Goal: Task Accomplishment & Management: Manage account settings

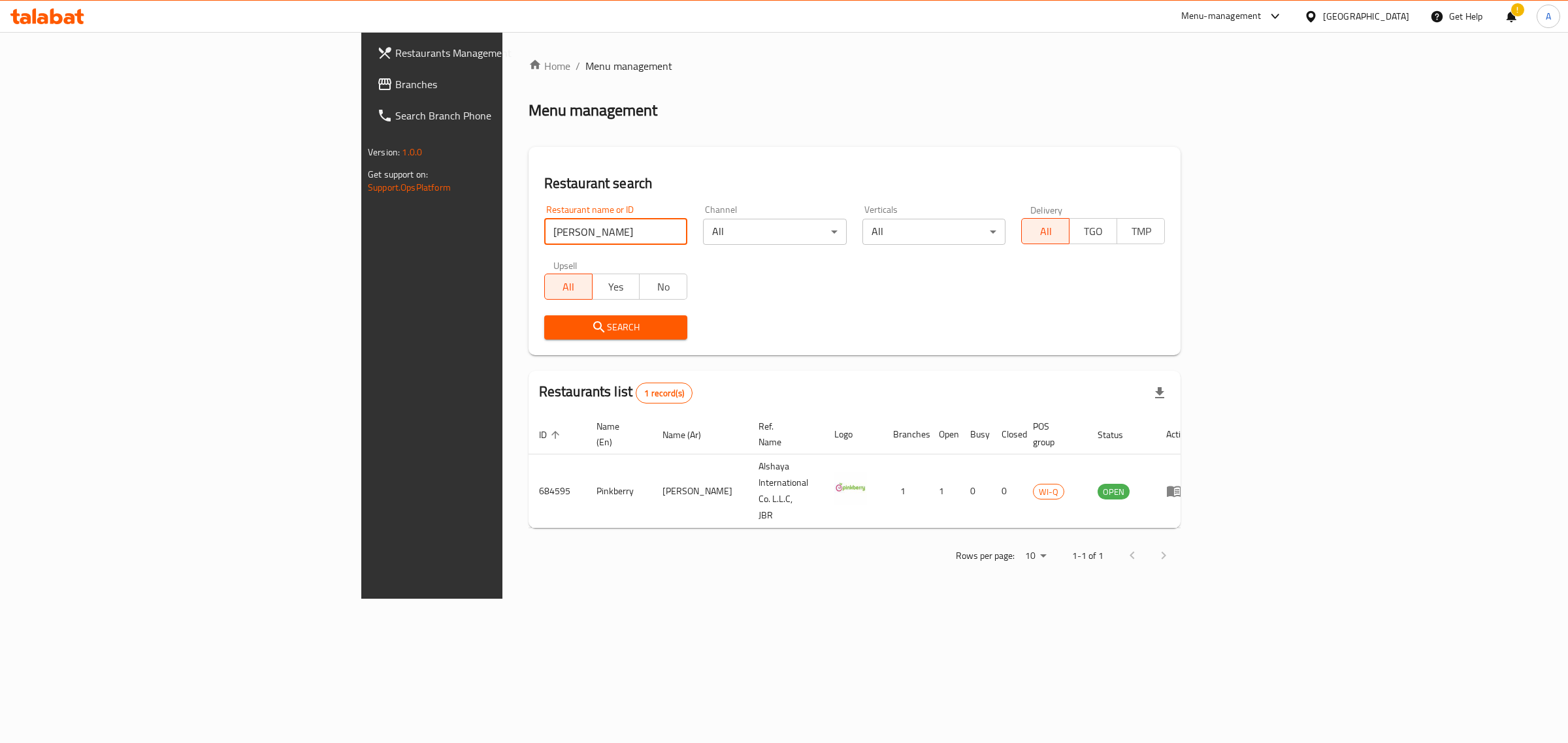
click button "Search" at bounding box center [616, 328] width 144 height 24
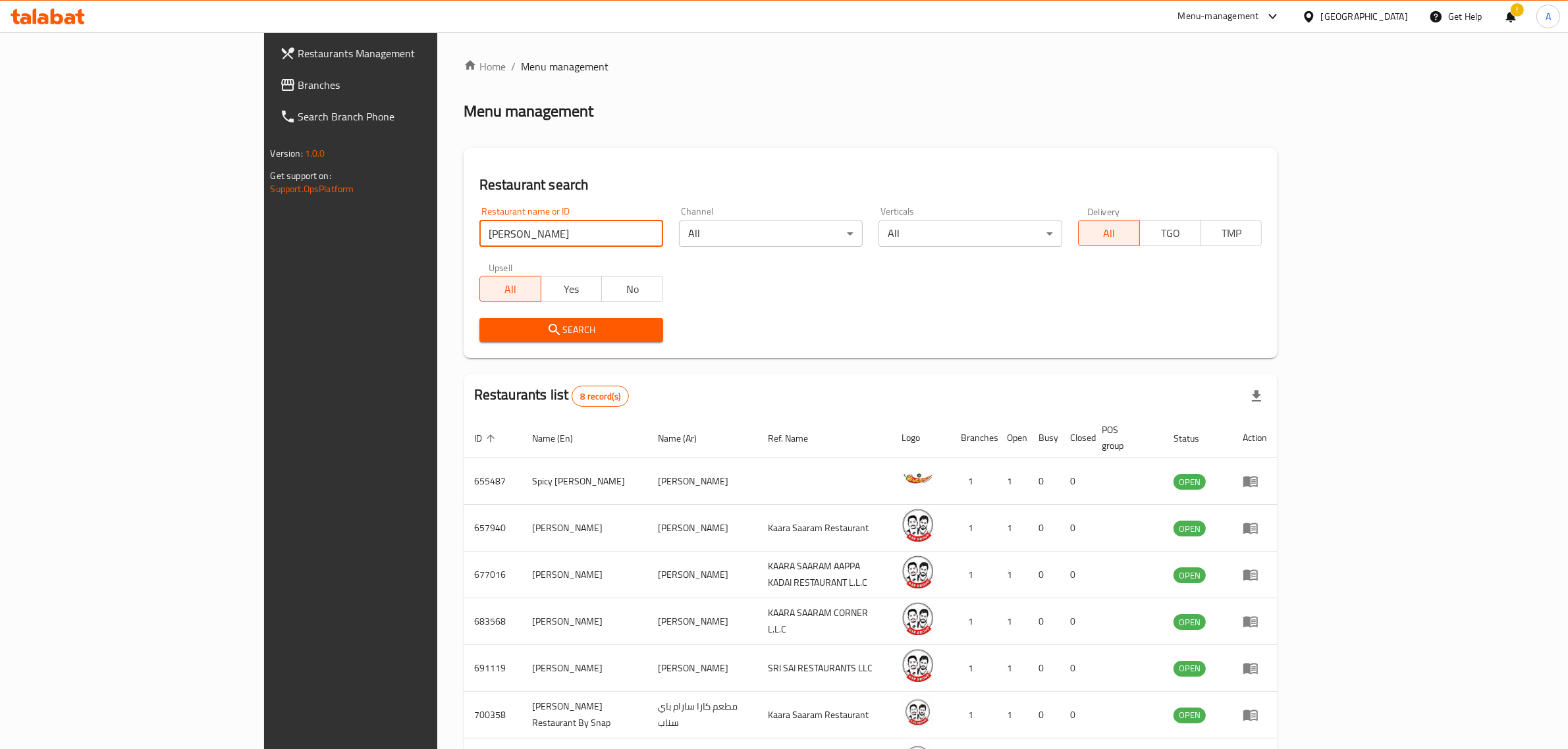
click at [479, 237] on input "Kaara Saaram" at bounding box center [571, 234] width 184 height 26
paste input "657940"
type input "657940"
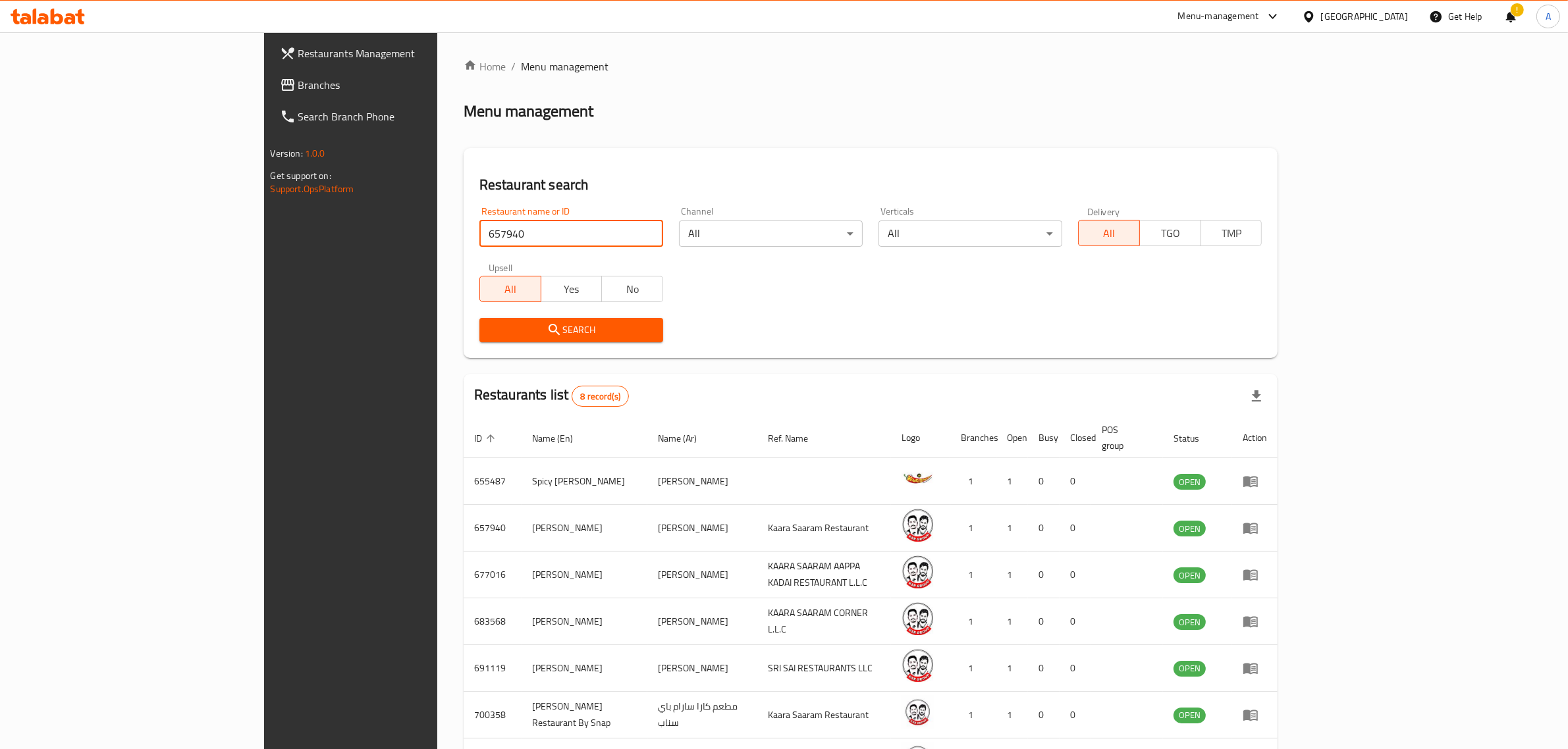
click button "Search" at bounding box center [571, 330] width 184 height 24
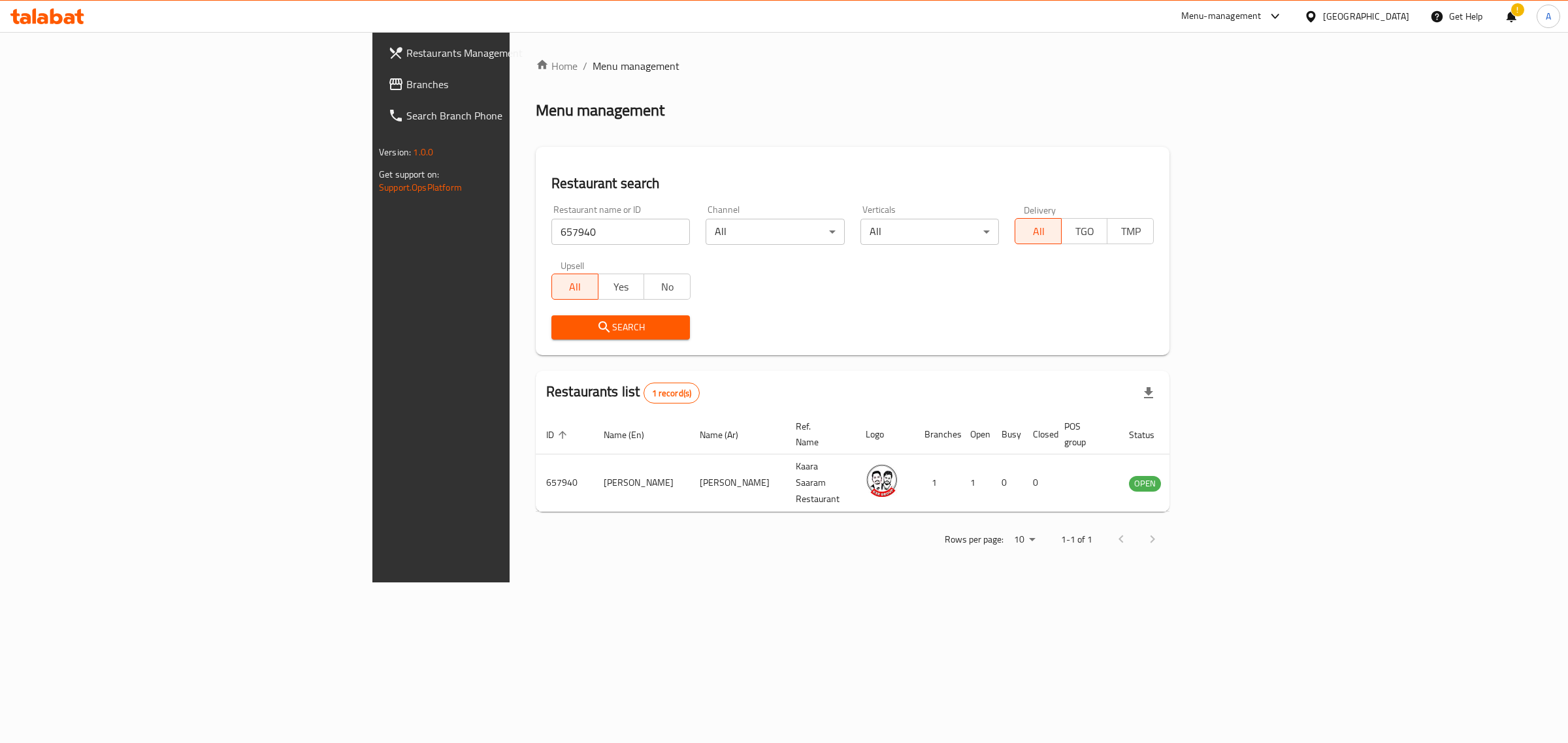
click at [1377, 22] on div "United Arab Emirates" at bounding box center [1366, 16] width 86 height 14
click at [1235, 176] on div "[GEOGRAPHIC_DATA]" at bounding box center [1267, 164] width 107 height 30
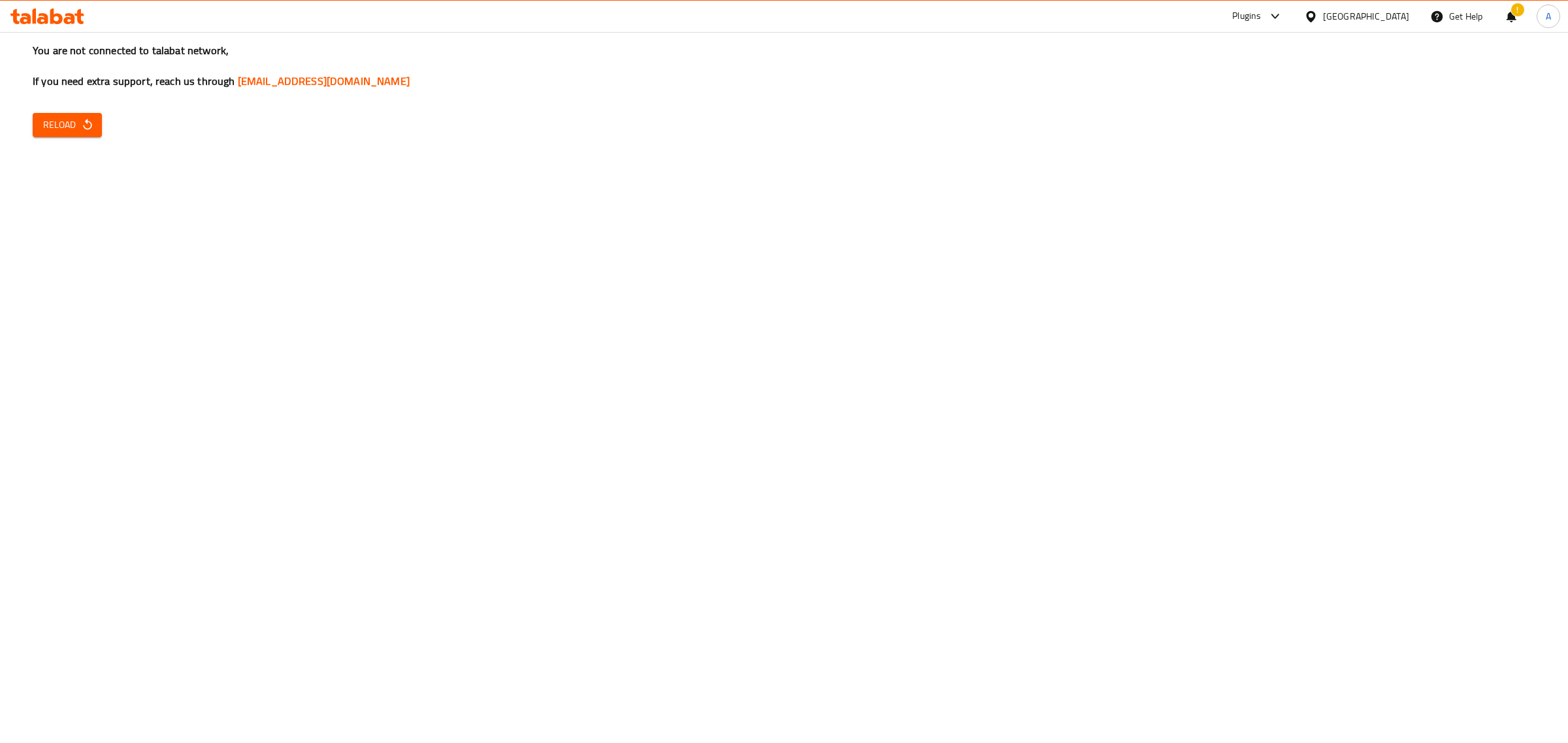
click at [92, 113] on button "Reload" at bounding box center [67, 125] width 69 height 24
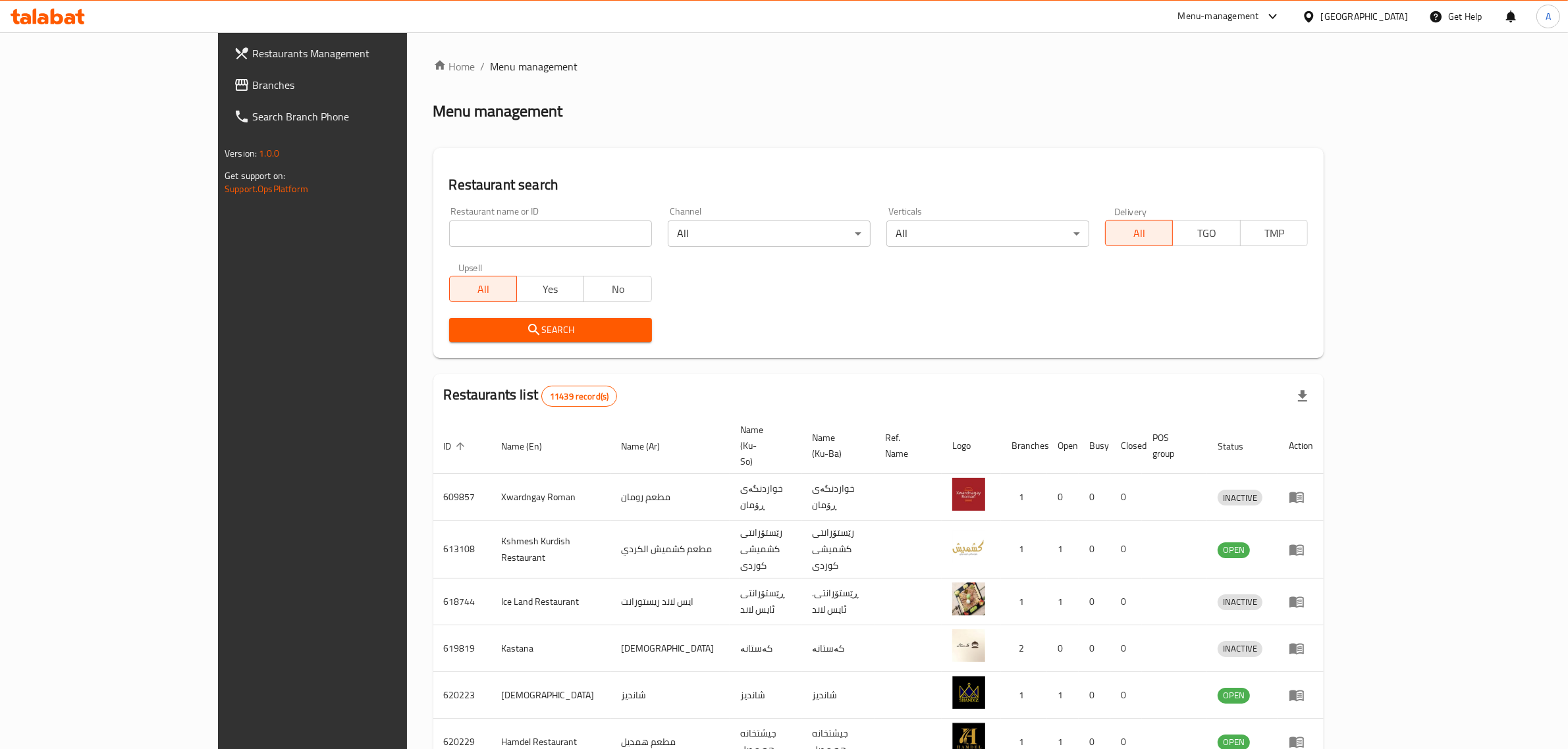
click at [450, 215] on div "Restaurant name or ID Restaurant name or ID" at bounding box center [550, 227] width 203 height 40
click at [450, 218] on div "Restaurant name or ID Restaurant name or ID" at bounding box center [550, 227] width 203 height 40
click at [450, 221] on input "search" at bounding box center [550, 234] width 203 height 26
paste input "Haaraie"
type input "Haaraie"
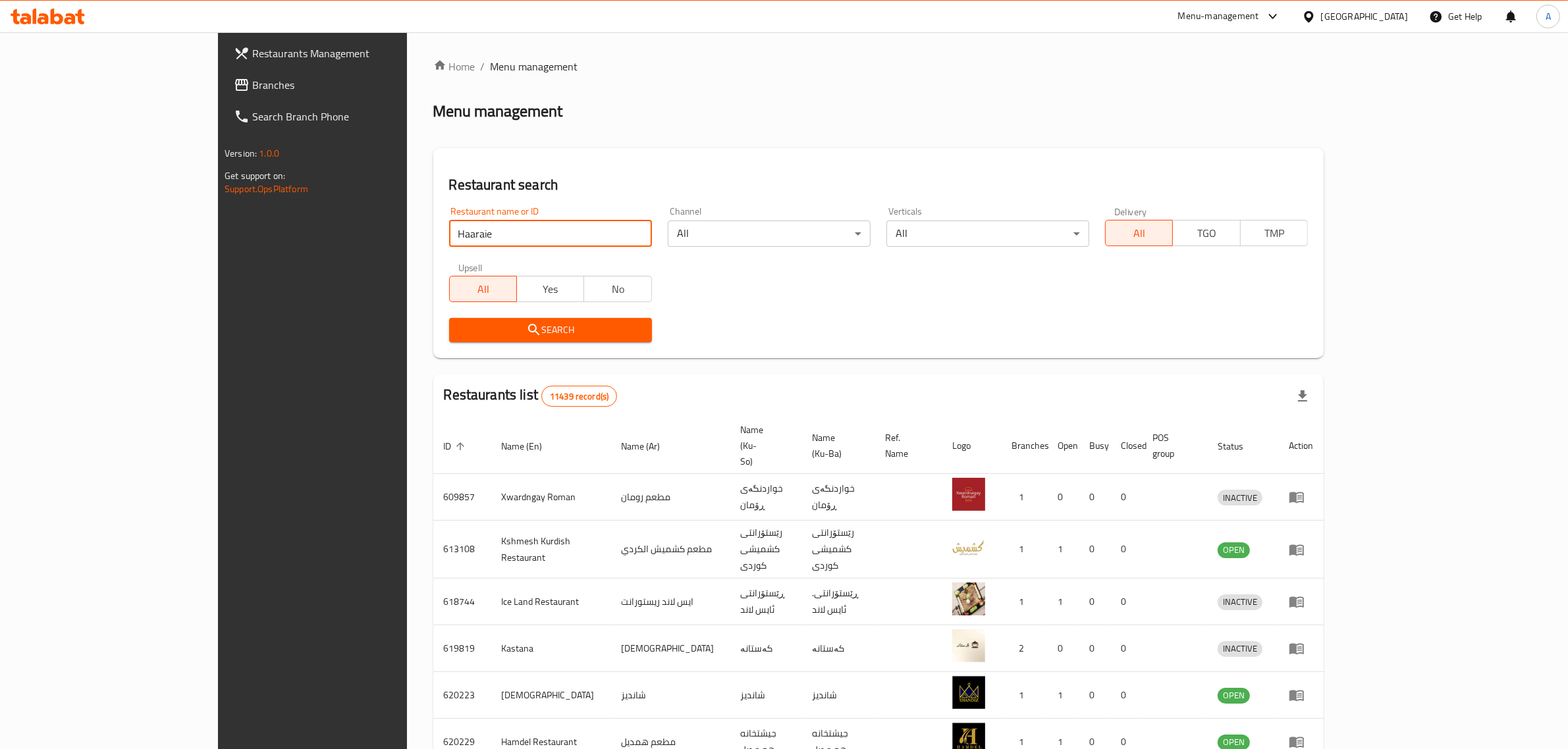
click button "Search" at bounding box center [550, 330] width 203 height 24
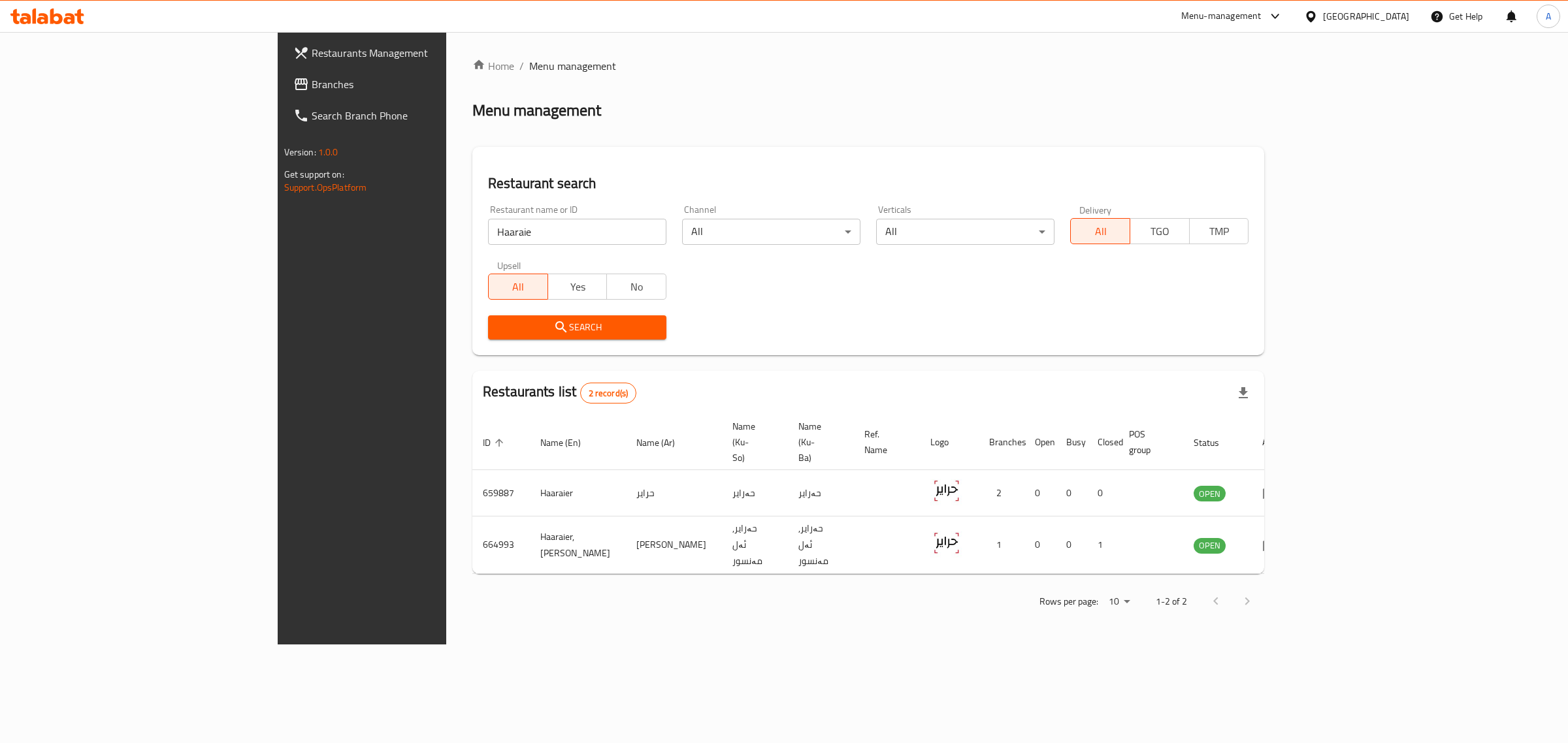
click at [967, 93] on div "Home / Menu management Menu management Restaurant search Restaurant name or ID …" at bounding box center [868, 338] width 792 height 560
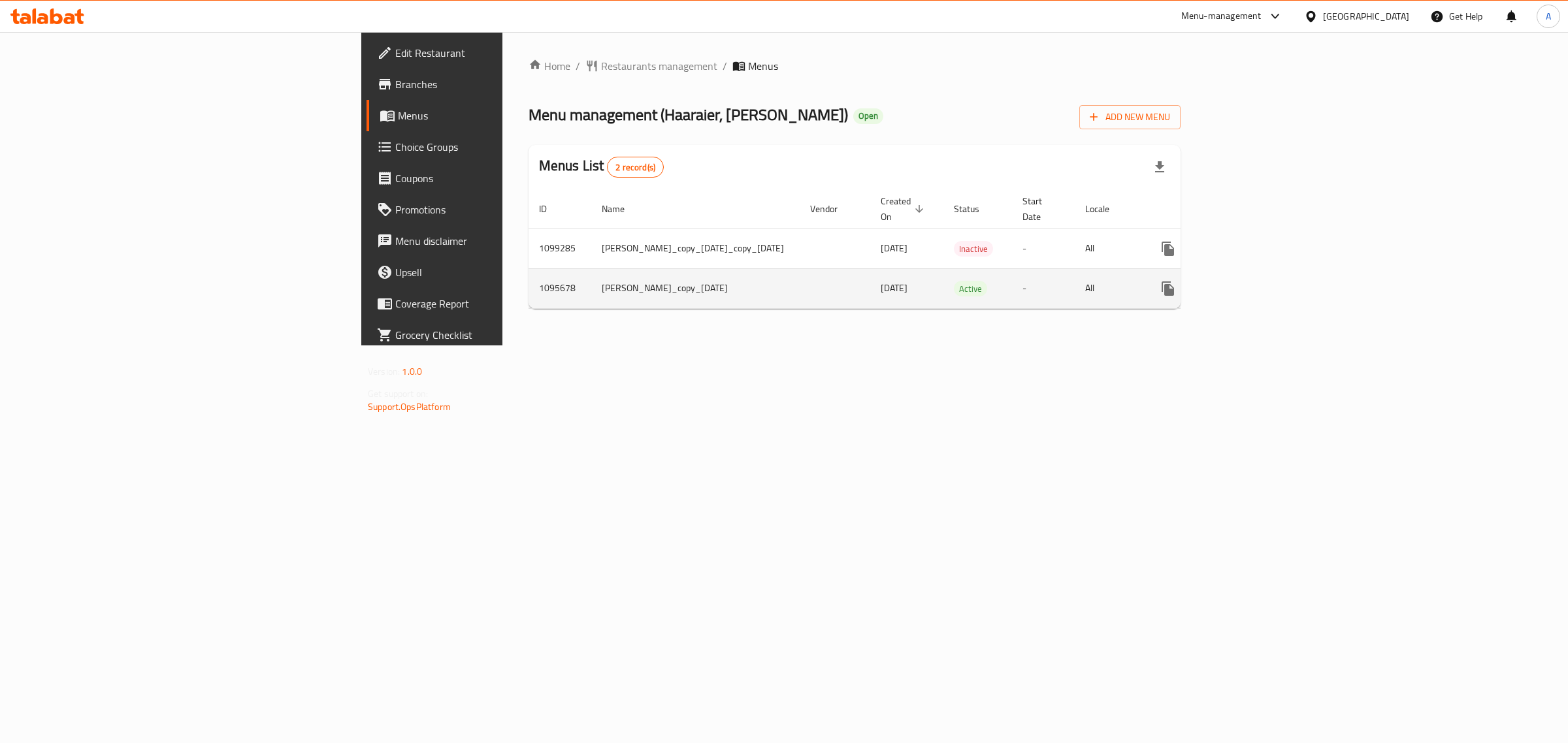
click at [1278, 273] on link "enhanced table" at bounding box center [1262, 289] width 31 height 31
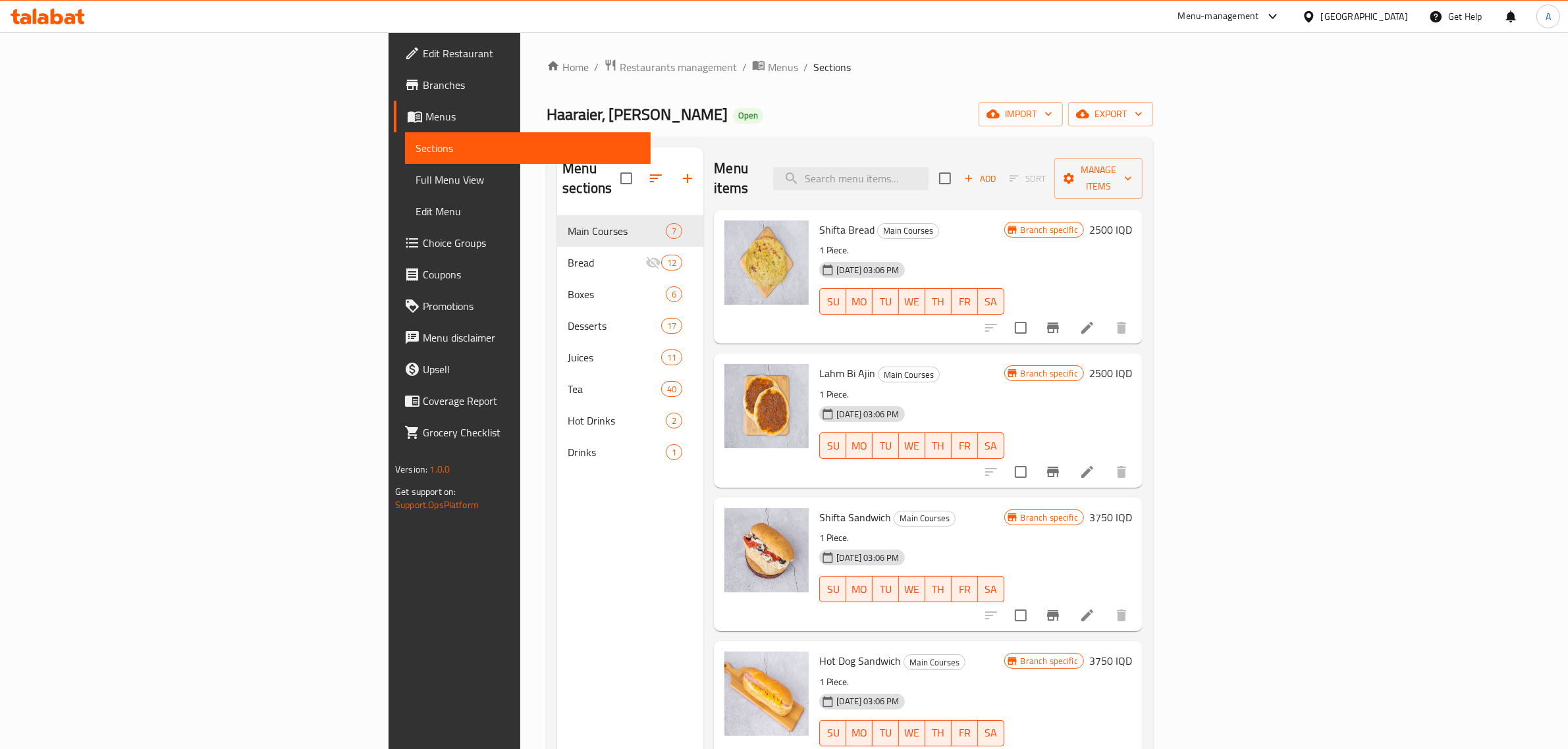
drag, startPoint x: 782, startPoint y: 70, endPoint x: 649, endPoint y: 8, distance: 146.7
click at [771, 63] on ol "Home / Restaurants management / Menus / Sections" at bounding box center [850, 67] width 606 height 17
click at [1052, 112] on span "import" at bounding box center [1021, 114] width 64 height 17
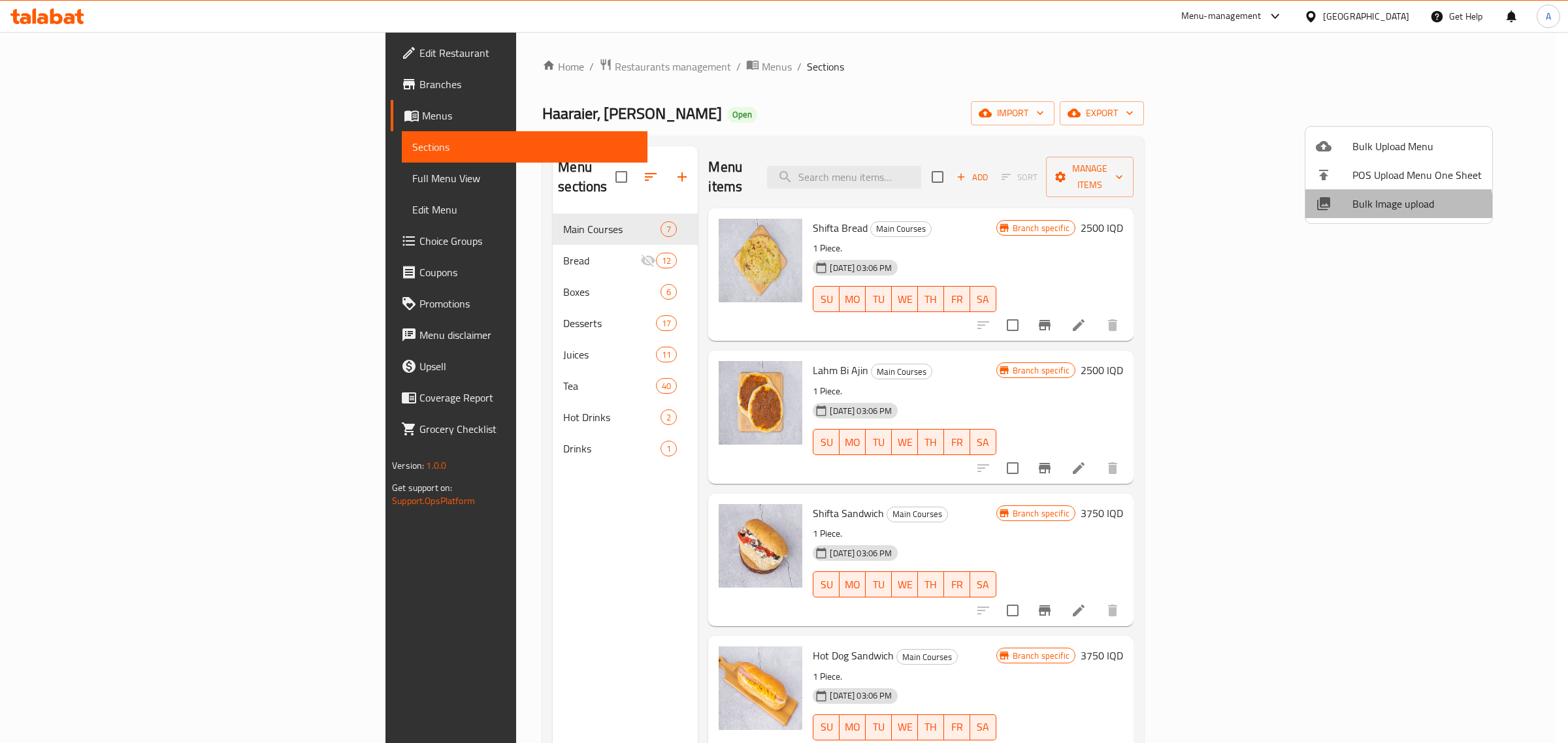
click at [1390, 211] on span "Bulk Image upload" at bounding box center [1417, 203] width 129 height 16
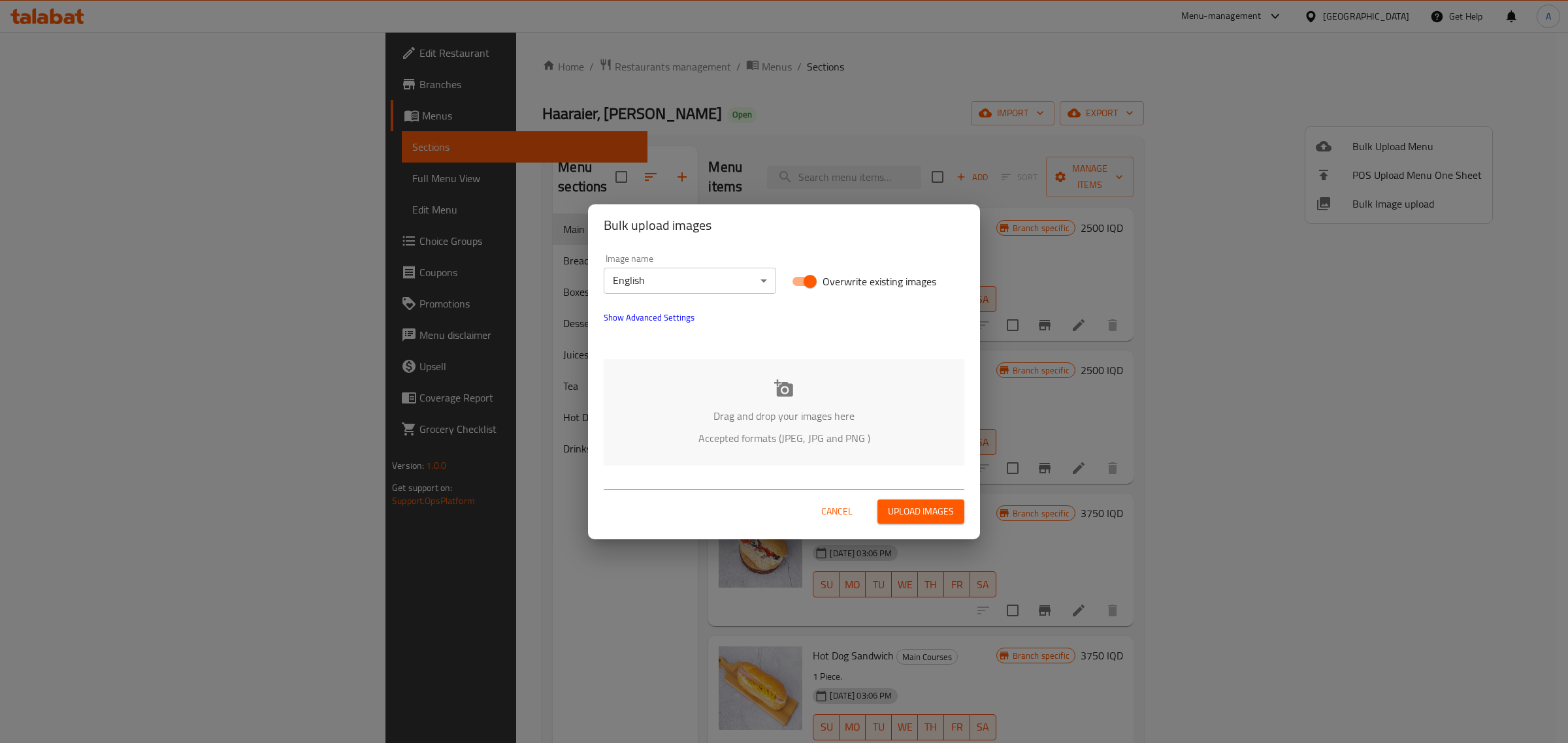
click at [622, 327] on button "Show Advanced Settings" at bounding box center [649, 317] width 106 height 31
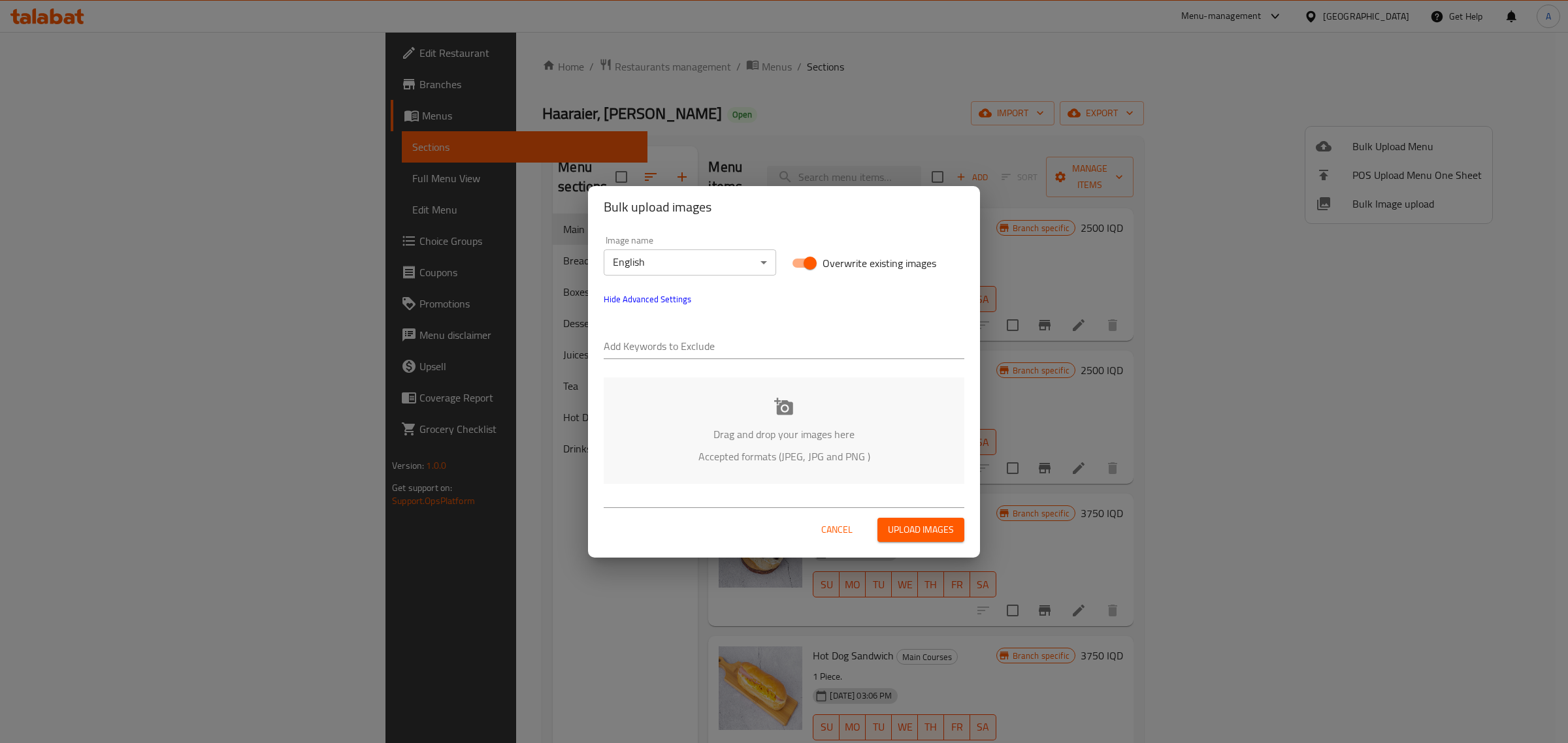
click at [626, 343] on input "text" at bounding box center [784, 348] width 361 height 21
type input "v"
paste input "Haaraier_,_Al_Mansur"
type input "Haaraier_,_Al_Mansur"
click at [751, 337] on input "text" at bounding box center [857, 348] width 214 height 21
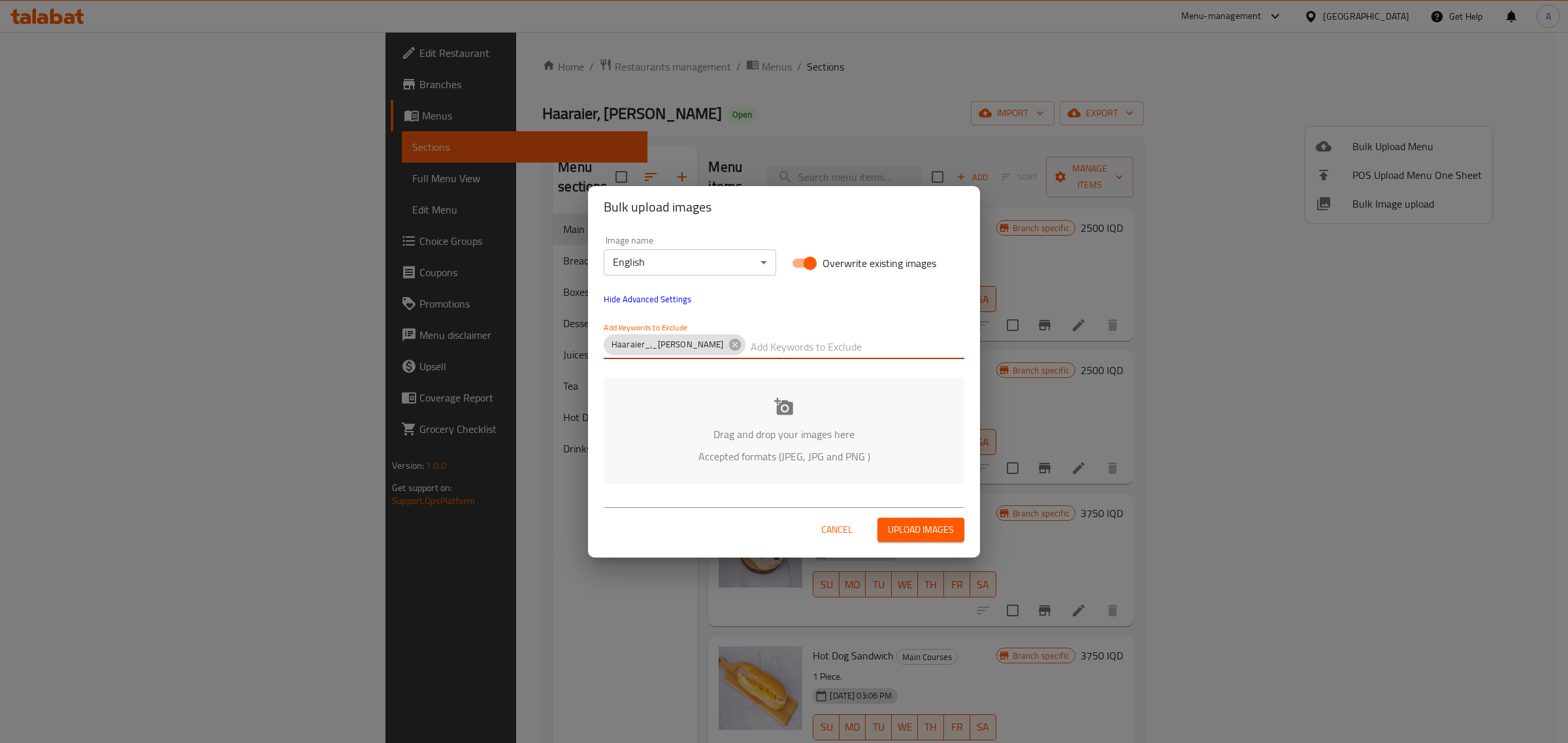
paste input "Hussein"
type input "Hussein"
click at [706, 263] on body "​ Menu-management Iraq Get Help A Edit Restaurant Branches Menus Sections Full …" at bounding box center [784, 388] width 1568 height 712
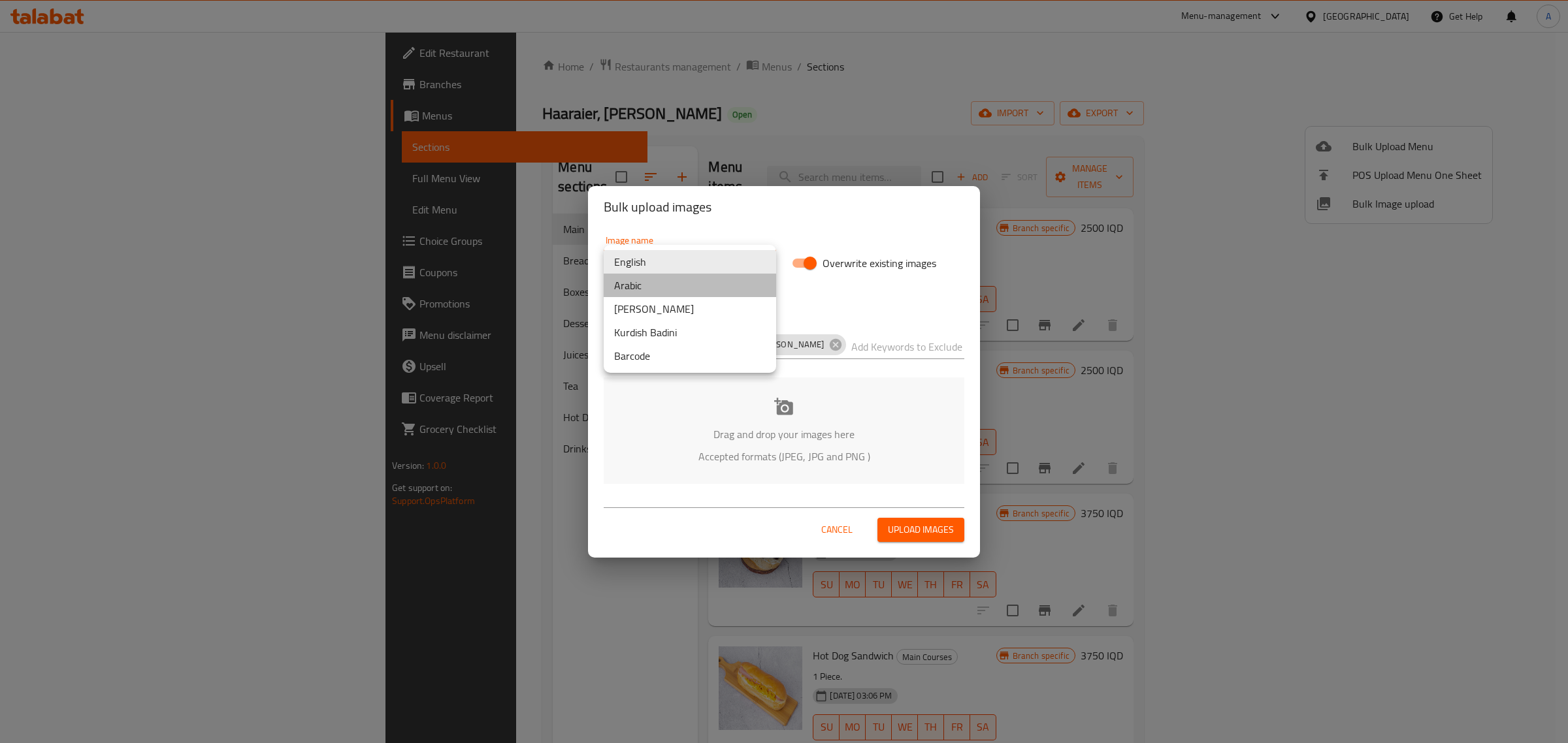
click at [697, 281] on li "Arabic" at bounding box center [690, 285] width 172 height 23
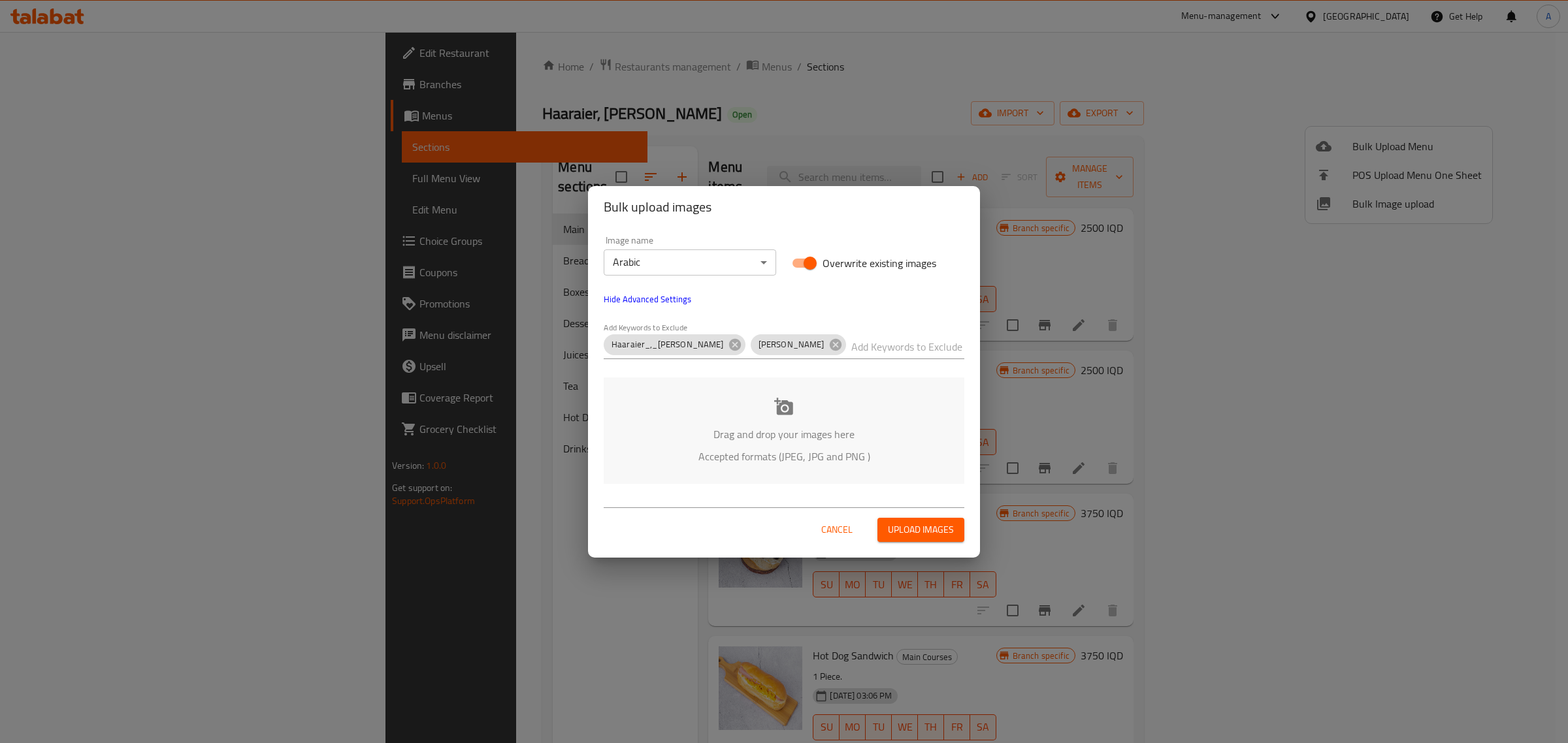
click at [736, 421] on div "Drag and drop your images here Accepted formats (JPEG, JPG and PNG )" at bounding box center [784, 431] width 361 height 106
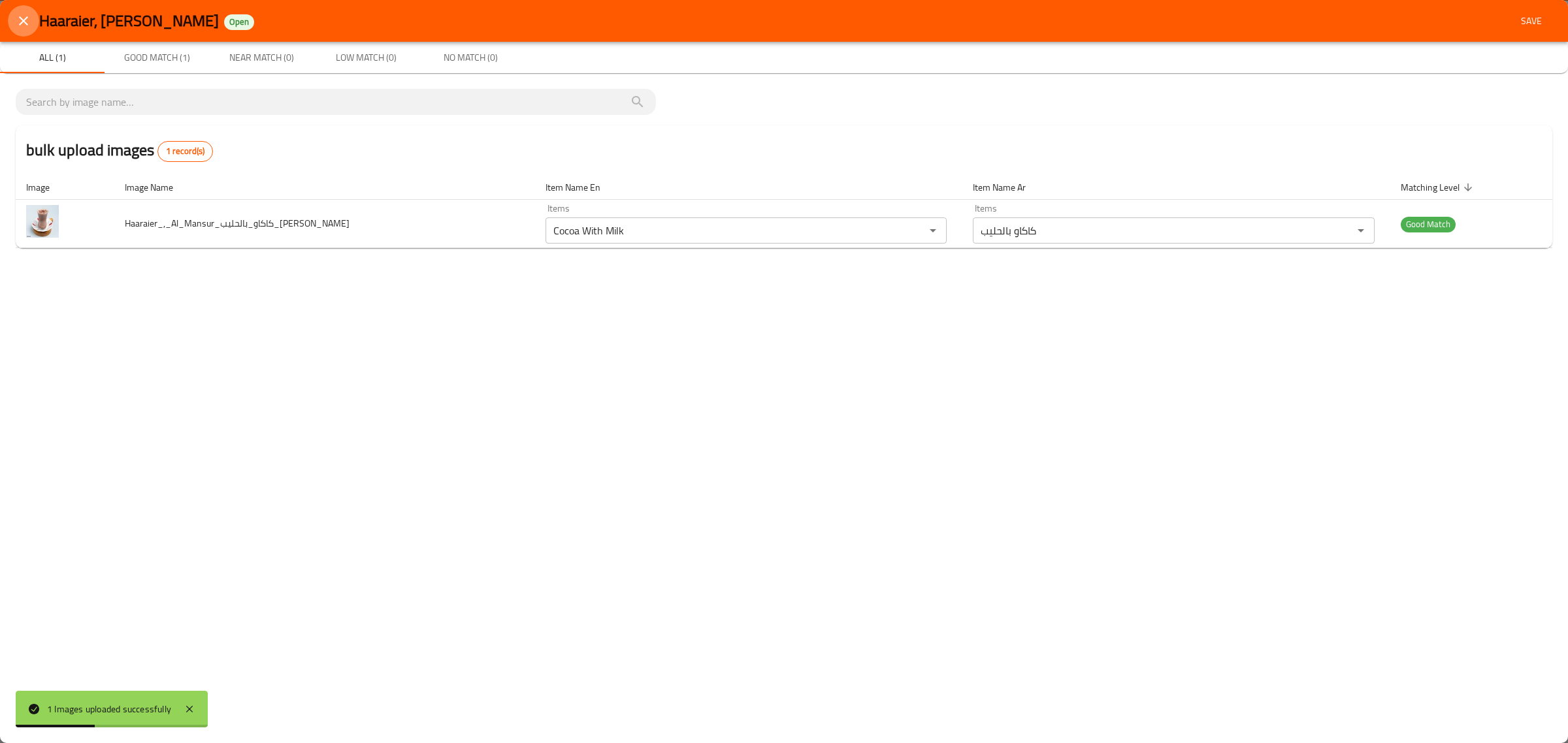
click at [31, 20] on button "close" at bounding box center [23, 21] width 31 height 31
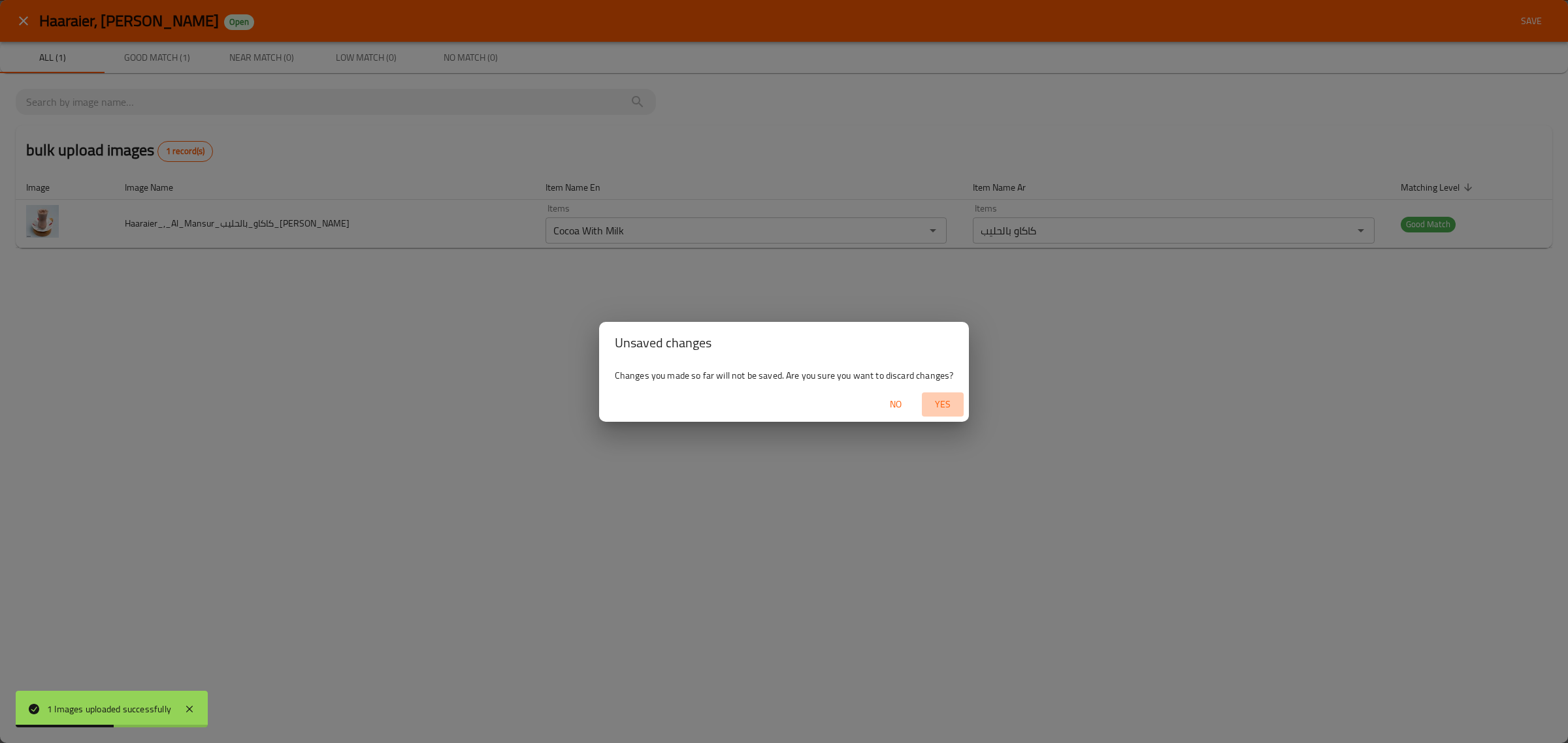
click at [951, 406] on span "Yes" at bounding box center [943, 405] width 31 height 16
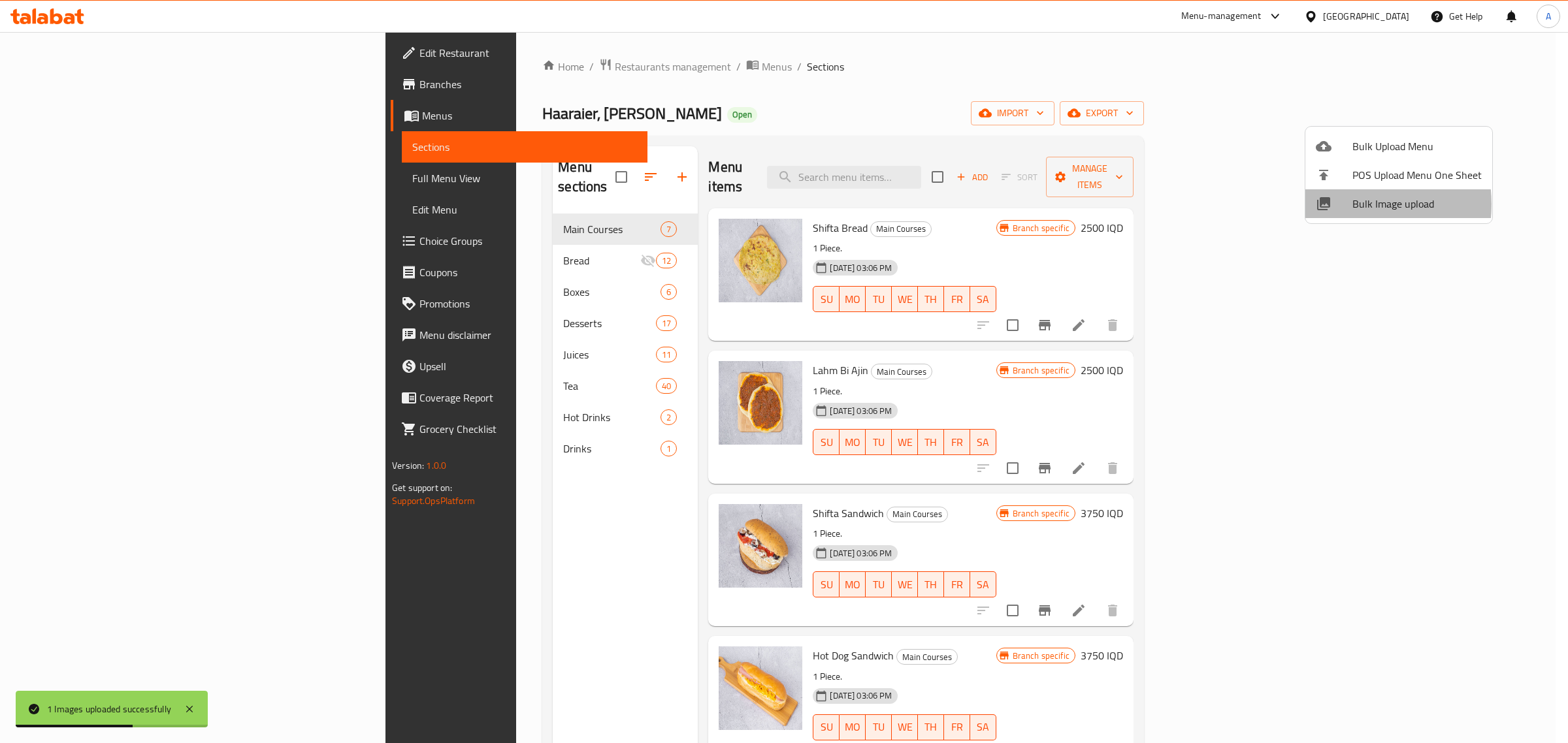
click at [1338, 205] on div at bounding box center [1334, 203] width 37 height 16
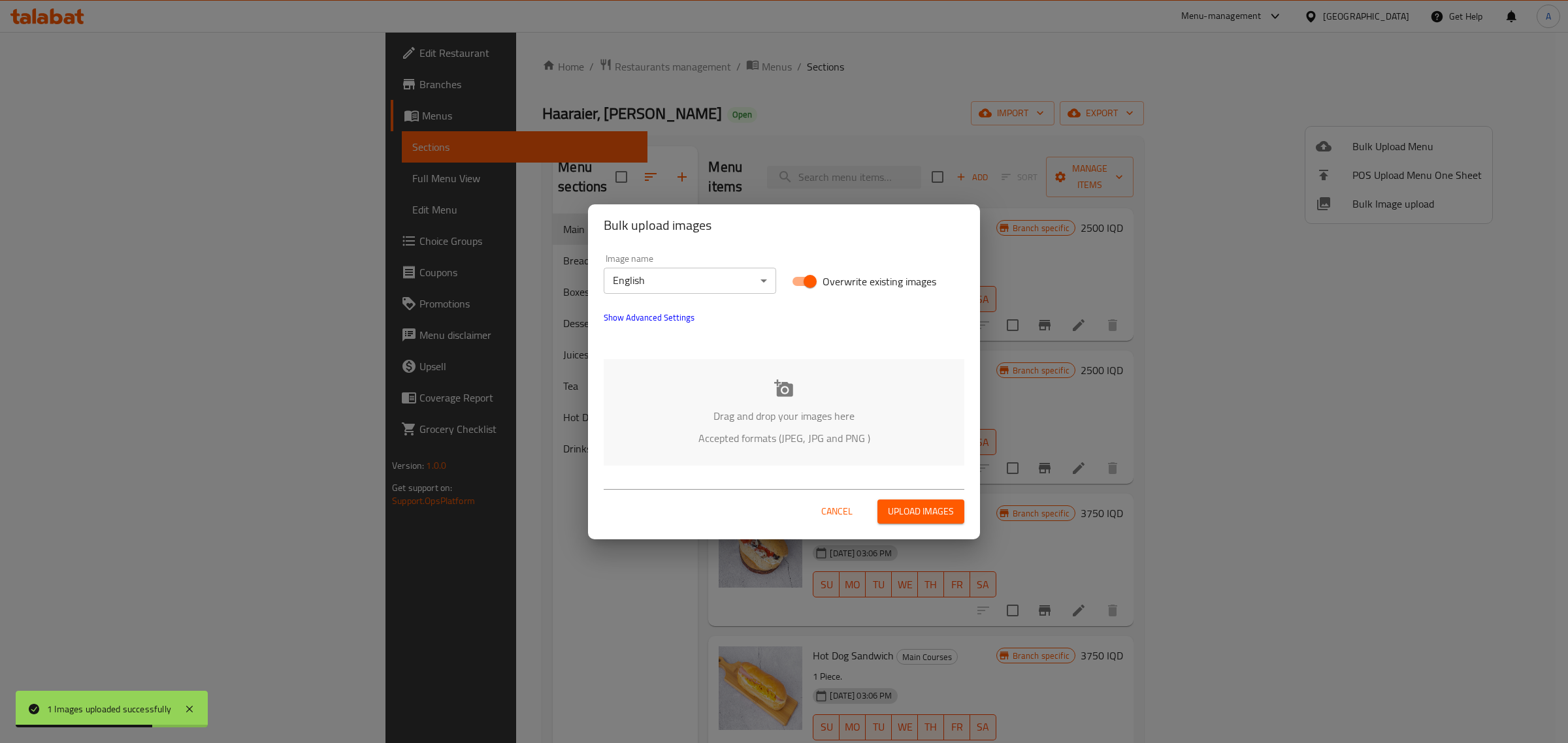
click at [654, 319] on span "Show Advanced Settings" at bounding box center [649, 317] width 91 height 16
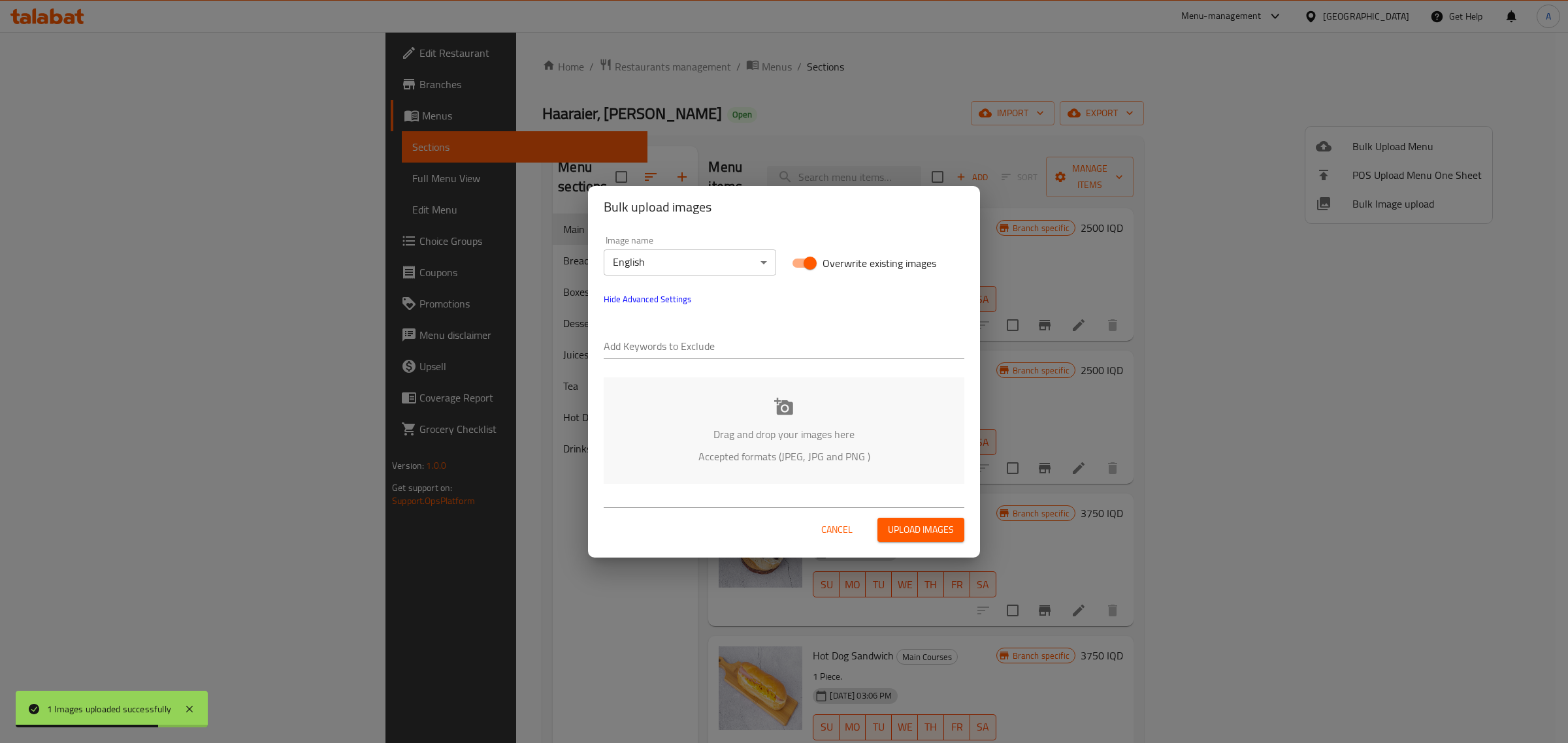
click at [657, 351] on input "text" at bounding box center [784, 348] width 361 height 21
drag, startPoint x: 634, startPoint y: 344, endPoint x: 547, endPoint y: 344, distance: 87.0
click at [547, 344] on div "Bulk upload images Image name English ​ Overwrite existing images Hide Advanced…" at bounding box center [784, 371] width 1568 height 743
paste input "Hussein"
type input "Hussein"
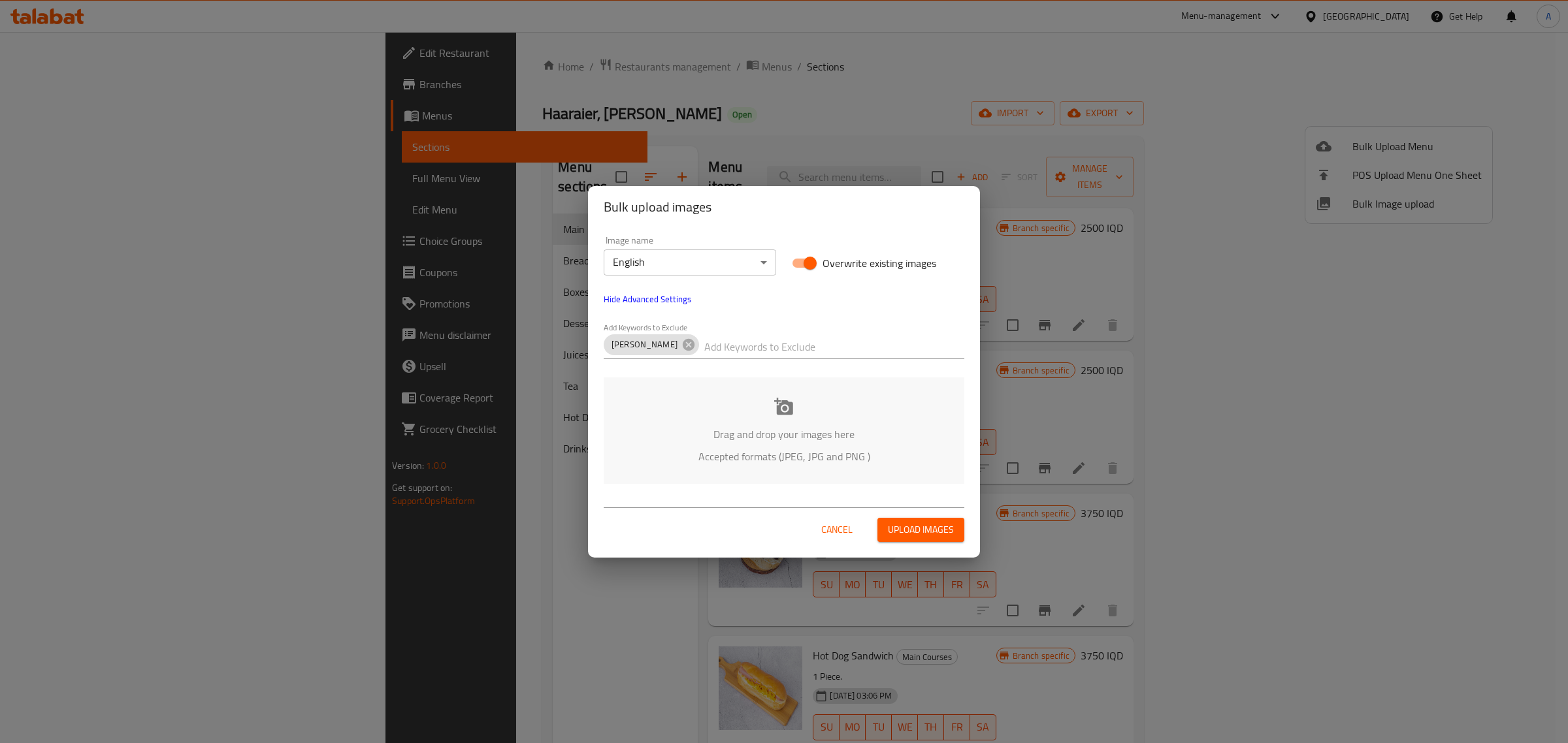
click at [761, 208] on h2 "Bulk upload images" at bounding box center [784, 207] width 361 height 21
click at [704, 347] on input "text" at bounding box center [834, 348] width 260 height 21
paste input "Haaraier_,_Al_Mansur"
type input "Haaraier_,_Al_Mansur"
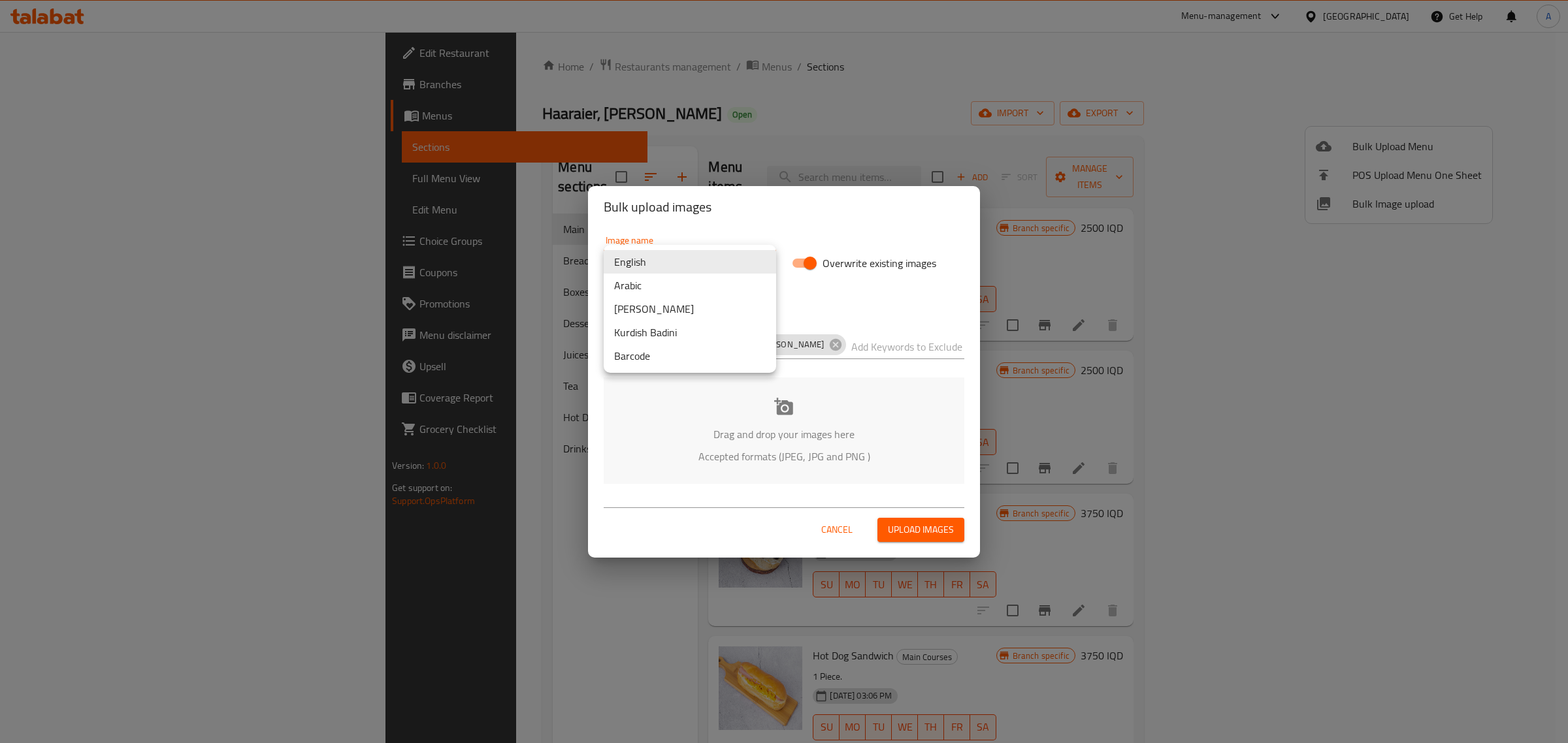
click at [711, 259] on body "​ Menu-management Iraq Get Help A Edit Restaurant Branches Menus Sections Full …" at bounding box center [784, 388] width 1568 height 712
click at [680, 277] on li "Arabic" at bounding box center [690, 285] width 172 height 23
click at [754, 422] on div "Drag and drop your images here Accepted formats (JPEG, JPG and PNG )" at bounding box center [784, 431] width 361 height 106
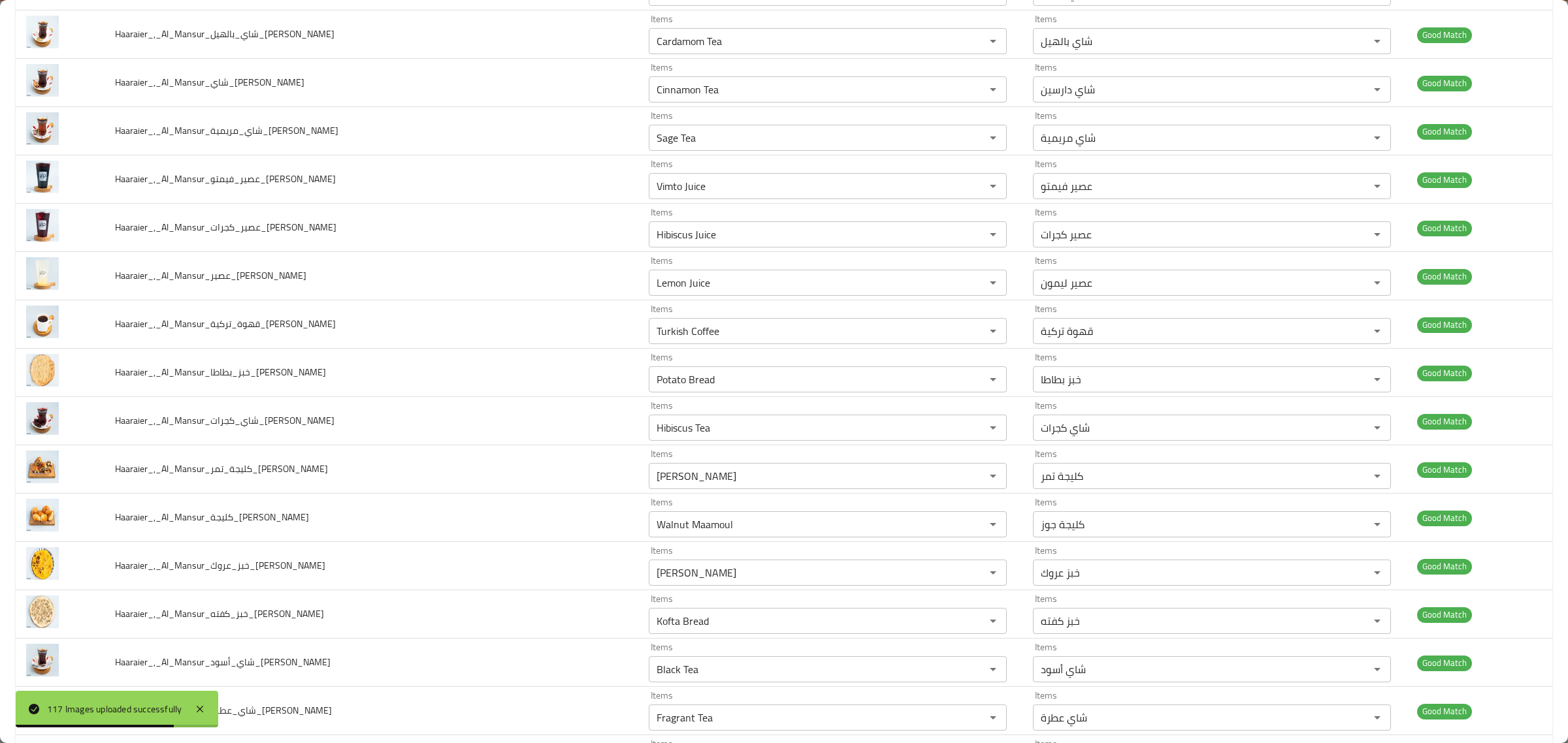
scroll to position [2776, 0]
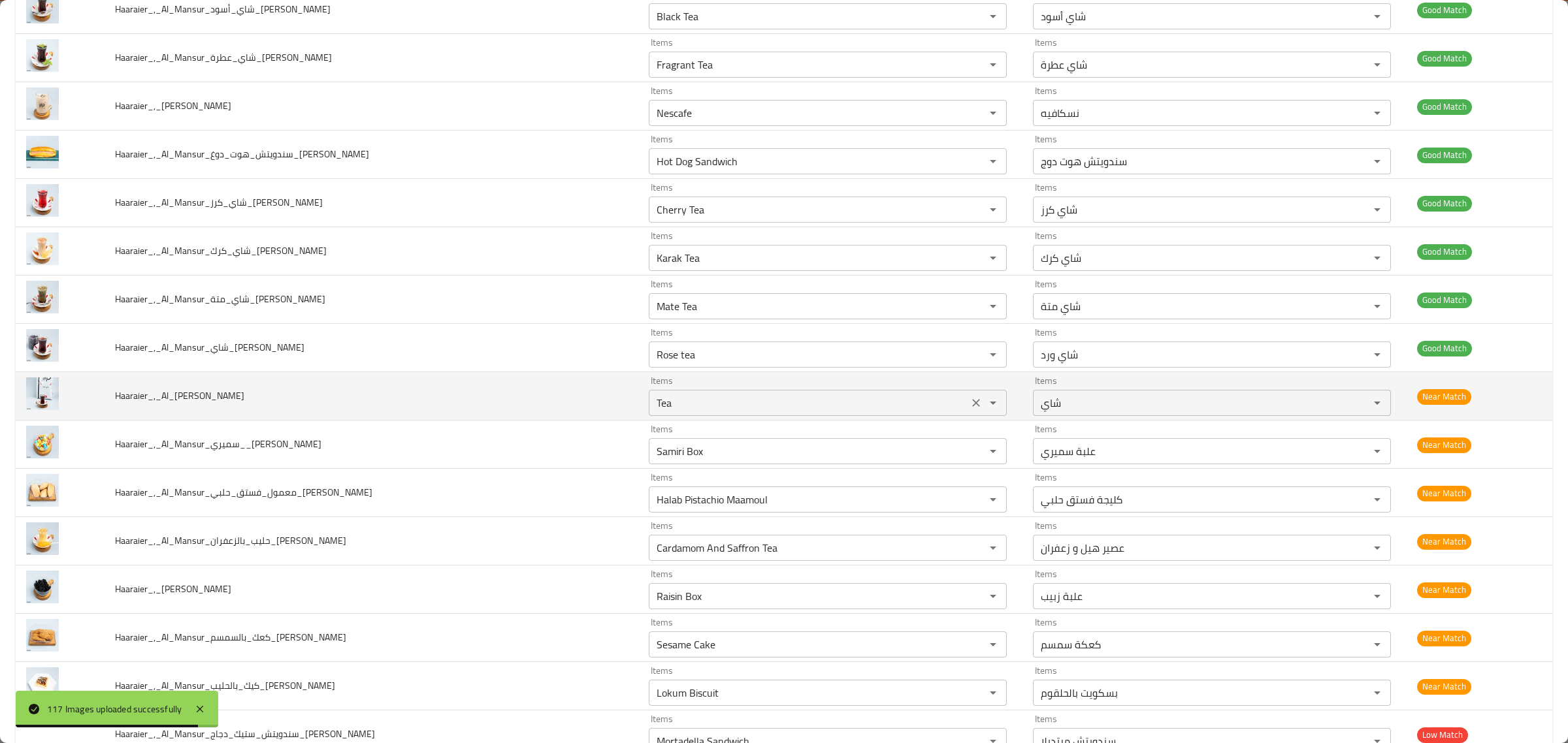
click at [649, 400] on div "Tea Items" at bounding box center [827, 403] width 358 height 26
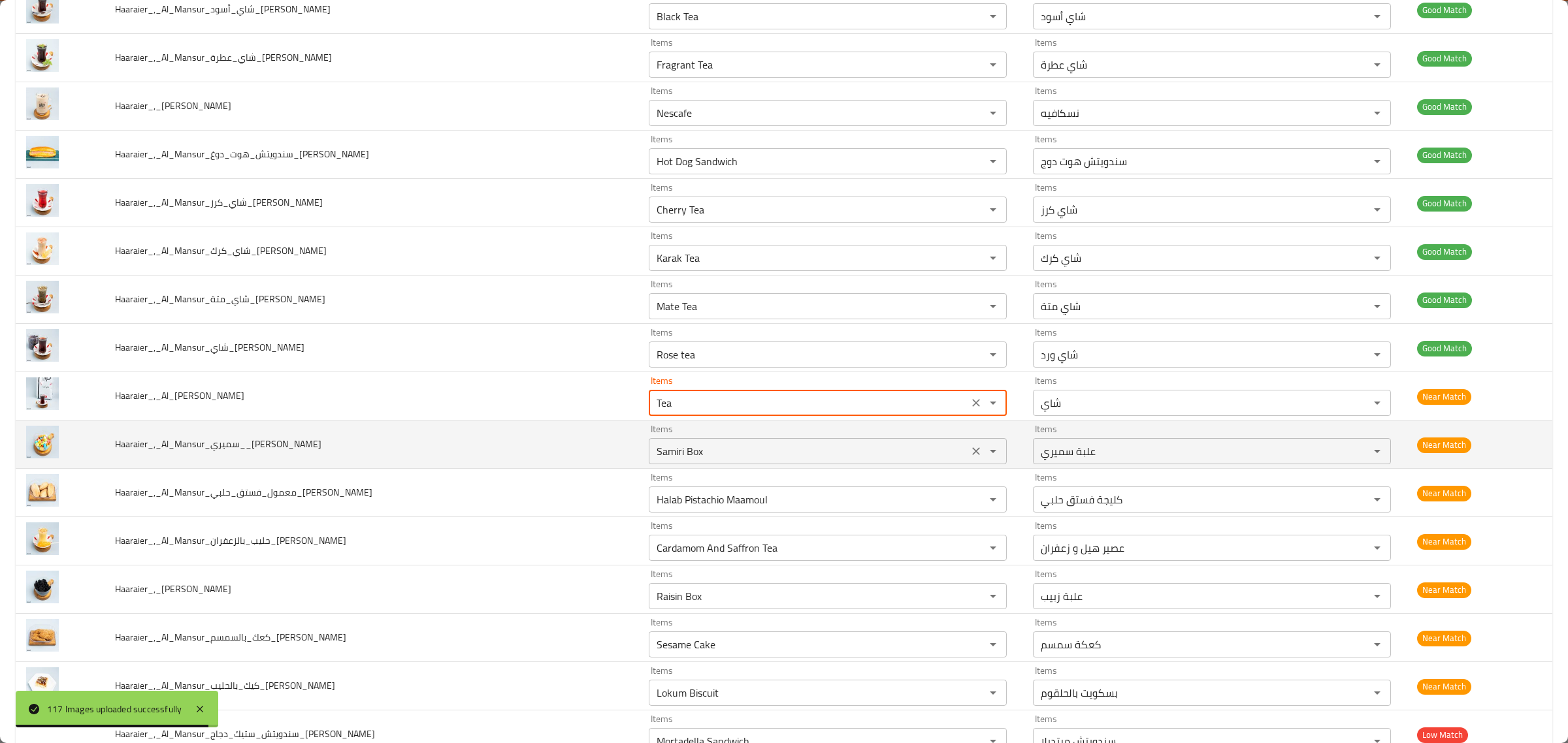
click at [652, 455] on input "Samiri Box" at bounding box center [808, 451] width 312 height 18
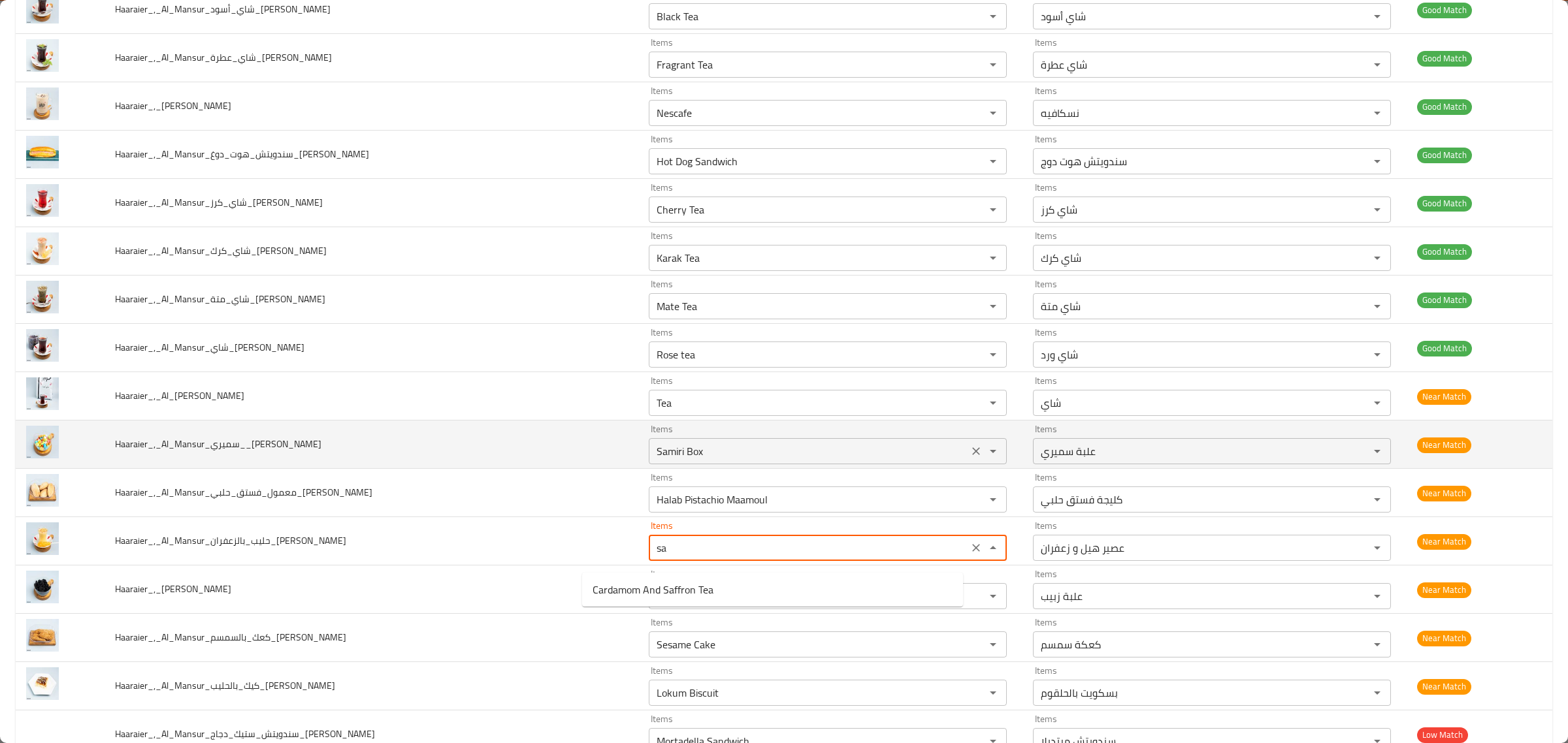
type input "s"
type input "z"
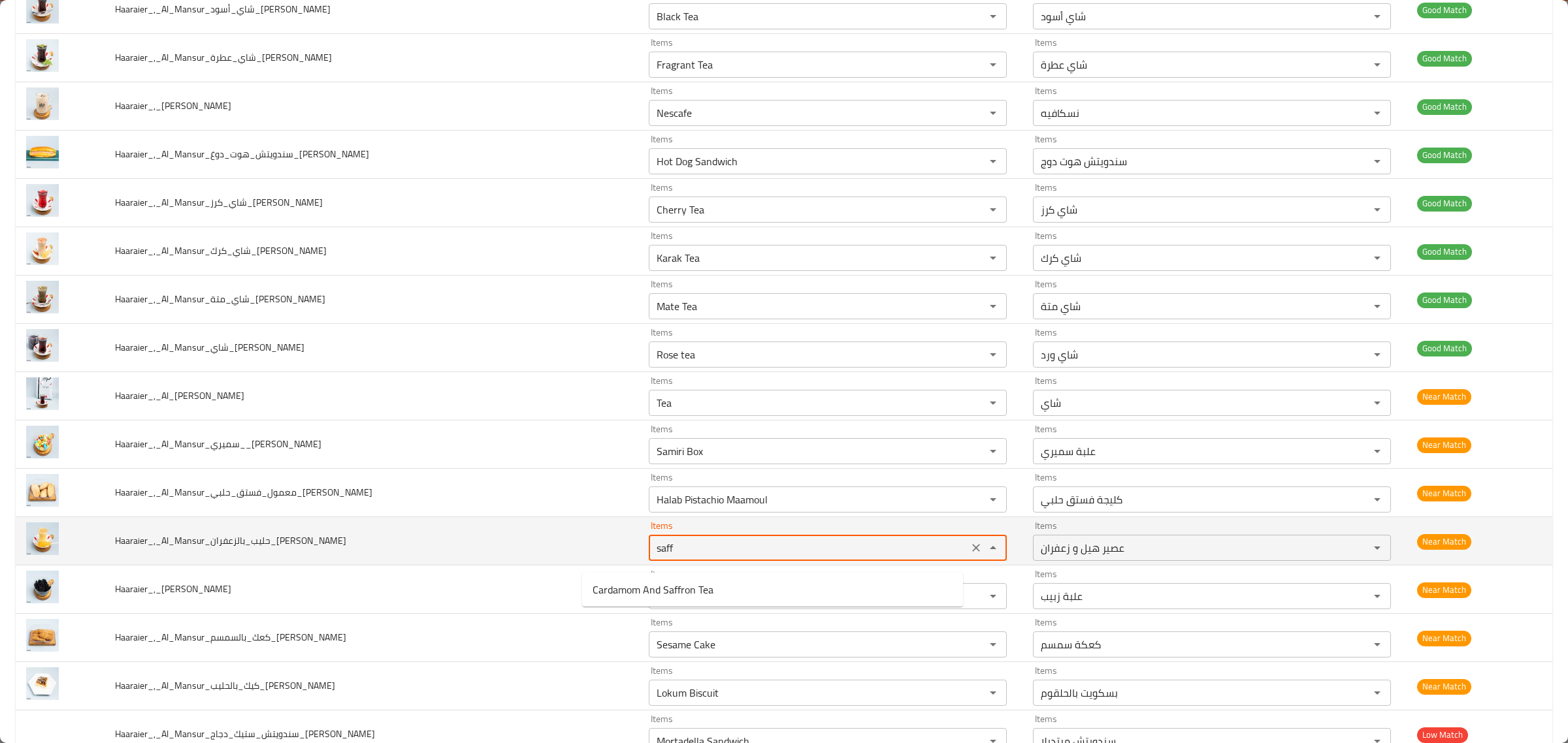
click at [638, 529] on td "Items saff Items" at bounding box center [830, 541] width 384 height 48
type input "Cardamom And Saffron Tea"
click at [972, 552] on icon "Clear" at bounding box center [976, 548] width 7 height 7
click at [1354, 553] on icon "Clear" at bounding box center [1360, 547] width 13 height 13
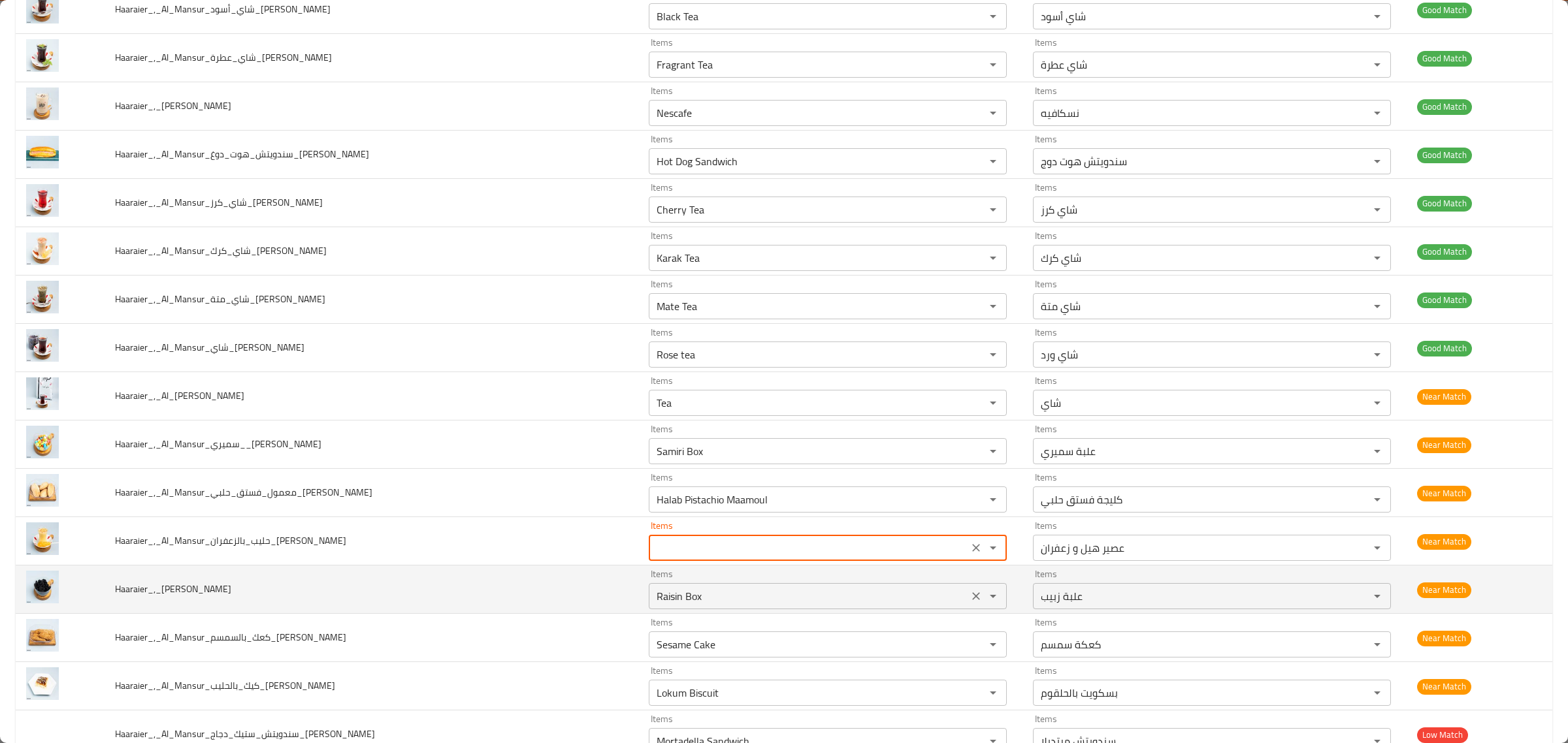
type input "Cardamom And Saffron Tea"
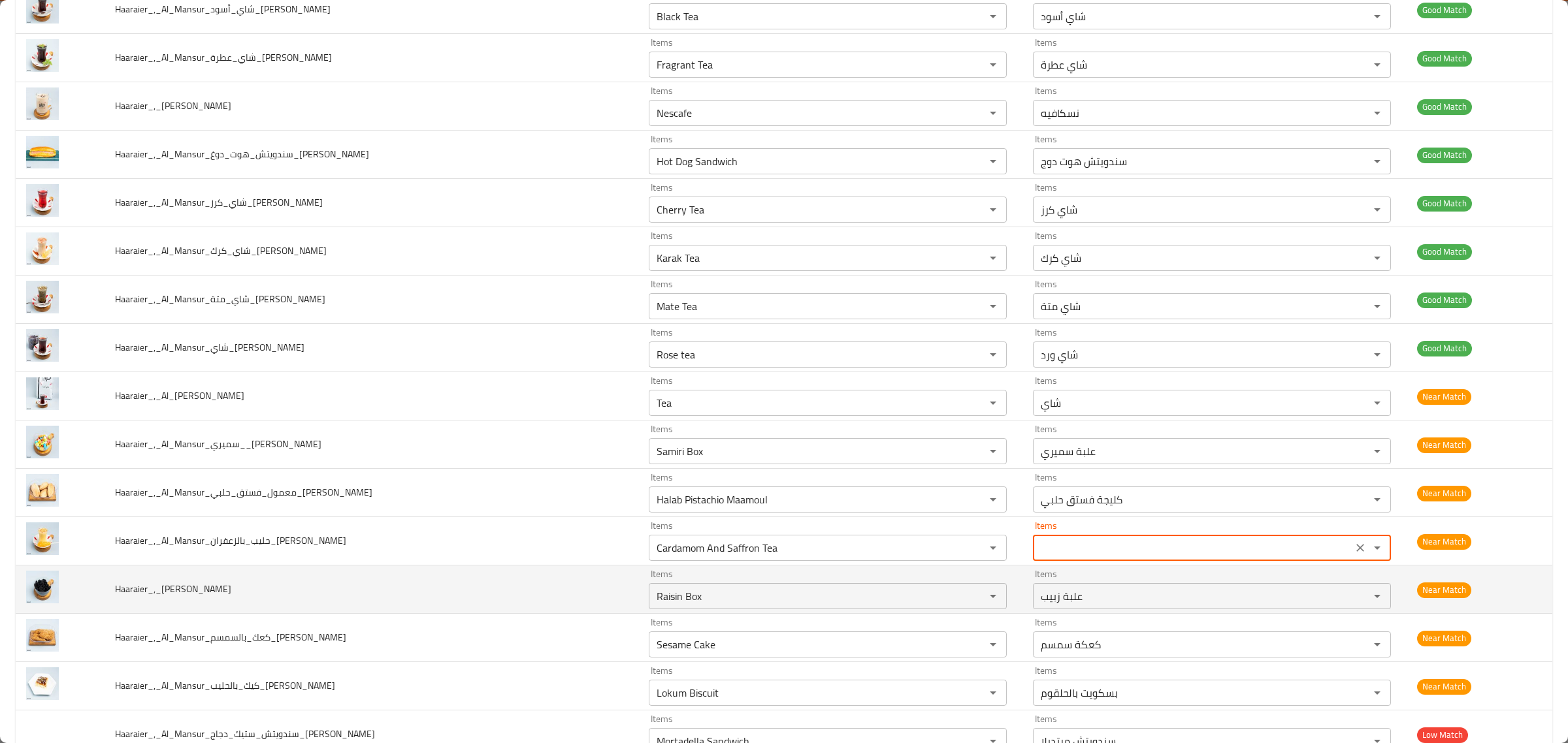
type input "عصير هيل و زعفران"
click at [703, 614] on td "Items Raisin Box Items" at bounding box center [830, 589] width 384 height 48
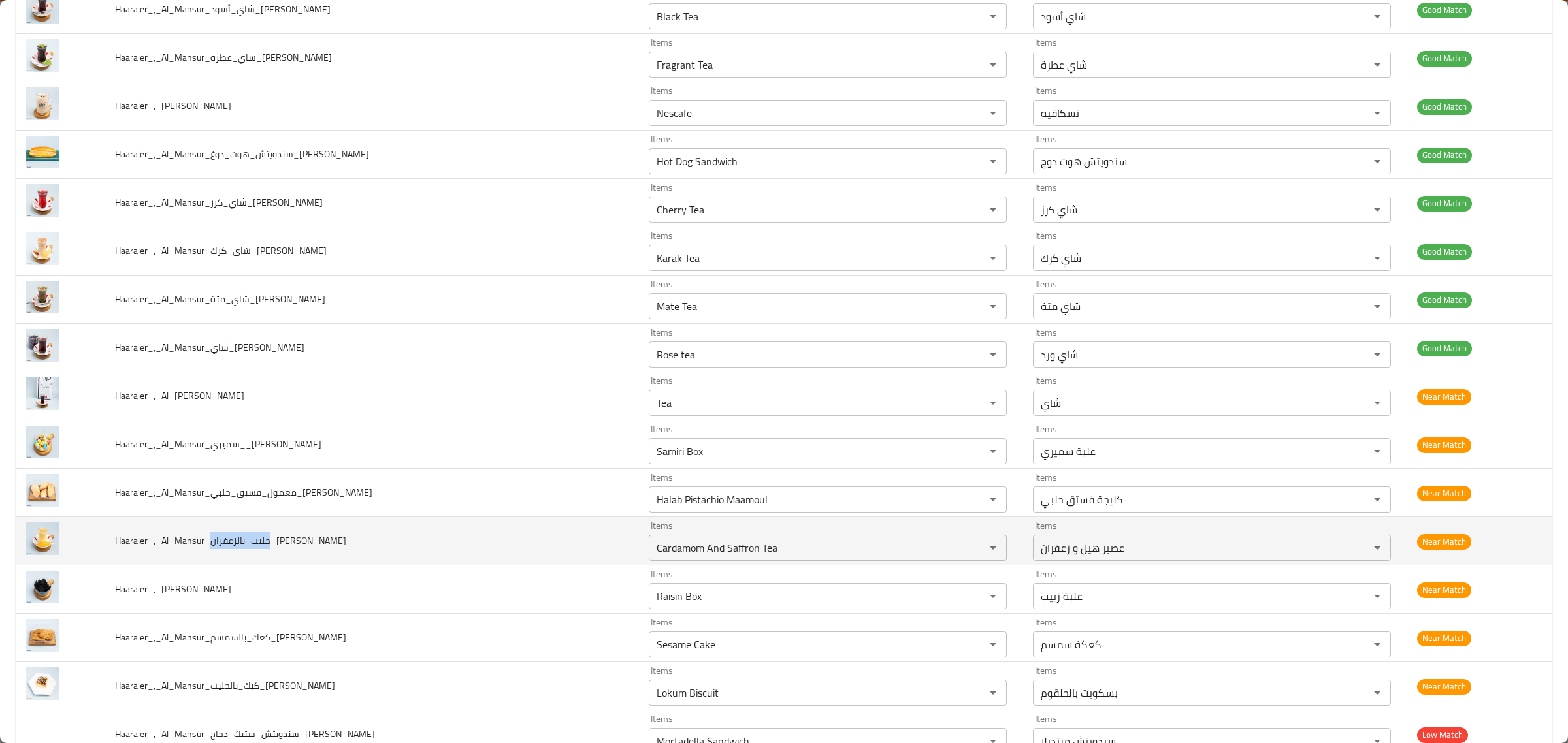
drag, startPoint x: 216, startPoint y: 550, endPoint x: 274, endPoint y: 550, distance: 58.0
click at [274, 550] on span "Haaraier_,_Al_Mansur_حليب_بالزعفران_Hussein" at bounding box center [230, 541] width 231 height 17
copy span "حليب_بالزعفران"
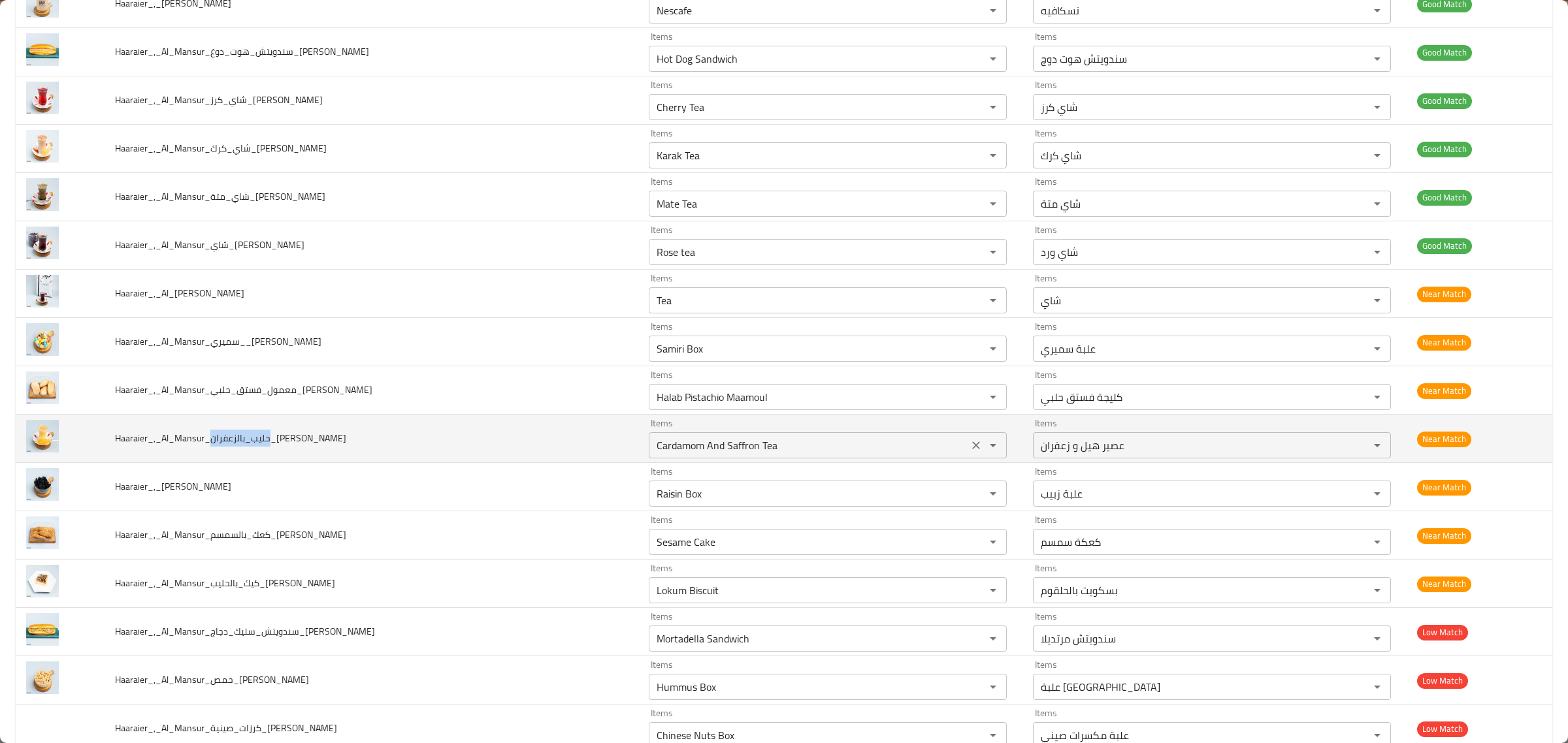
scroll to position [2939, 0]
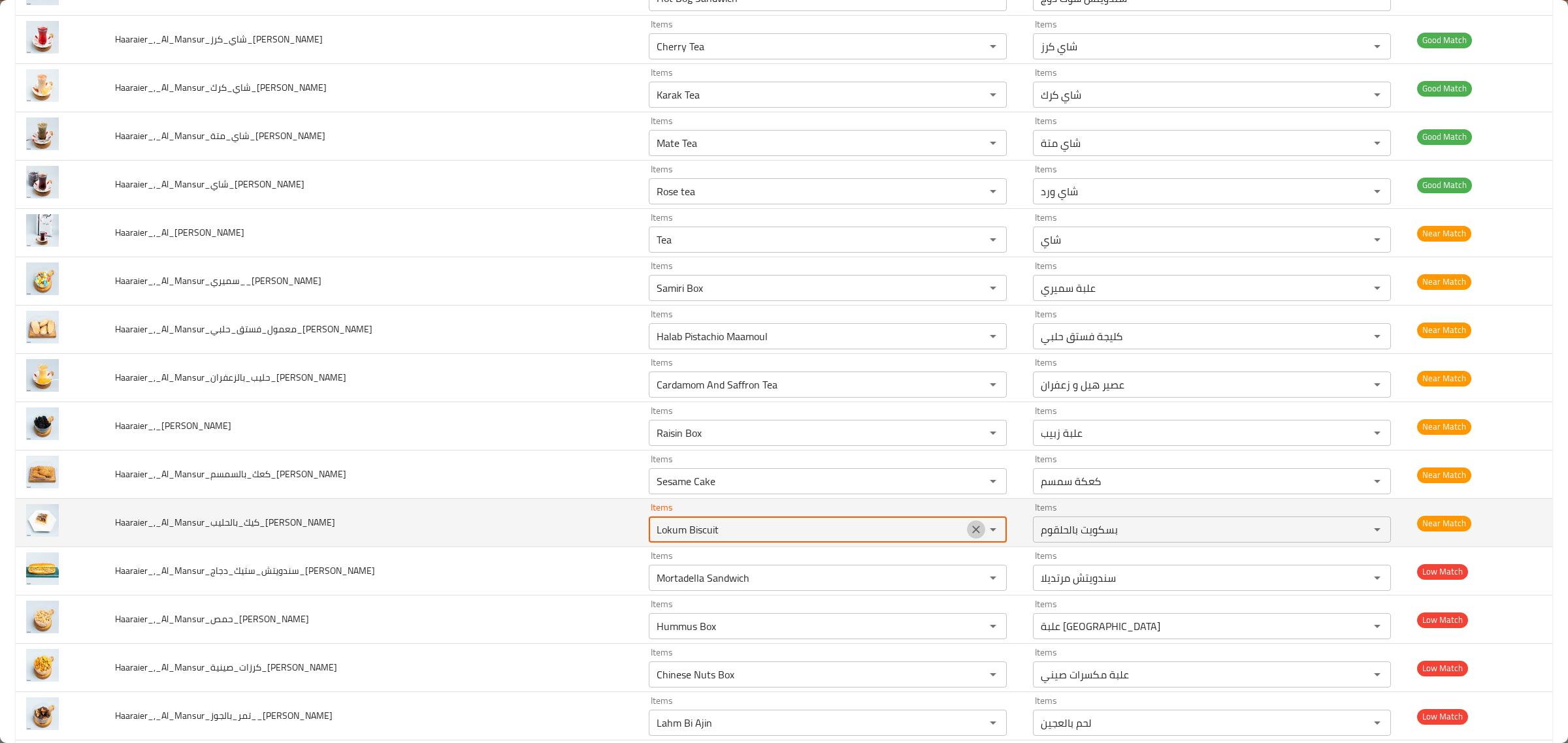
click at [972, 534] on icon "Clear" at bounding box center [976, 529] width 7 height 7
drag, startPoint x: 863, startPoint y: 556, endPoint x: 869, endPoint y: 545, distance: 12.5
click at [863, 554] on tbody "Haaraier_,_Al_Mansur_شاي_بالعسل_مع_زنجبيل_وليمون_Hussein Items Honey Tea With G…" at bounding box center [784, 88] width 1537 height 5655
click at [872, 539] on input "Lokum Biscuit" at bounding box center [808, 529] width 312 height 18
type input "Lokum Biscuit"
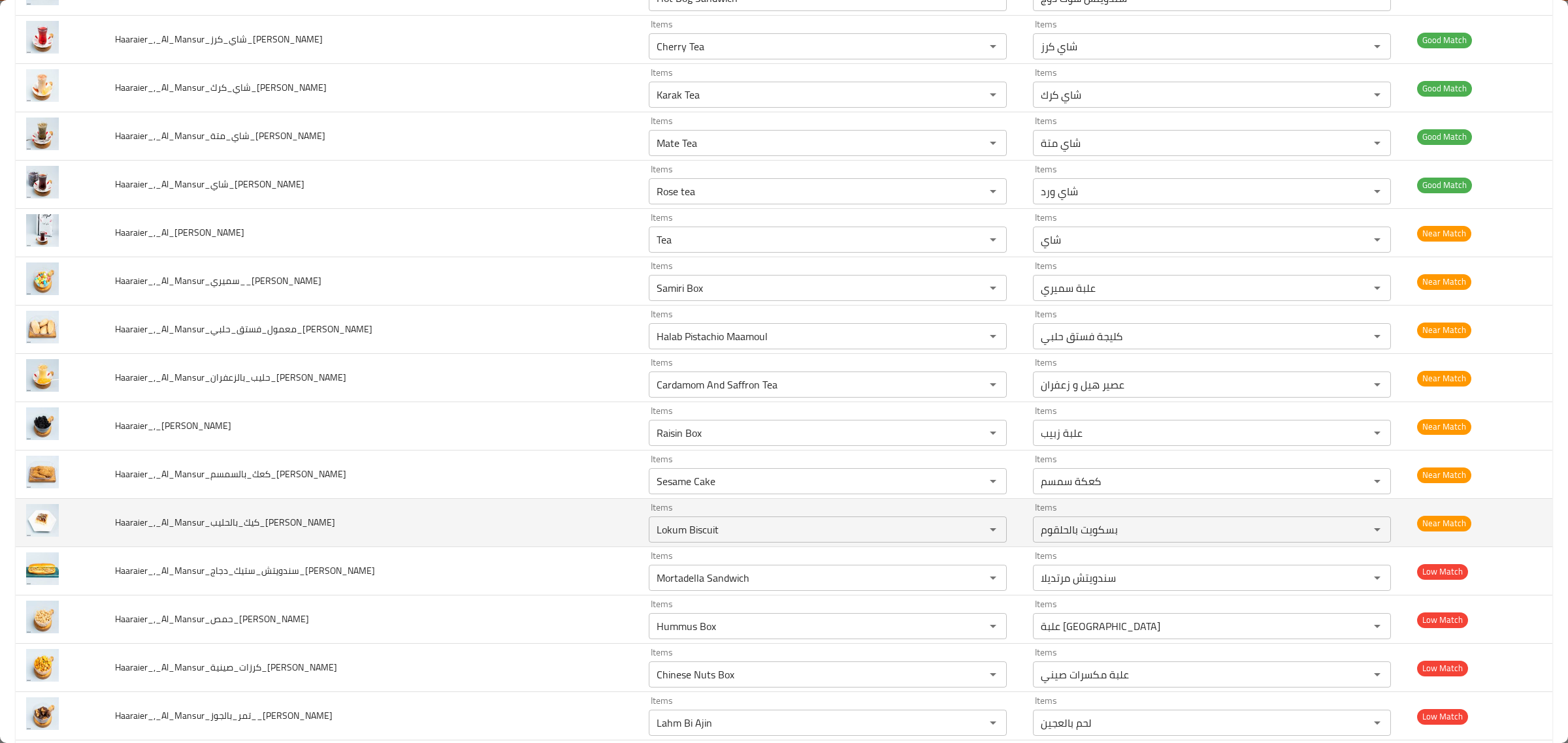
click at [219, 528] on span "Haaraier_,_Al_Mansur_كيك_بالحليب_Hussein" at bounding box center [225, 523] width 220 height 17
click at [214, 530] on span "Haaraier_,_Al_Mansur_كيك_بالحليب_Hussein" at bounding box center [225, 523] width 220 height 17
click at [214, 531] on span "Haaraier_,_Al_Mansur_كيك_بالحليب_Hussein" at bounding box center [225, 523] width 220 height 17
click at [220, 531] on span "Haaraier_,_Al_Mansur_كيك_بالحليب_Hussein" at bounding box center [225, 523] width 220 height 17
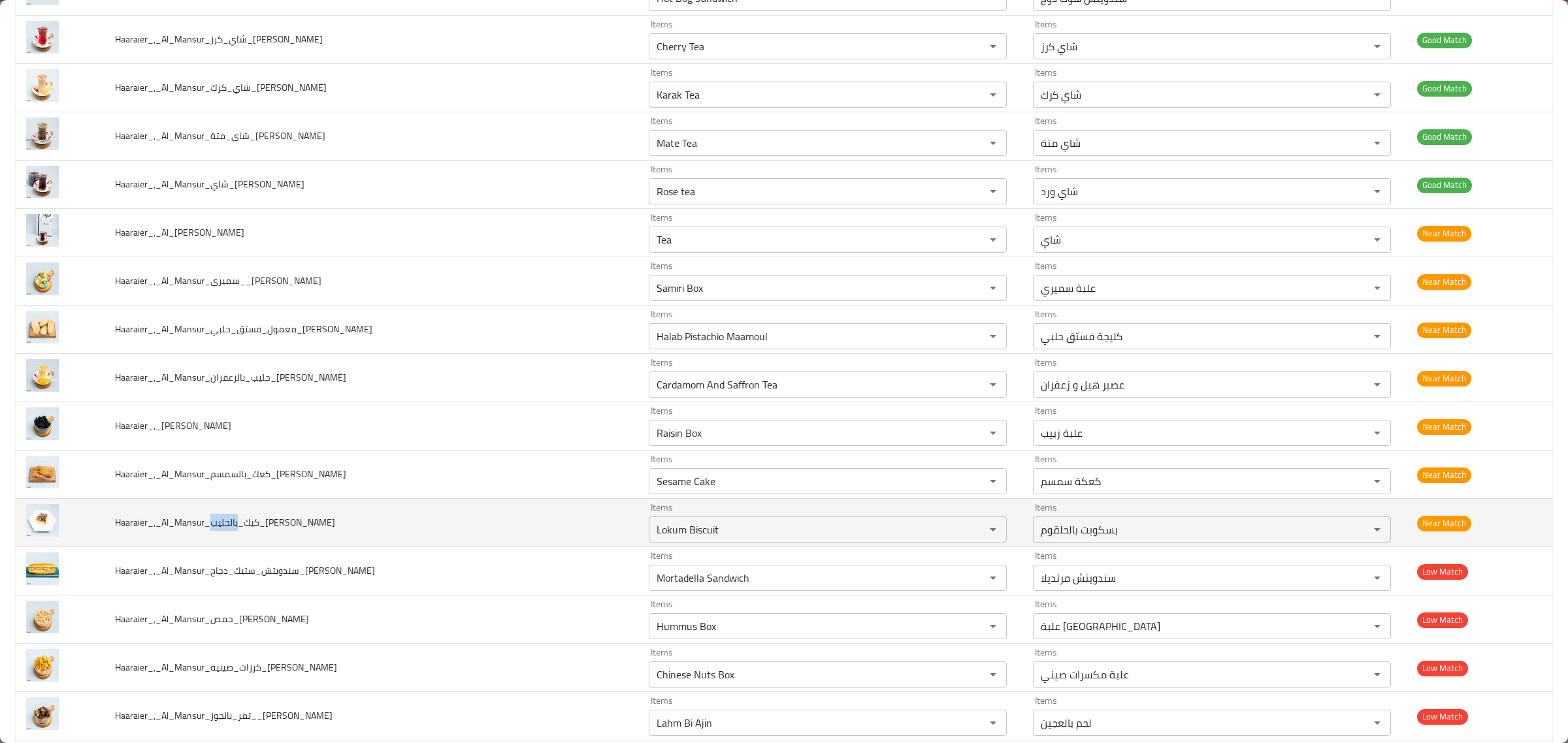
drag, startPoint x: 213, startPoint y: 537, endPoint x: 242, endPoint y: 535, distance: 29.1
click at [242, 531] on span "Haaraier_,_Al_Mansur_كيك_بالحليب_Hussein" at bounding box center [225, 523] width 220 height 17
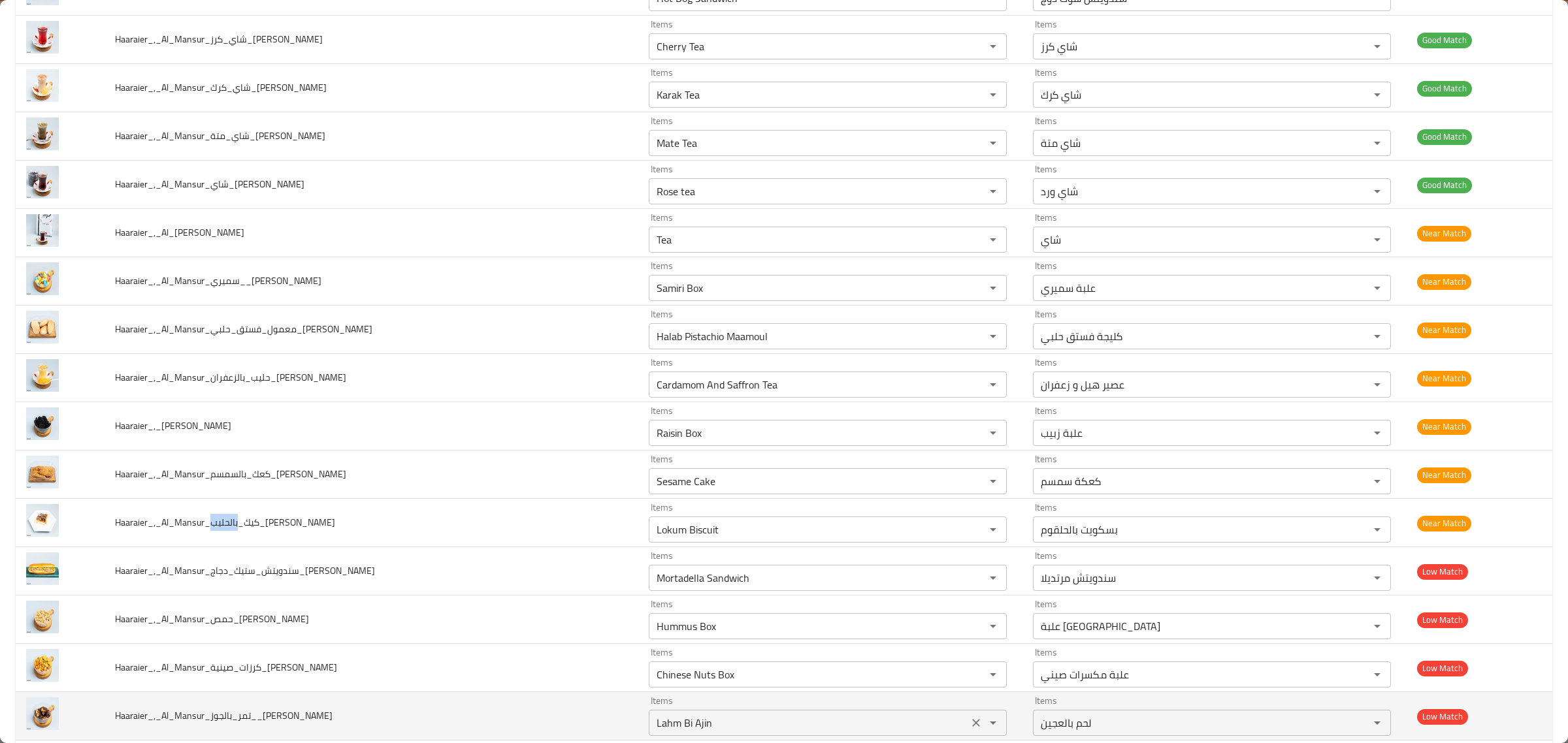
copy span "بالحليب"
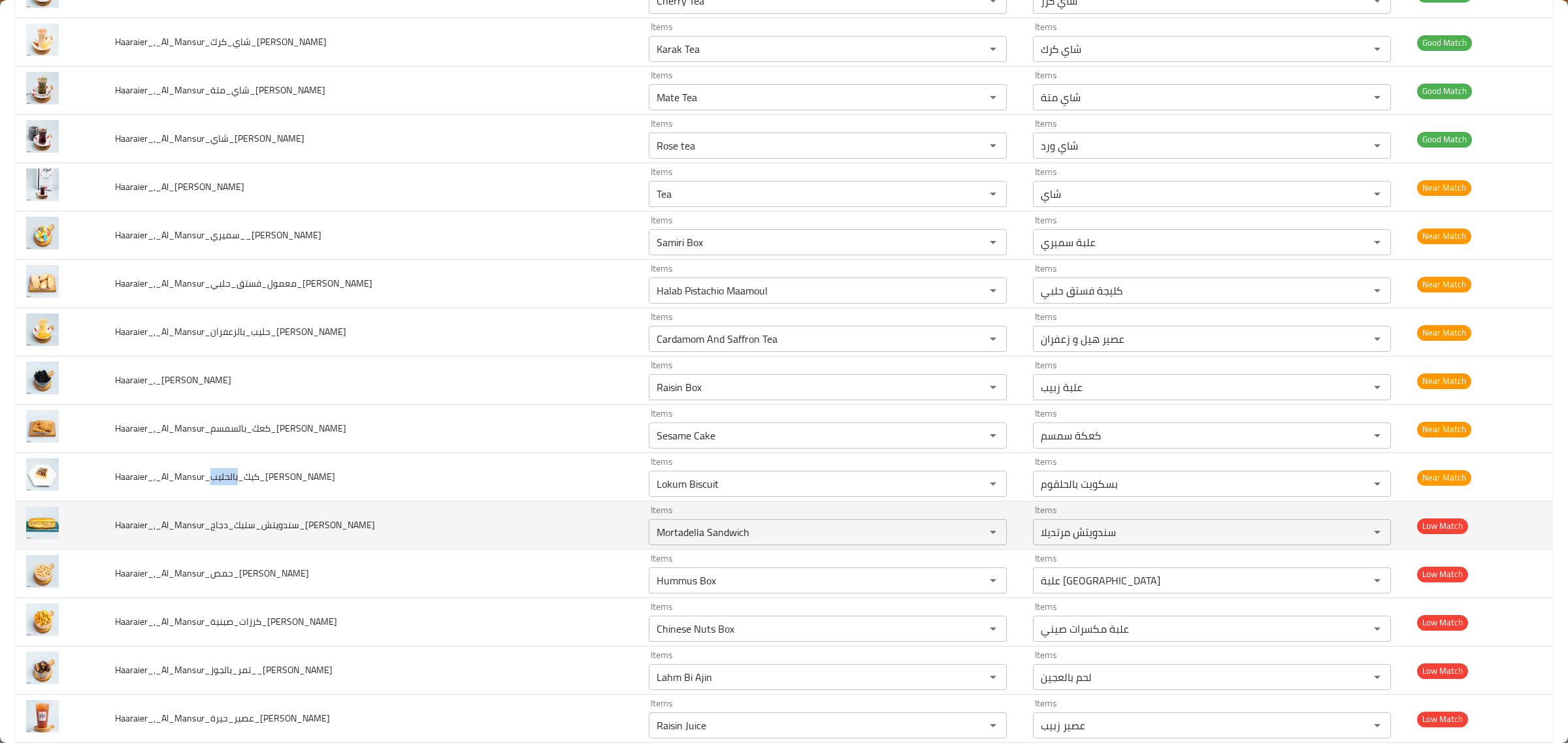
scroll to position [3021, 0]
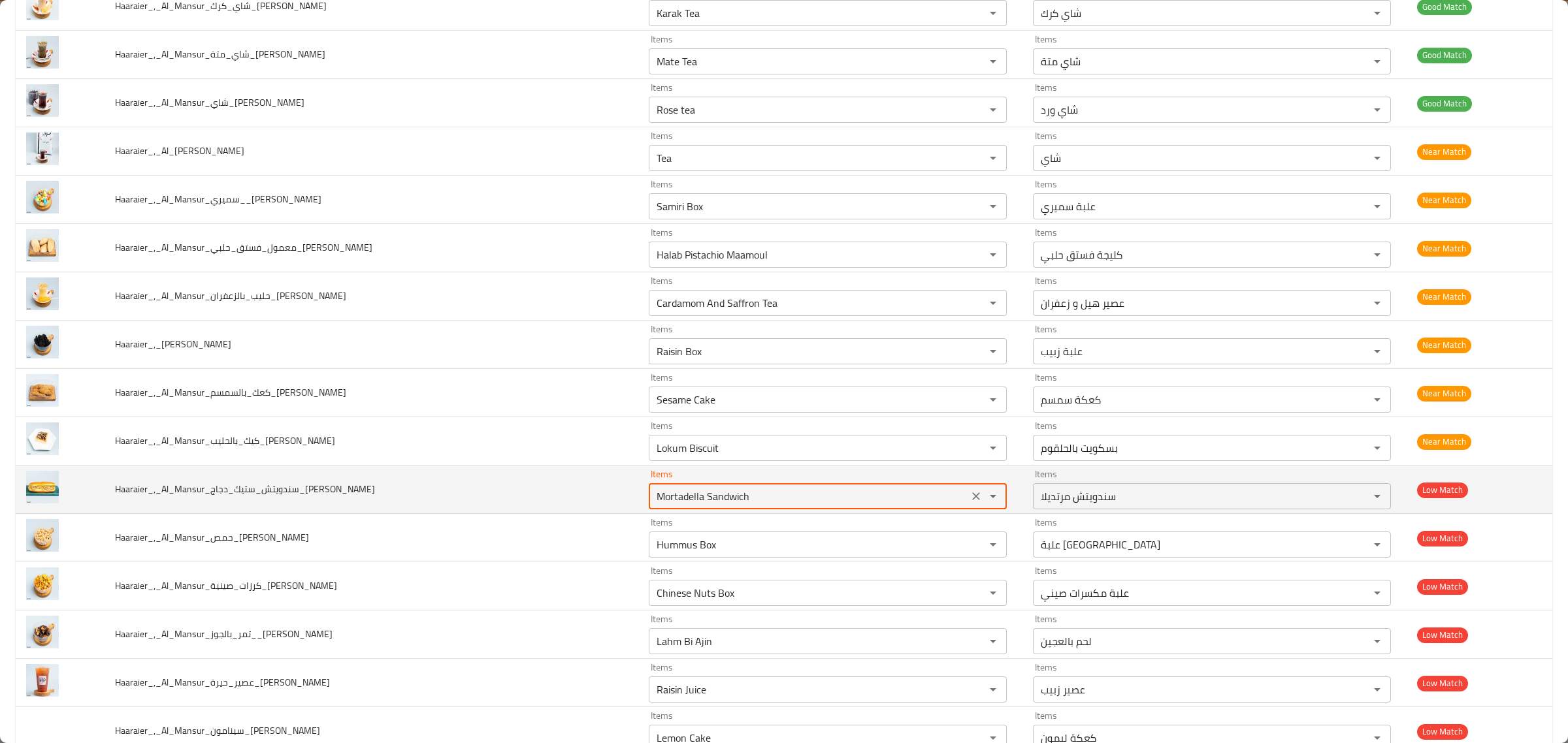
click at [704, 499] on input "Mortadella Sandwich" at bounding box center [808, 496] width 312 height 18
type input "Mortadella Sandwich"
click at [311, 526] on td "Haaraier_,_Al_Mansur_حمص_Hussein" at bounding box center [371, 538] width 534 height 48
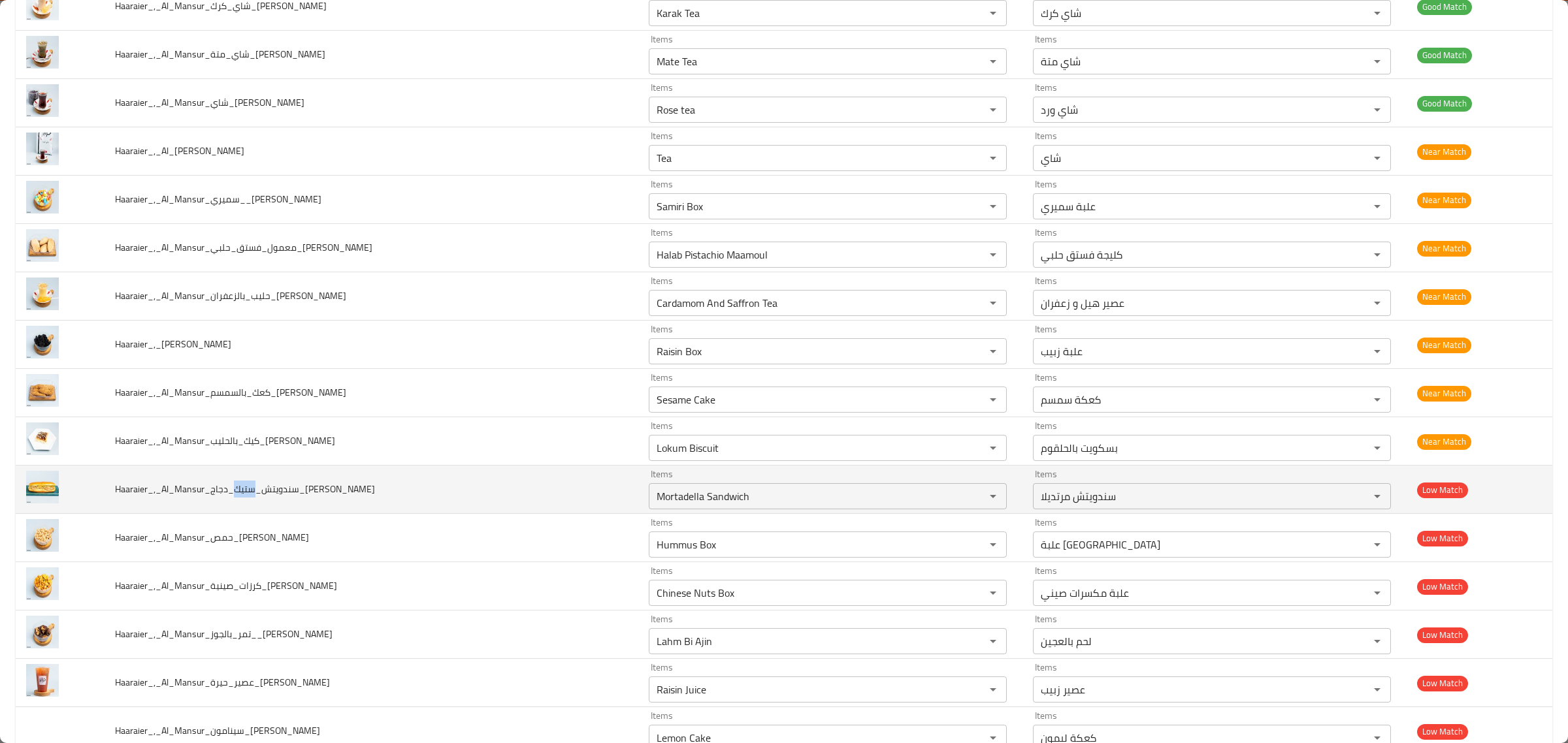
drag, startPoint x: 238, startPoint y: 498, endPoint x: 262, endPoint y: 504, distance: 24.7
click at [262, 498] on span "Haaraier_,_Al_Mansur_سندويتش_ستيك_دجاج_Hussein" at bounding box center [244, 489] width 260 height 17
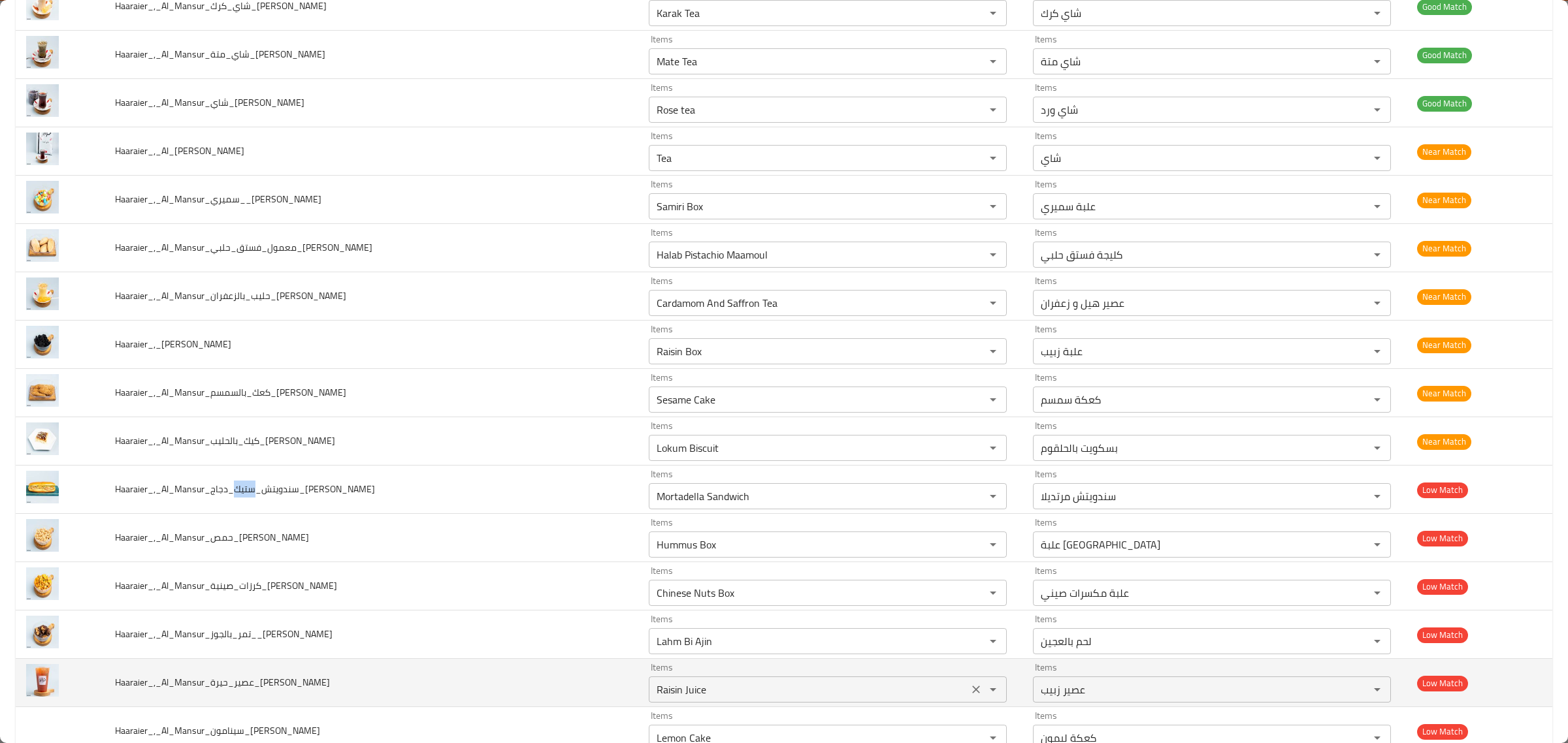
copy span "ستيك"
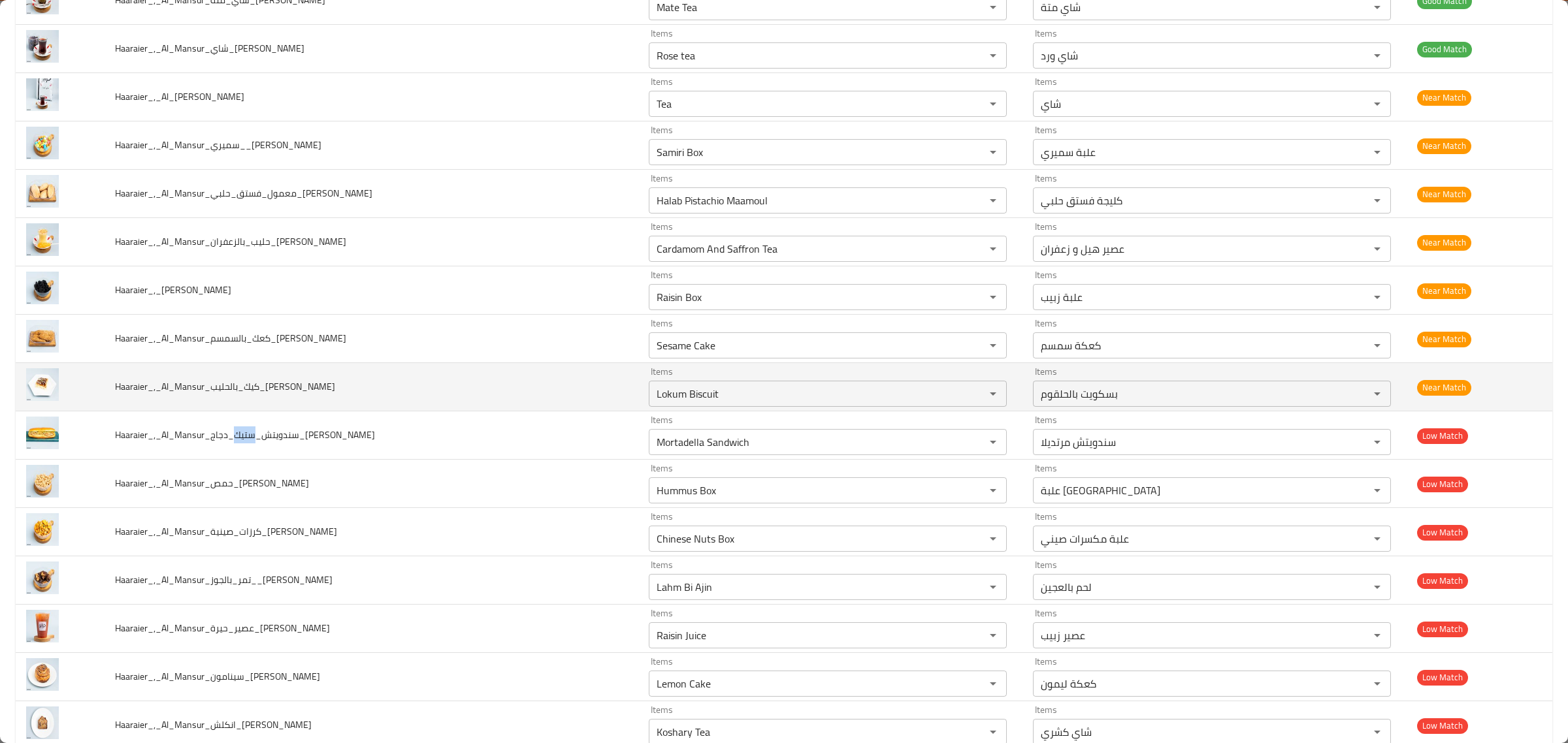
scroll to position [3102, 0]
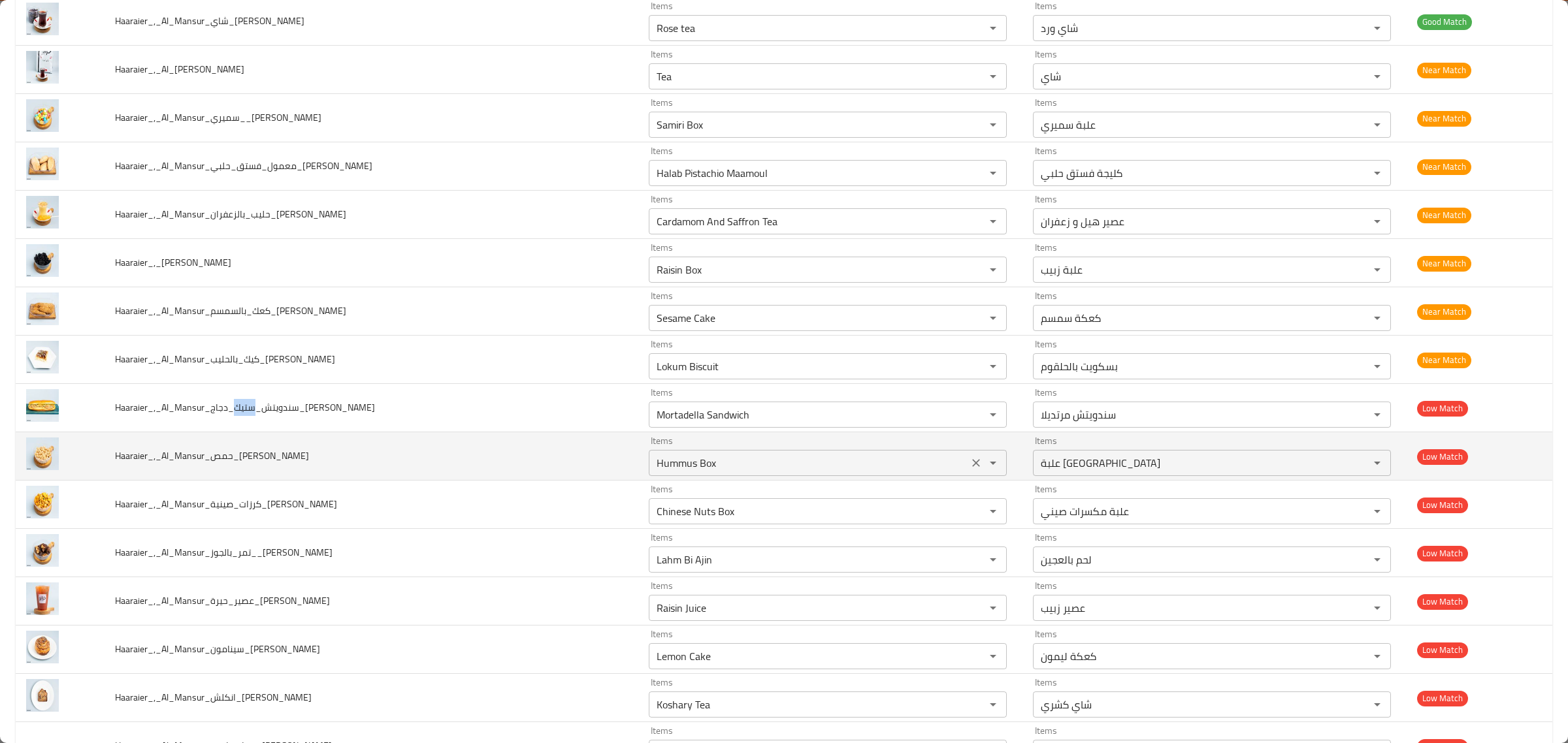
click at [742, 469] on input "Hummus Box" at bounding box center [808, 463] width 312 height 18
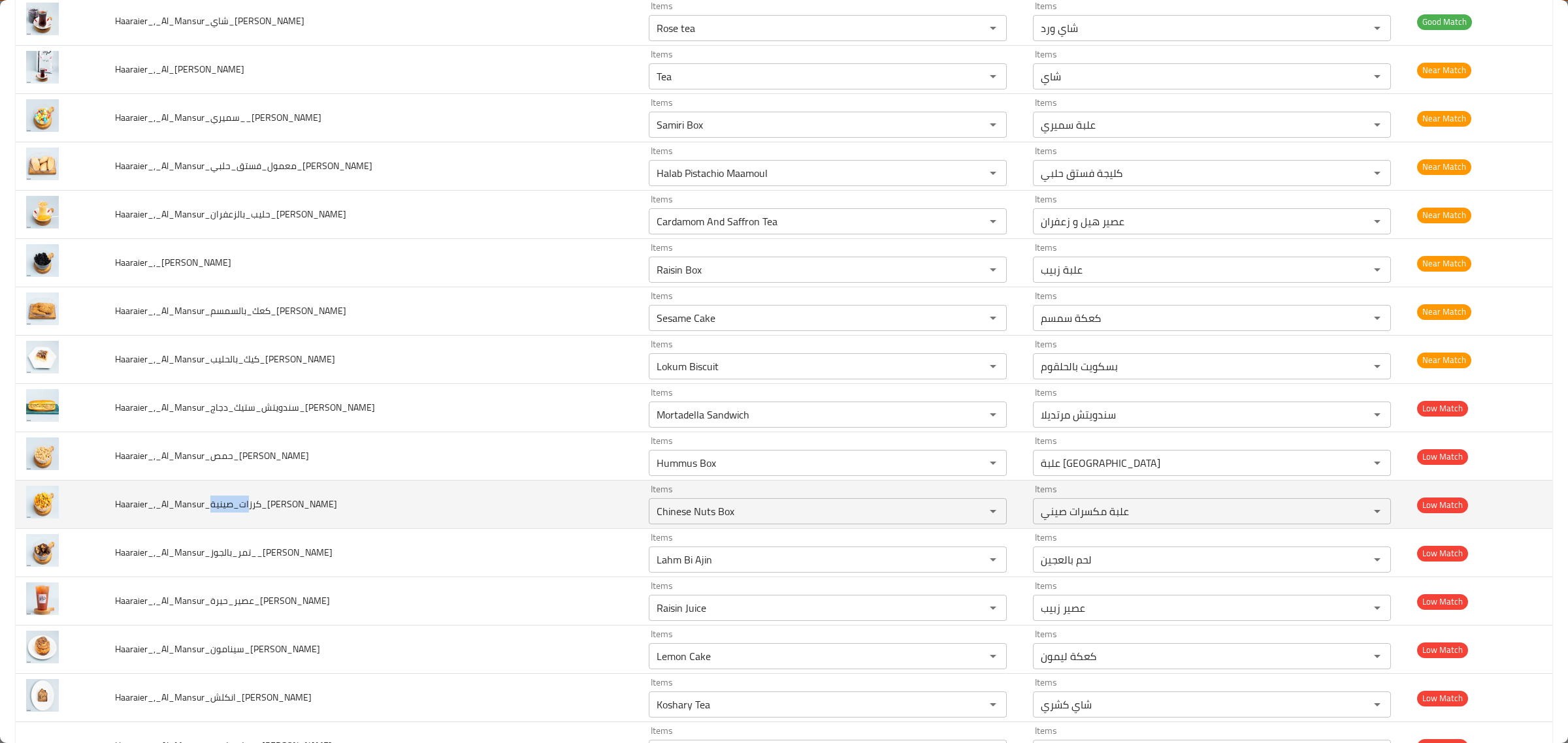
drag, startPoint x: 216, startPoint y: 513, endPoint x: 255, endPoint y: 513, distance: 39.0
click at [255, 513] on span "Haaraier_,_Al_Mansur_كرزات_صينية_Hussein" at bounding box center [226, 504] width 222 height 17
drag, startPoint x: 245, startPoint y: 517, endPoint x: 266, endPoint y: 511, distance: 21.8
click at [266, 511] on span "Haaraier_,_Al_Mansur_كرزات_صينية_Hussein" at bounding box center [226, 504] width 222 height 17
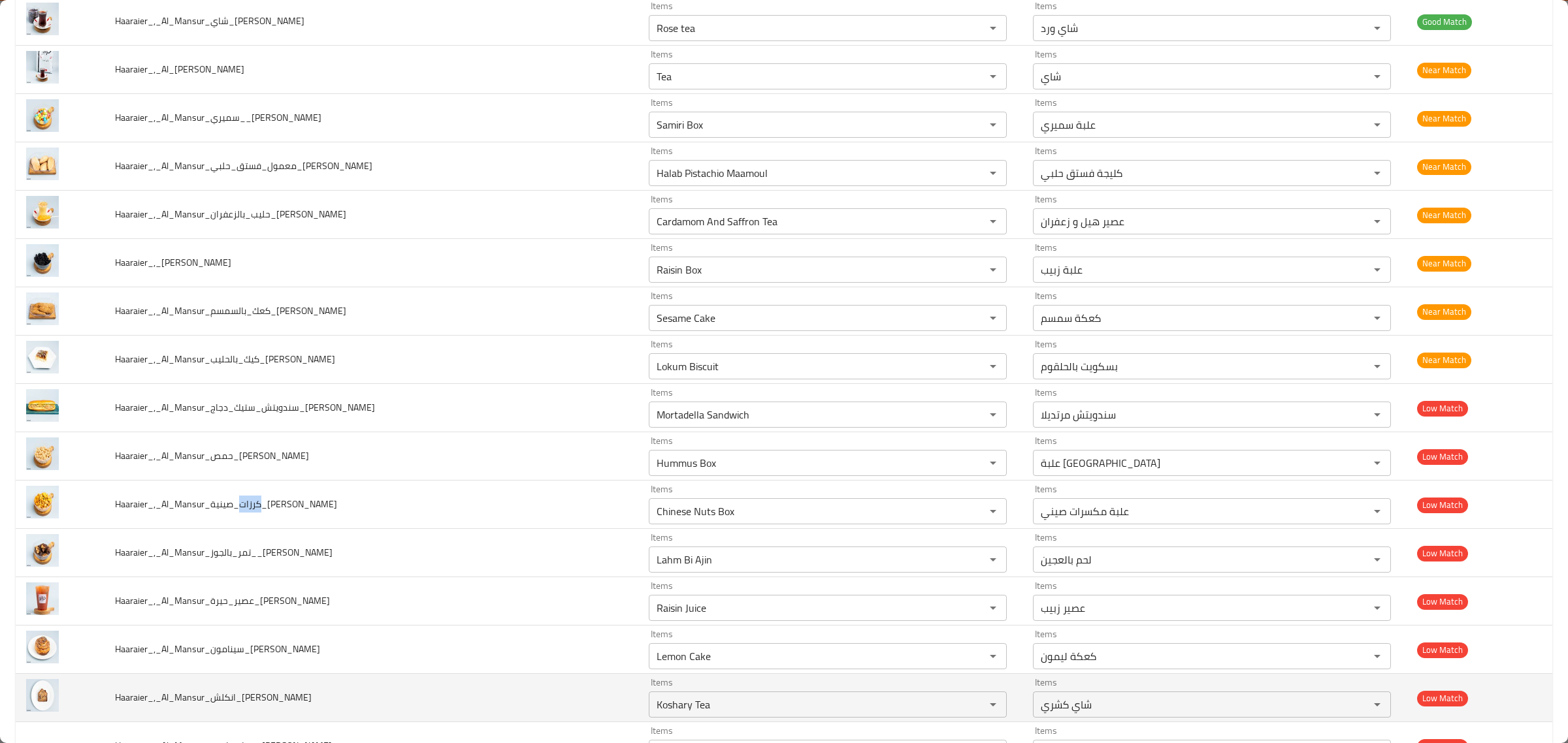
copy span "كرزات"
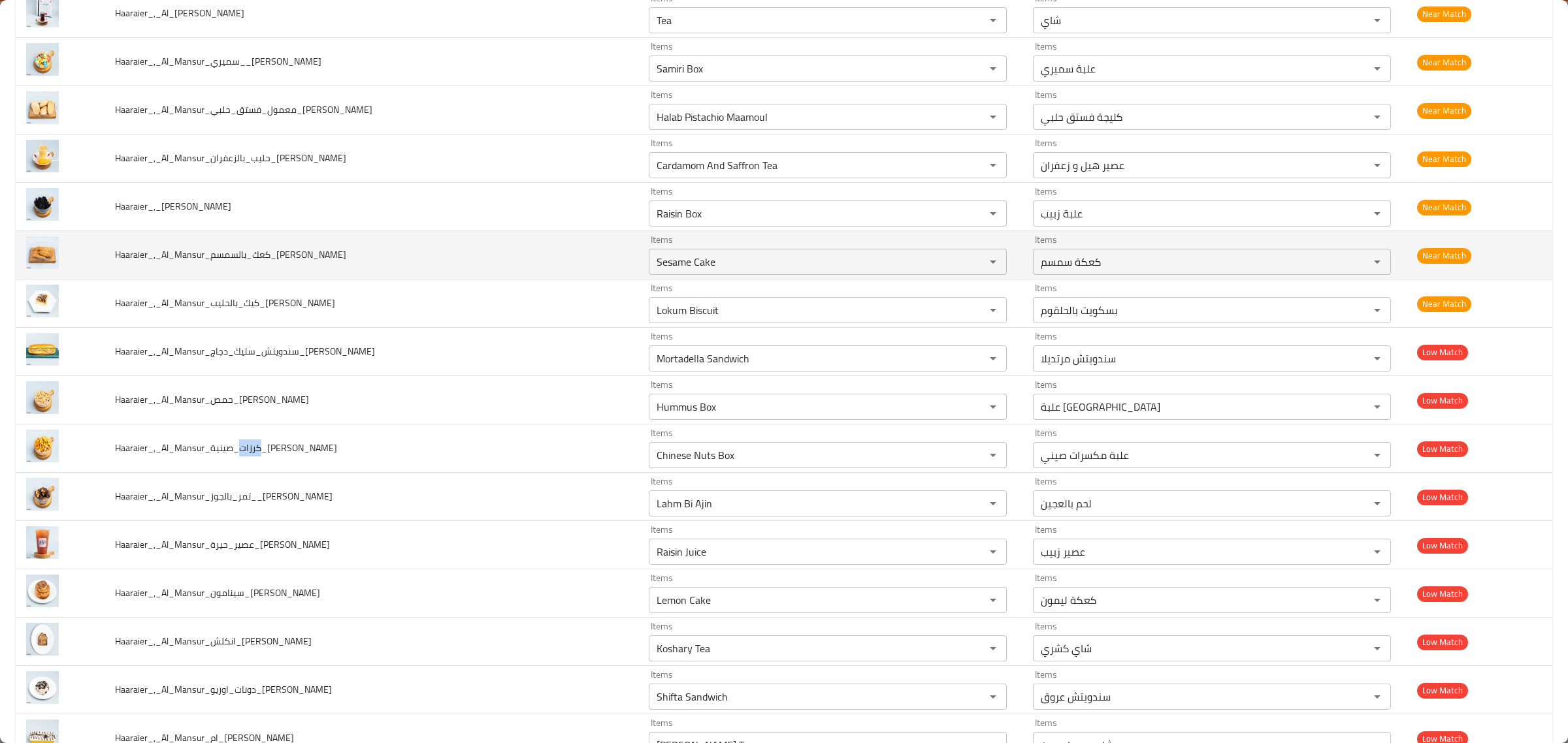
scroll to position [3184, 0]
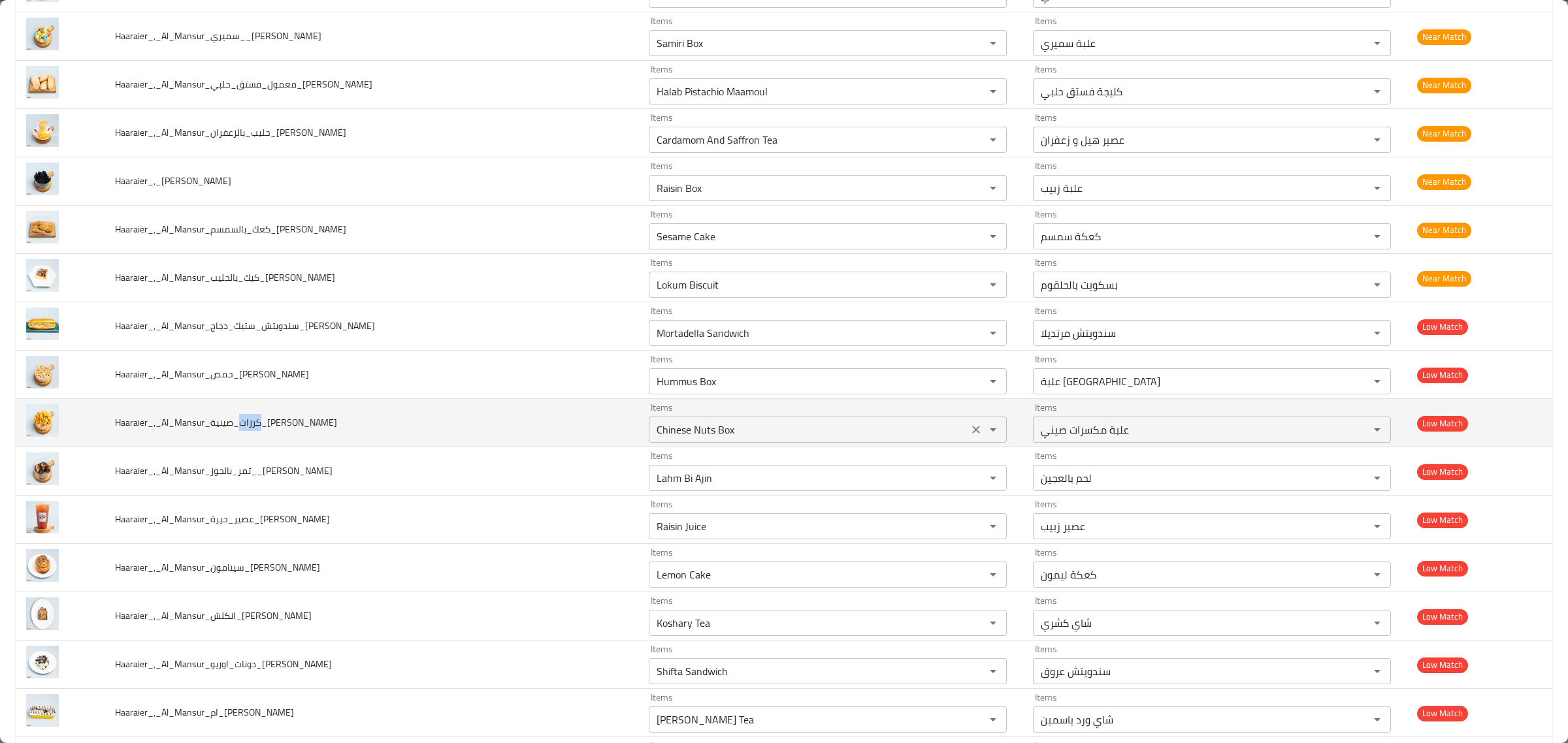
click at [967, 431] on button "Clear" at bounding box center [976, 430] width 18 height 18
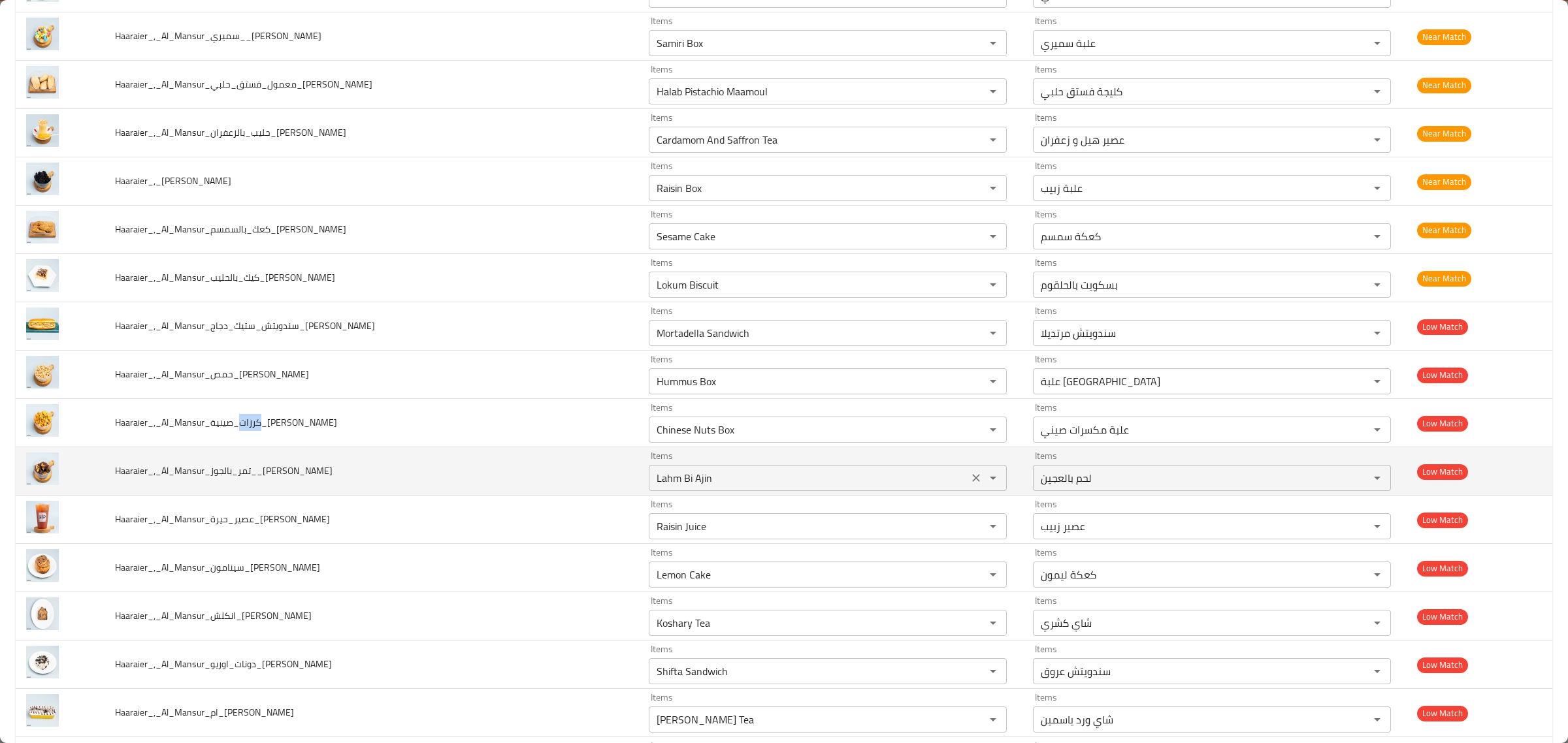
click at [858, 484] on input "Lahm Bi Ajin" at bounding box center [808, 478] width 312 height 18
type input "Chinese Nuts Box"
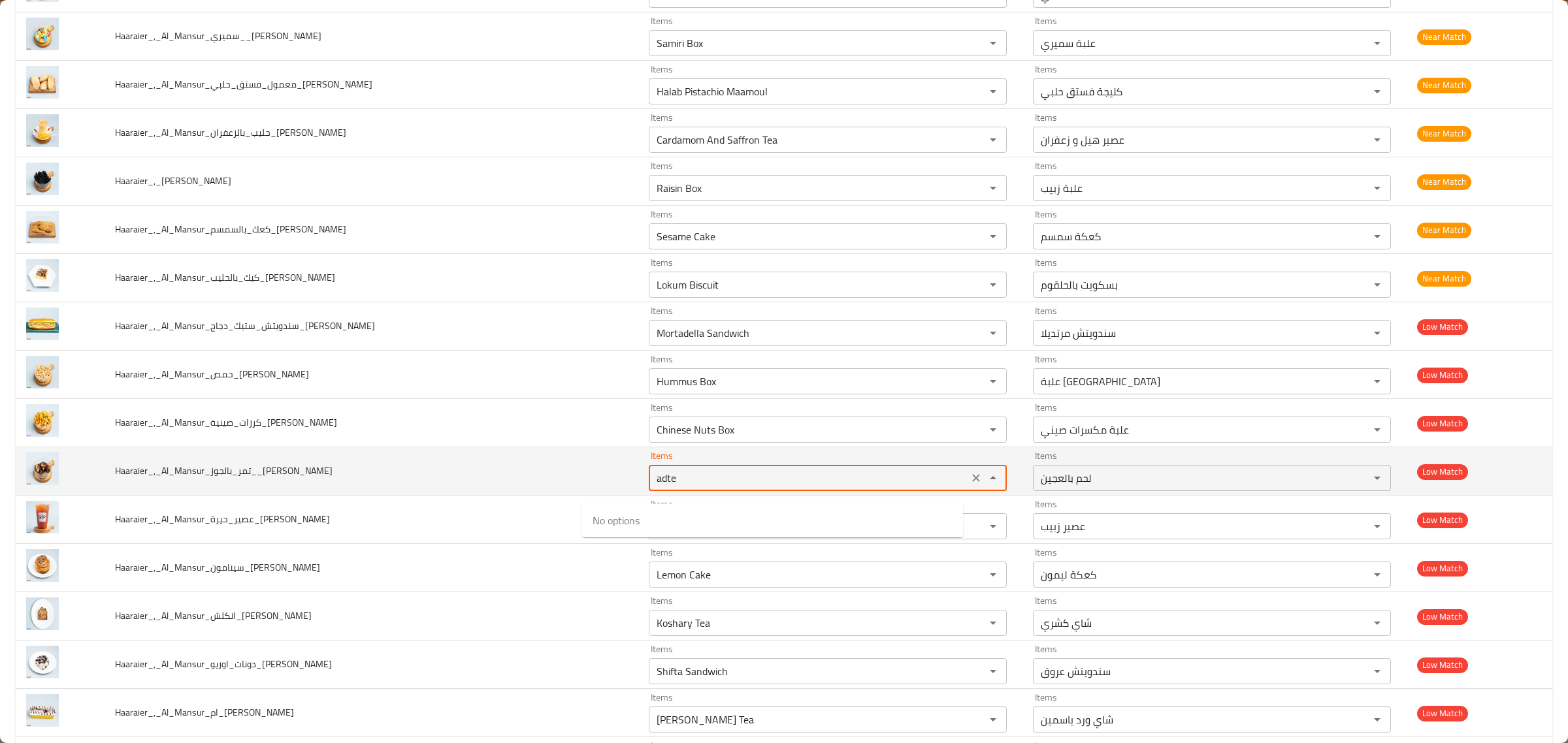
drag, startPoint x: 706, startPoint y: 494, endPoint x: 465, endPoint y: 478, distance: 241.5
click at [465, 478] on tr "Haaraier_,_Al_Mansur_تمر_بالجوز__Hussein Items adte Items Items لحم بالعجين Ite…" at bounding box center [784, 472] width 1537 height 48
drag, startPoint x: 672, startPoint y: 490, endPoint x: 526, endPoint y: 480, distance: 146.3
click at [526, 480] on tr "Haaraier_,_Al_Mansur_تمر_بالجوز__Hussein Items dda Items Items لحم بالعجين Item…" at bounding box center [784, 472] width 1537 height 48
type input "Lahm Bi Ajin"
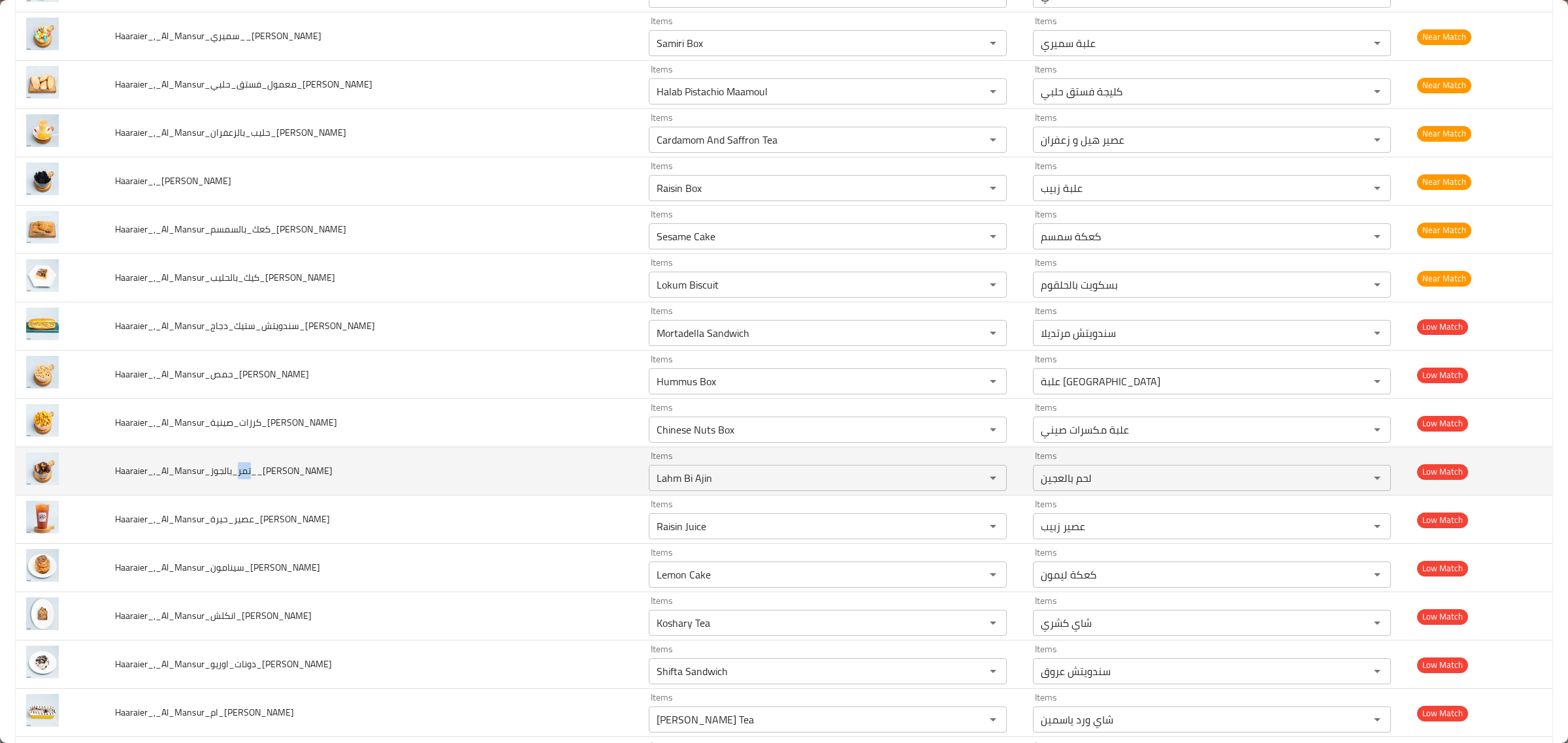
drag, startPoint x: 241, startPoint y: 484, endPoint x: 253, endPoint y: 484, distance: 12.0
click at [253, 479] on span "Haaraier_,_Al_Mansur_تمر_بالجوز__Hussein" at bounding box center [223, 471] width 217 height 17
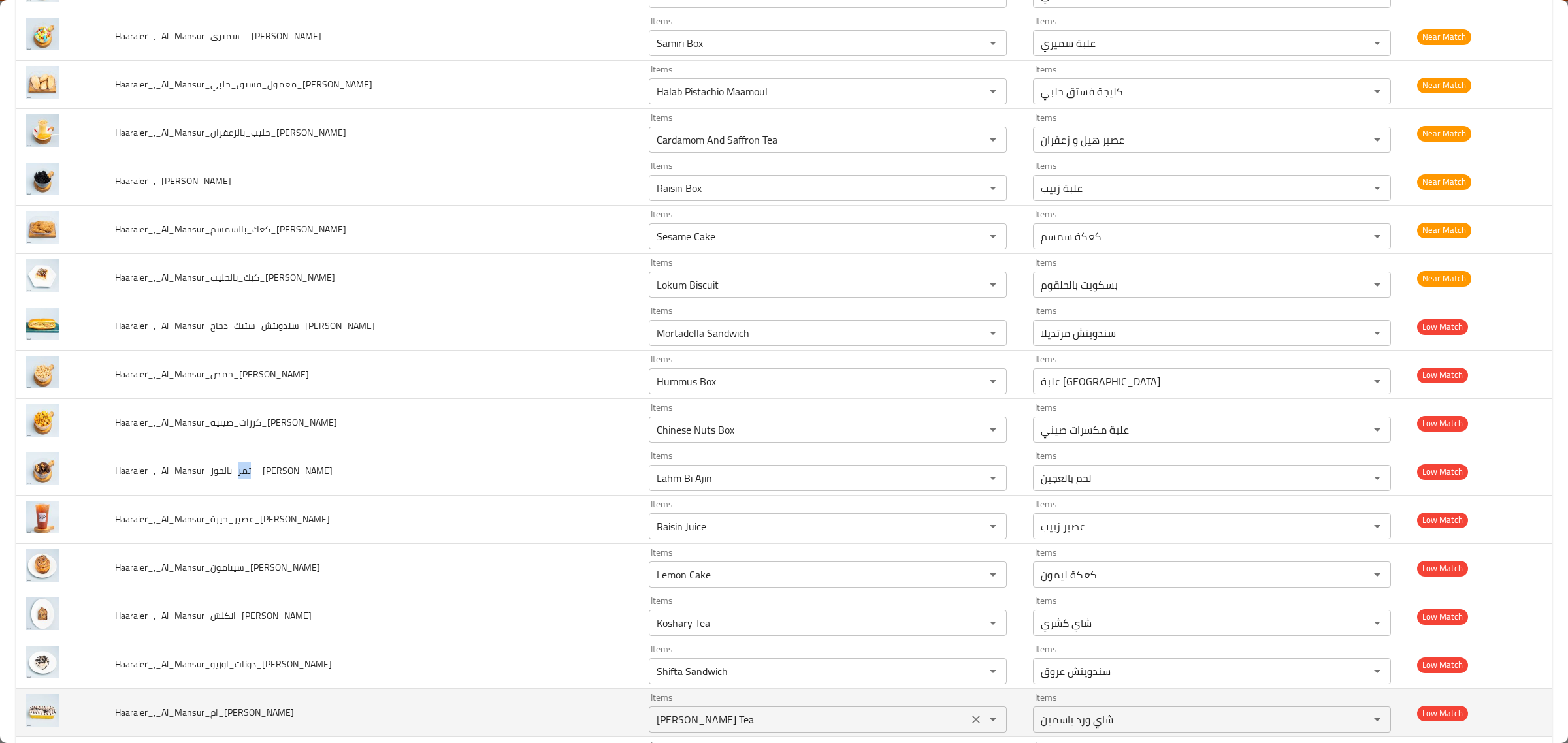
copy span "تمر"
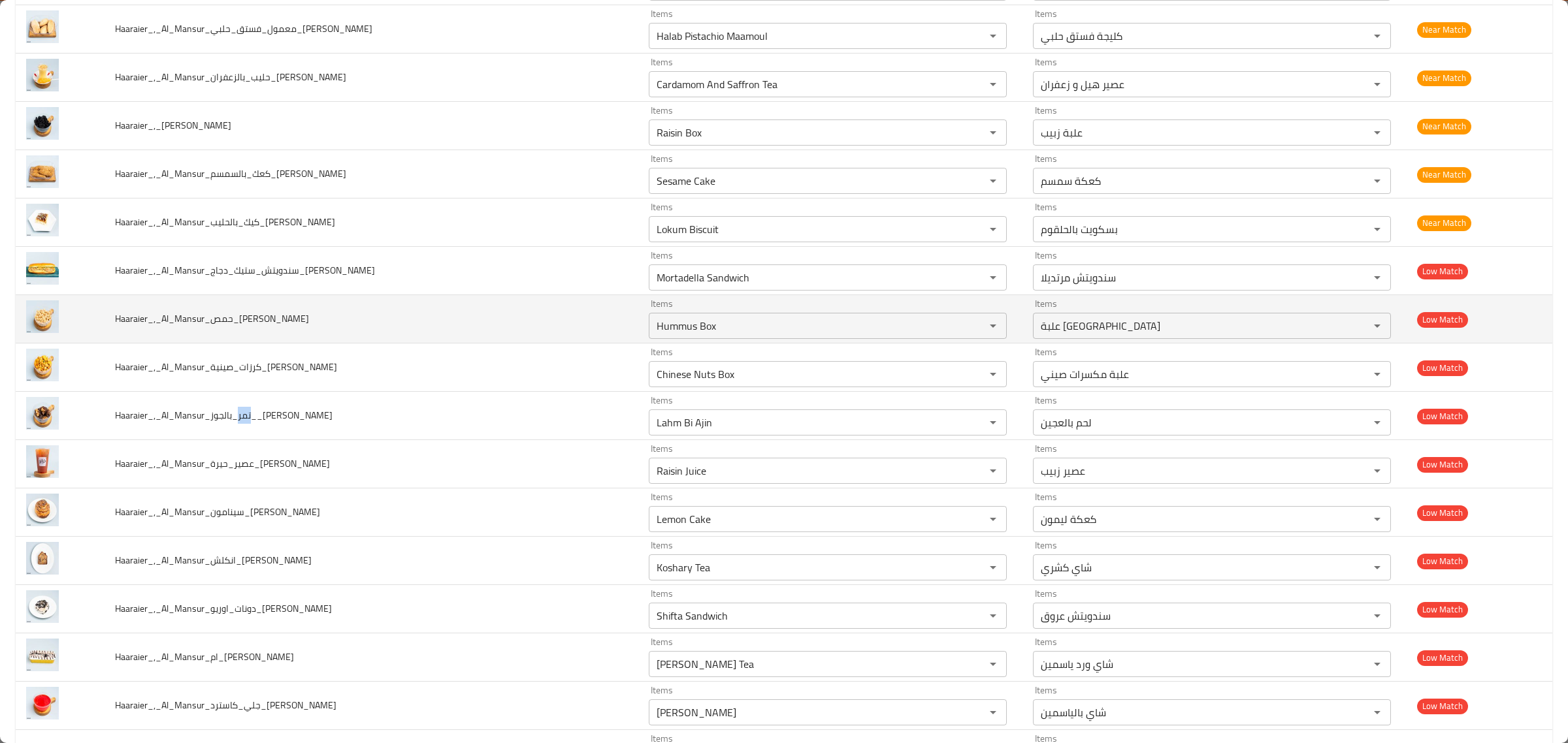
scroll to position [3266, 0]
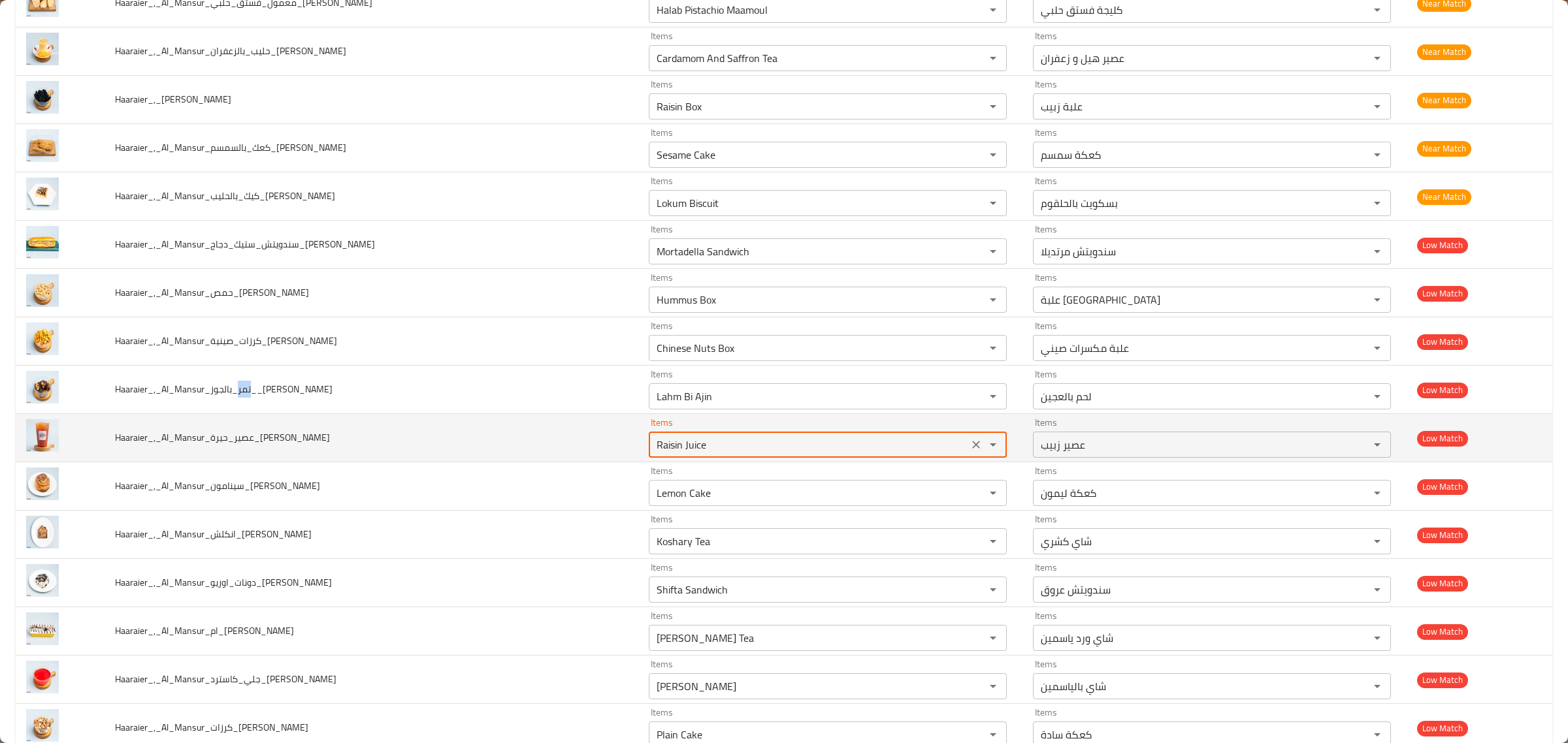
click at [706, 454] on input "Raisin Juice" at bounding box center [808, 445] width 312 height 18
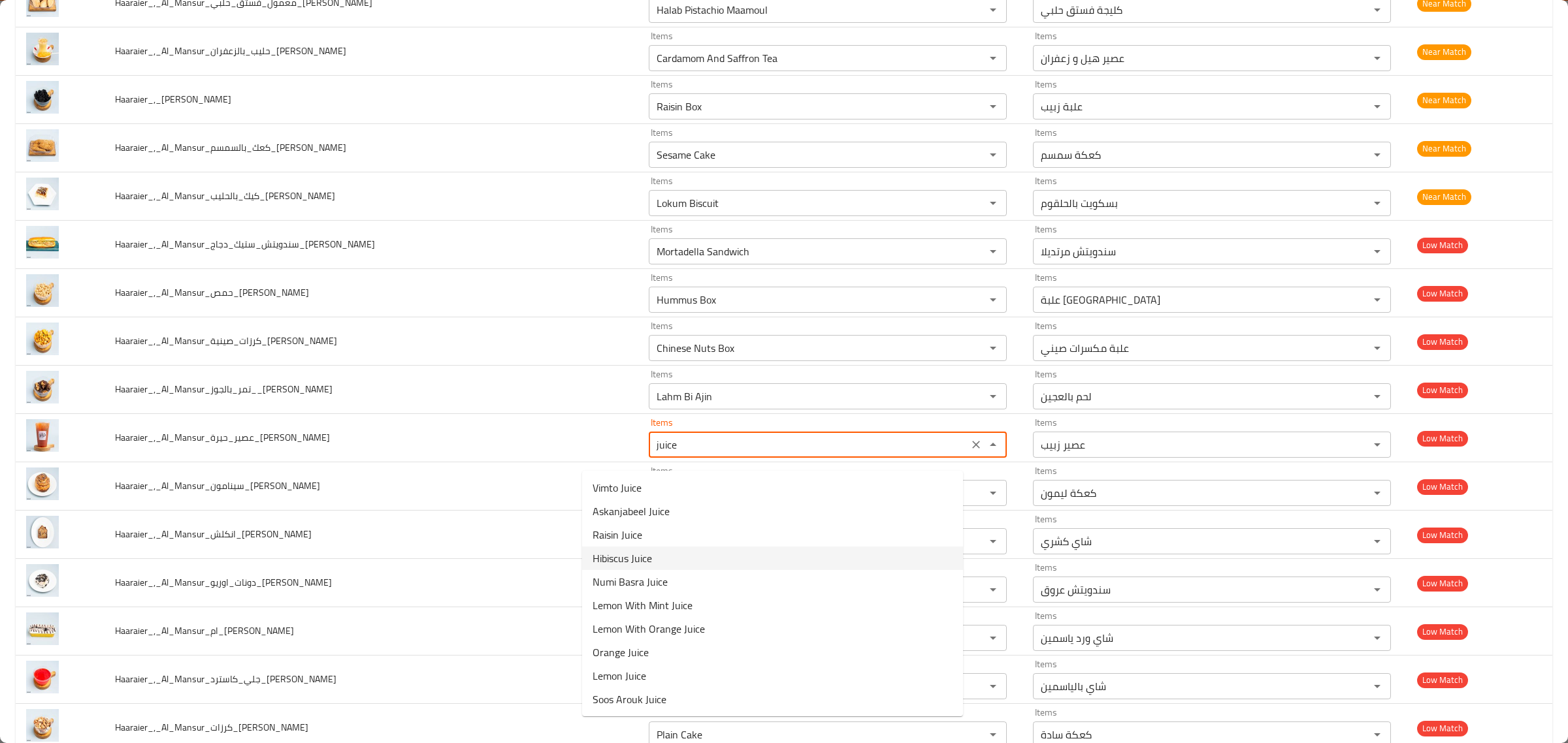
click at [697, 565] on li "Hibiscus Juice" at bounding box center [772, 558] width 381 height 23
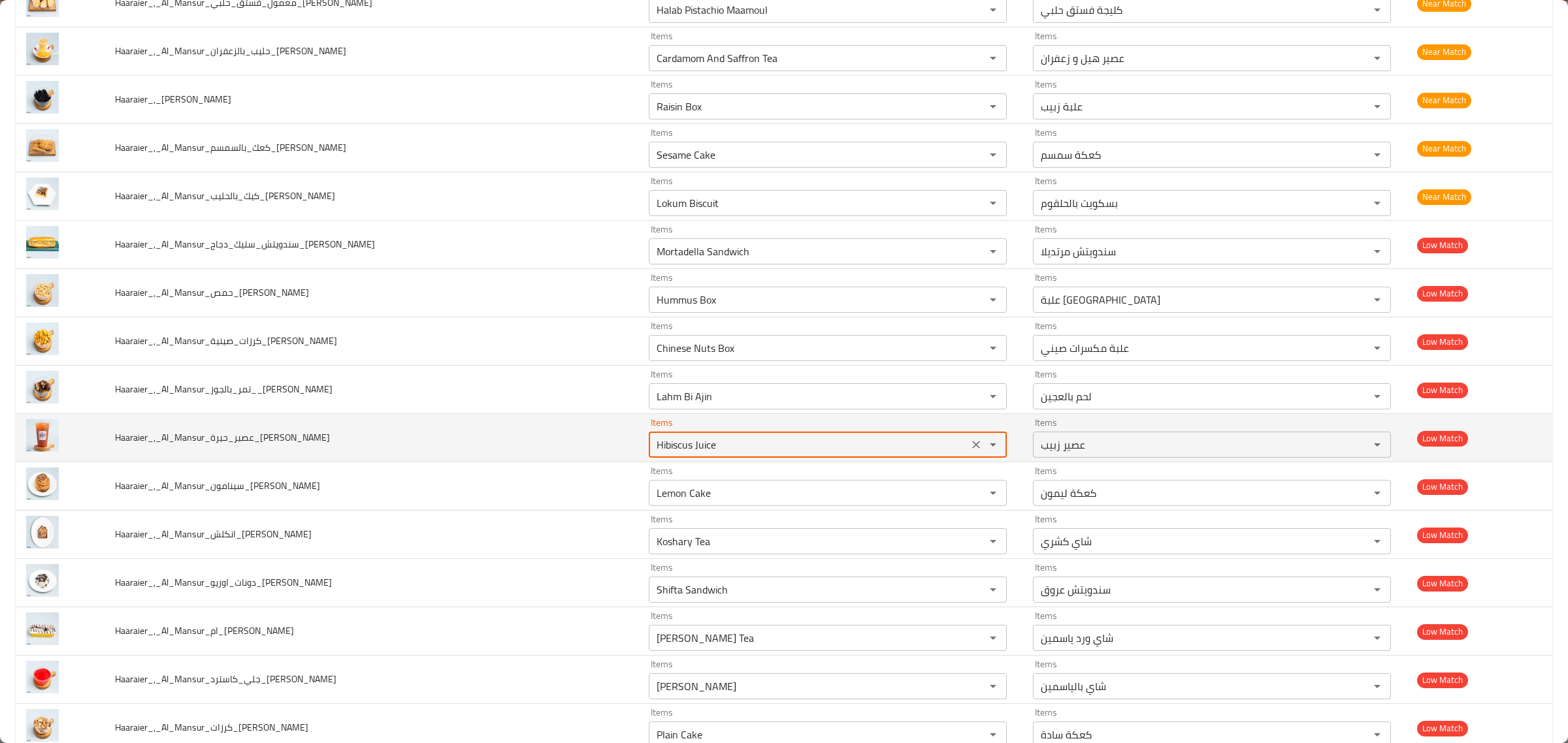
click at [879, 458] on div "Hibiscus Juice Items" at bounding box center [827, 445] width 358 height 26
type input "Raisin Juice"
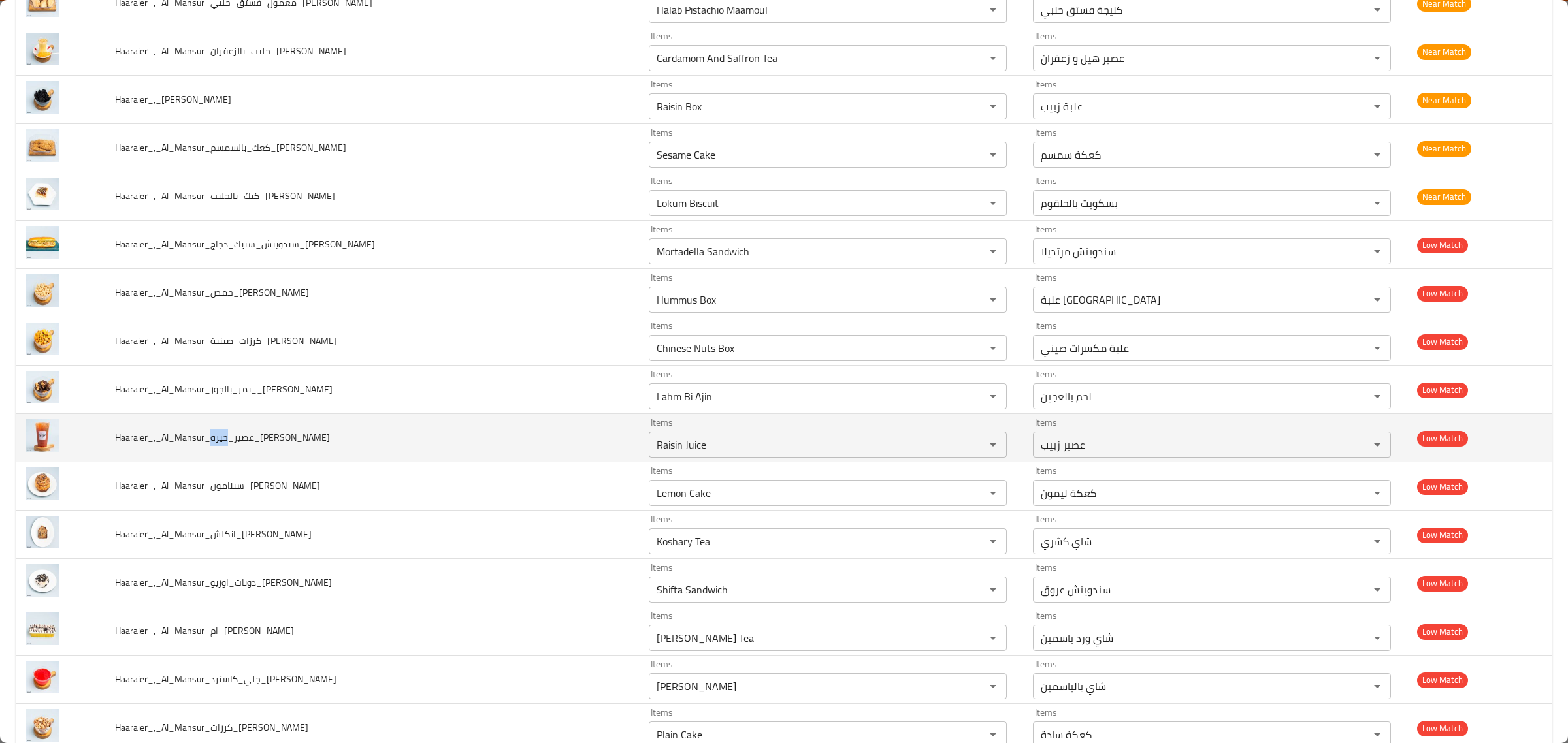
drag, startPoint x: 215, startPoint y: 446, endPoint x: 234, endPoint y: 451, distance: 19.6
click at [234, 446] on span "Haaraier_,_Al_Mansur_عصير_حيرة_Hussein" at bounding box center [222, 437] width 215 height 17
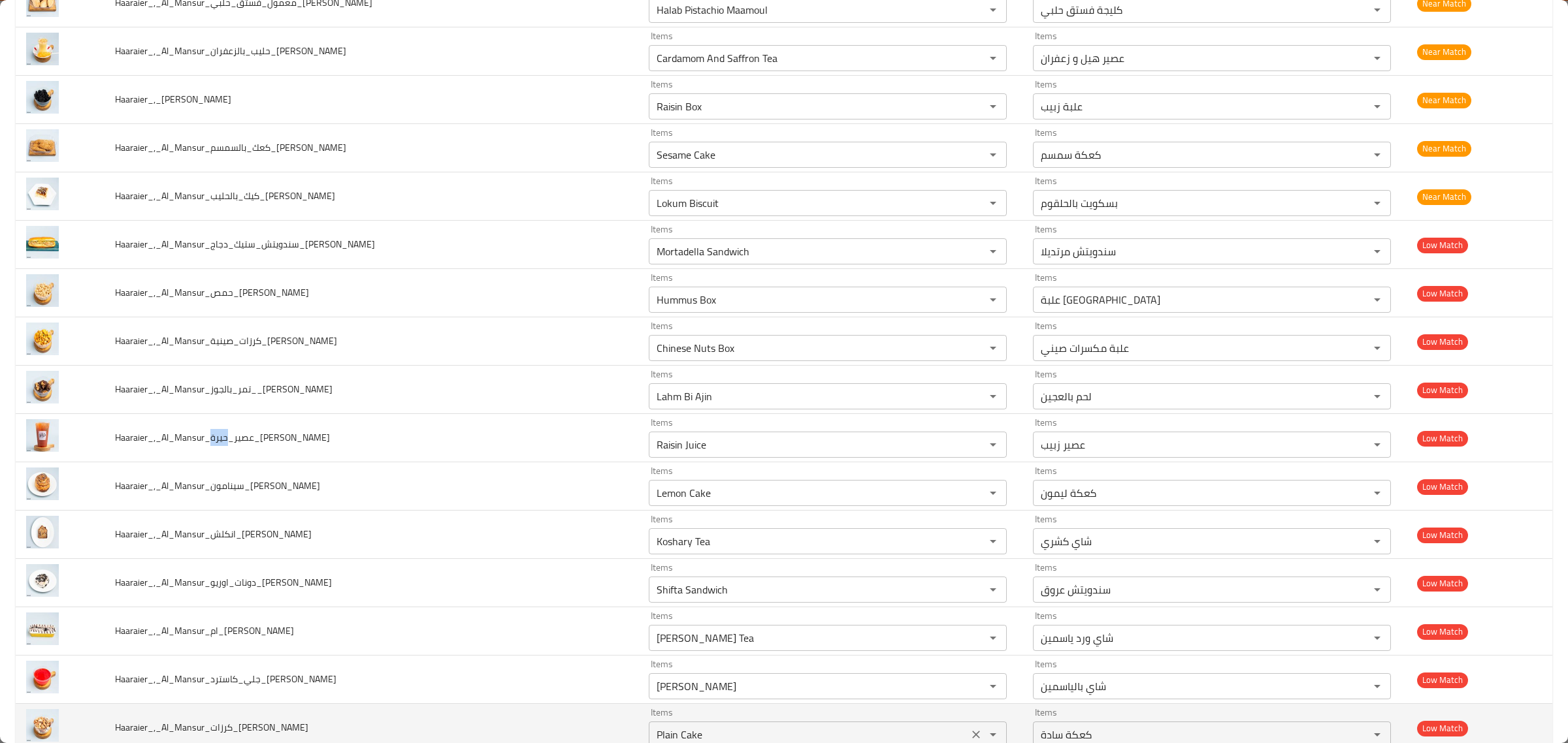
copy span "حيرة"
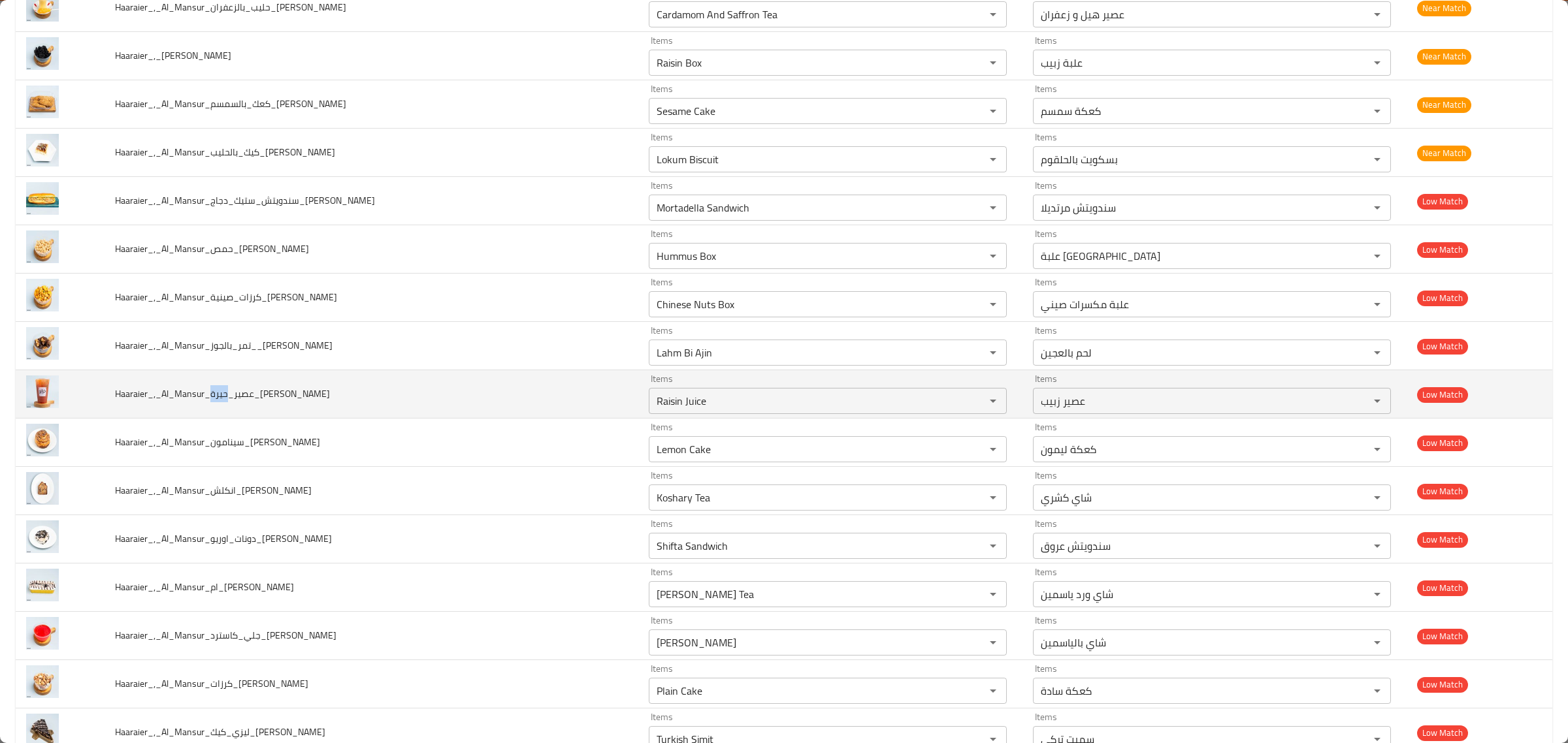
scroll to position [3348, 0]
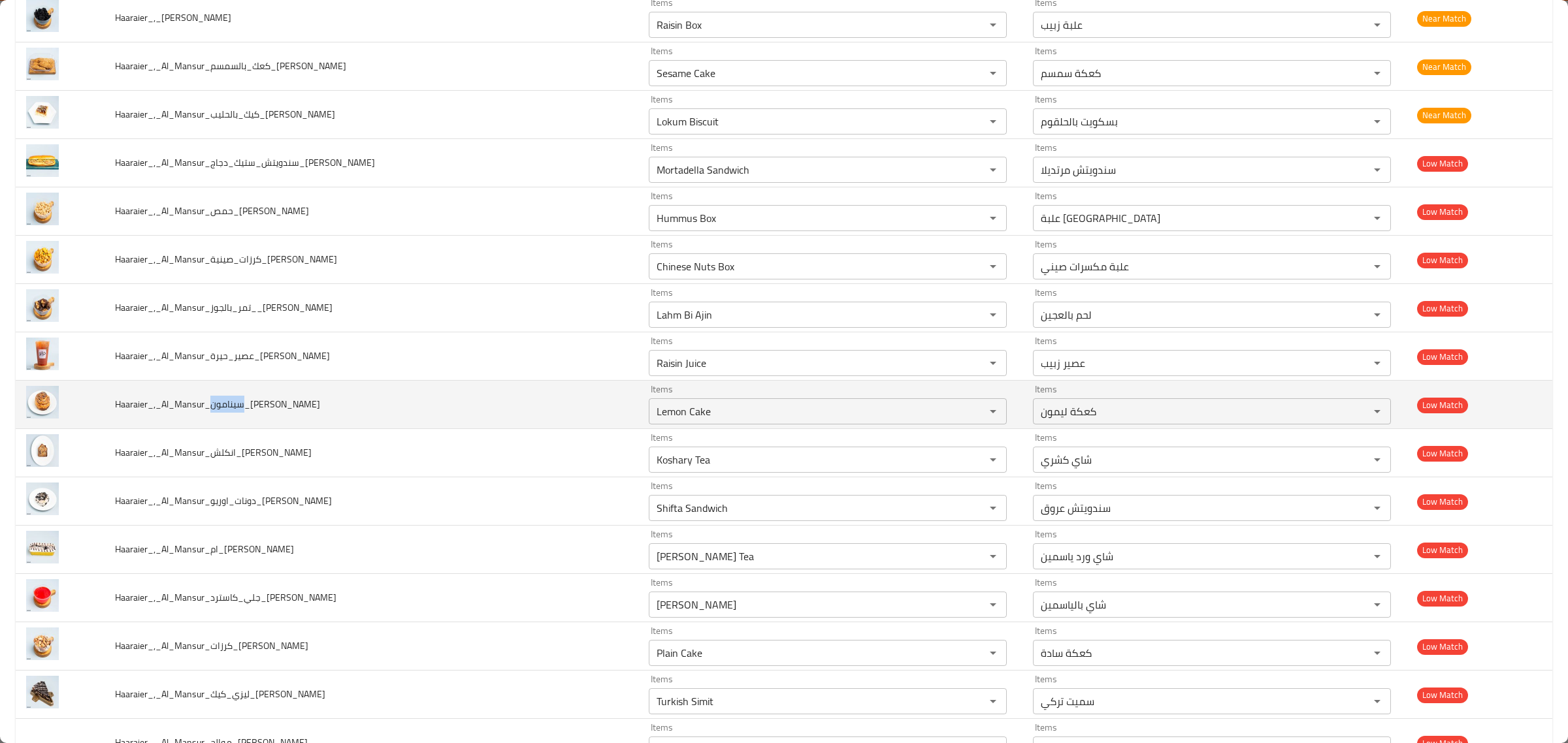
drag, startPoint x: 215, startPoint y: 419, endPoint x: 250, endPoint y: 415, distance: 35.2
click at [250, 413] on span "Haaraier_,_Al_Mansur_سينامون_Hussein" at bounding box center [217, 404] width 205 height 17
click at [747, 417] on input "Lemon Cake" at bounding box center [808, 412] width 312 height 18
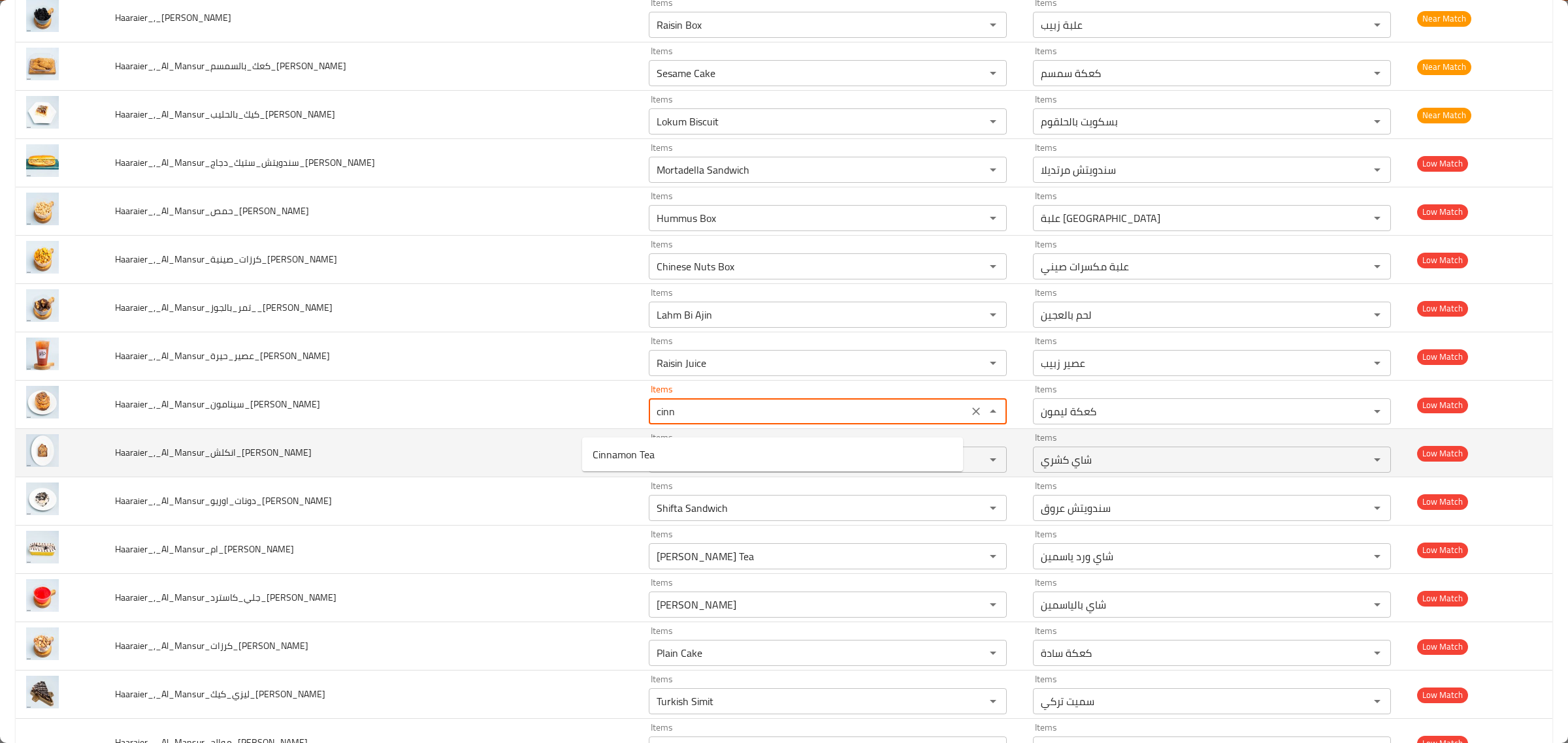
type input "Lemon Cake"
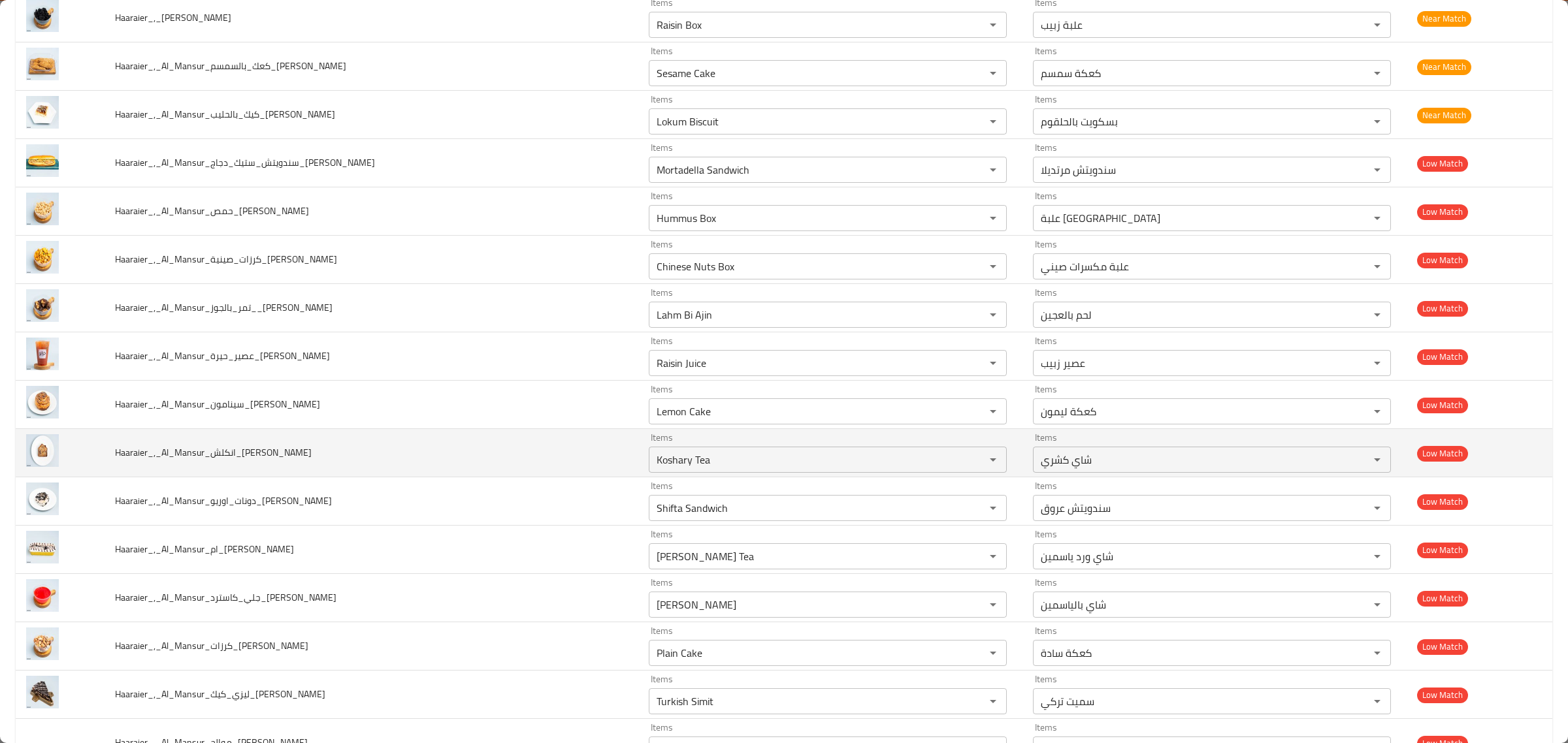
click at [430, 478] on td "Haaraier_,_Al_Mansur_انكلش_كيك_Hussein" at bounding box center [371, 453] width 534 height 48
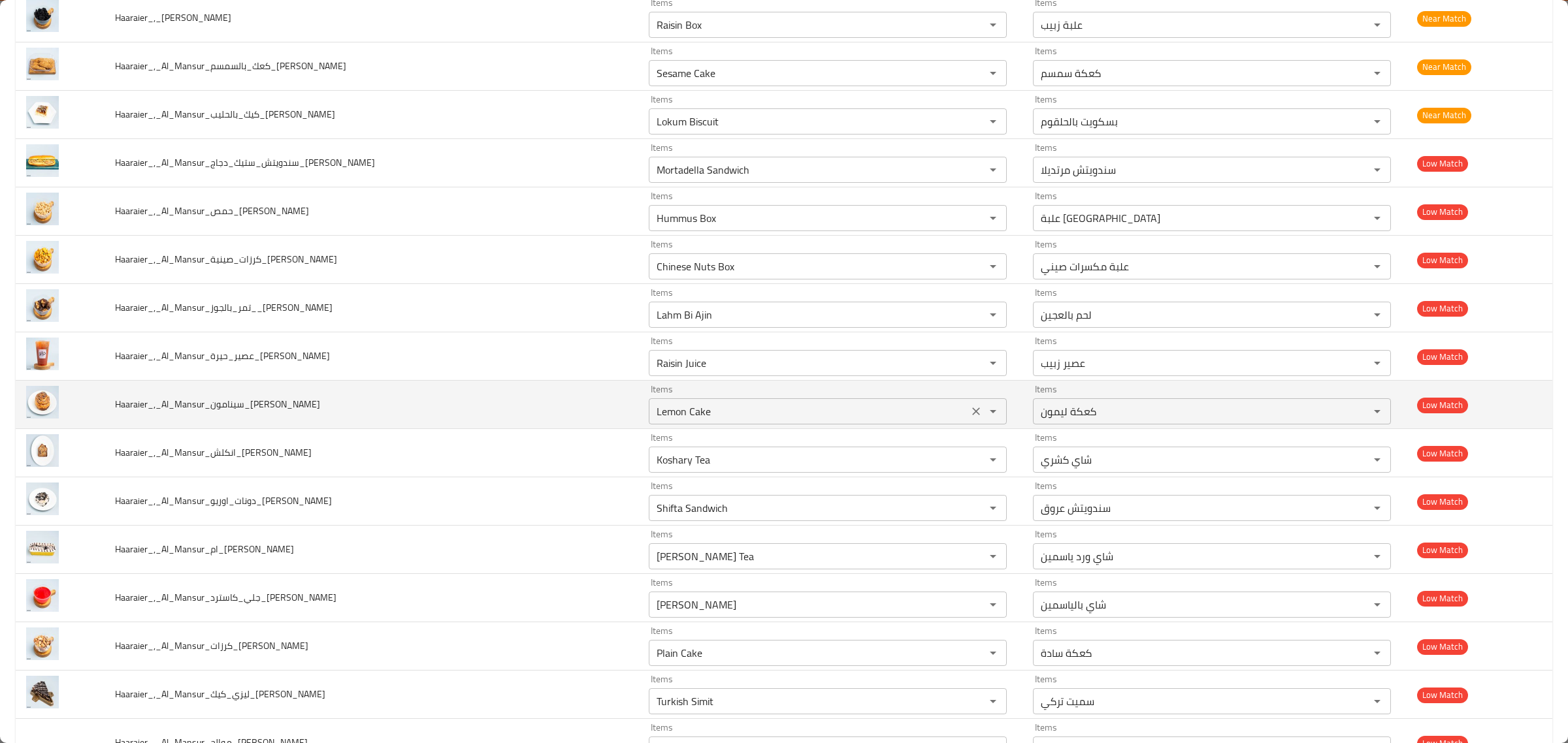
click at [967, 413] on button "Clear" at bounding box center [976, 412] width 18 height 18
type input "Lemon Cake"
click at [211, 413] on span "Haaraier_,_Al_Mansur_سينامون_Hussein" at bounding box center [217, 404] width 205 height 17
drag, startPoint x: 217, startPoint y: 415, endPoint x: 249, endPoint y: 416, distance: 32.0
click at [249, 413] on span "Haaraier_,_Al_Mansur_سينامون_Hussein" at bounding box center [217, 404] width 205 height 17
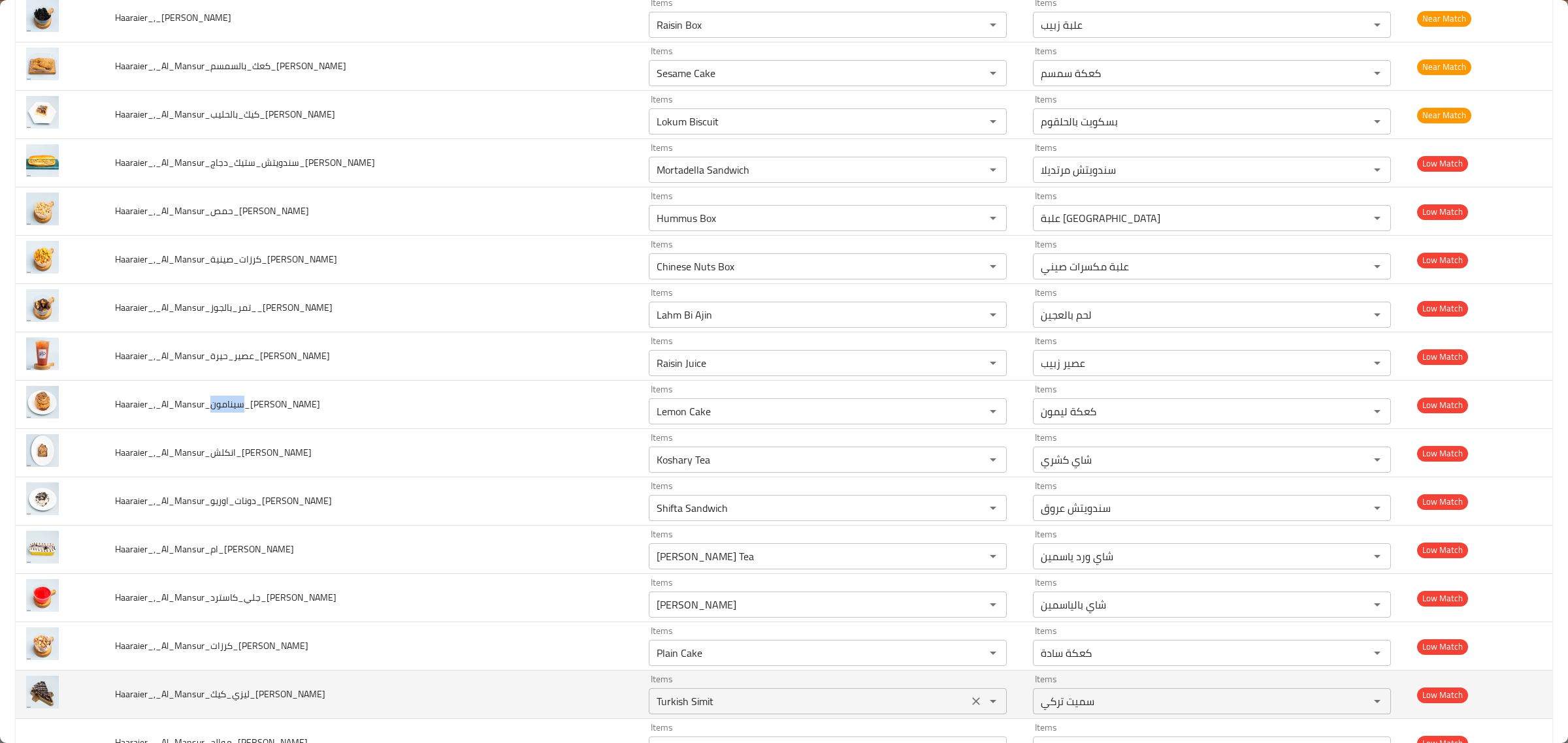
copy span "سينامون"
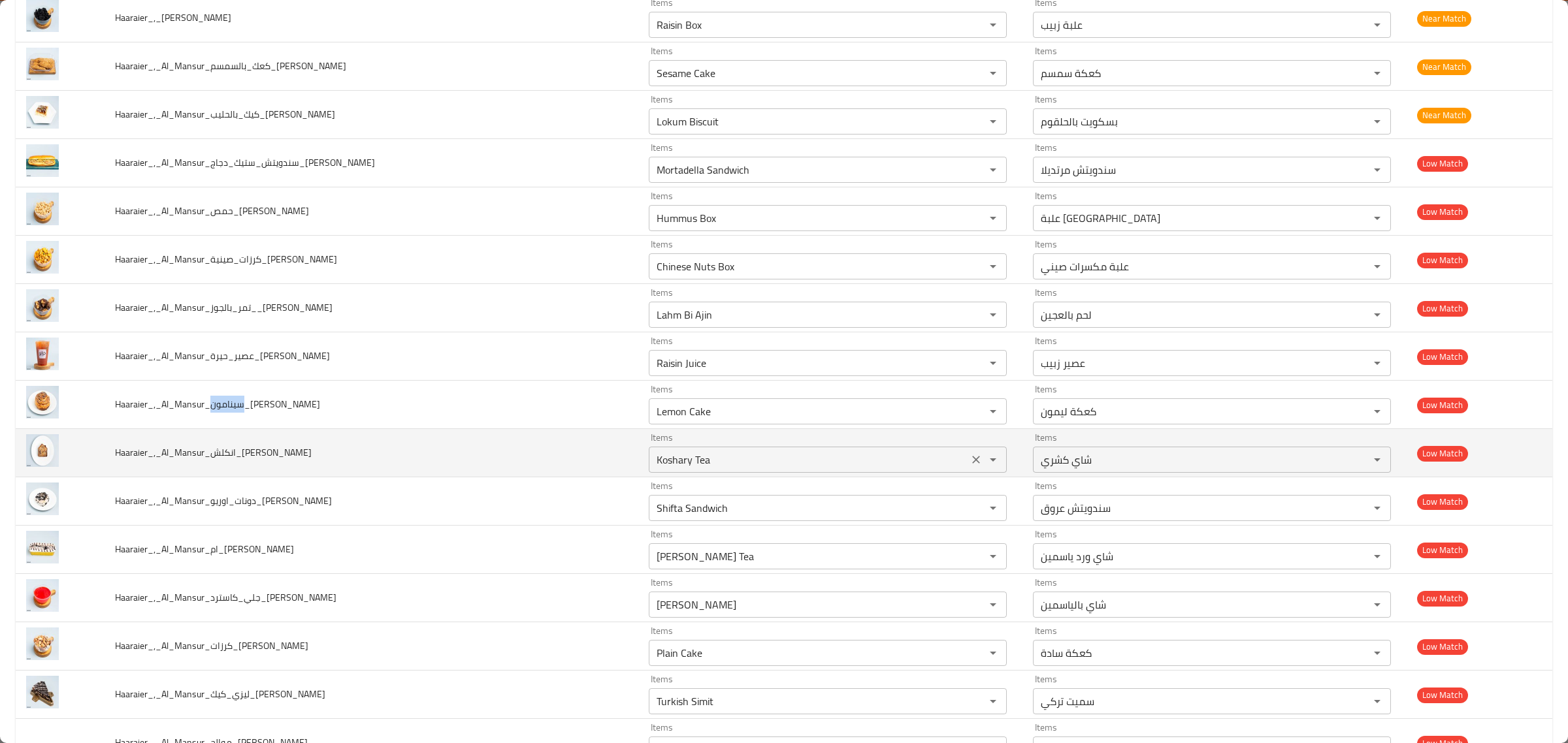
click at [712, 469] on input "Koshary Tea" at bounding box center [808, 460] width 312 height 18
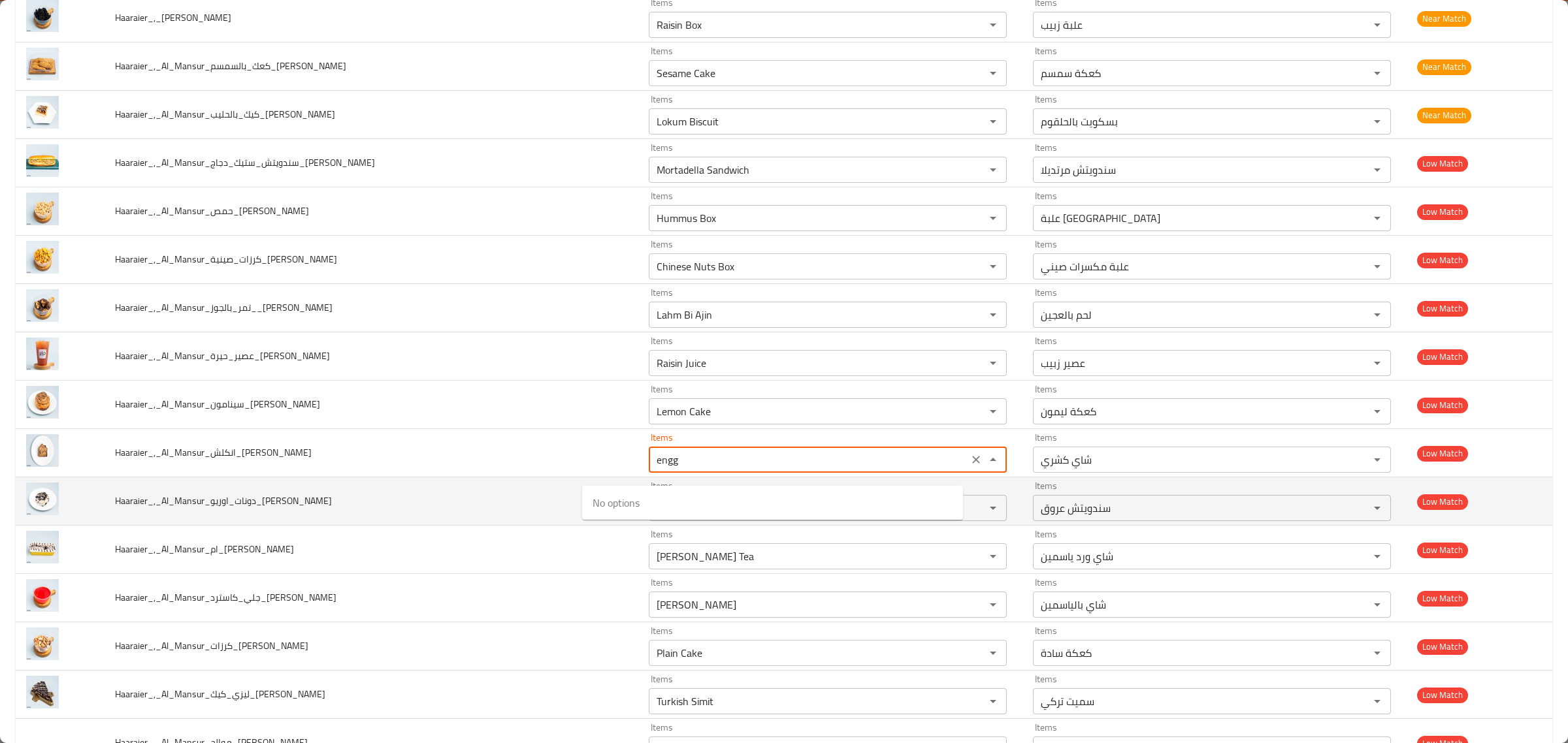
type input "Koshary Tea"
click at [443, 511] on td "Haaraier_,_Al_Mansur_دونات_اوريو_Hussein" at bounding box center [371, 502] width 534 height 48
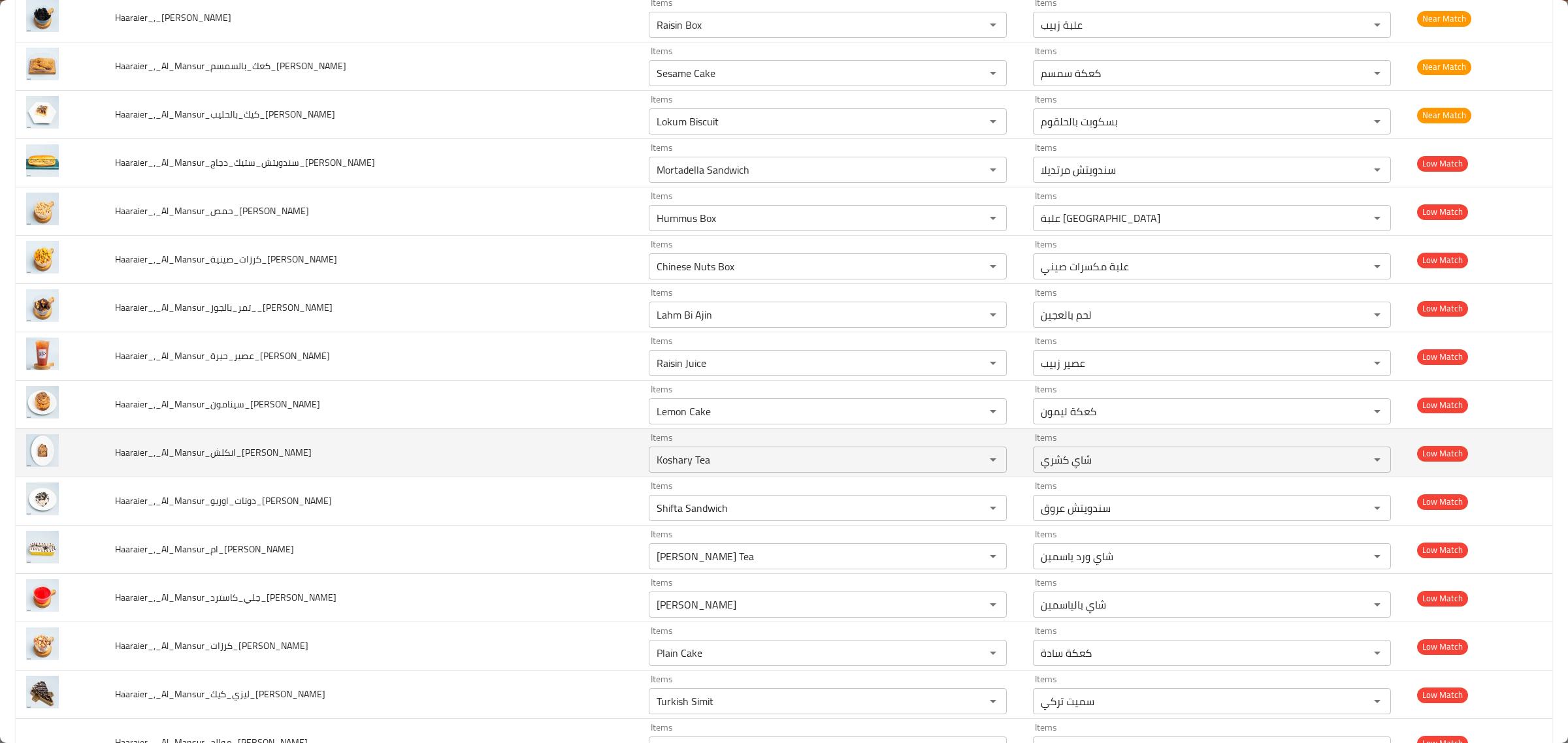
click at [238, 461] on span "Haaraier_,_Al_Mansur_انكلش_كيك_Hussein" at bounding box center [213, 452] width 196 height 17
drag, startPoint x: 238, startPoint y: 465, endPoint x: 262, endPoint y: 463, distance: 24.1
click at [262, 461] on span "Haaraier_,_Al_Mansur_انكلش_كيك_Hussein" at bounding box center [213, 452] width 196 height 17
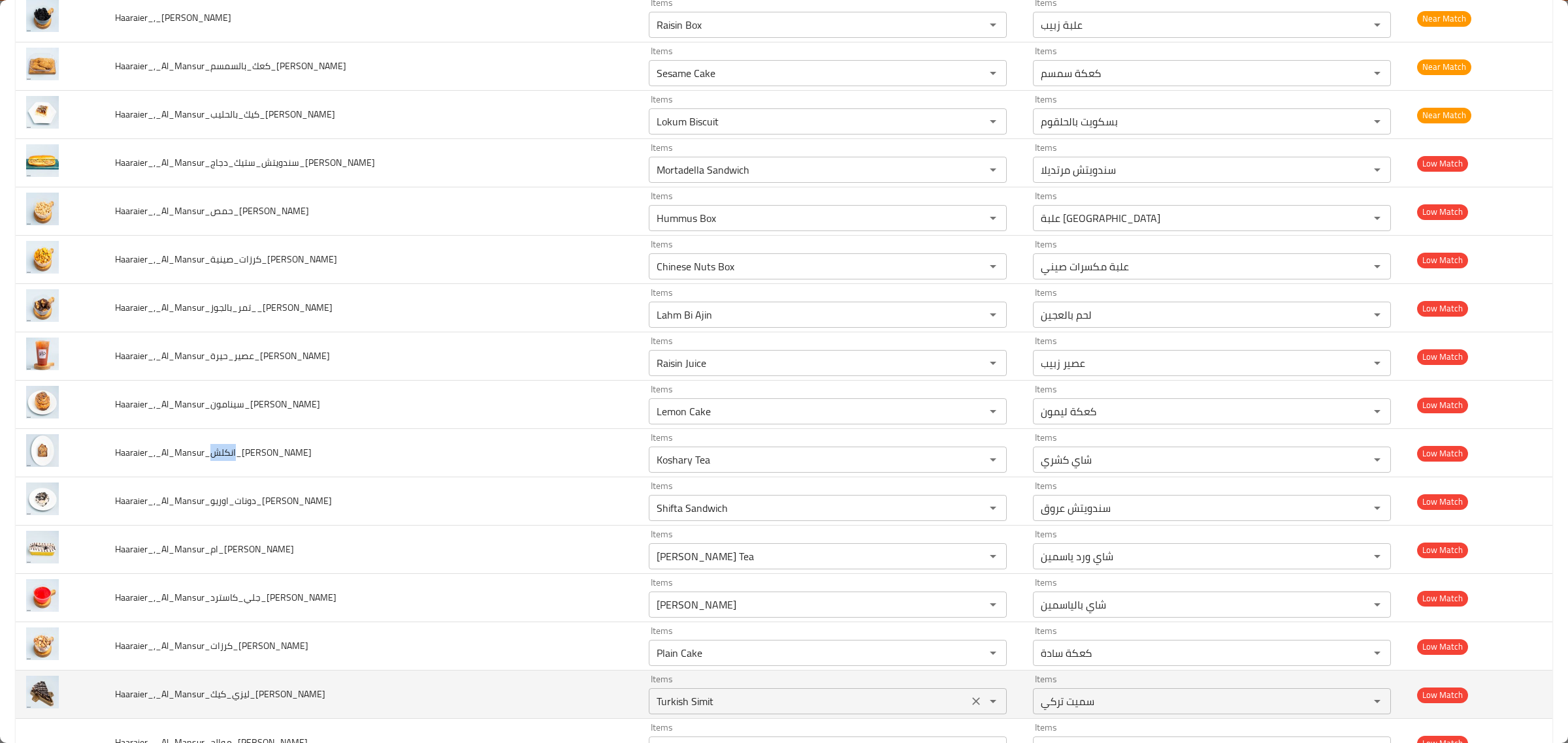
copy span "انكلش"
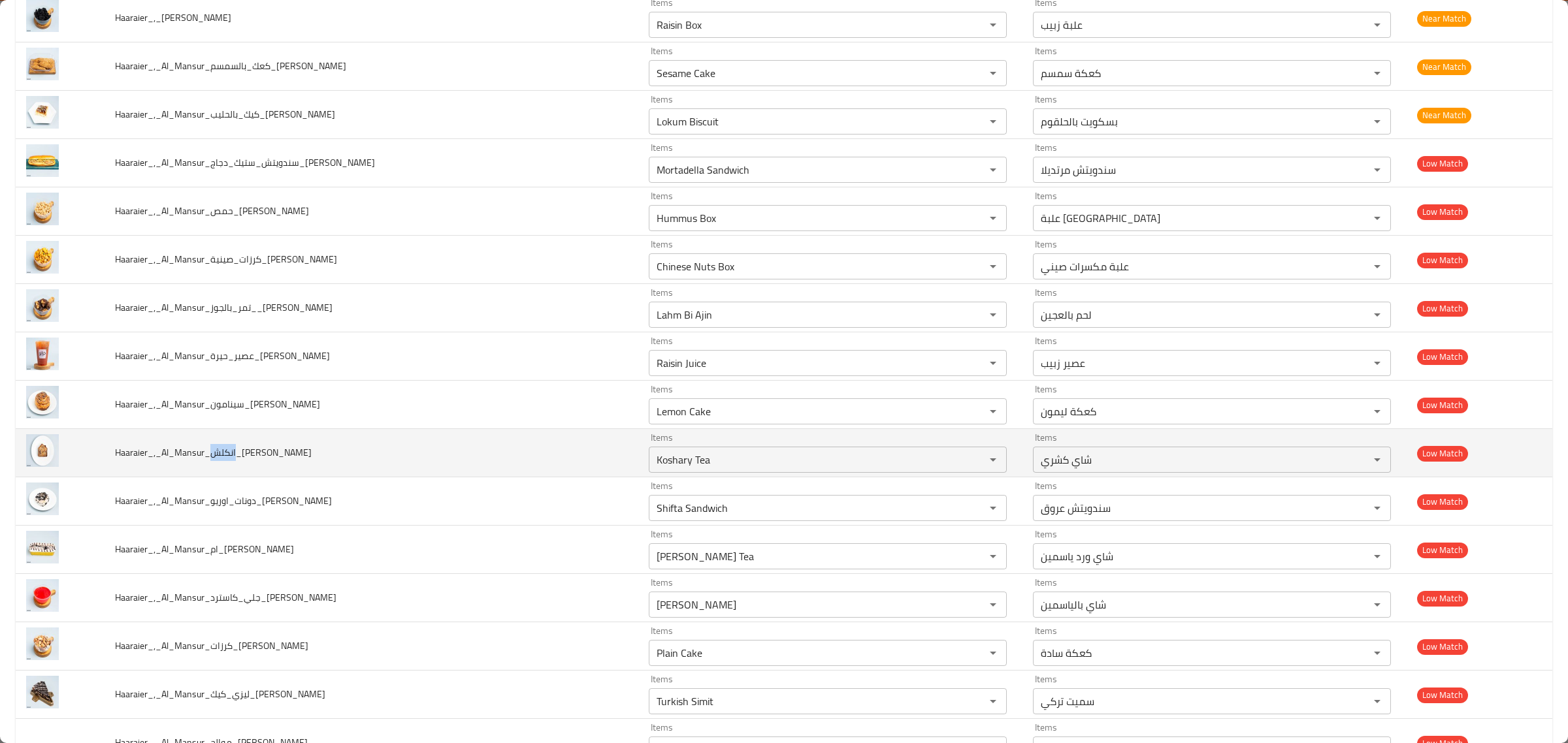
scroll to position [3429, 0]
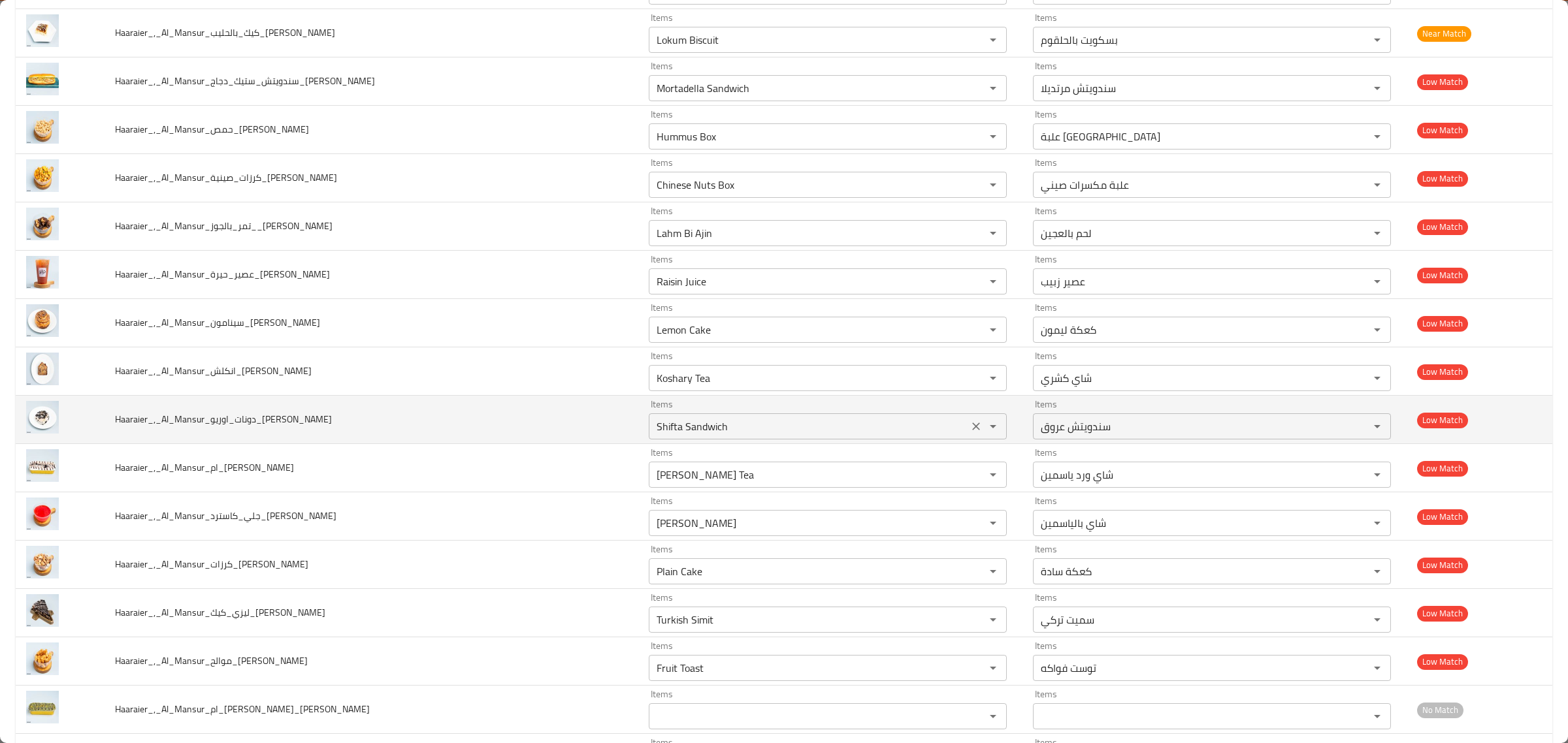
click at [727, 436] on input "Shifta Sandwich" at bounding box center [808, 427] width 312 height 18
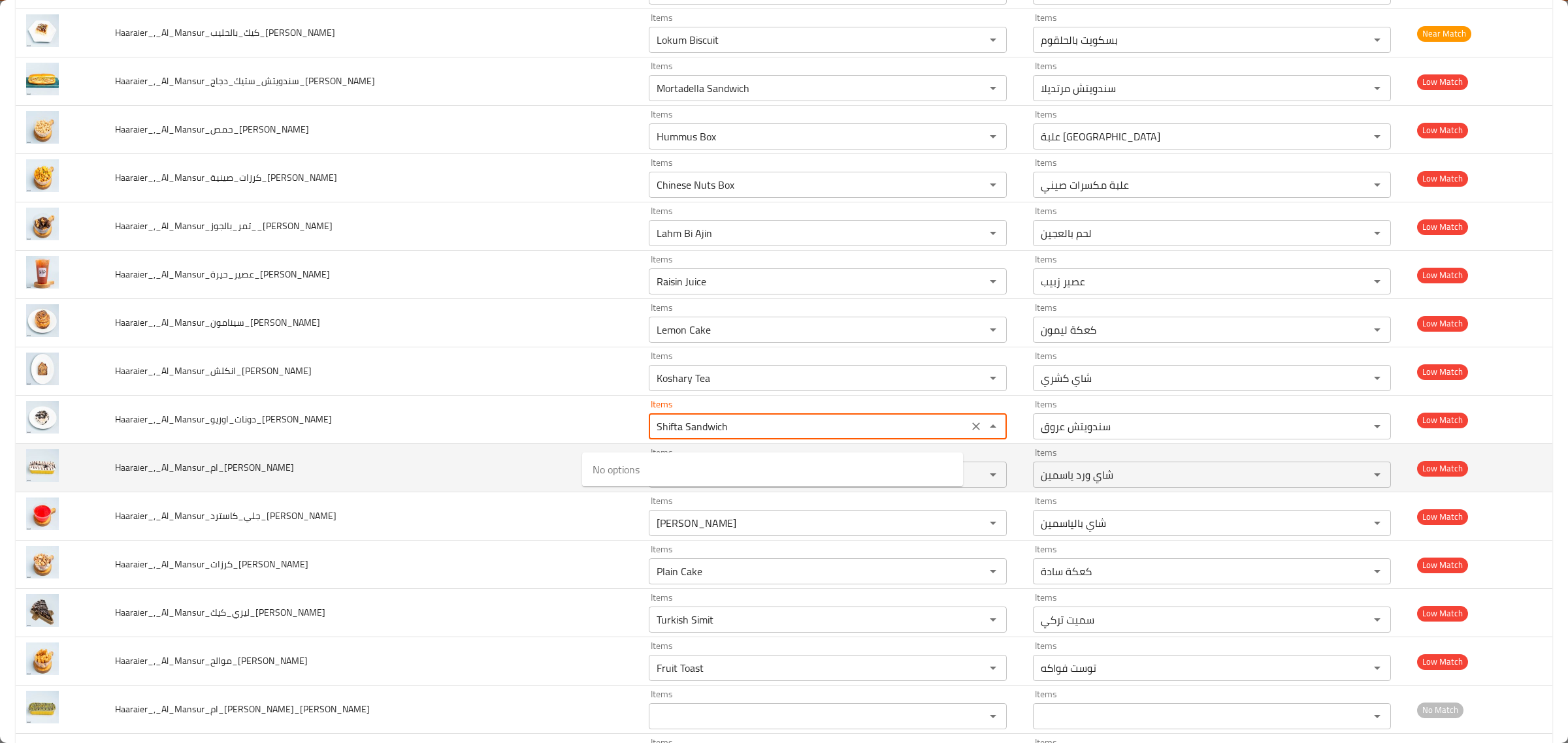
click at [421, 481] on td "Haaraier_,_Al_Mansur_ام_حسن_اوريو_Hussein" at bounding box center [371, 468] width 534 height 48
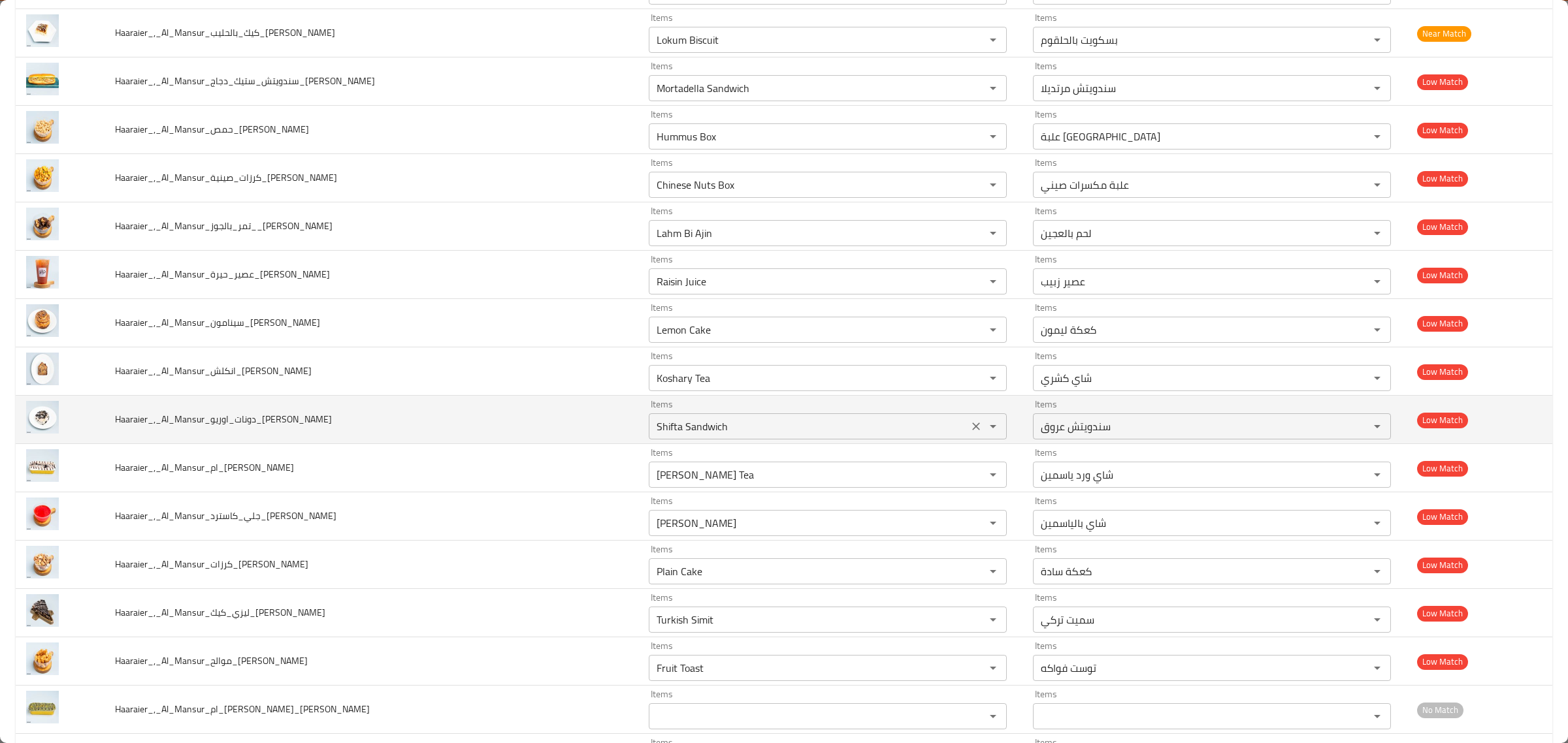
click at [710, 436] on input "Shifta Sandwich" at bounding box center [808, 427] width 312 height 18
type input "Shifta Sandwich"
click at [370, 425] on td "Haaraier_,_Al_Mansur_دونات_اوريو_Hussein" at bounding box center [371, 420] width 534 height 48
drag, startPoint x: 216, startPoint y: 429, endPoint x: 233, endPoint y: 432, distance: 17.3
click at [233, 428] on span "Haaraier_,_Al_Mansur_دونات_اوريو_Hussein" at bounding box center [223, 419] width 217 height 17
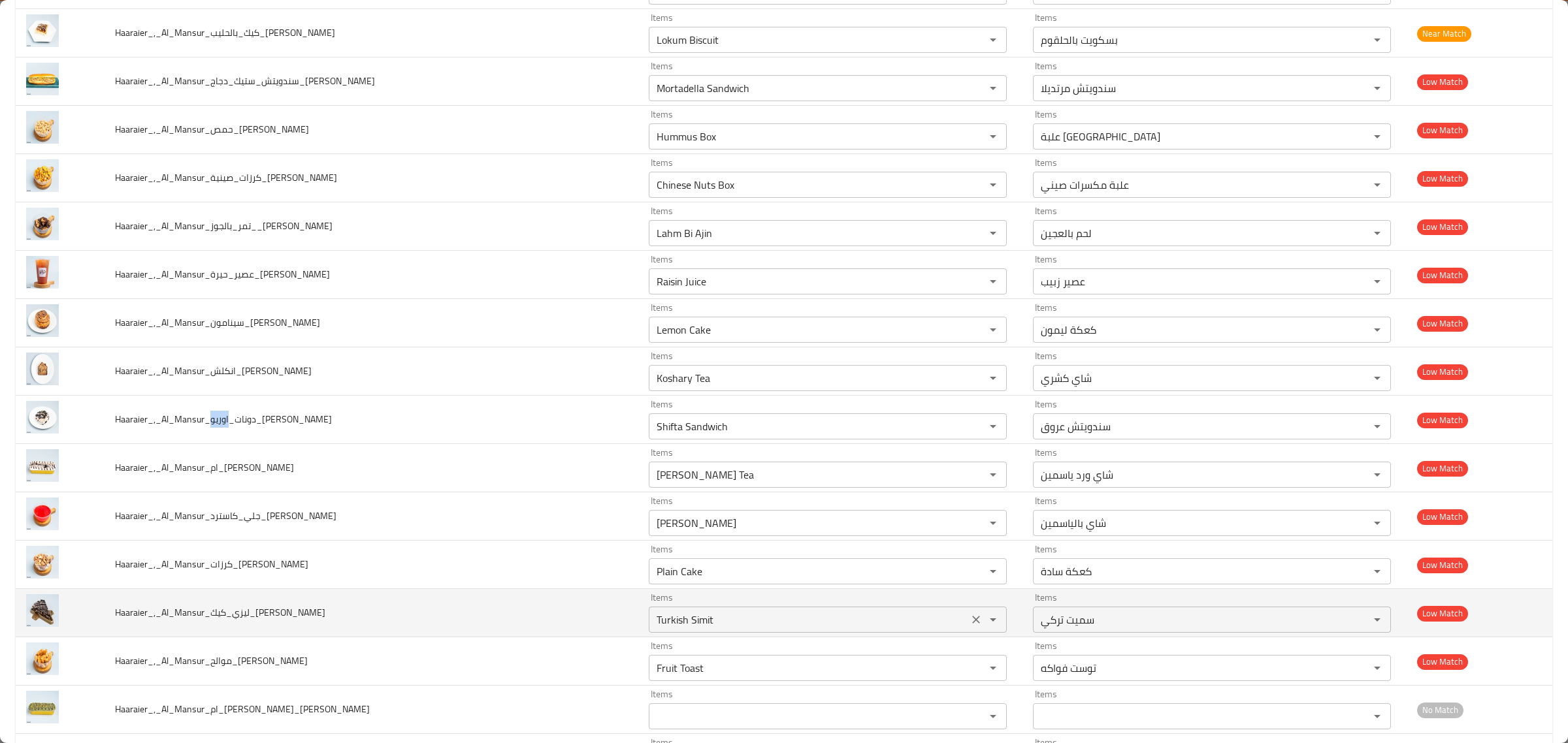
copy span "اوريو"
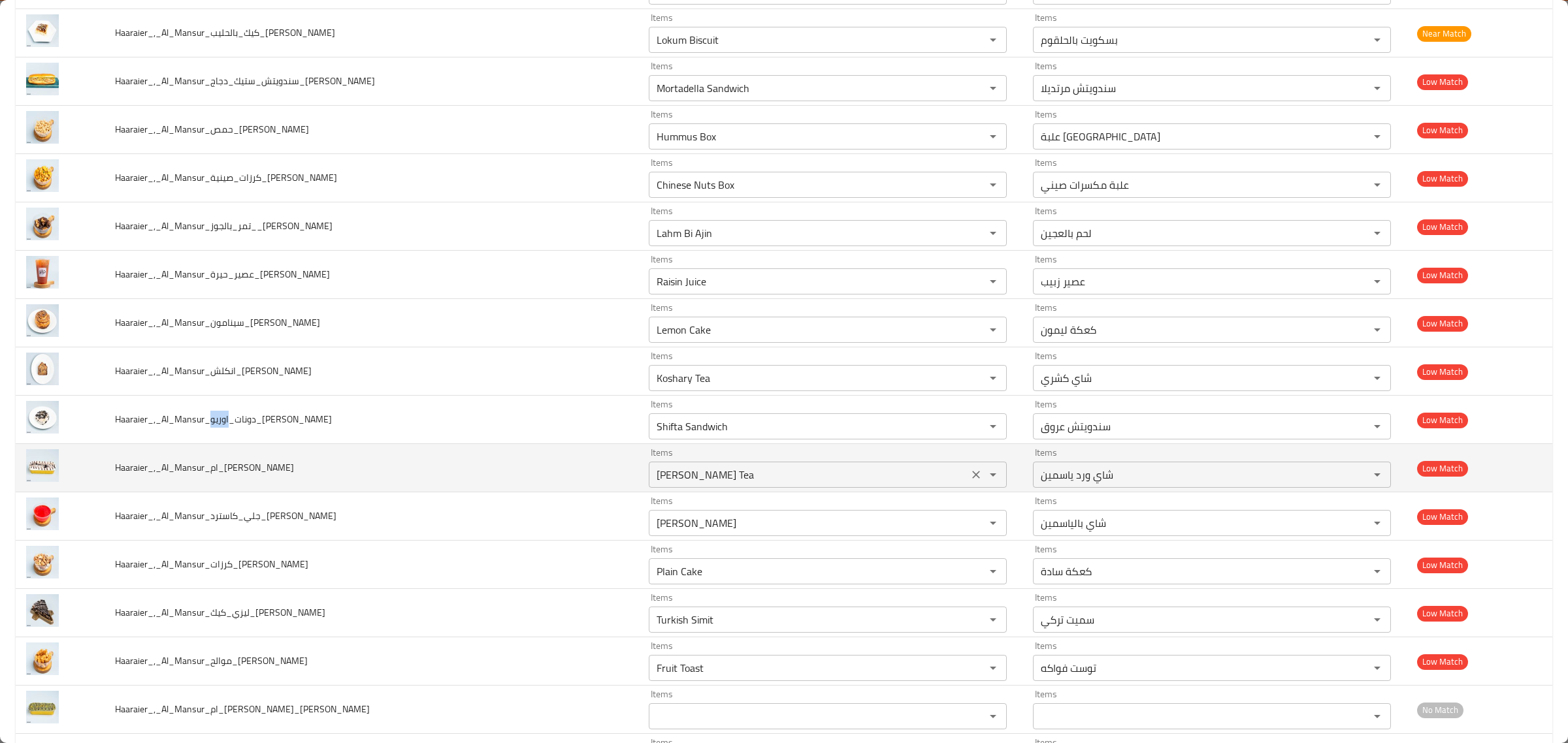
click at [750, 475] on div "Jasmine Rose Tea Items" at bounding box center [827, 475] width 358 height 26
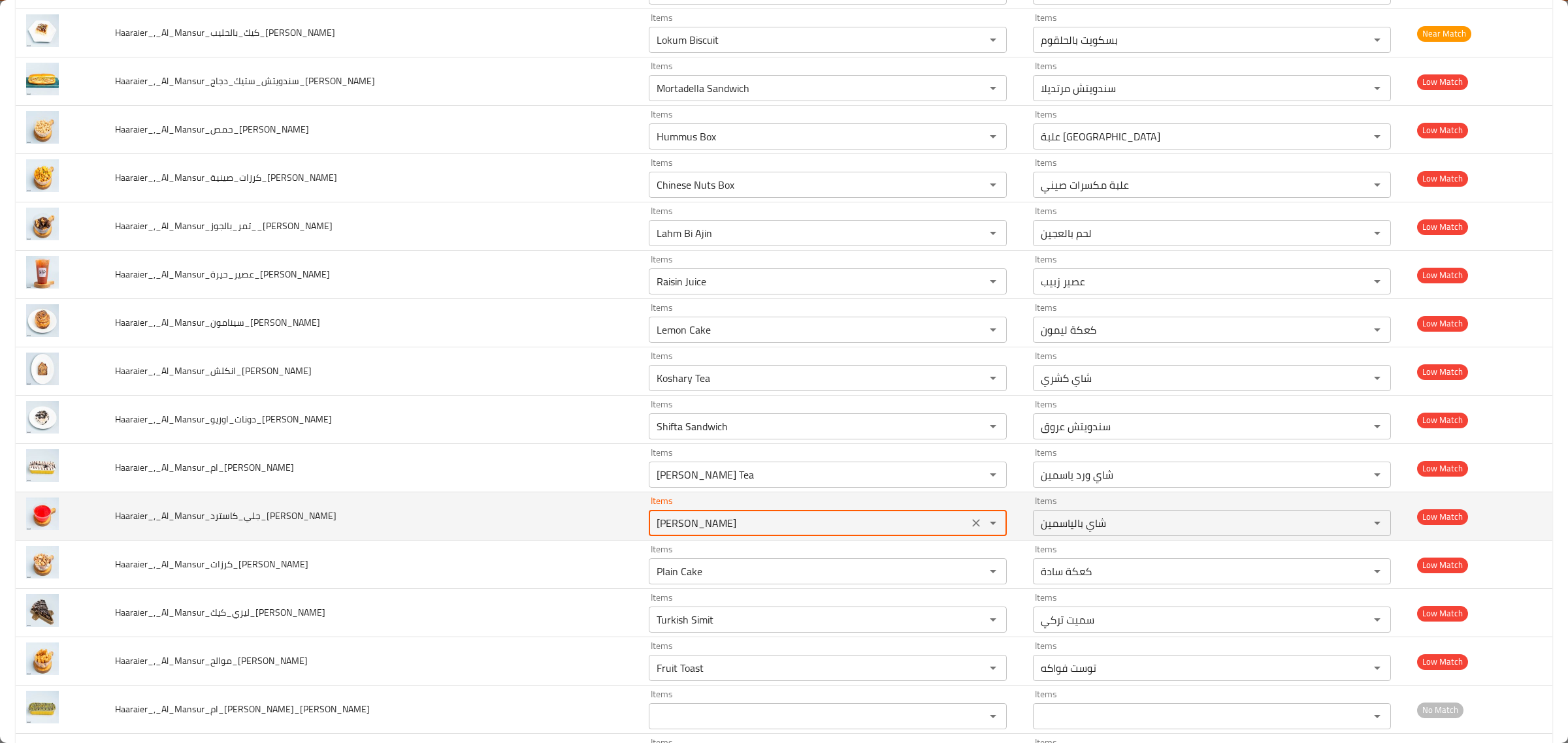
click at [709, 532] on input "Jasmine Tea" at bounding box center [808, 523] width 312 height 18
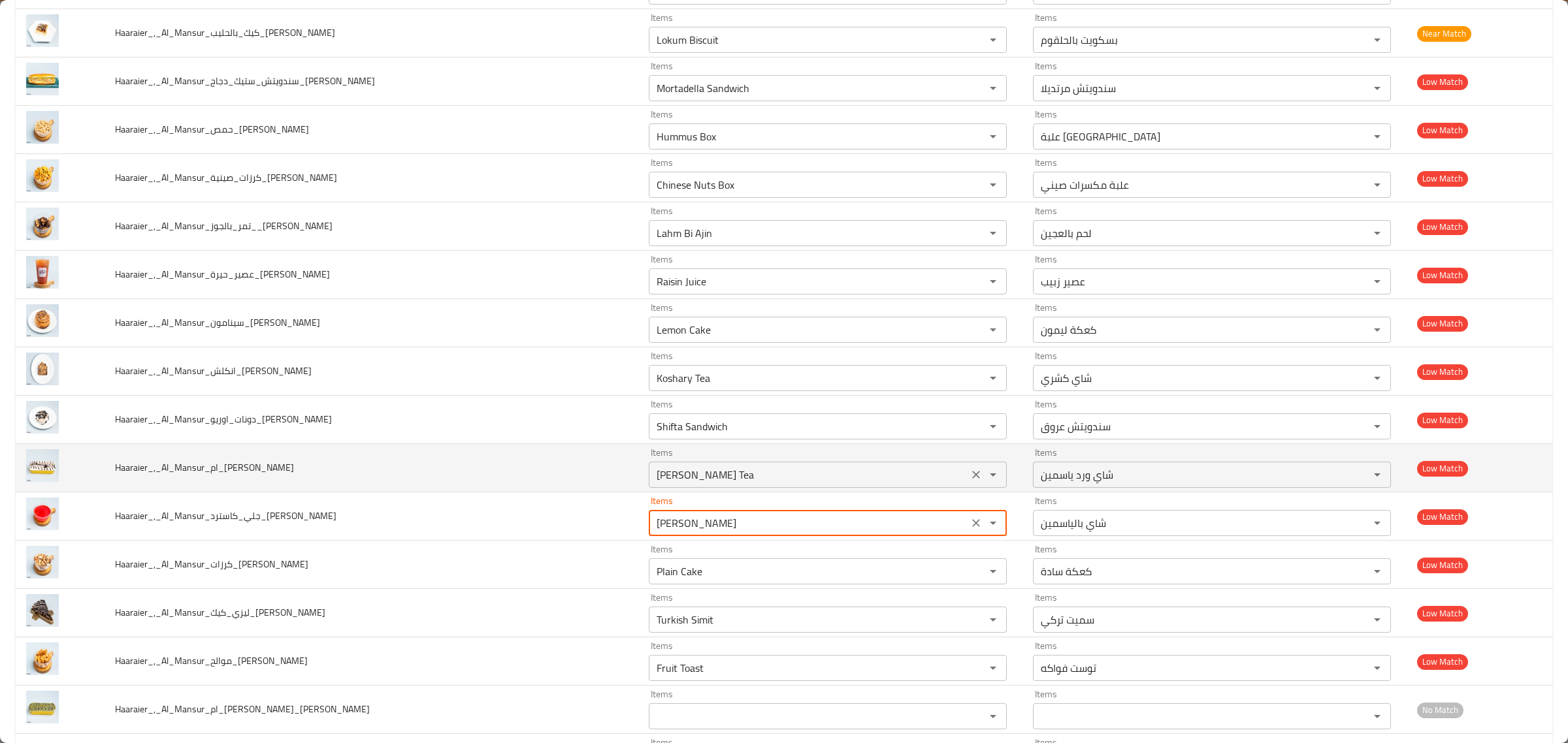
click at [709, 484] on input "Jasmine Rose Tea" at bounding box center [808, 475] width 312 height 18
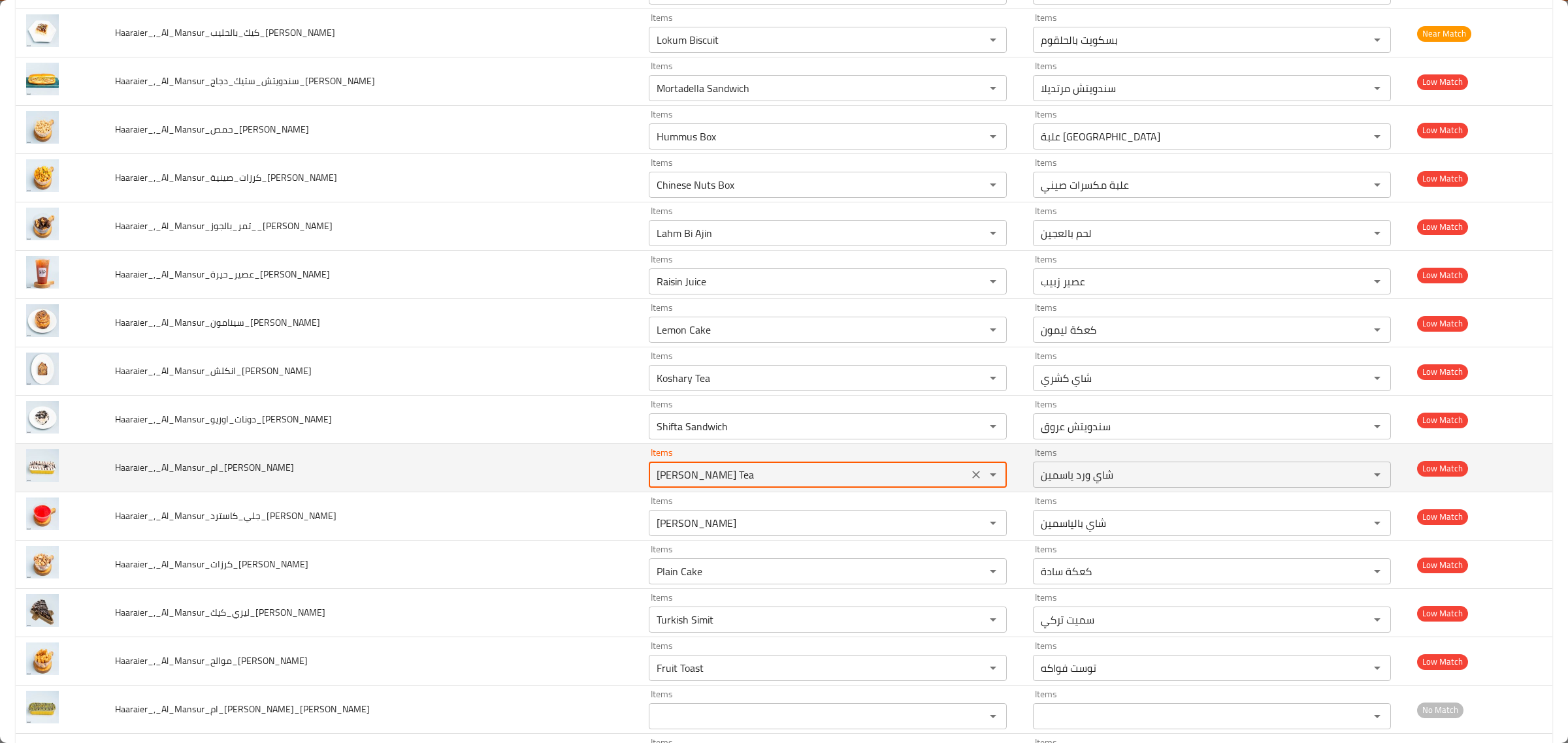
scroll to position [3511, 0]
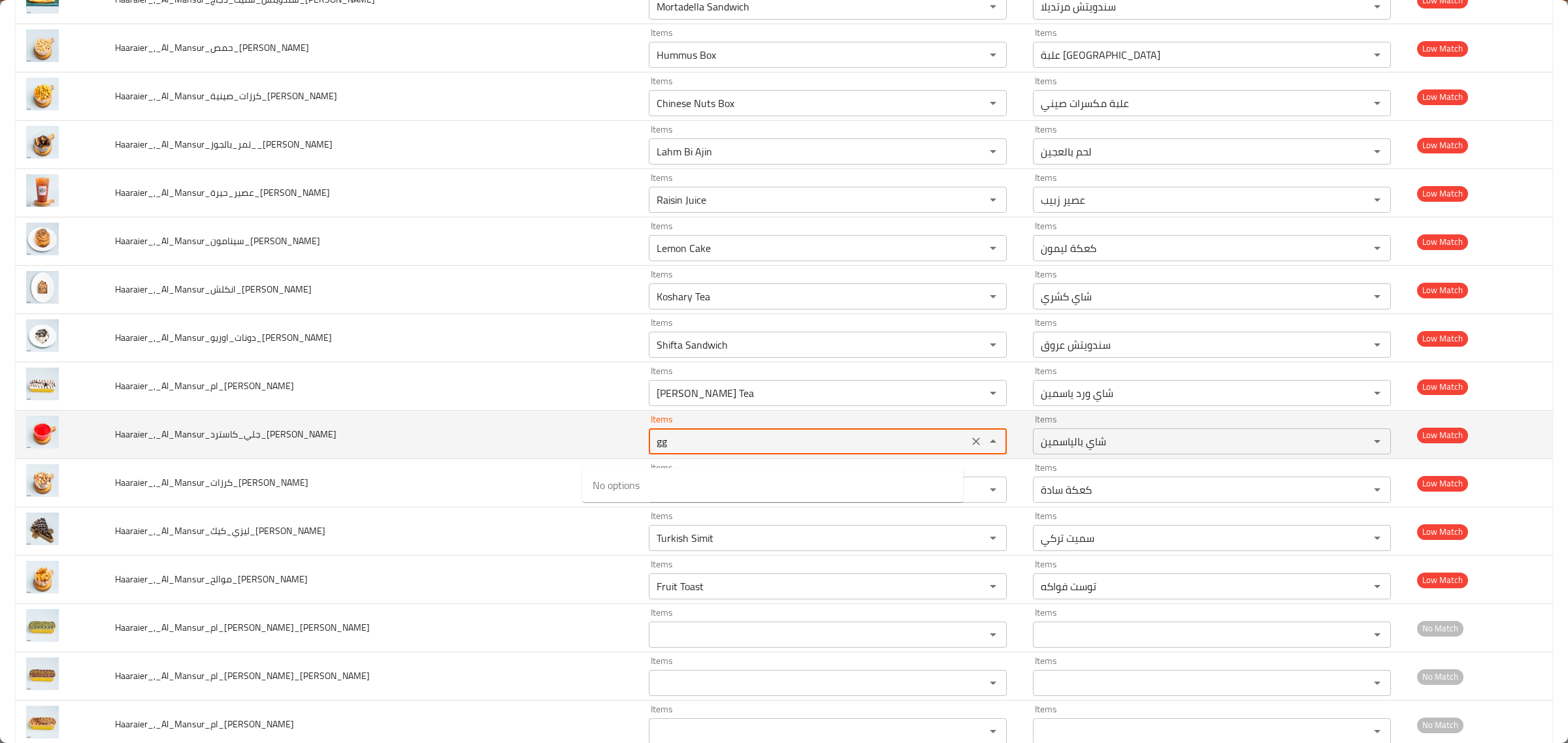
type input "g"
type input "Jasmine Tea"
click at [535, 459] on td "Haaraier_,_Al_Mansur_جلي_كاسترد_Hussein" at bounding box center [371, 435] width 534 height 48
click at [210, 442] on span "Haaraier_,_Al_Mansur_جلي_كاسترد_Hussein" at bounding box center [225, 434] width 221 height 17
drag, startPoint x: 214, startPoint y: 448, endPoint x: 241, endPoint y: 448, distance: 27.0
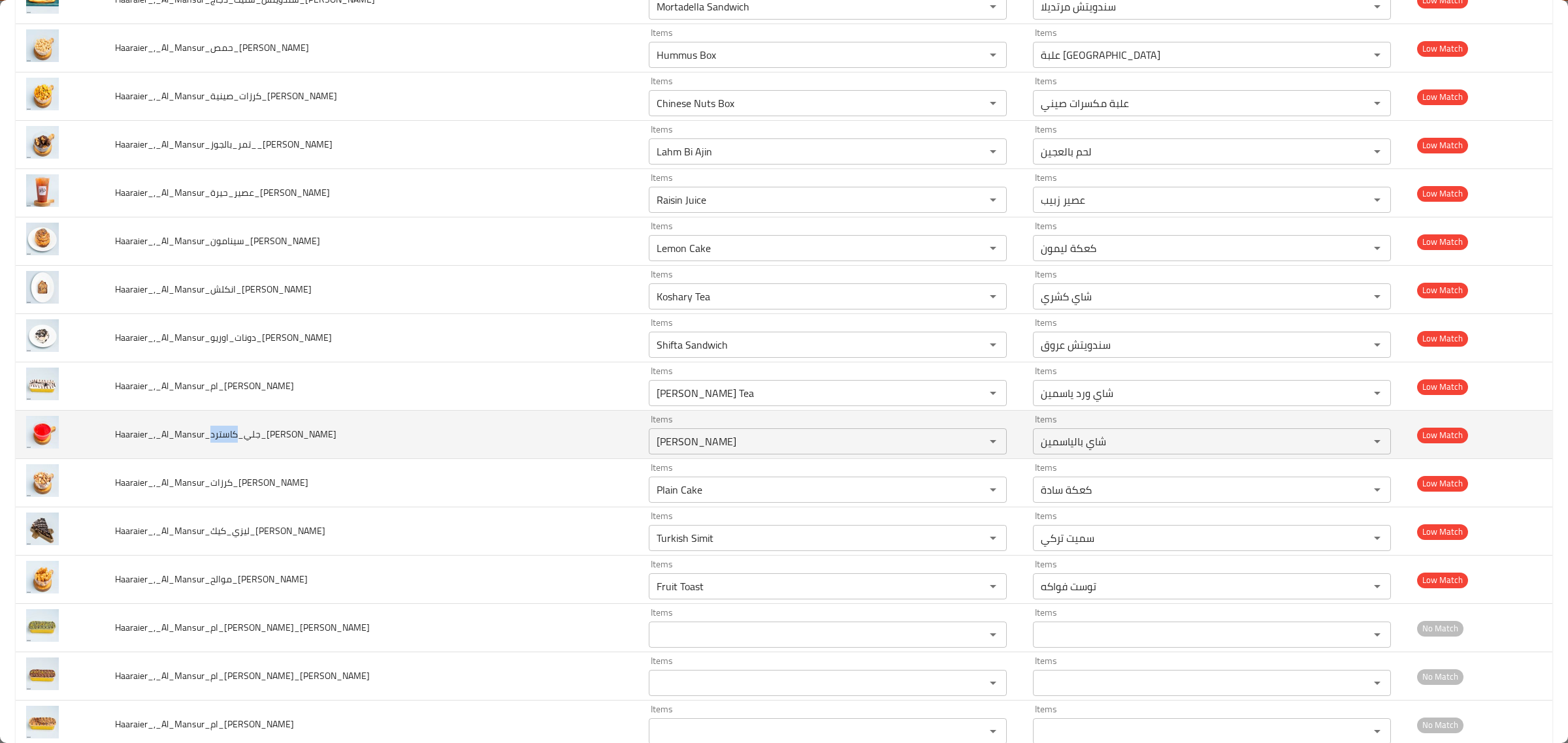
click at [241, 443] on span "Haaraier_,_Al_Mansur_جلي_كاسترد_Hussein" at bounding box center [225, 434] width 221 height 17
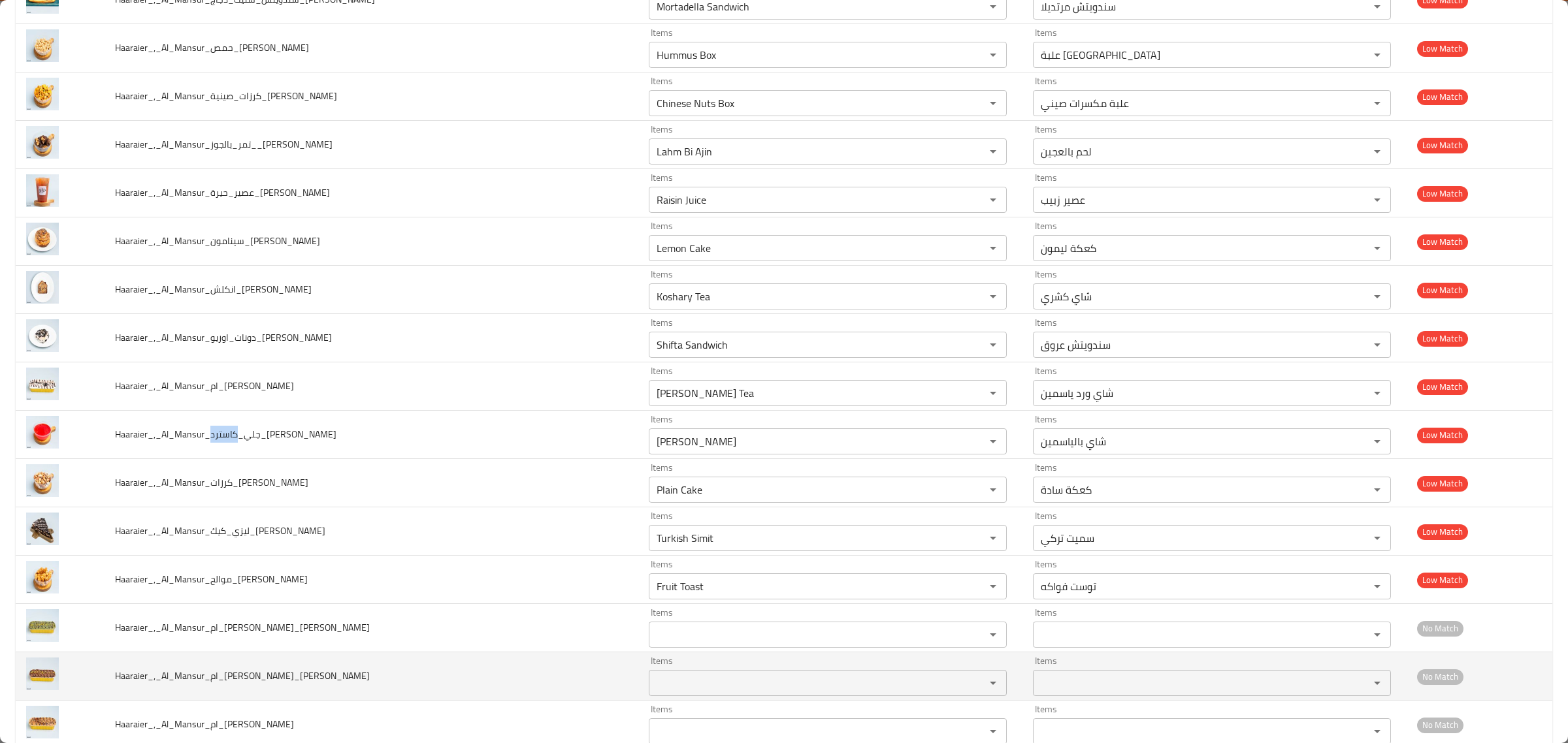
copy span "كاسترد"
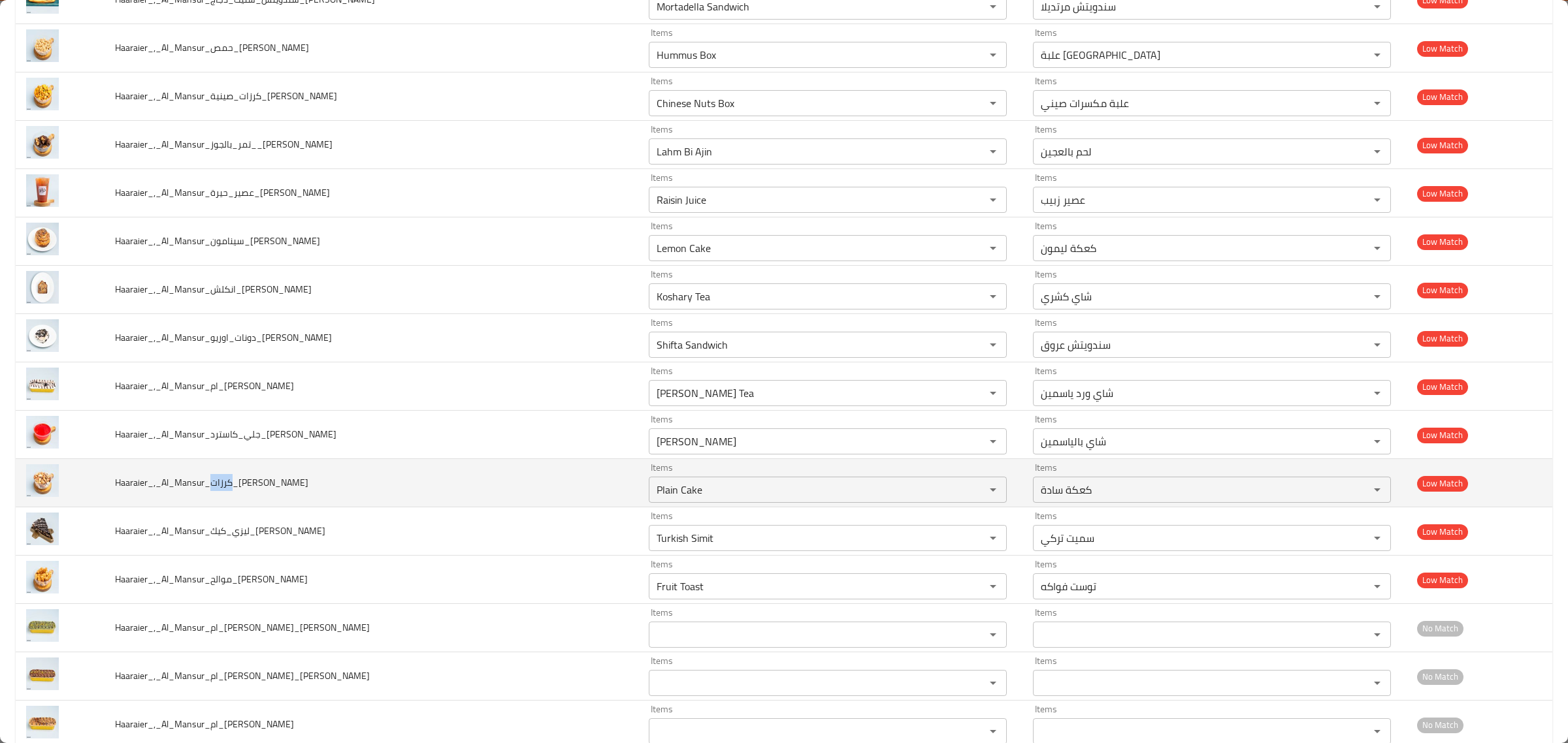
drag, startPoint x: 217, startPoint y: 494, endPoint x: 235, endPoint y: 494, distance: 18.0
click at [235, 491] on span "Haaraier_,_Al_Mansur_كرزات_Hussein" at bounding box center [211, 482] width 193 height 17
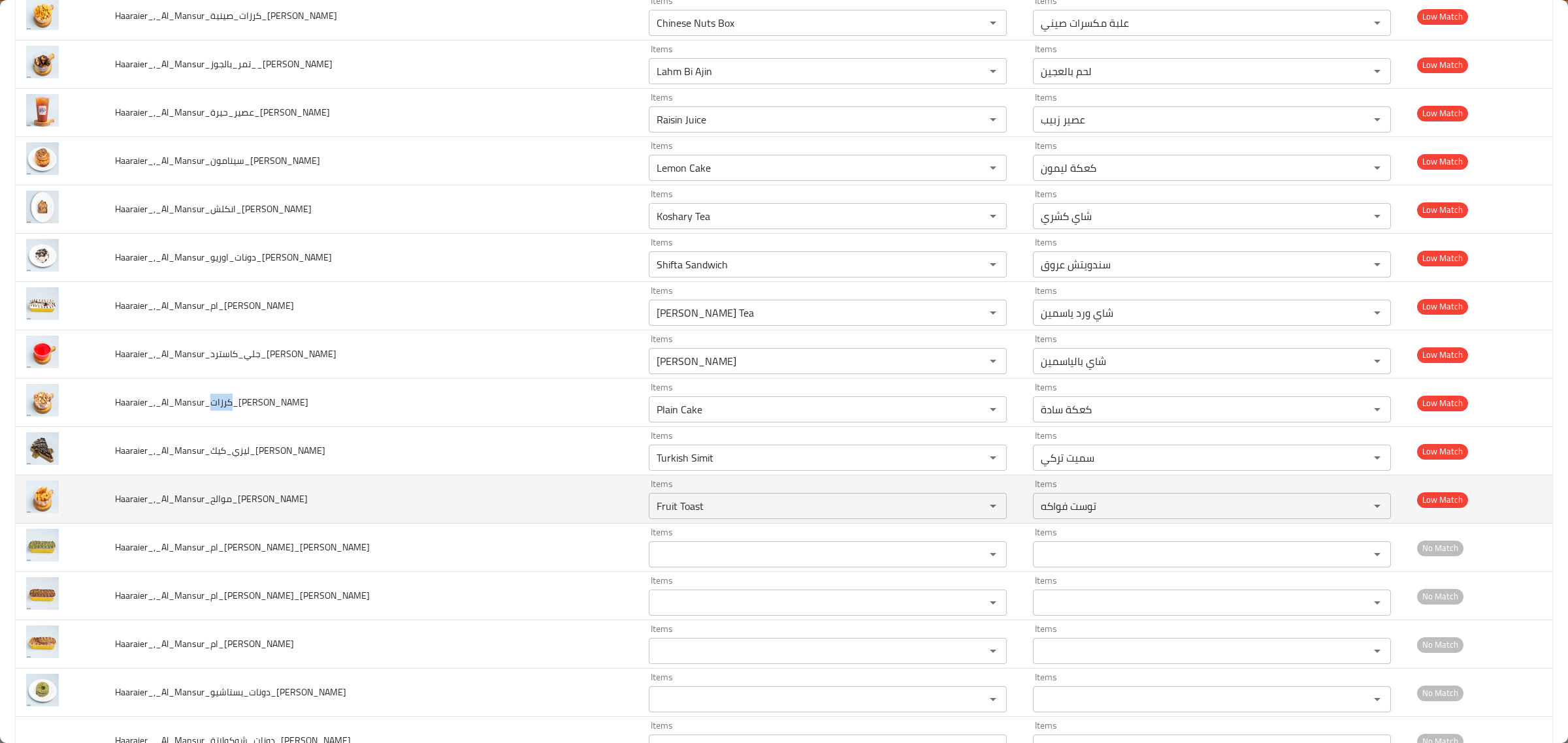
scroll to position [3592, 0]
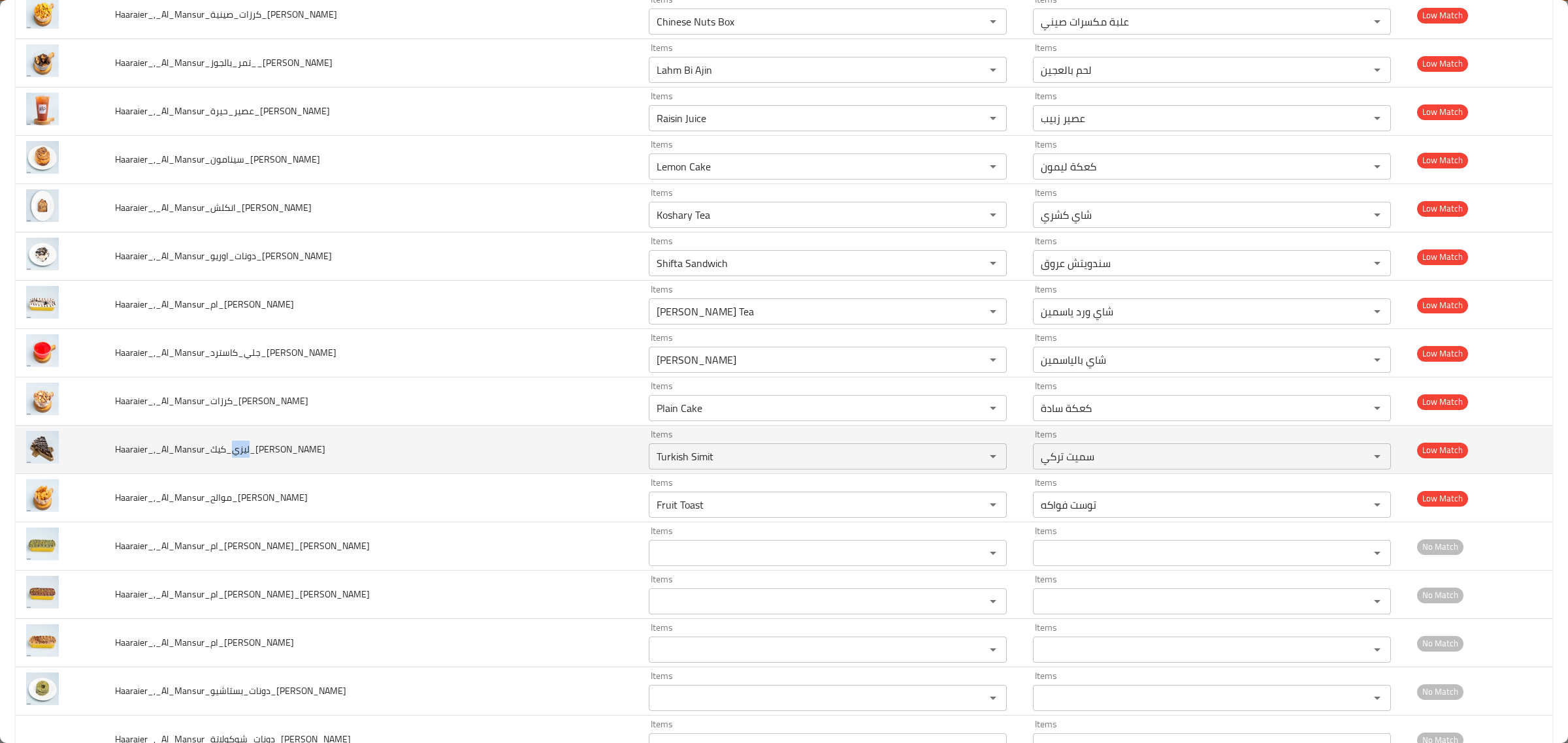
drag, startPoint x: 239, startPoint y: 464, endPoint x: 256, endPoint y: 460, distance: 17.5
click at [256, 458] on span "Haaraier_,_Al_Mansur_ليزي_كيك_Hussein" at bounding box center [220, 449] width 211 height 17
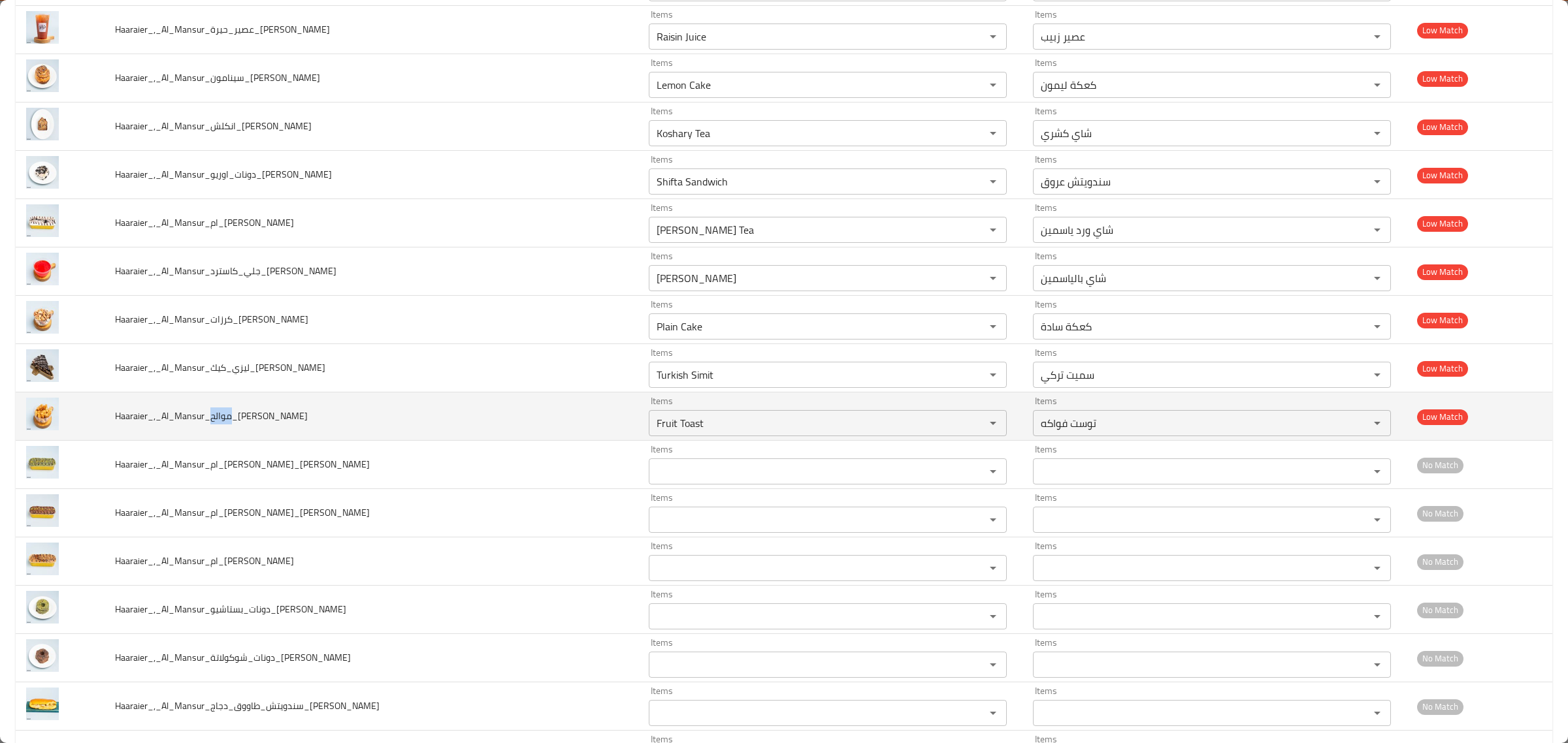
drag, startPoint x: 216, startPoint y: 433, endPoint x: 235, endPoint y: 427, distance: 19.9
click at [235, 424] on span "Haaraier_,_Al_Mansur_موالح_Hussein" at bounding box center [211, 416] width 193 height 17
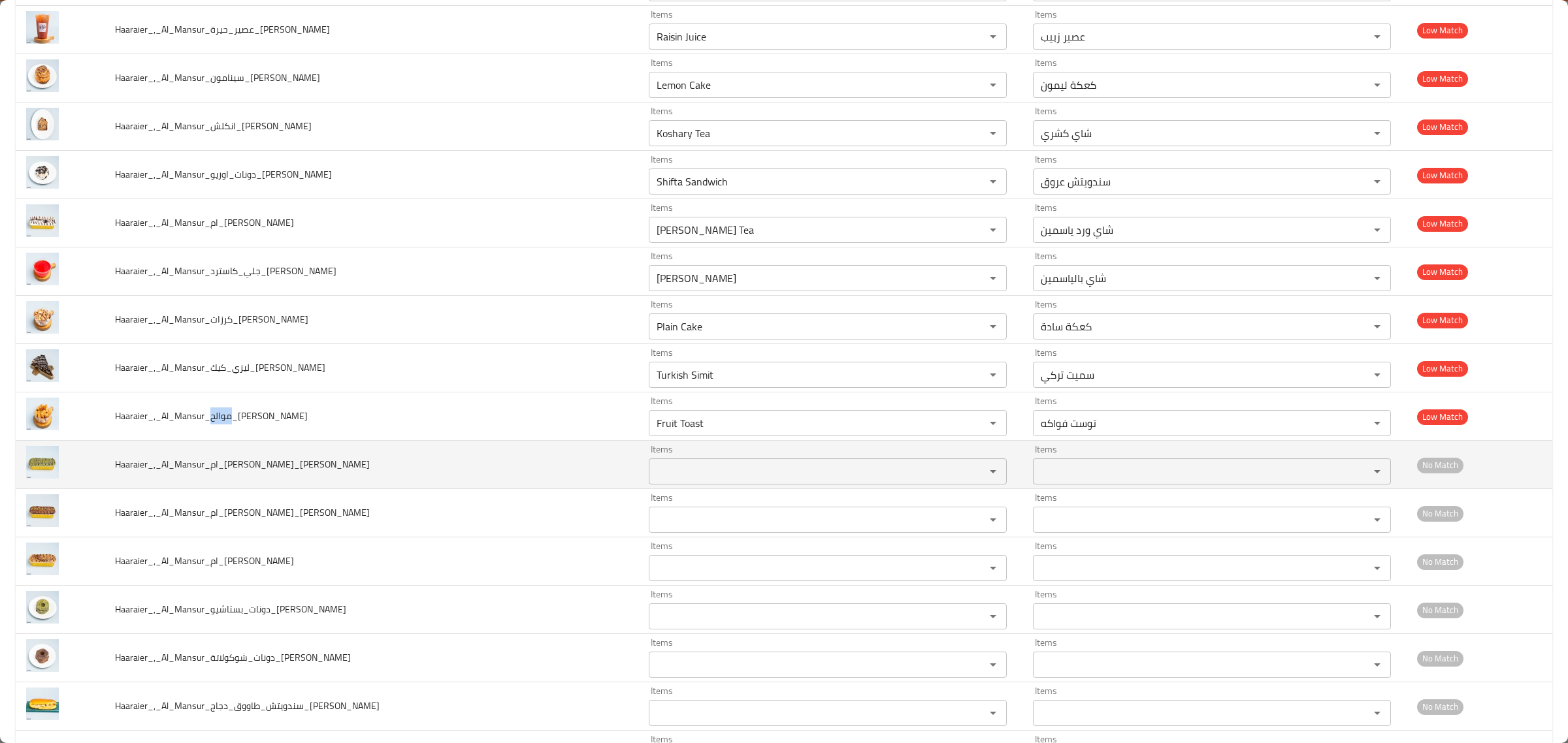
click at [707, 478] on input "Items" at bounding box center [808, 472] width 312 height 18
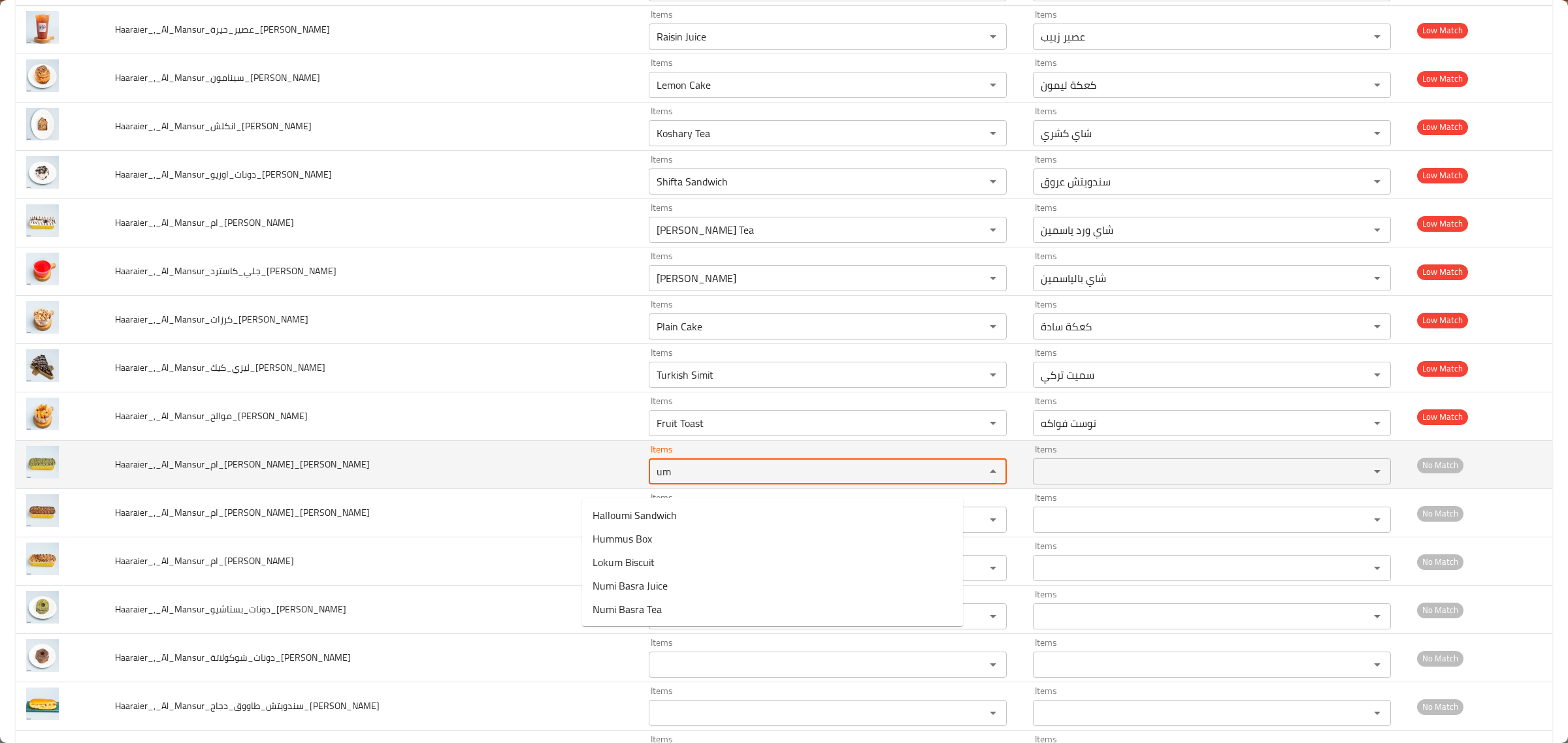
type input "u"
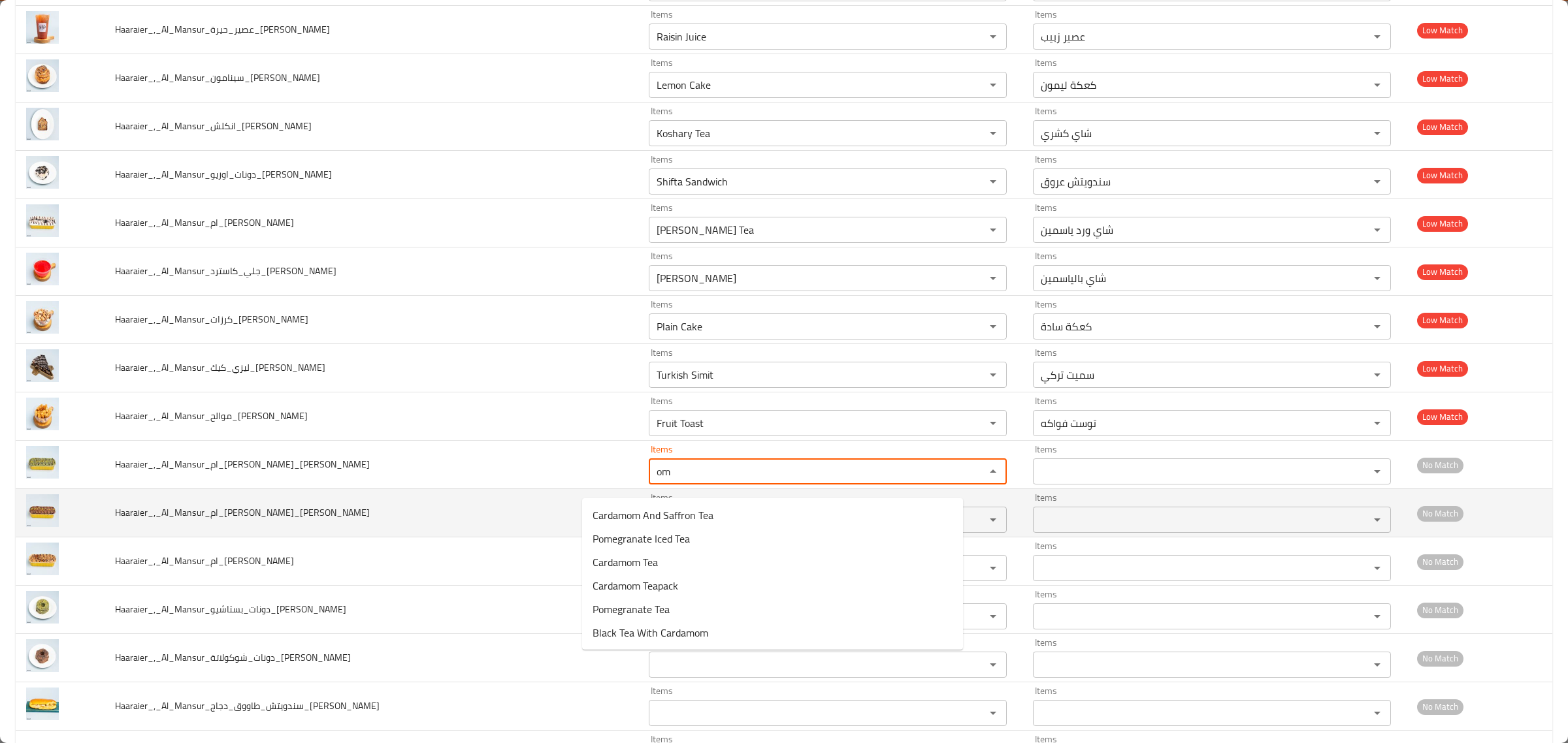
type input "om"
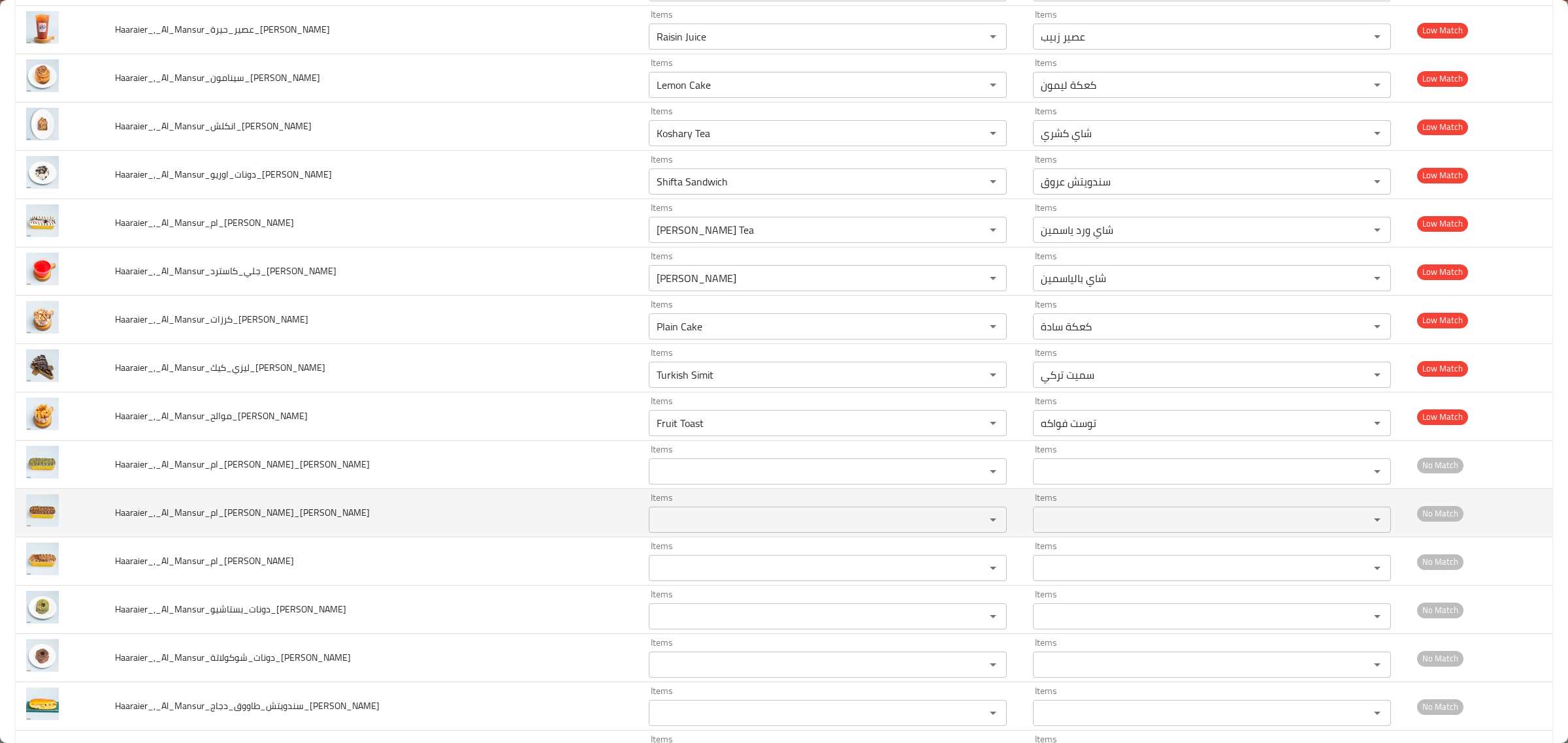
click at [371, 517] on td "Haaraier_,_Al_Mansur_ام_حسن_شوكولاتة_Hussein" at bounding box center [371, 514] width 534 height 48
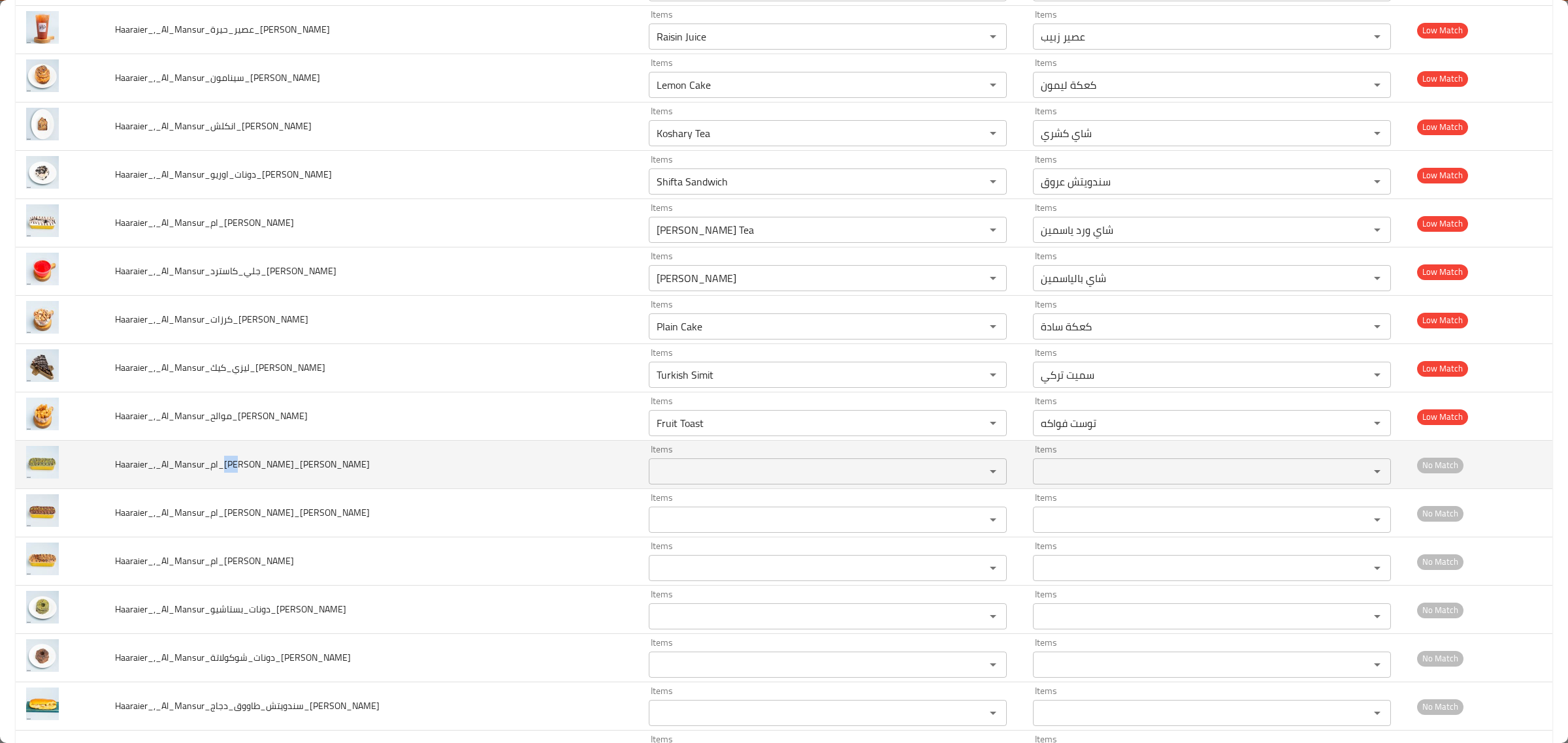
drag, startPoint x: 256, startPoint y: 478, endPoint x: 270, endPoint y: 475, distance: 14.3
click at [270, 473] on span "Haaraier_,_Al_Mansur_ام_حسن_بستاشيو_Hussein" at bounding box center [242, 464] width 255 height 17
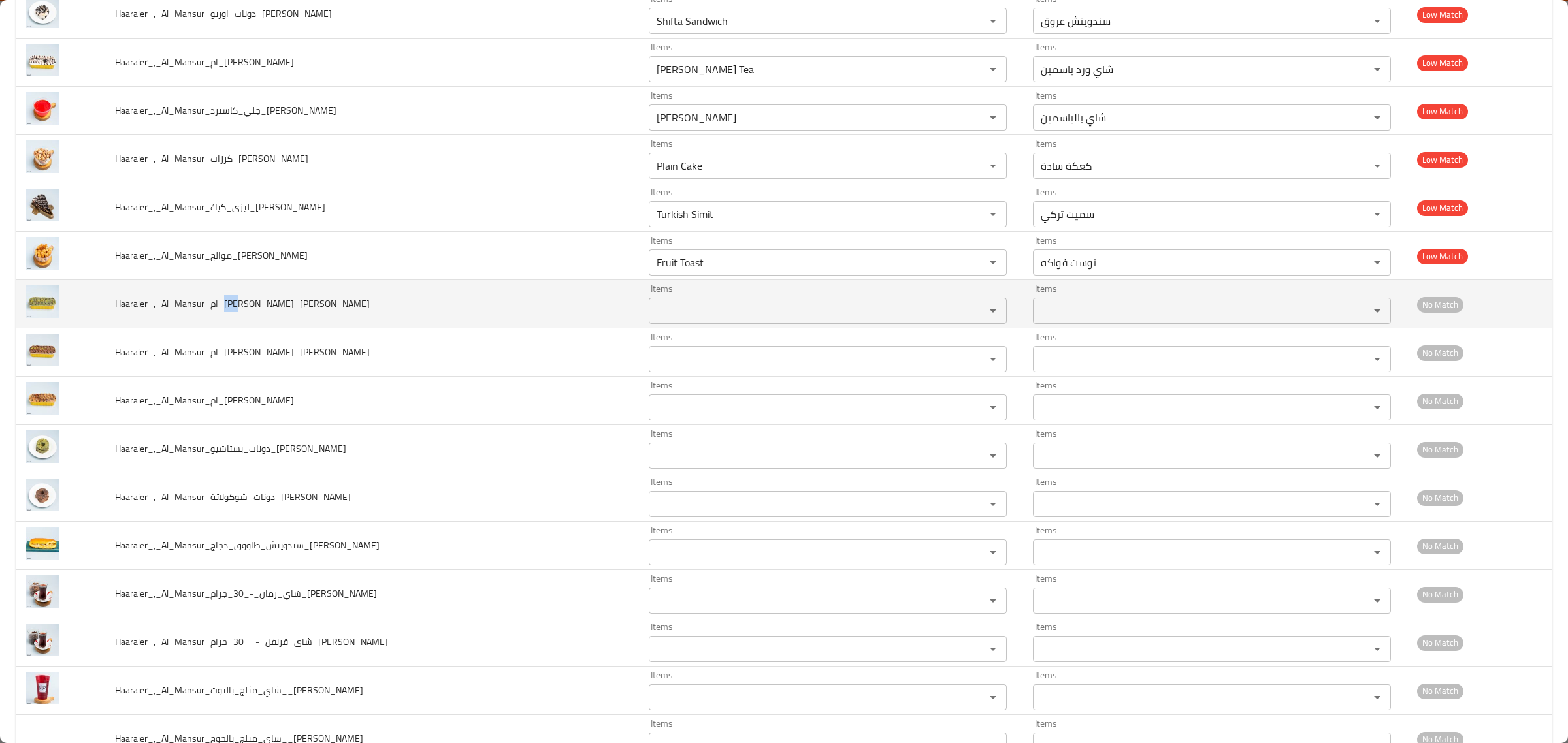
scroll to position [3837, 0]
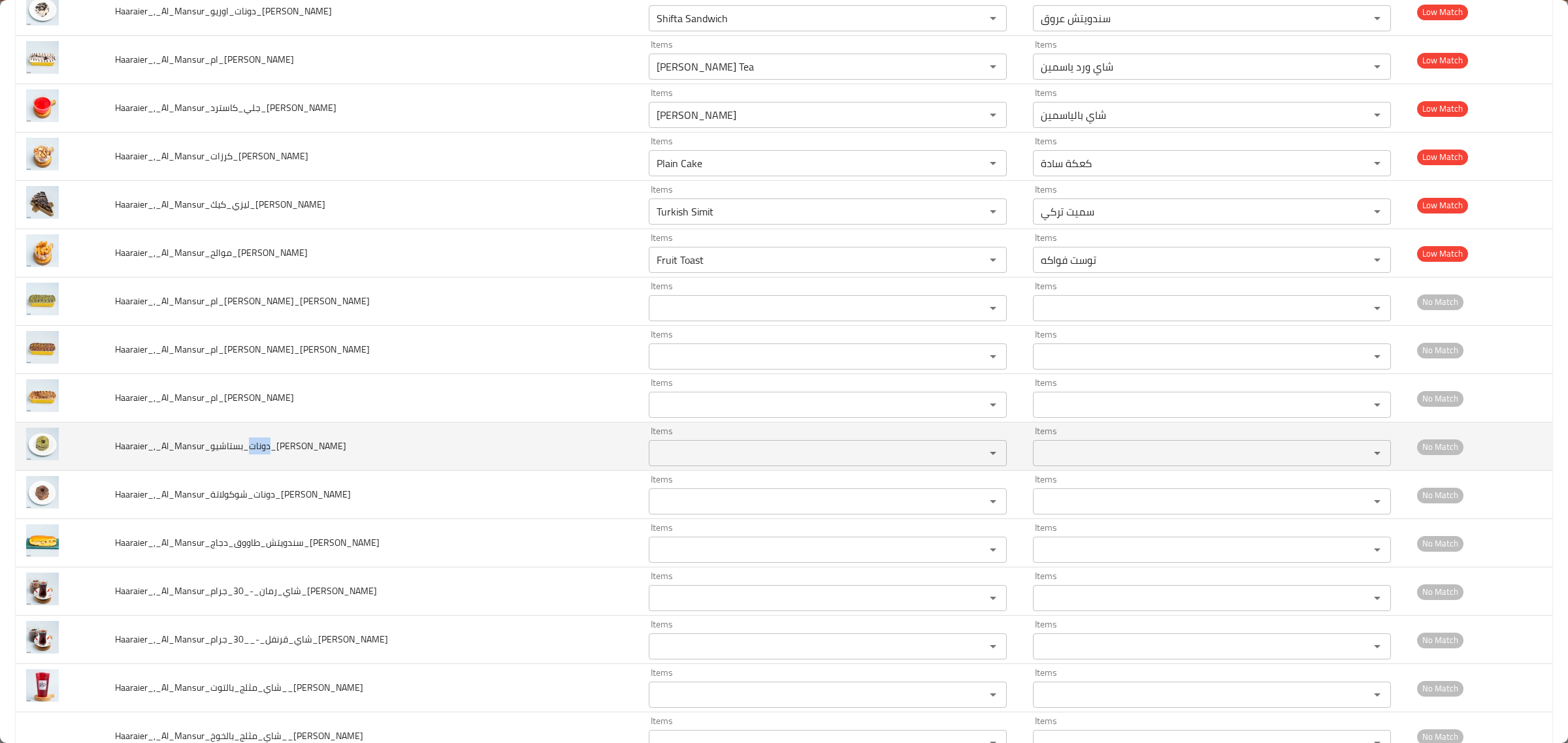
drag, startPoint x: 255, startPoint y: 460, endPoint x: 276, endPoint y: 464, distance: 21.4
click at [276, 454] on span "Haaraier_,_Al_Mansur_دونات_بستاشيو_Hussein" at bounding box center [230, 446] width 231 height 17
click at [700, 463] on input "Items" at bounding box center [808, 453] width 312 height 18
type input "donu"
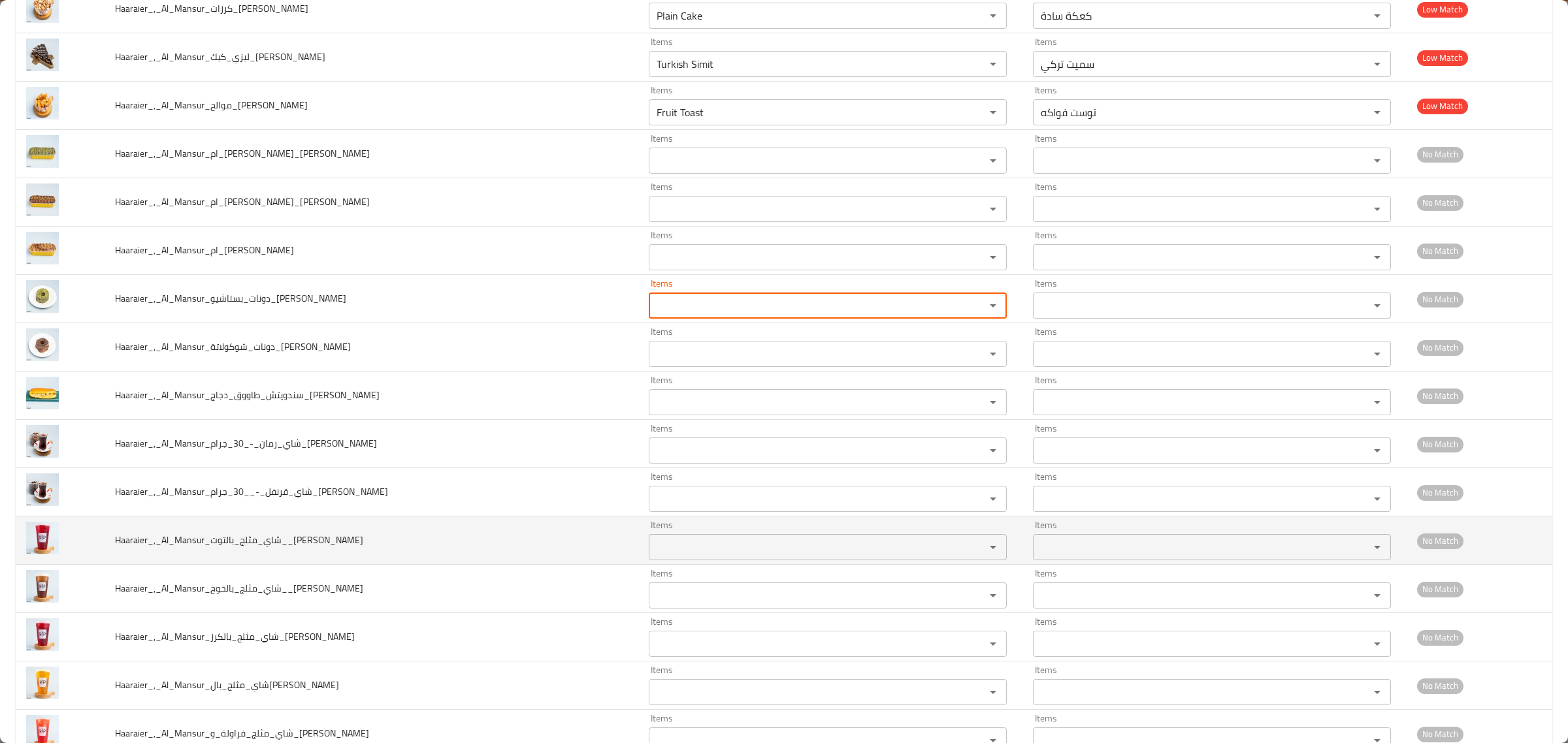
scroll to position [4001, 0]
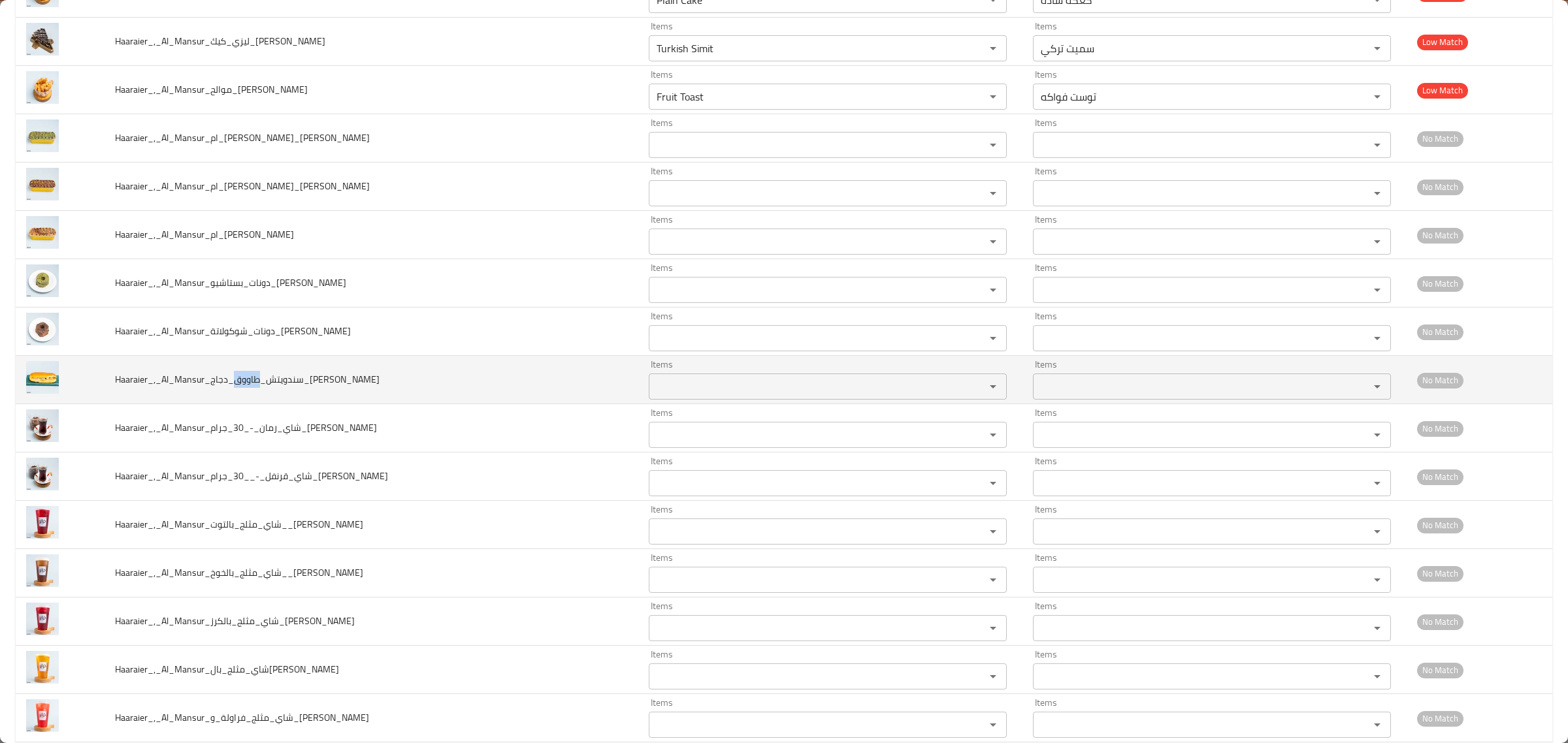
drag, startPoint x: 237, startPoint y: 395, endPoint x: 262, endPoint y: 400, distance: 25.5
click at [262, 400] on td "Haaraier_,_Al_Mansur_سندويتش_طاووق_دجاج_Hussein" at bounding box center [371, 380] width 534 height 48
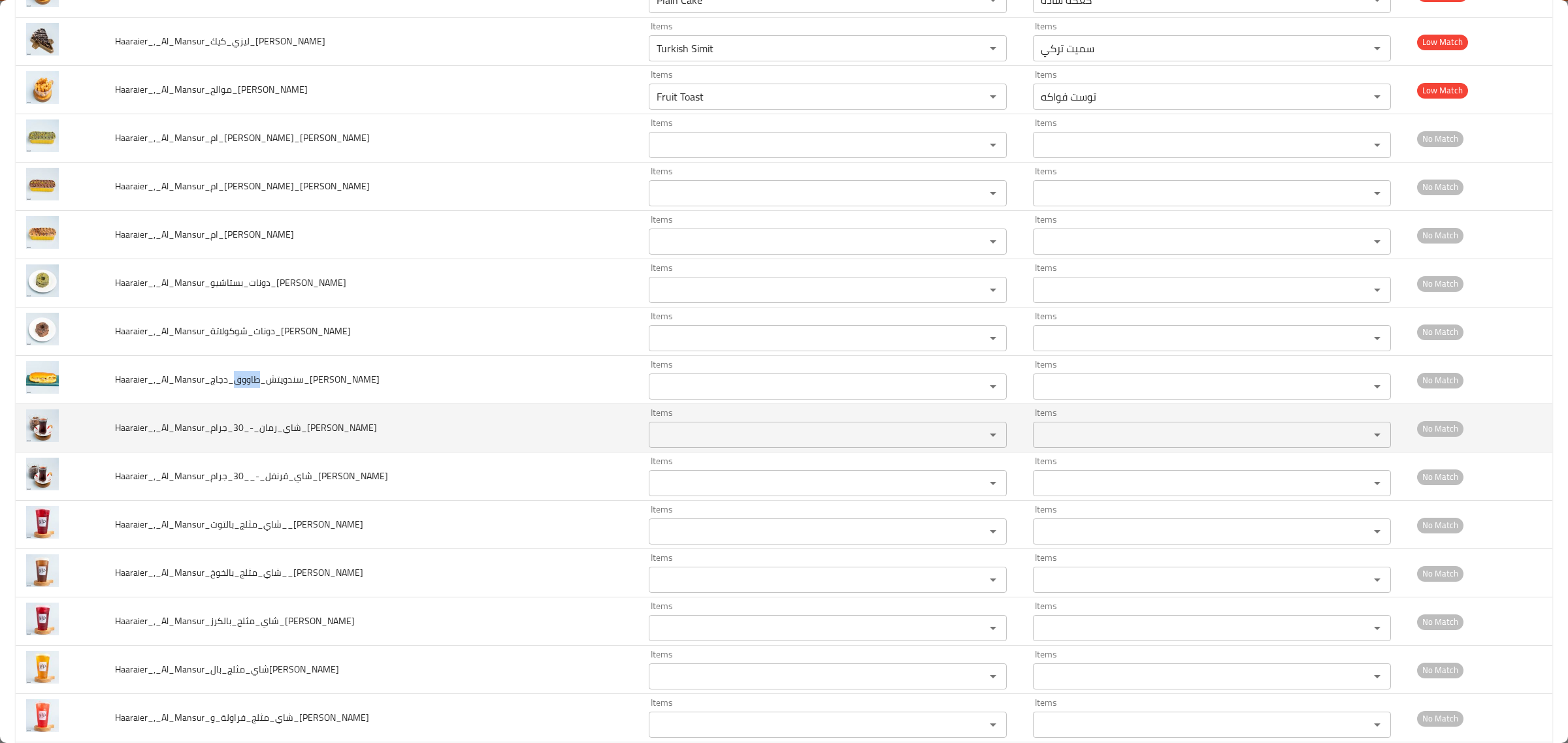
click at [649, 433] on div "Items" at bounding box center [827, 435] width 358 height 26
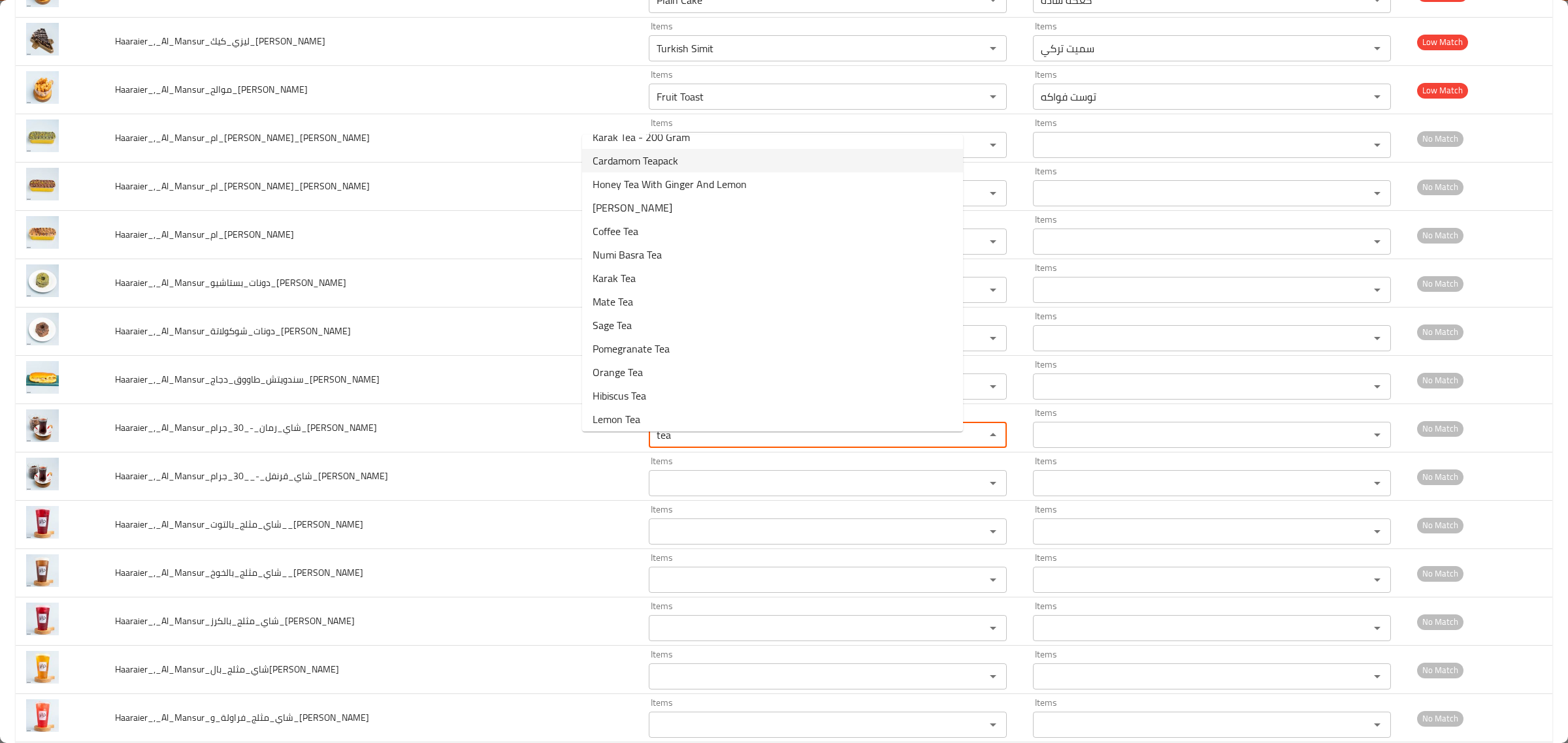
scroll to position [408, 0]
click at [688, 327] on li "Pomegranate Tea" at bounding box center [772, 331] width 381 height 23
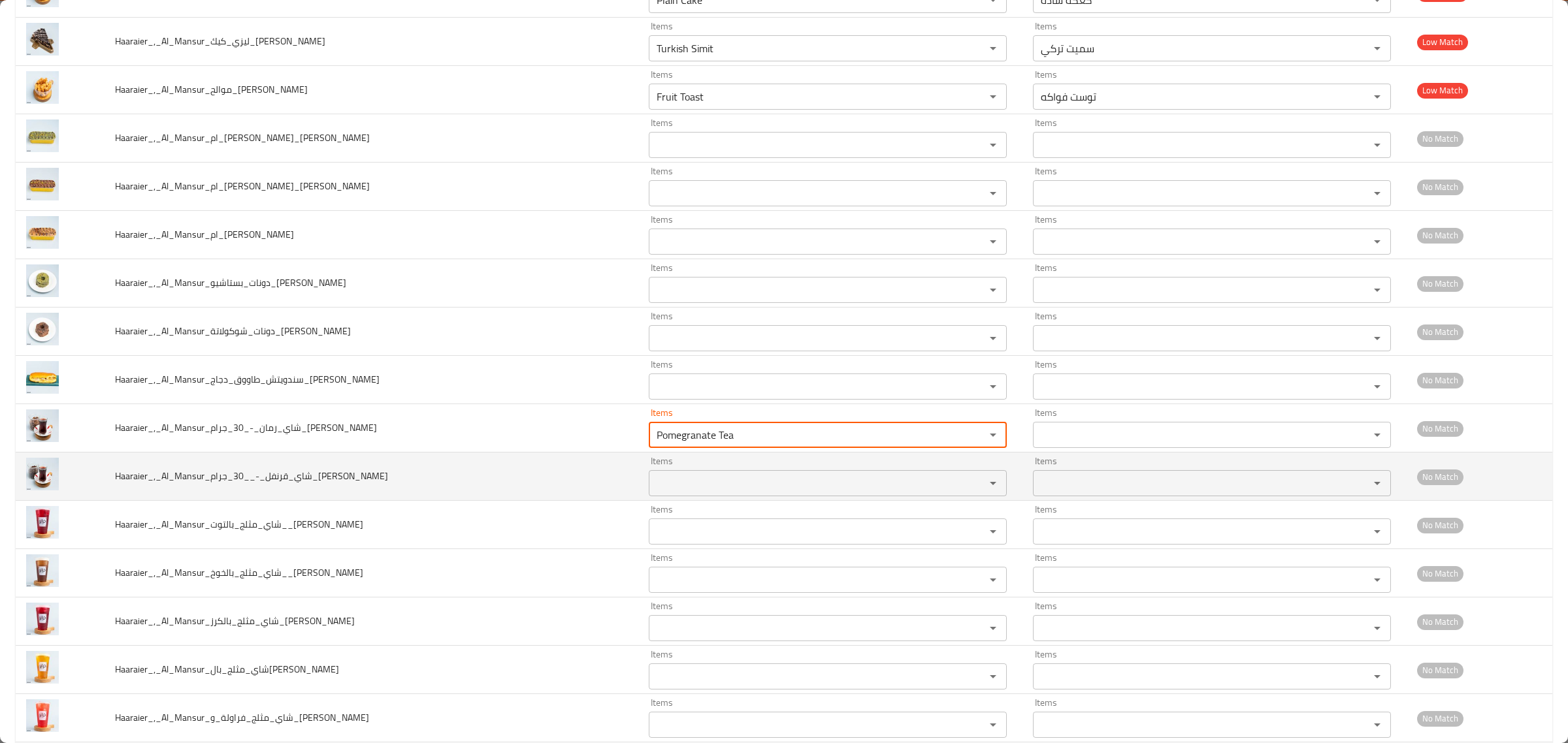
click at [696, 484] on div "Items" at bounding box center [827, 483] width 358 height 26
type input "Pomegranate Tea"
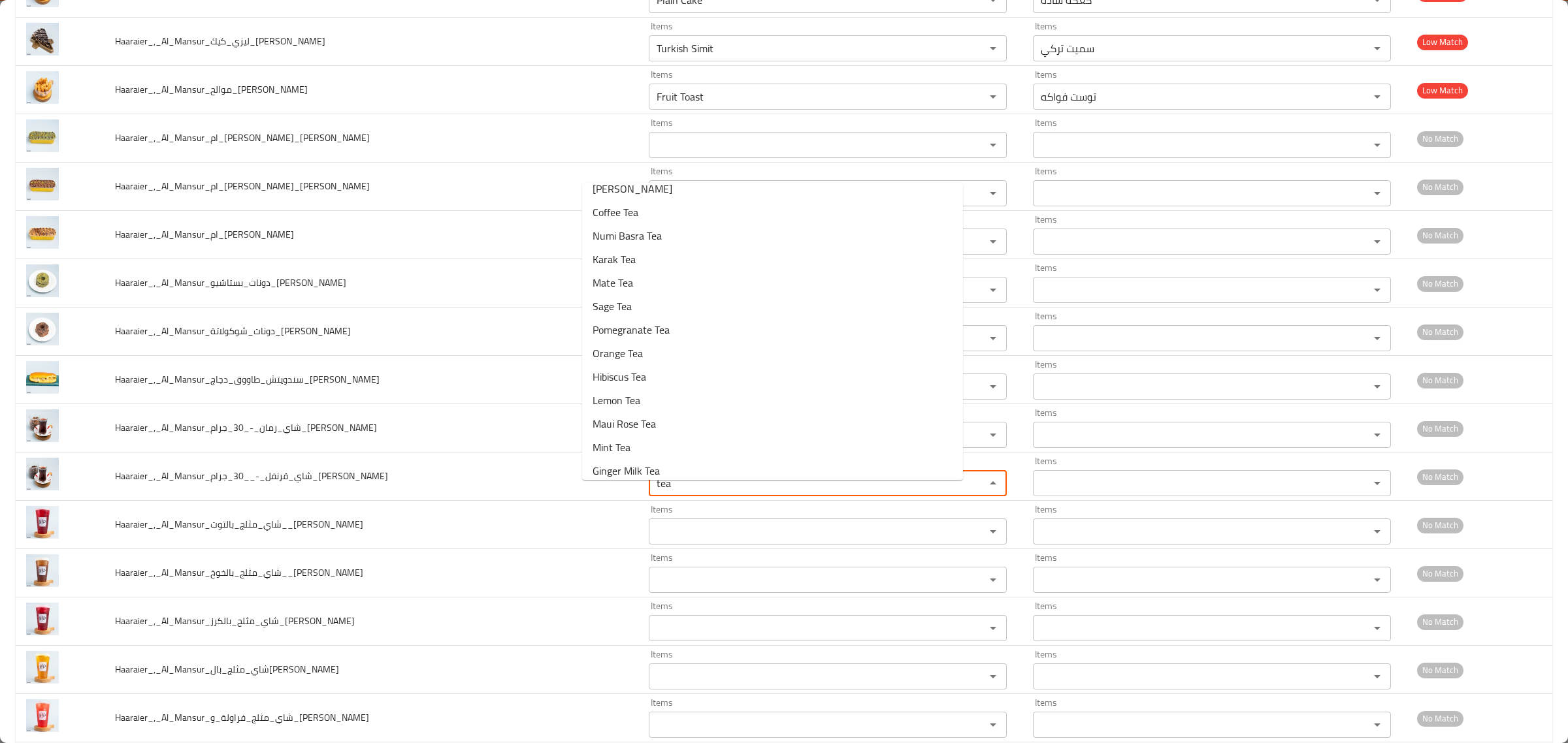
scroll to position [490, 0]
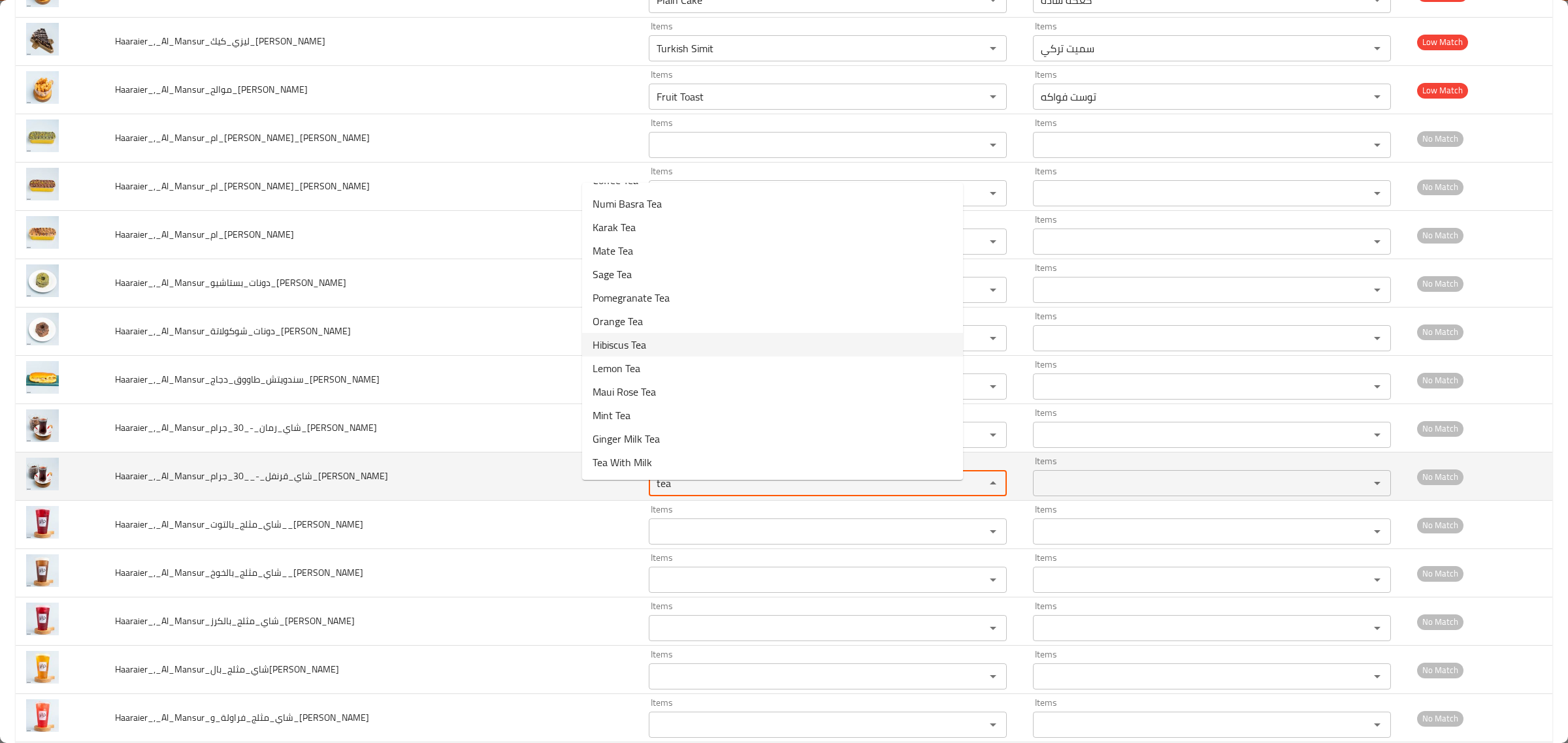
type input "tea"
click at [478, 480] on td "Haaraier_,_Al_Mansur_شاي_قرنفل_-__30_جرام_Hussein" at bounding box center [371, 477] width 534 height 48
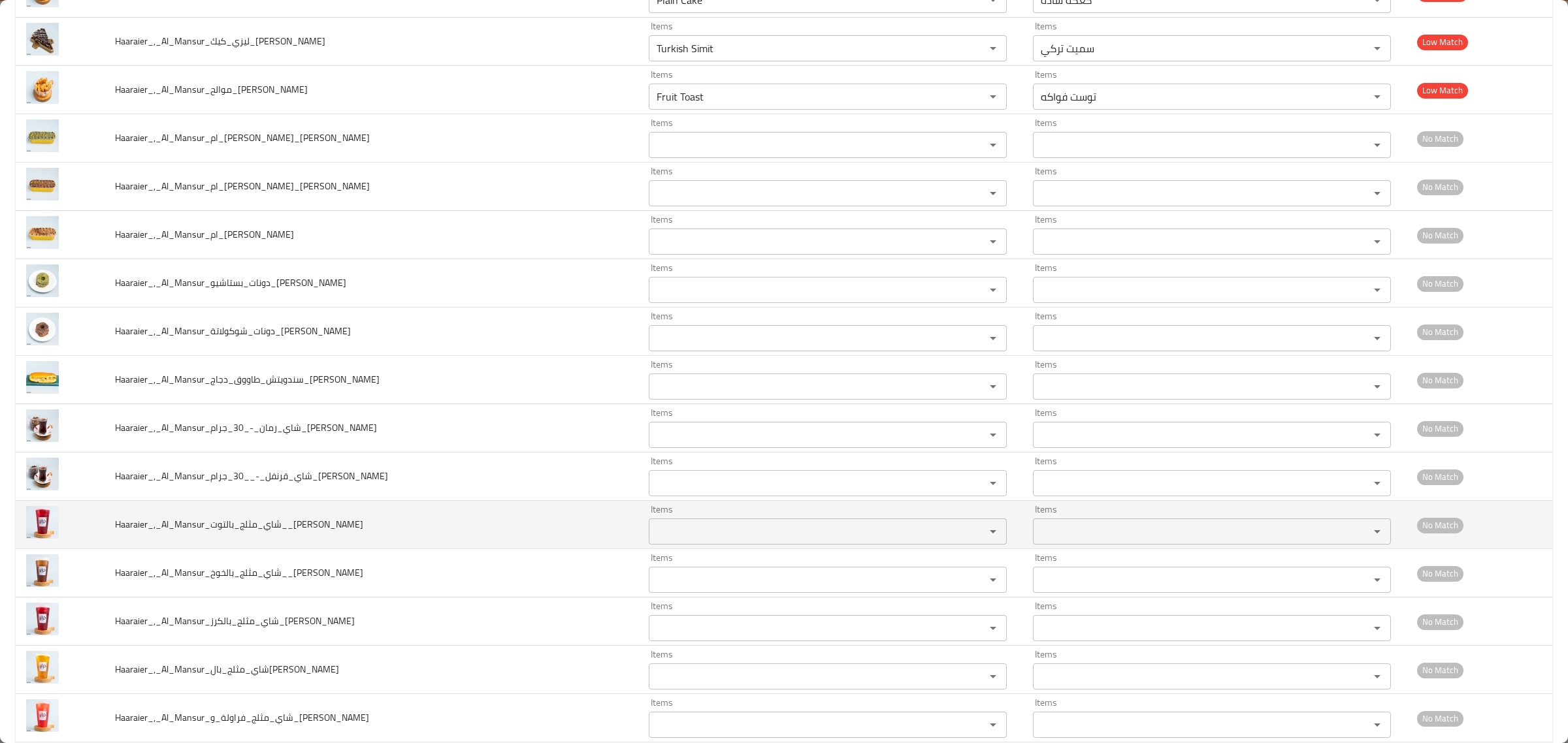
click at [649, 523] on div "Items Items" at bounding box center [827, 524] width 358 height 40
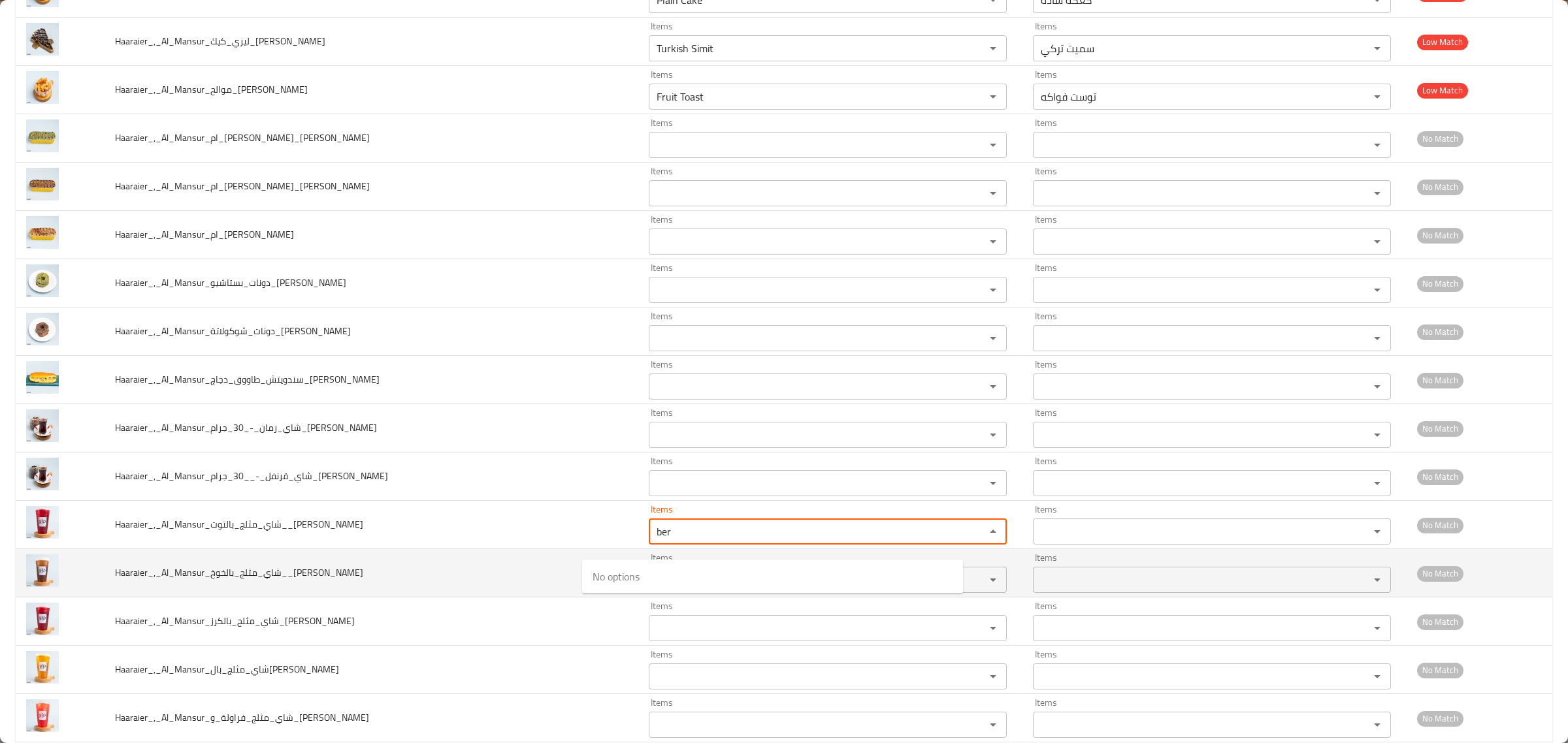
type input "ber"
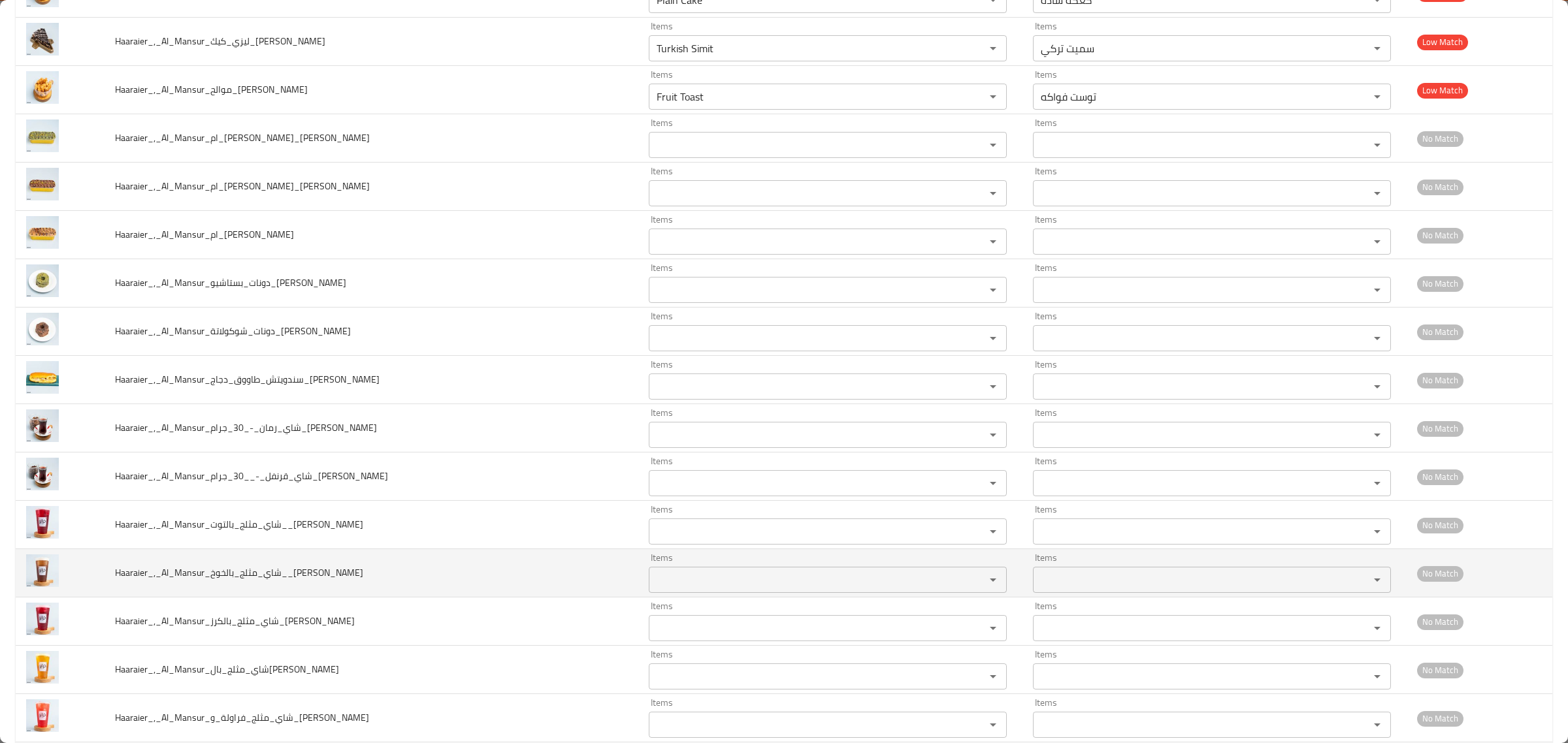
click at [376, 568] on td "Haaraier_,_Al_Mansur_شاي_مثلج_بالخوخ__Hussein" at bounding box center [371, 574] width 534 height 48
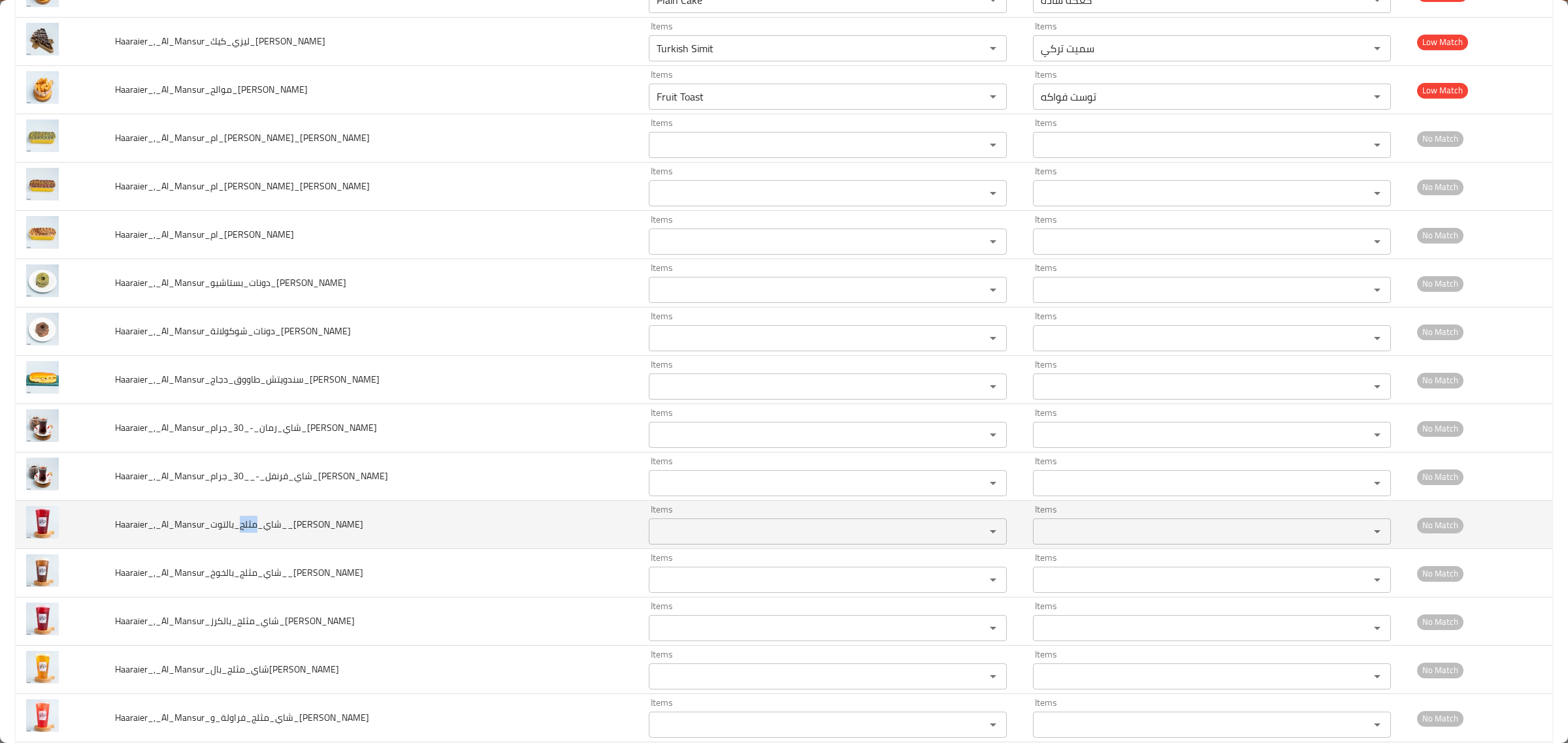
drag, startPoint x: 246, startPoint y: 537, endPoint x: 262, endPoint y: 541, distance: 16.5
click at [262, 533] on span "Haaraier_,_Al_Mansur_شاي_مثلج_بالتوت__Hussein" at bounding box center [238, 524] width 248 height 17
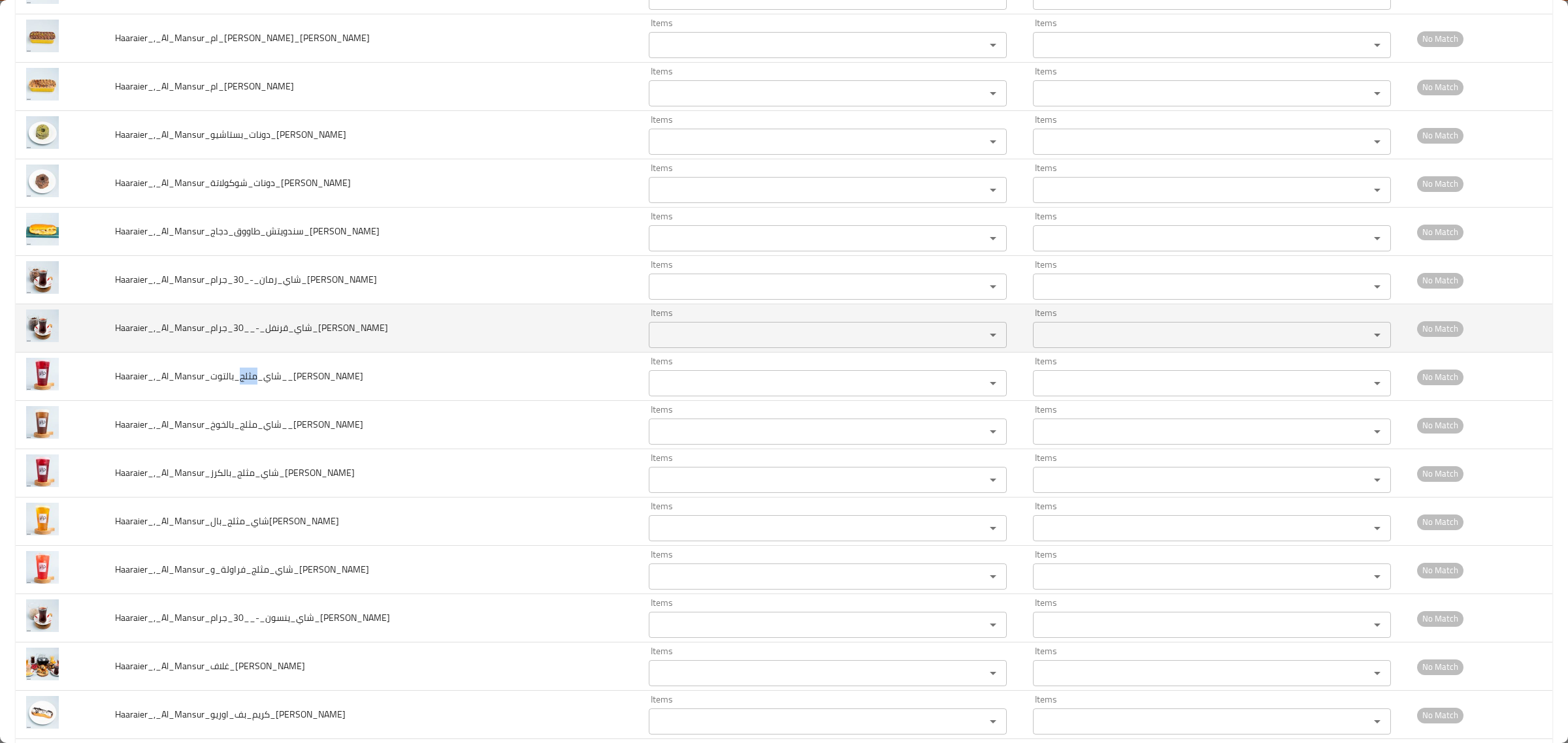
scroll to position [4164, 0]
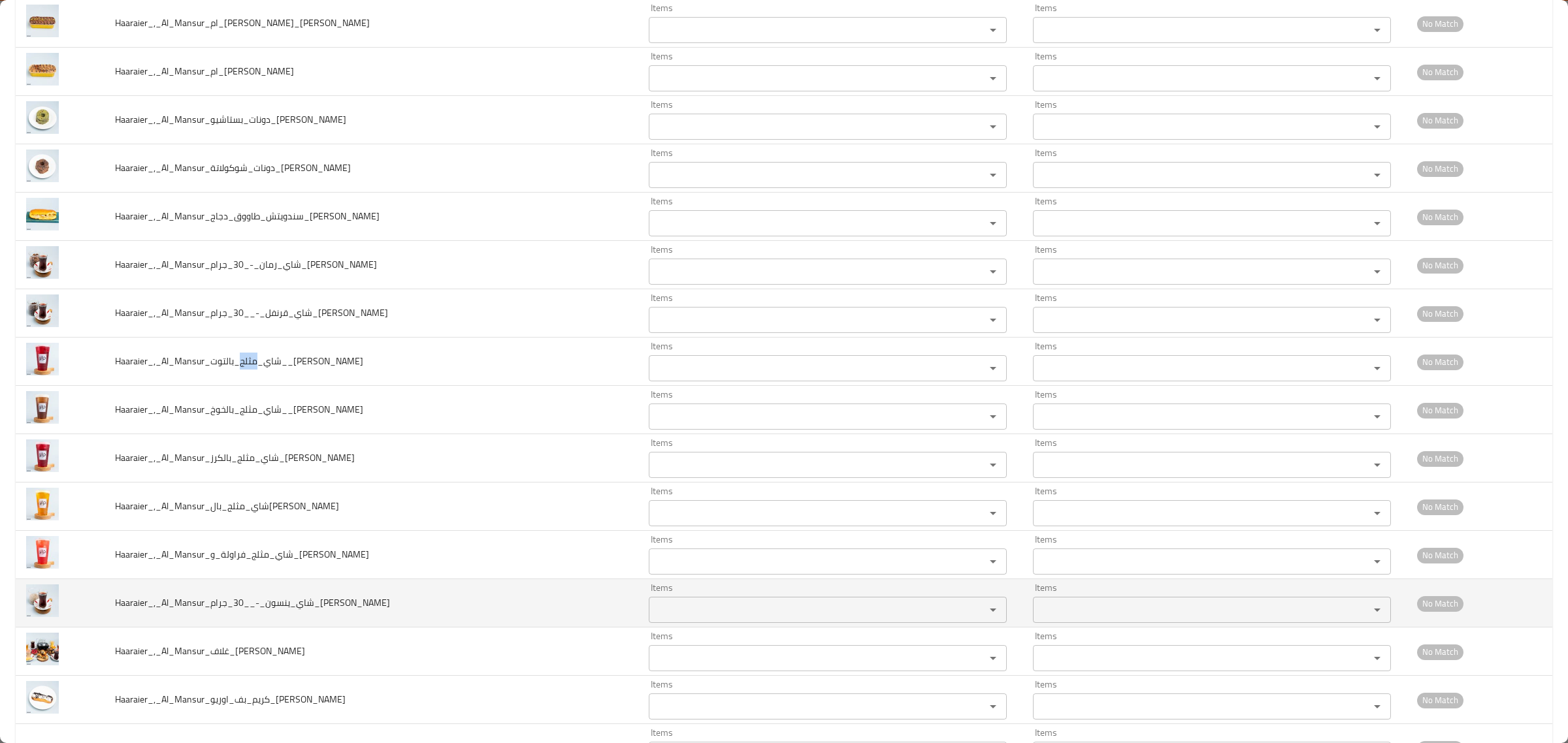
click at [717, 599] on div "Items Items" at bounding box center [827, 603] width 358 height 40
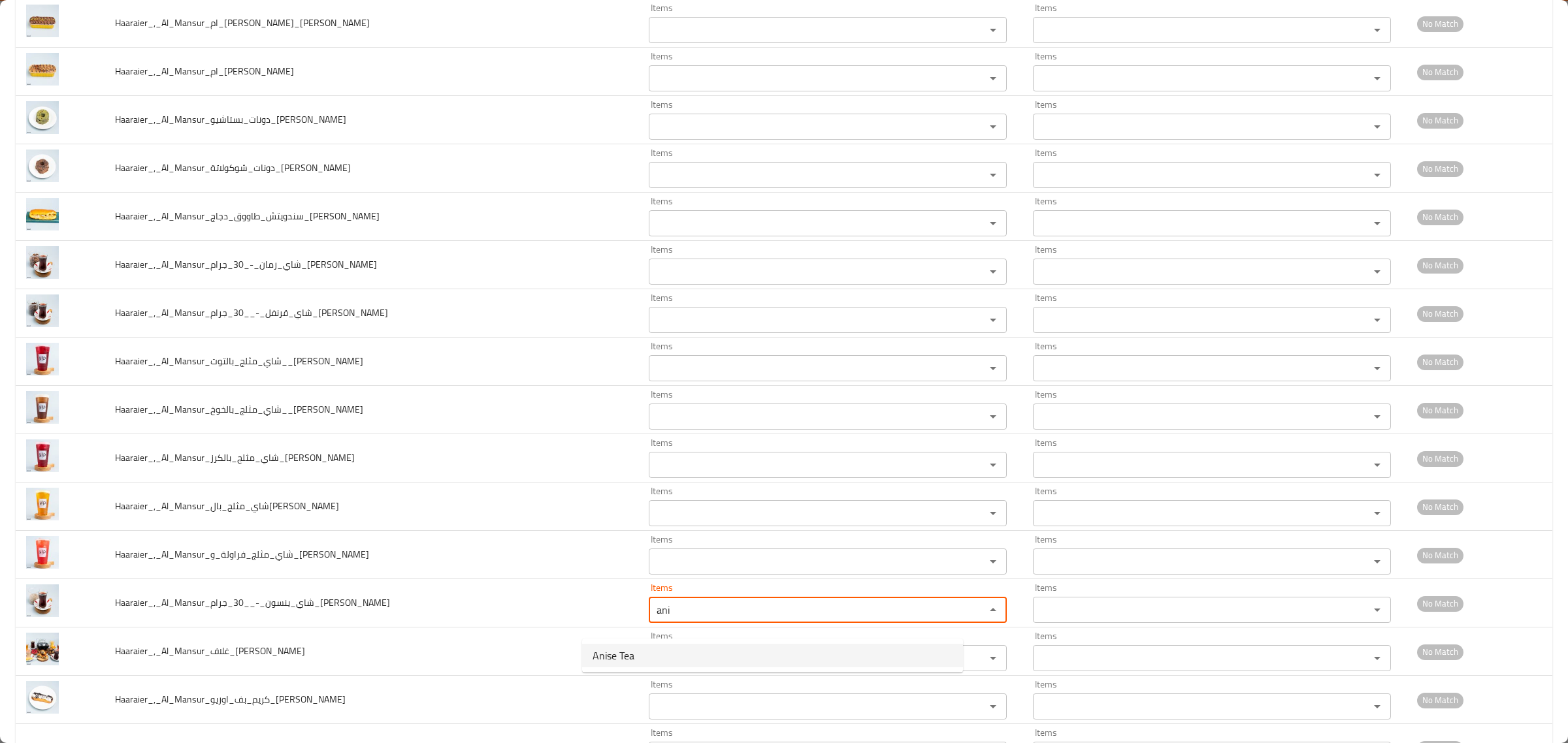
click at [607, 661] on span "Anise Tea" at bounding box center [613, 655] width 42 height 16
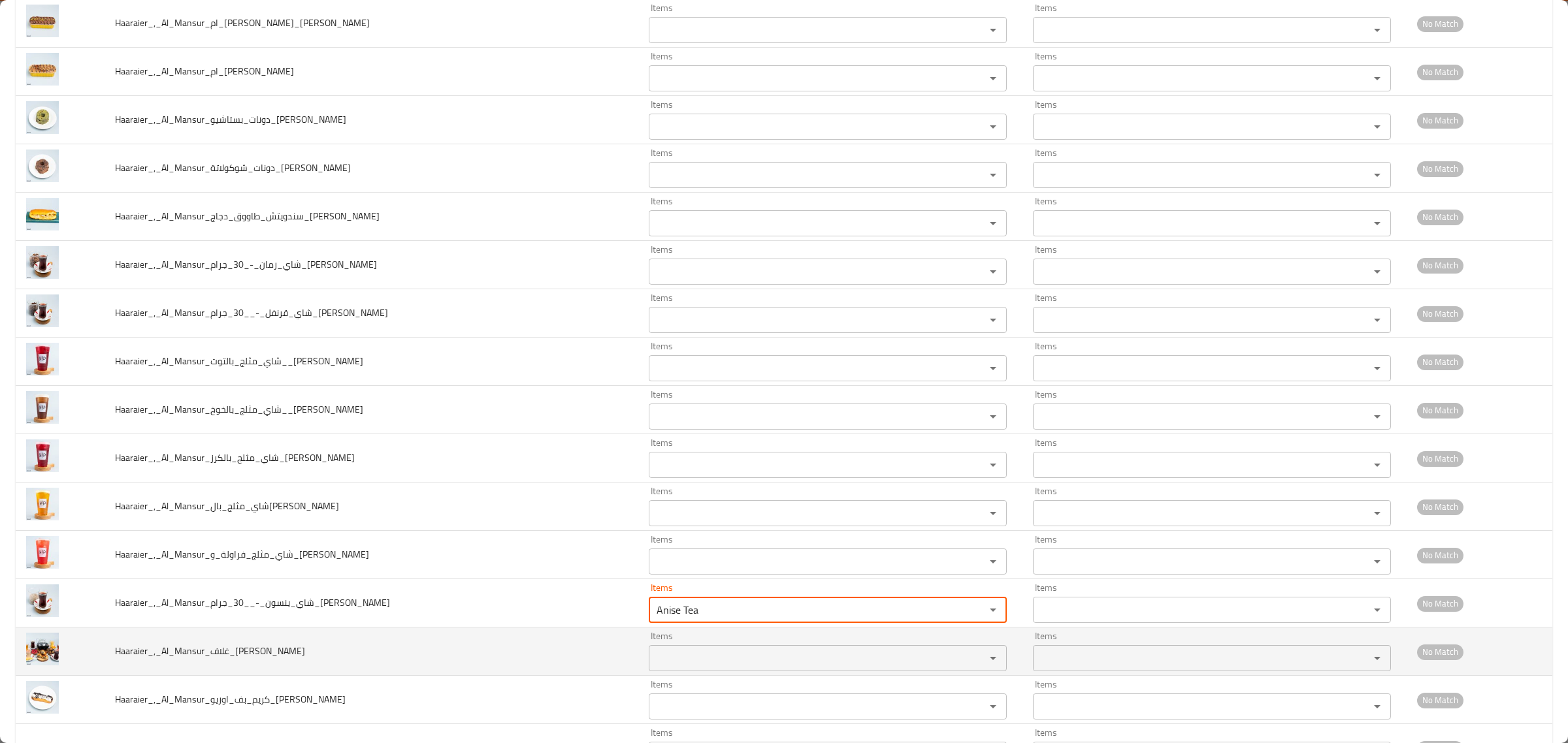
type input "Anise Tea"
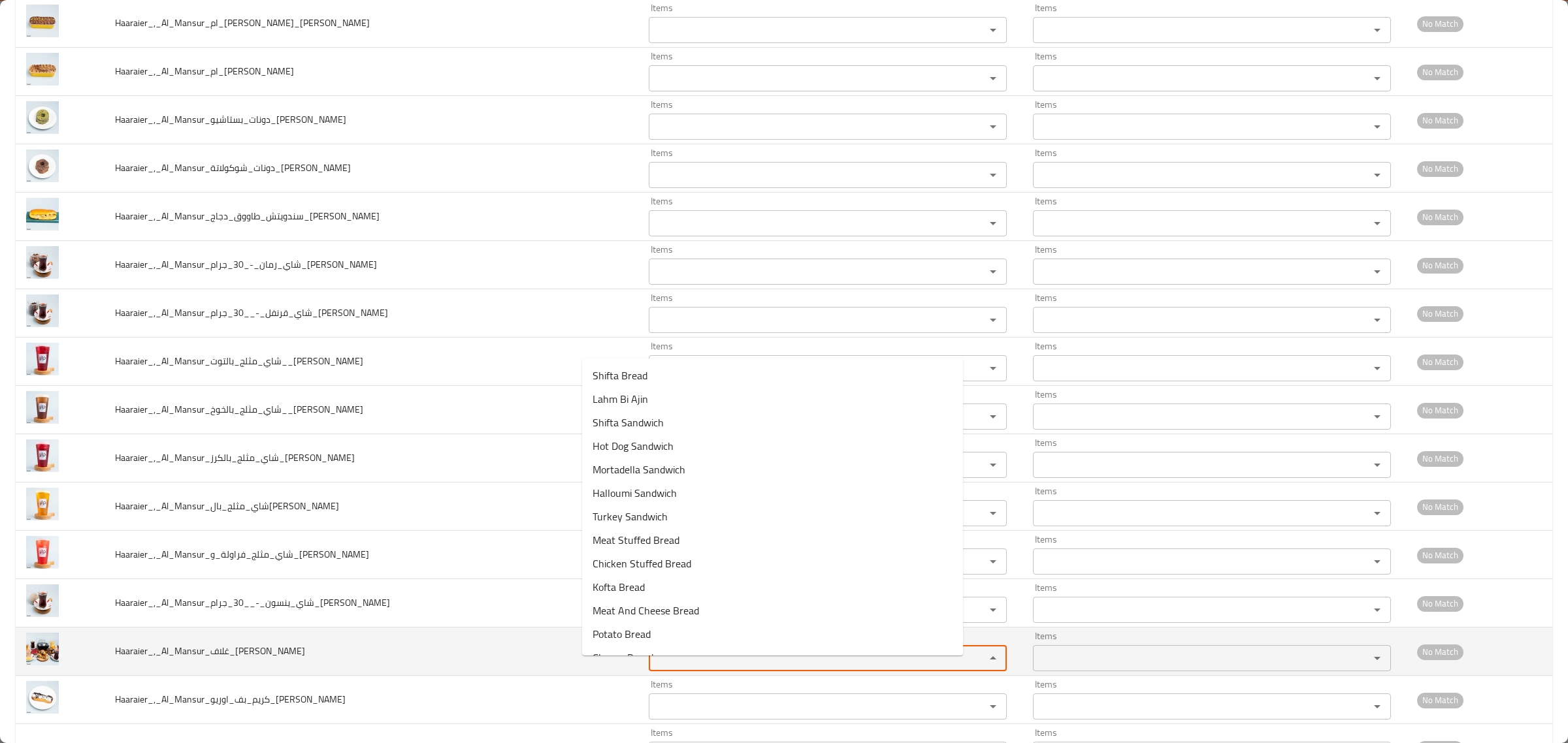
click at [652, 667] on input "Items" at bounding box center [808, 658] width 312 height 18
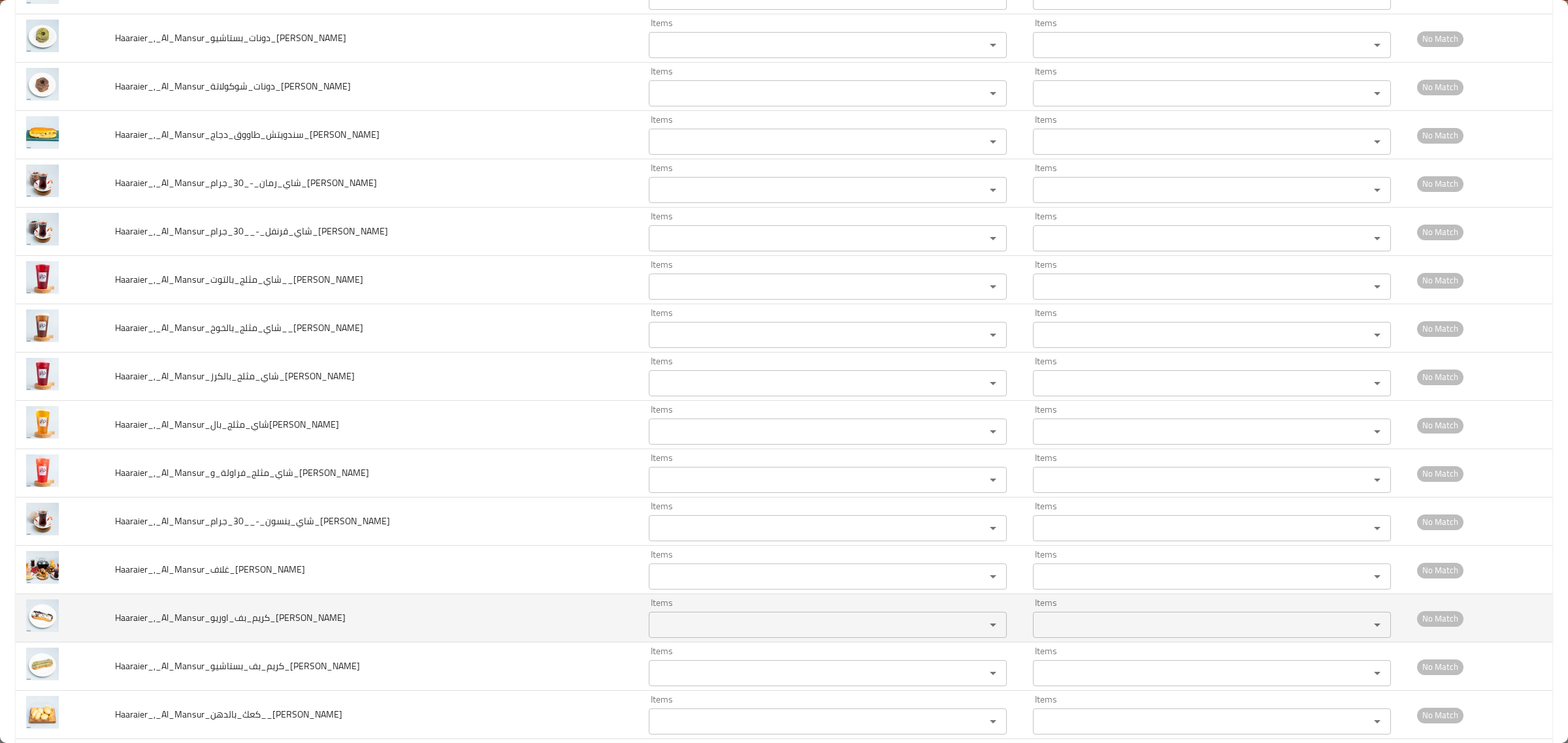
click at [533, 641] on td "Haaraier_,_Al_Mansur_كريم_بف_اوريو_Hussein" at bounding box center [371, 619] width 534 height 48
click at [652, 634] on input "Items" at bounding box center [808, 625] width 312 height 18
drag, startPoint x: 241, startPoint y: 636, endPoint x: 252, endPoint y: 635, distance: 11.0
click at [252, 626] on span "Haaraier_,_Al_Mansur_كريم_بف_اوريو_Hussein" at bounding box center [230, 618] width 231 height 17
click at [652, 634] on input "Items" at bounding box center [808, 625] width 312 height 18
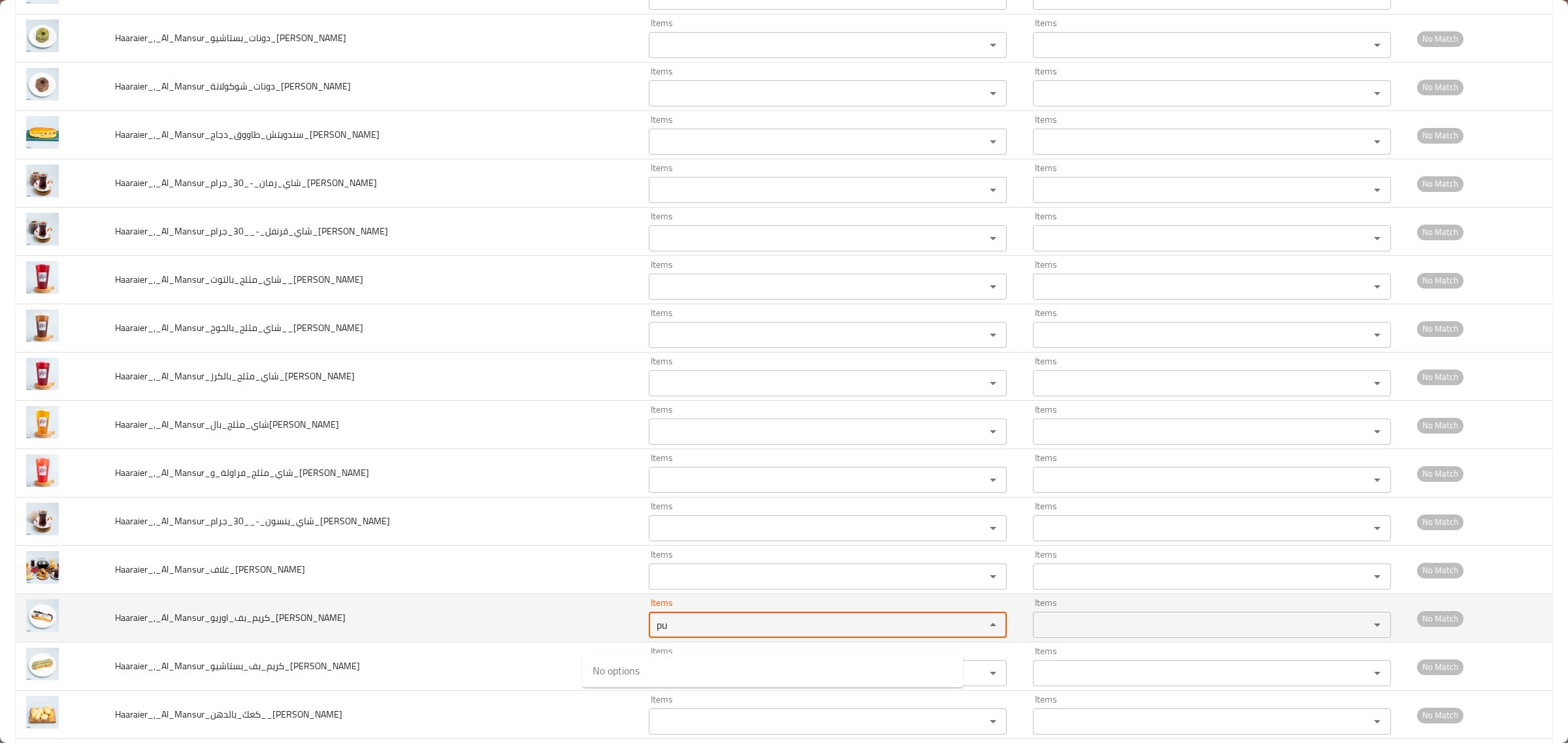
type input "pu"
click at [494, 643] on td "Haaraier_,_Al_Mansur_كريم_بف_اوريو_Hussein" at bounding box center [371, 619] width 534 height 48
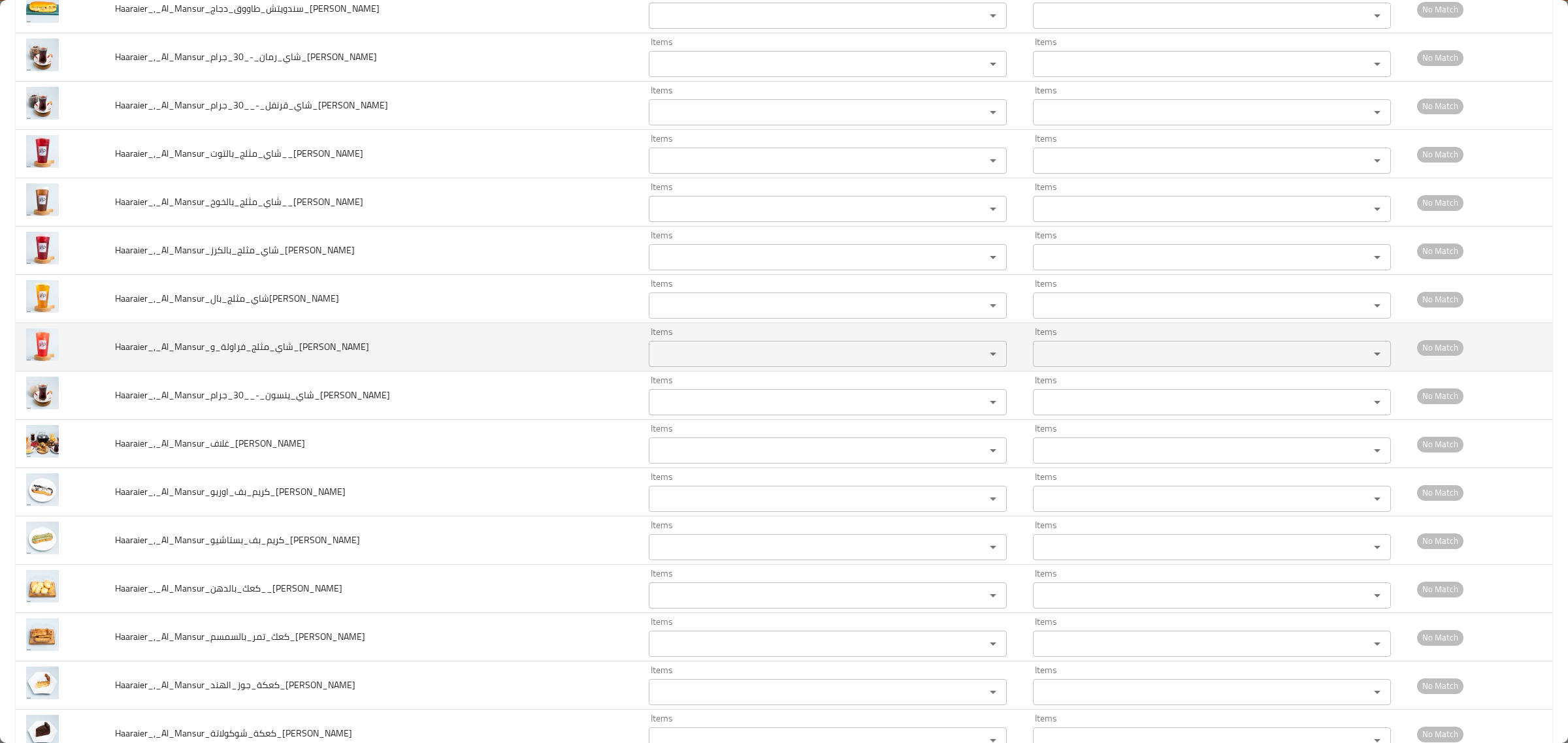
scroll to position [4409, 0]
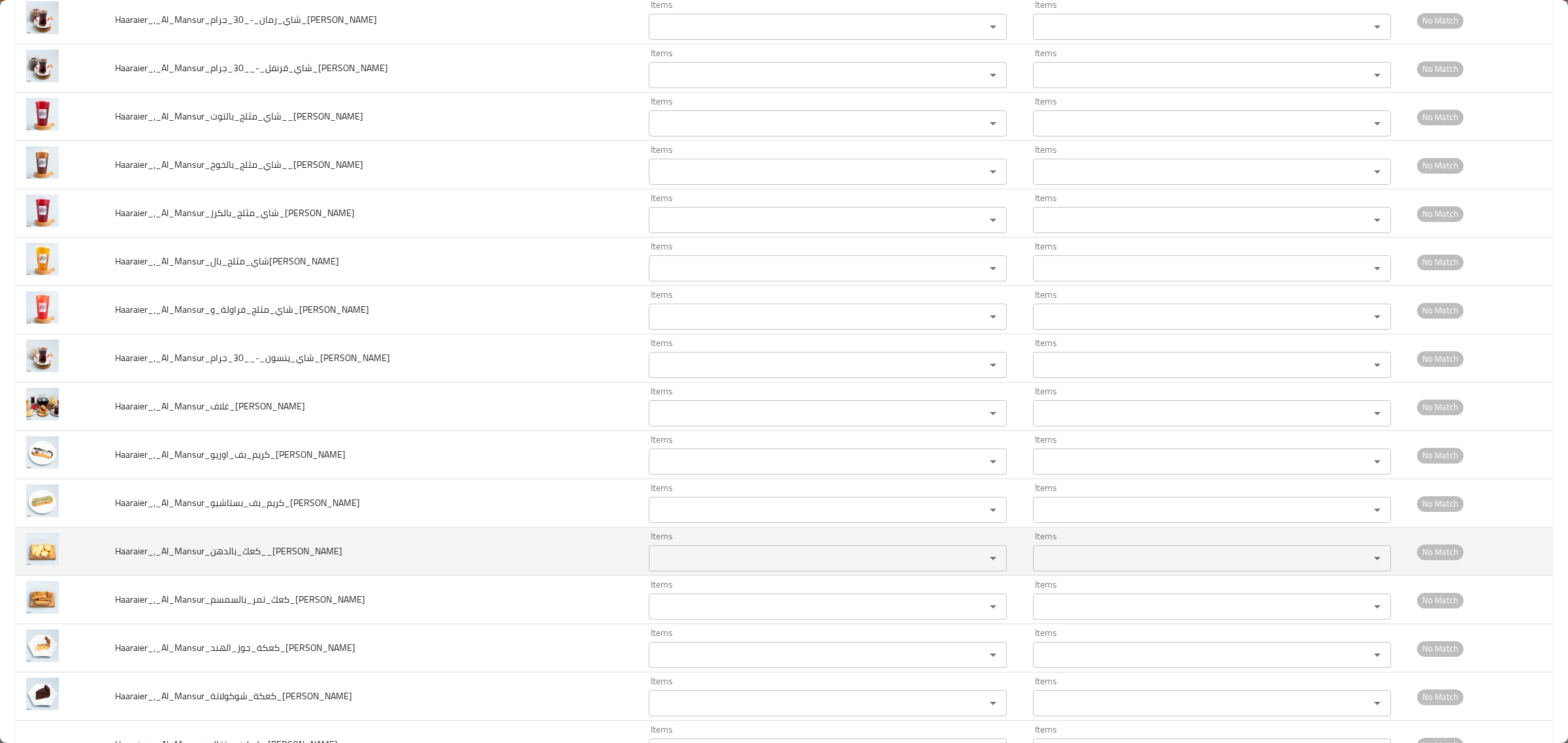
click at [652, 565] on input "Items" at bounding box center [808, 559] width 312 height 18
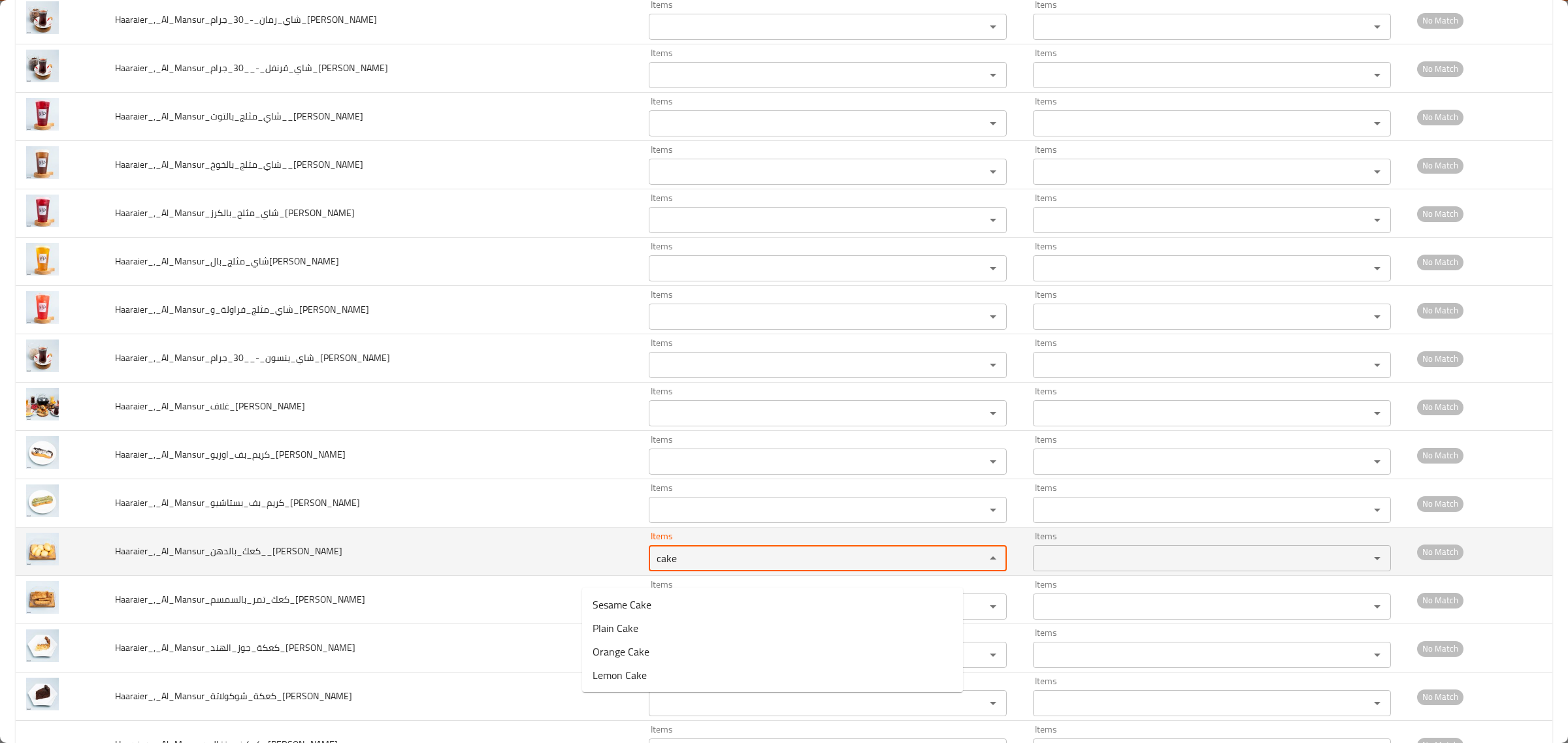
type input "cake"
click at [442, 571] on td "Haaraier_,_Al_Mansur_كعك_بالدهن__Hussein" at bounding box center [371, 552] width 534 height 48
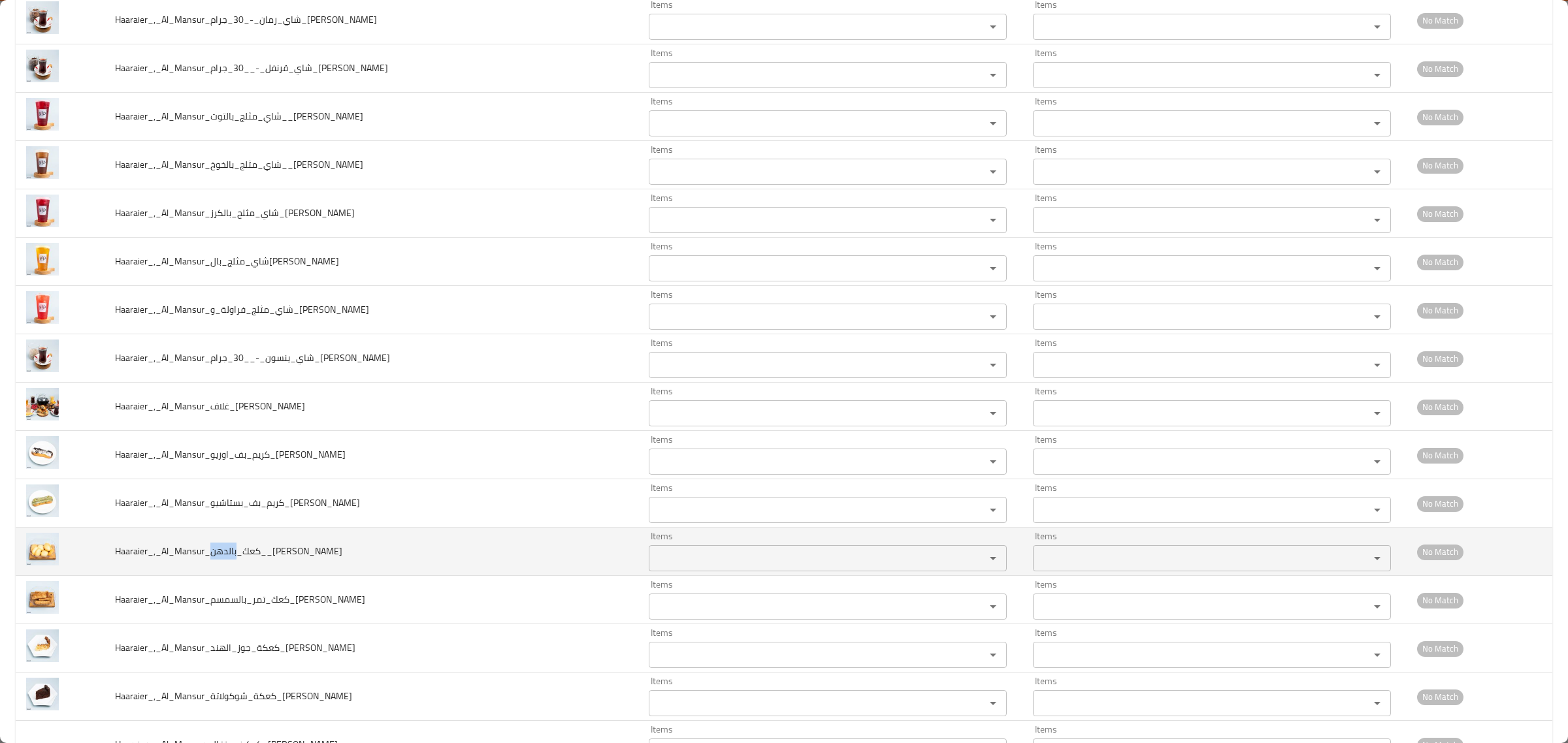
drag, startPoint x: 216, startPoint y: 568, endPoint x: 240, endPoint y: 571, distance: 24.2
click at [240, 560] on span "Haaraier_,_Al_Mansur_كعك_بالدهن__Hussein" at bounding box center [228, 551] width 227 height 17
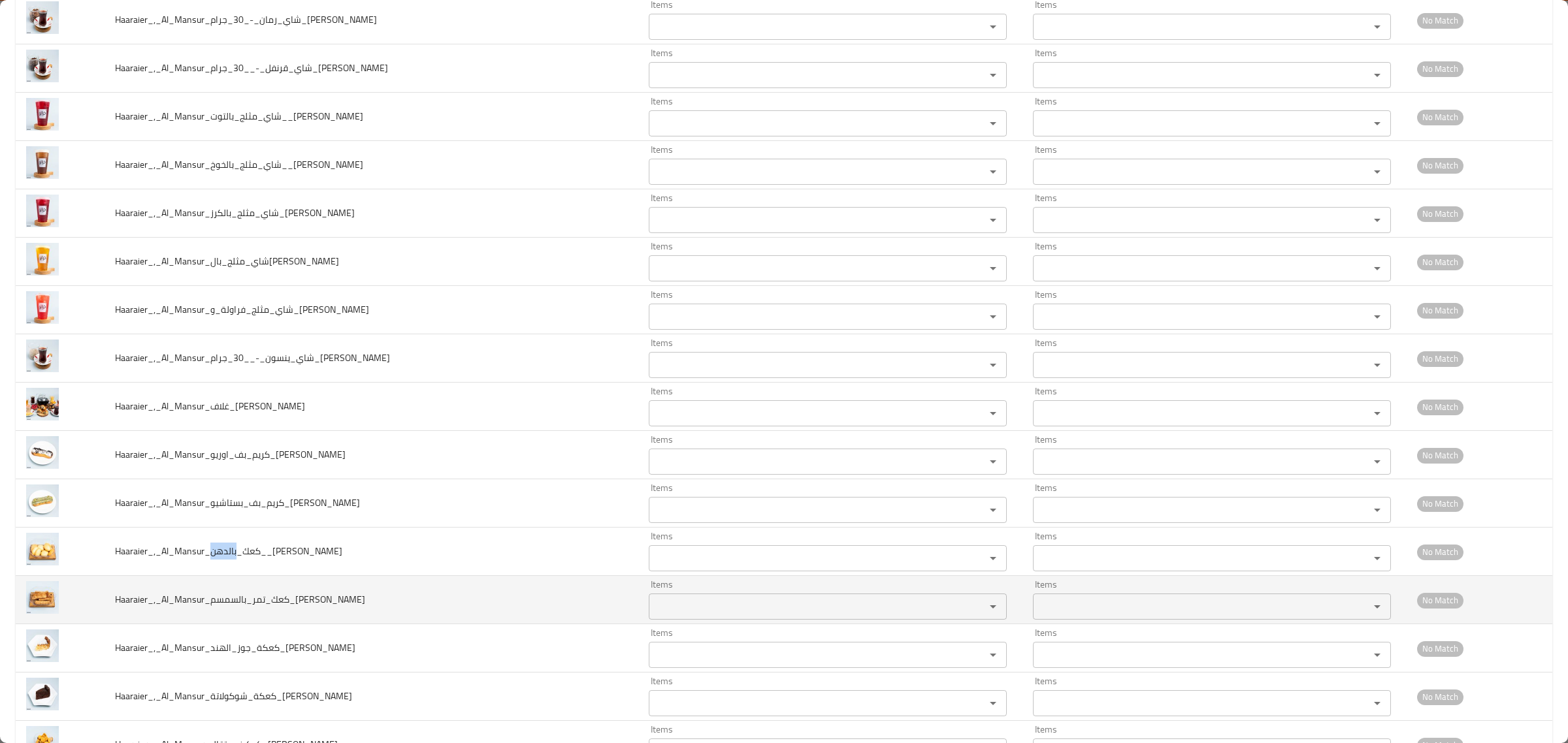
scroll to position [4654, 0]
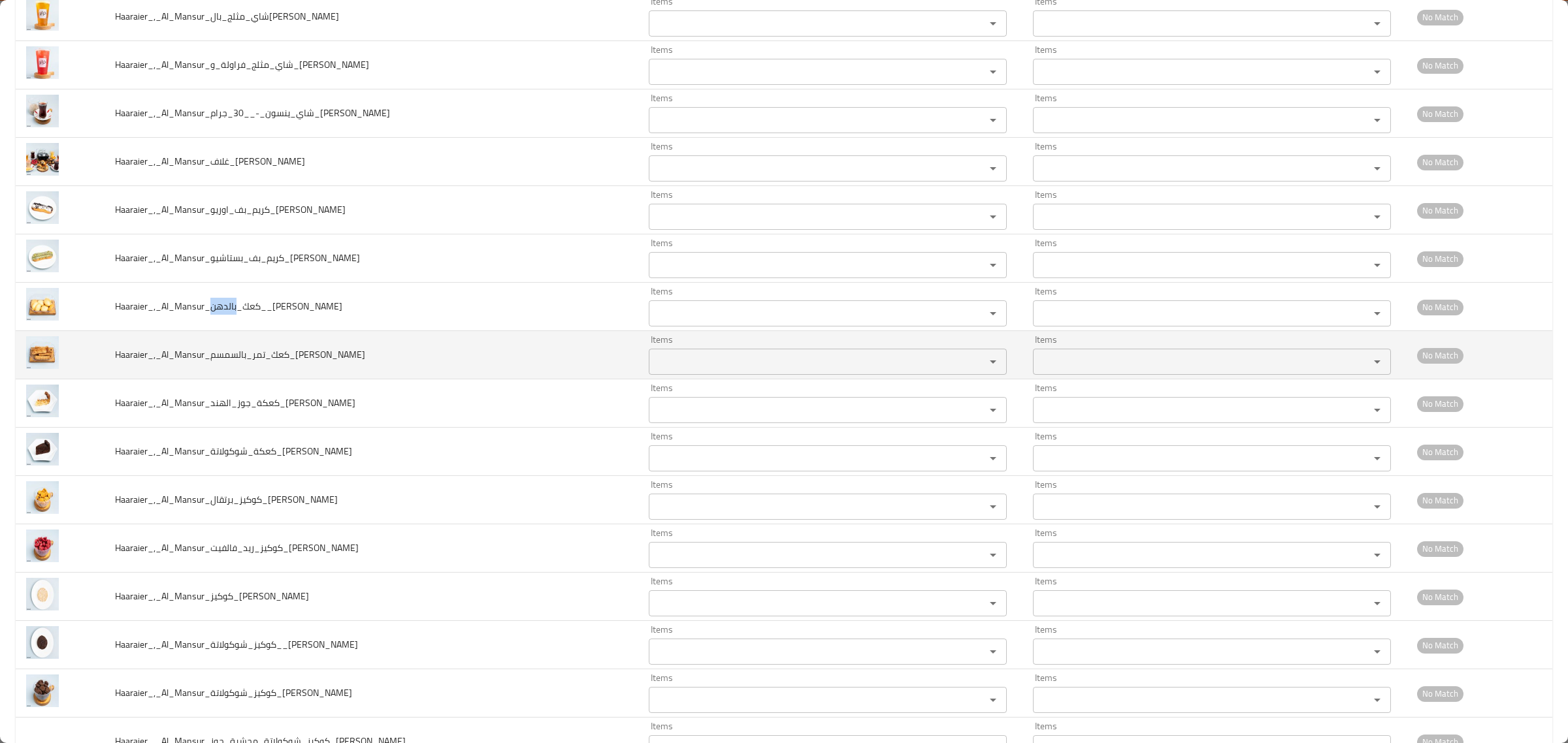
click at [694, 375] on div "Items" at bounding box center [827, 361] width 358 height 26
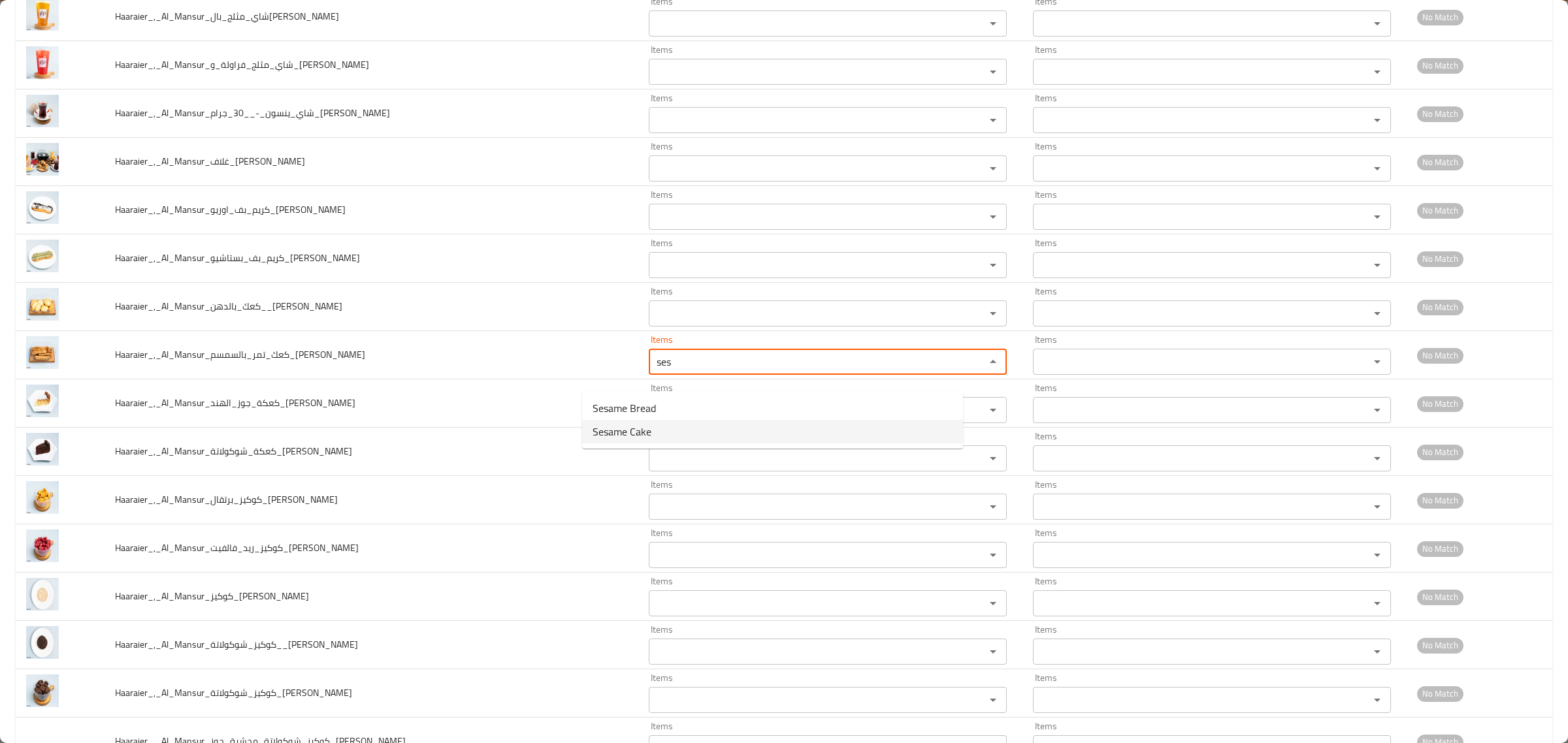
click at [643, 433] on span "Sesame Cake" at bounding box center [622, 431] width 58 height 16
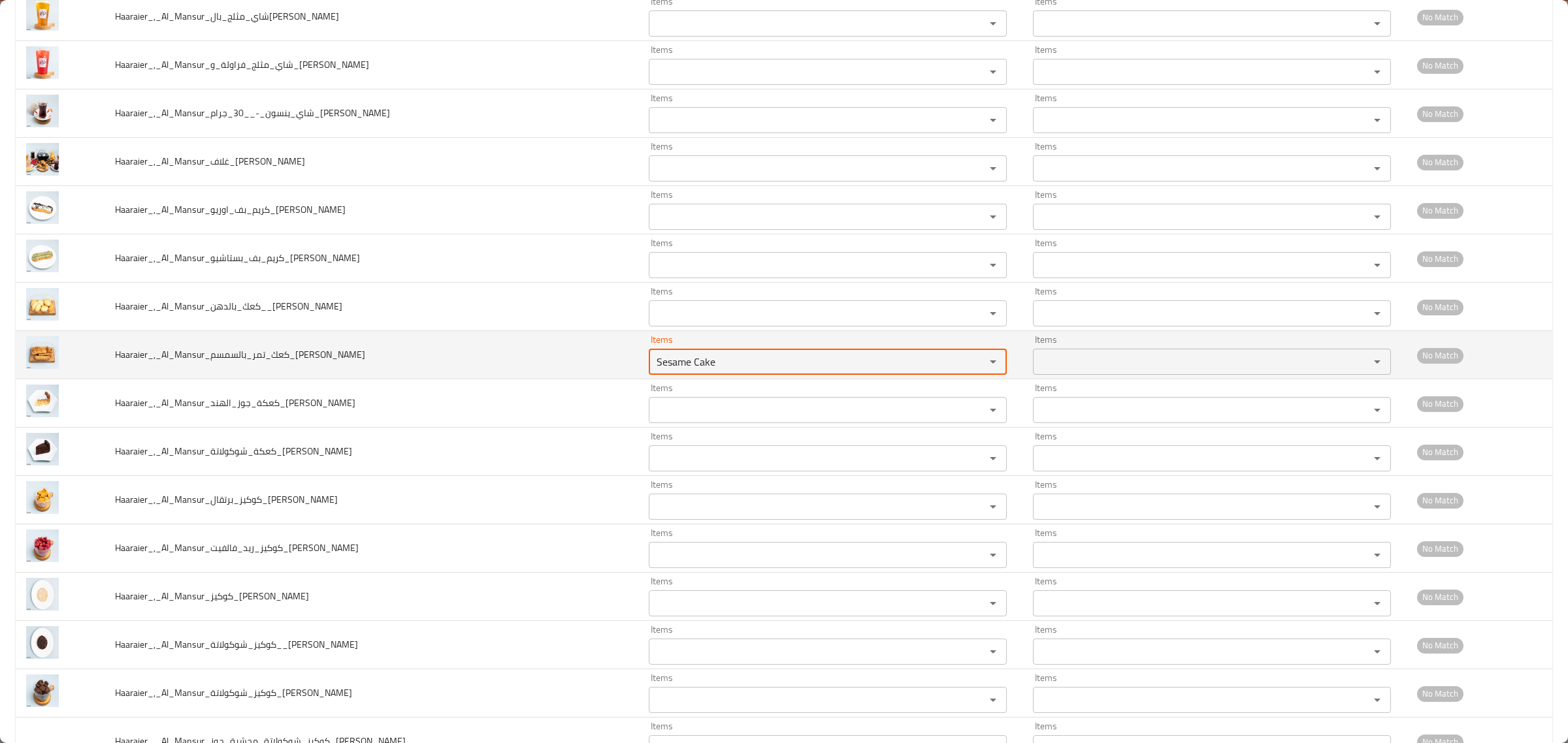
type input "Sesame Cake"
click at [217, 363] on span "Haaraier_,_Al_Mansur_كعك_تمر_بالسمسم_Hussein" at bounding box center [240, 355] width 250 height 17
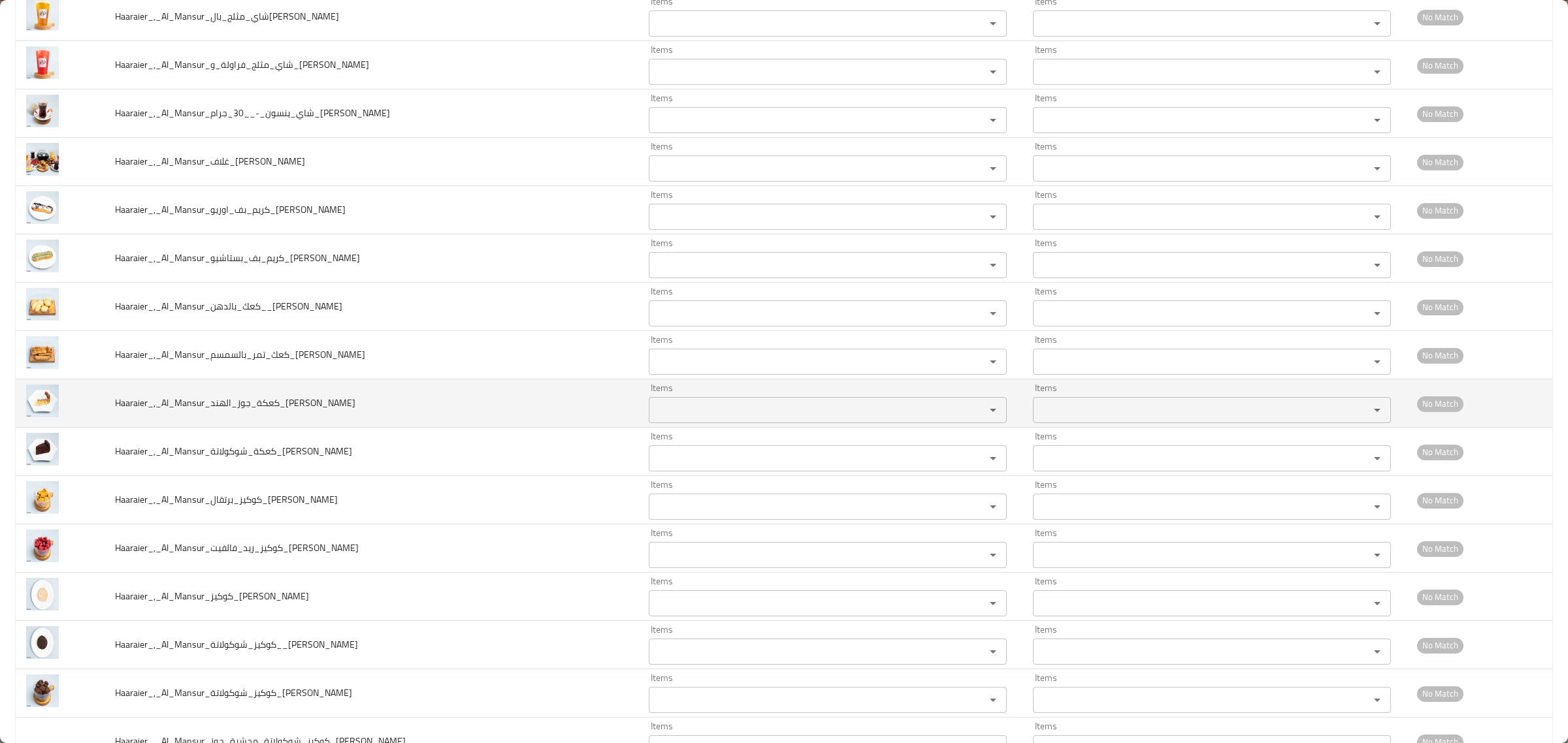
click at [792, 424] on div "Items" at bounding box center [827, 410] width 358 height 26
type input "coc"
drag, startPoint x: 214, startPoint y: 421, endPoint x: 231, endPoint y: 419, distance: 17.1
click at [231, 412] on span "Haaraier_,_Al_Mansur_كعكة_جوز_الهند_Hussein" at bounding box center [235, 403] width 241 height 17
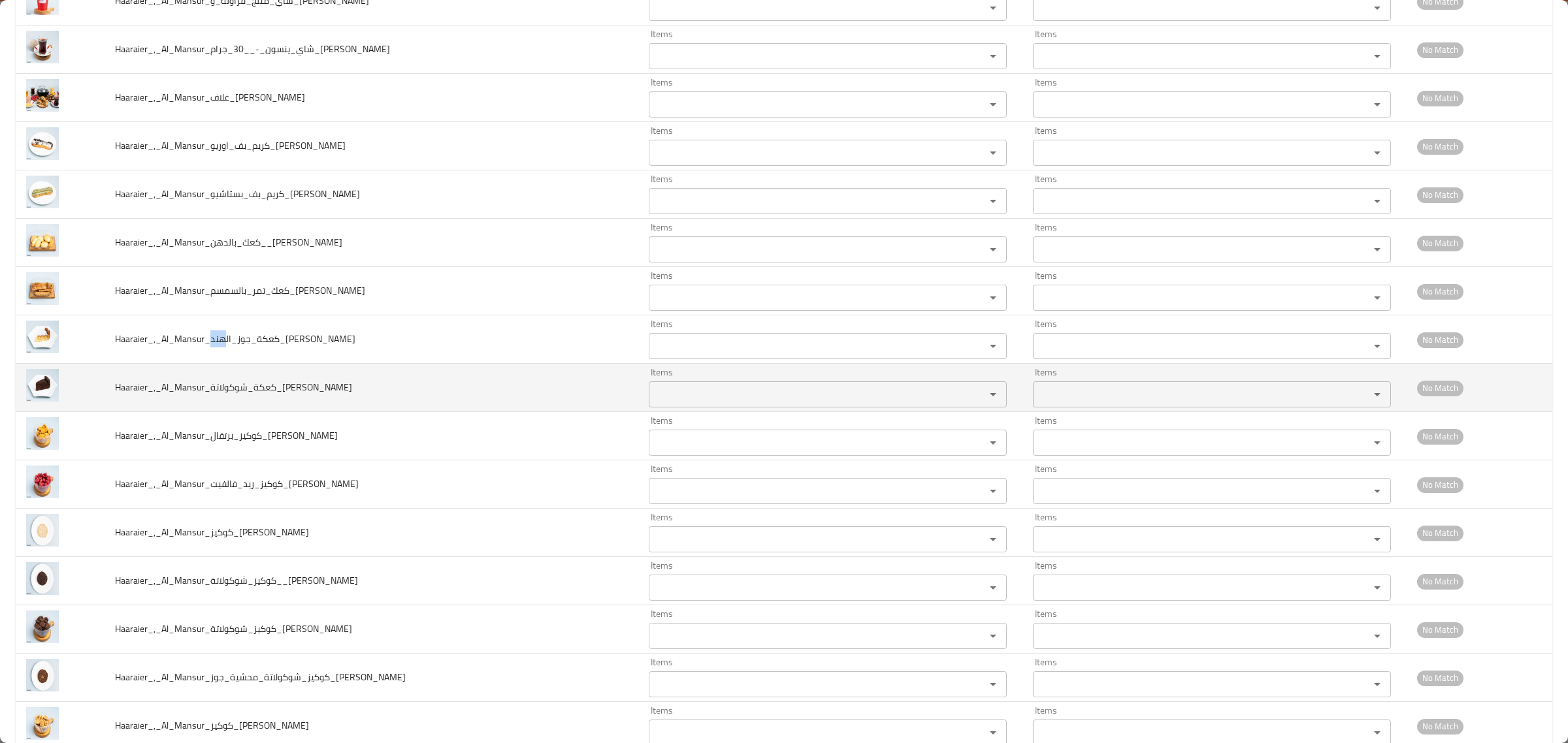
scroll to position [4735, 0]
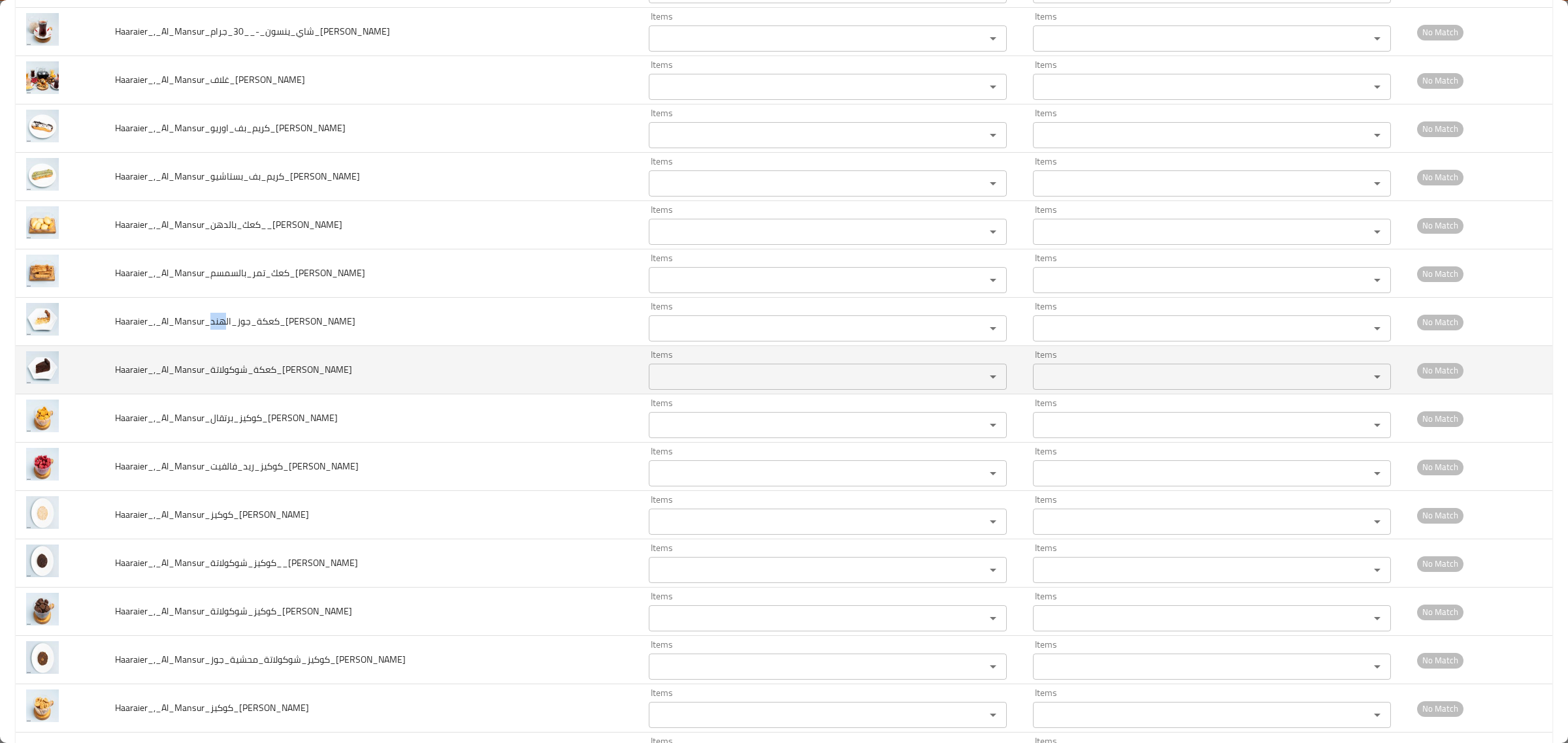
click at [706, 390] on div "Items" at bounding box center [827, 376] width 358 height 26
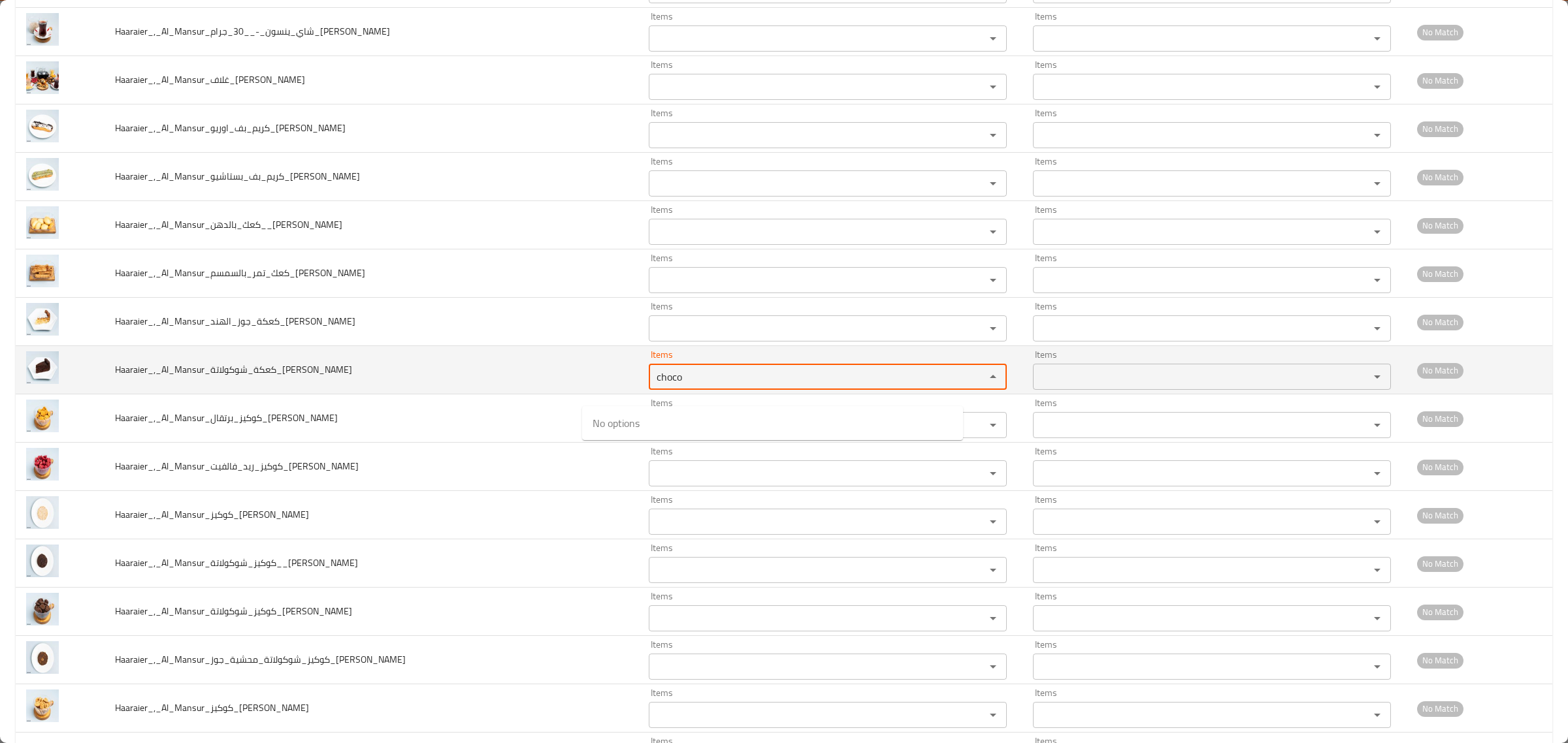
type input "choco"
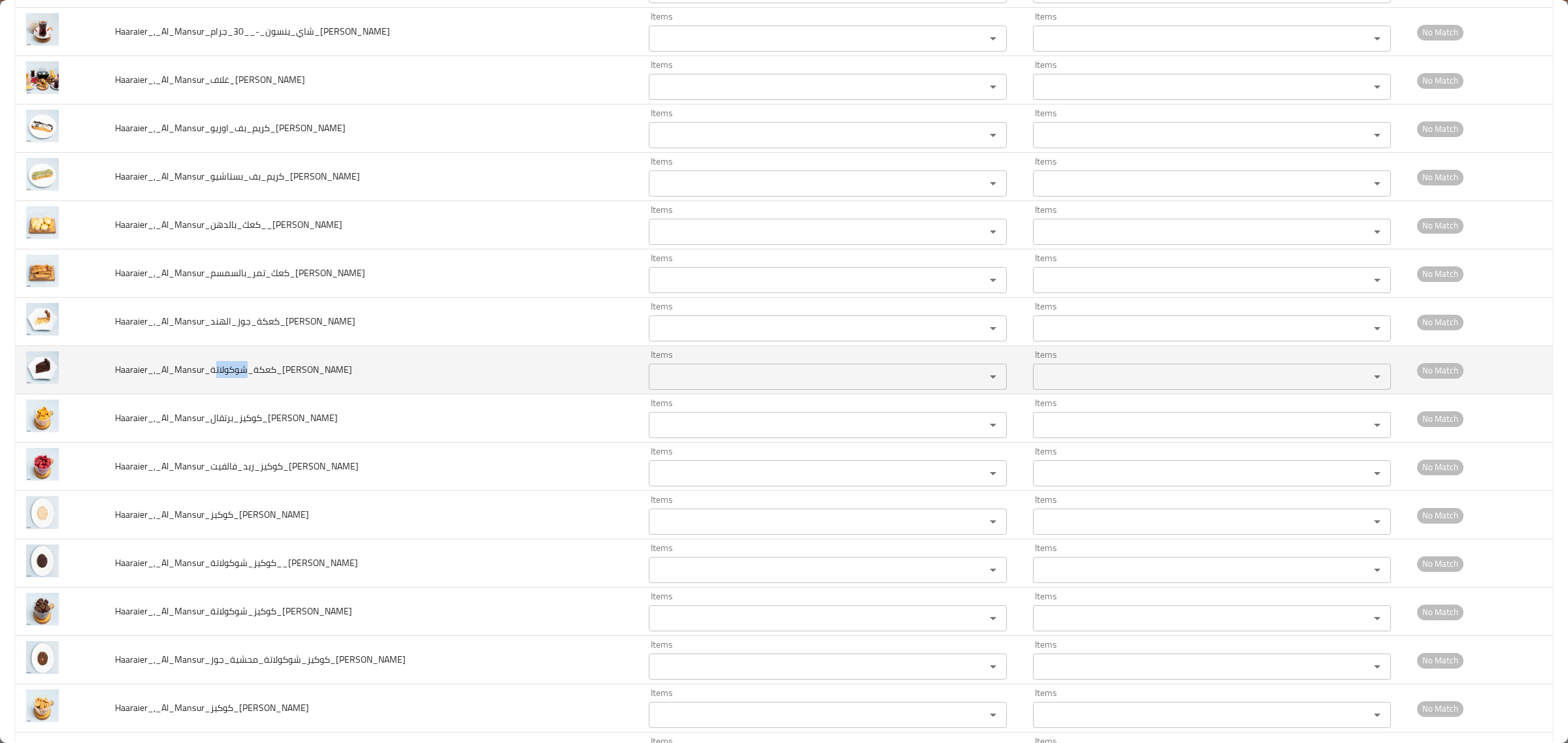
drag, startPoint x: 217, startPoint y: 383, endPoint x: 250, endPoint y: 379, distance: 33.2
click at [250, 378] on span "Haaraier_,_Al_Mansur_كعكة_شوكولاتة_Hussein" at bounding box center [233, 370] width 237 height 17
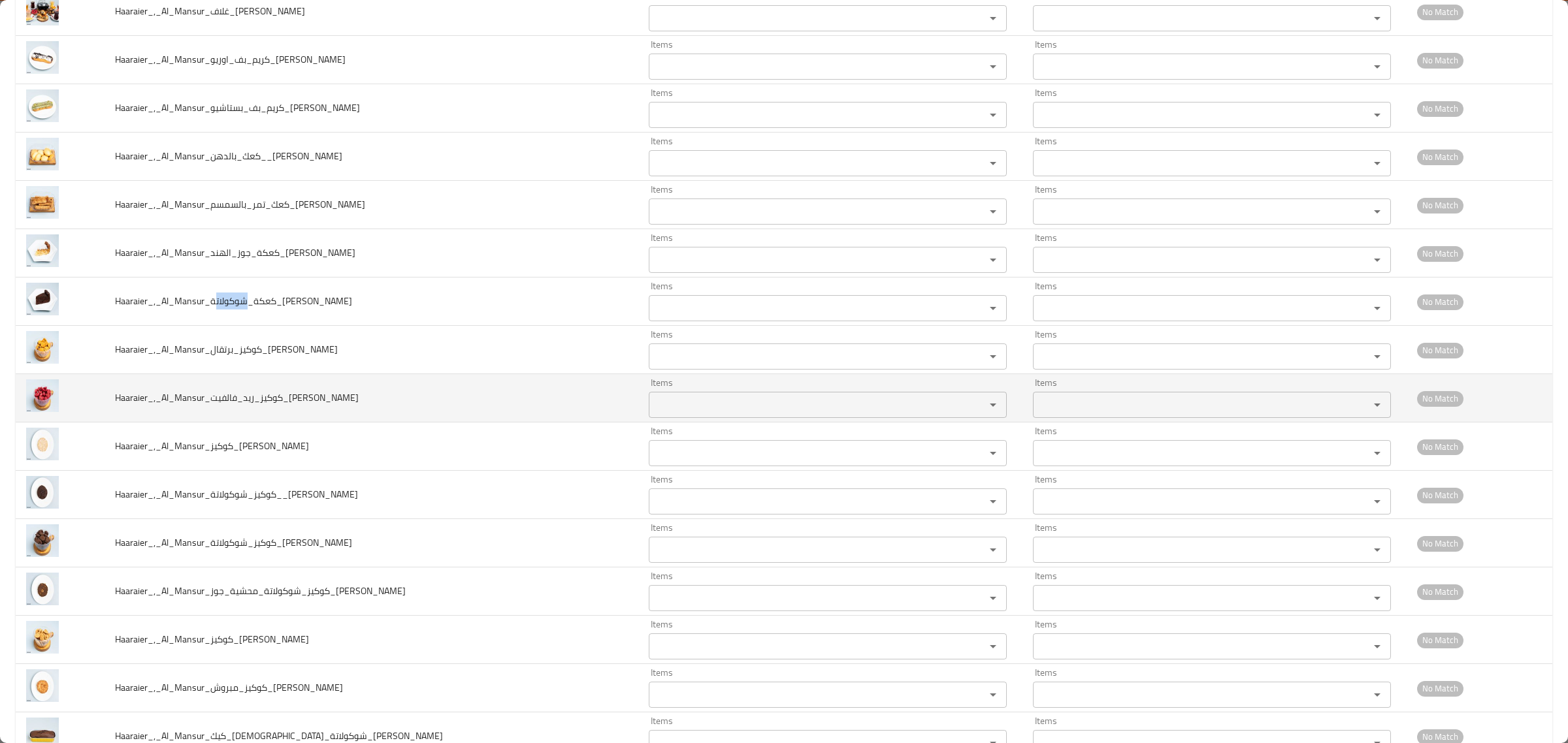
scroll to position [4817, 0]
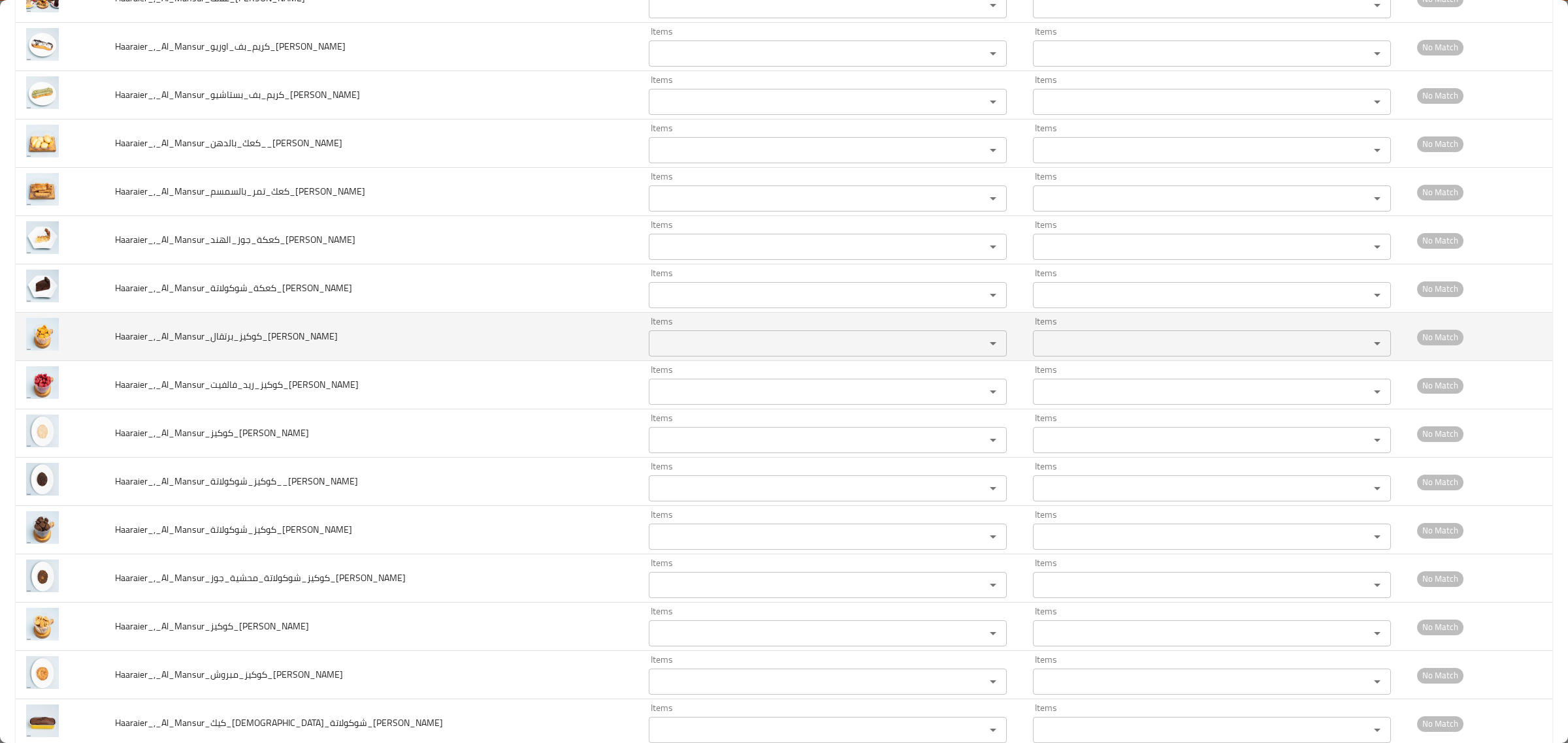
click at [706, 361] on td "Items Items" at bounding box center [830, 337] width 384 height 48
click at [709, 352] on input "Items" at bounding box center [808, 343] width 312 height 18
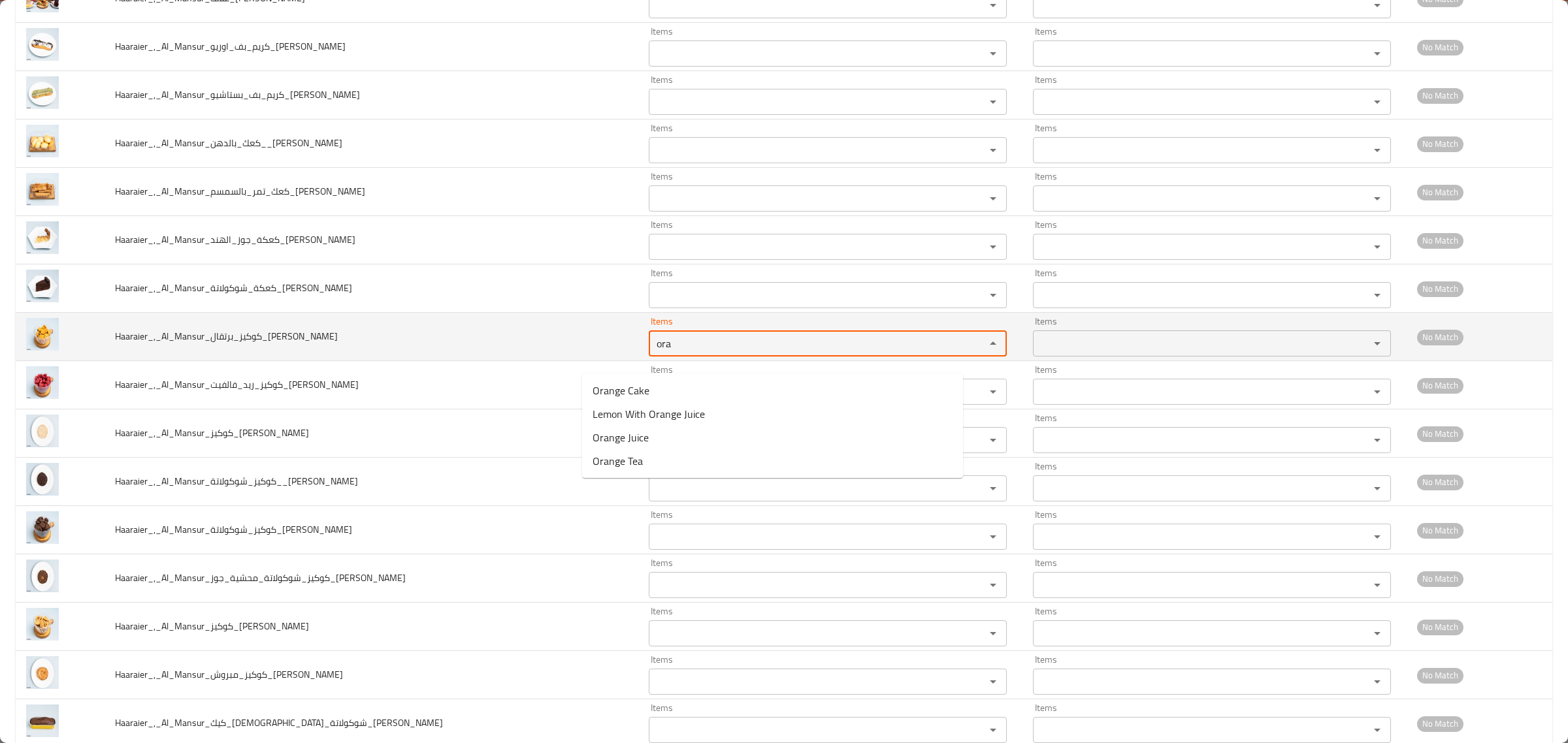
type input "ora"
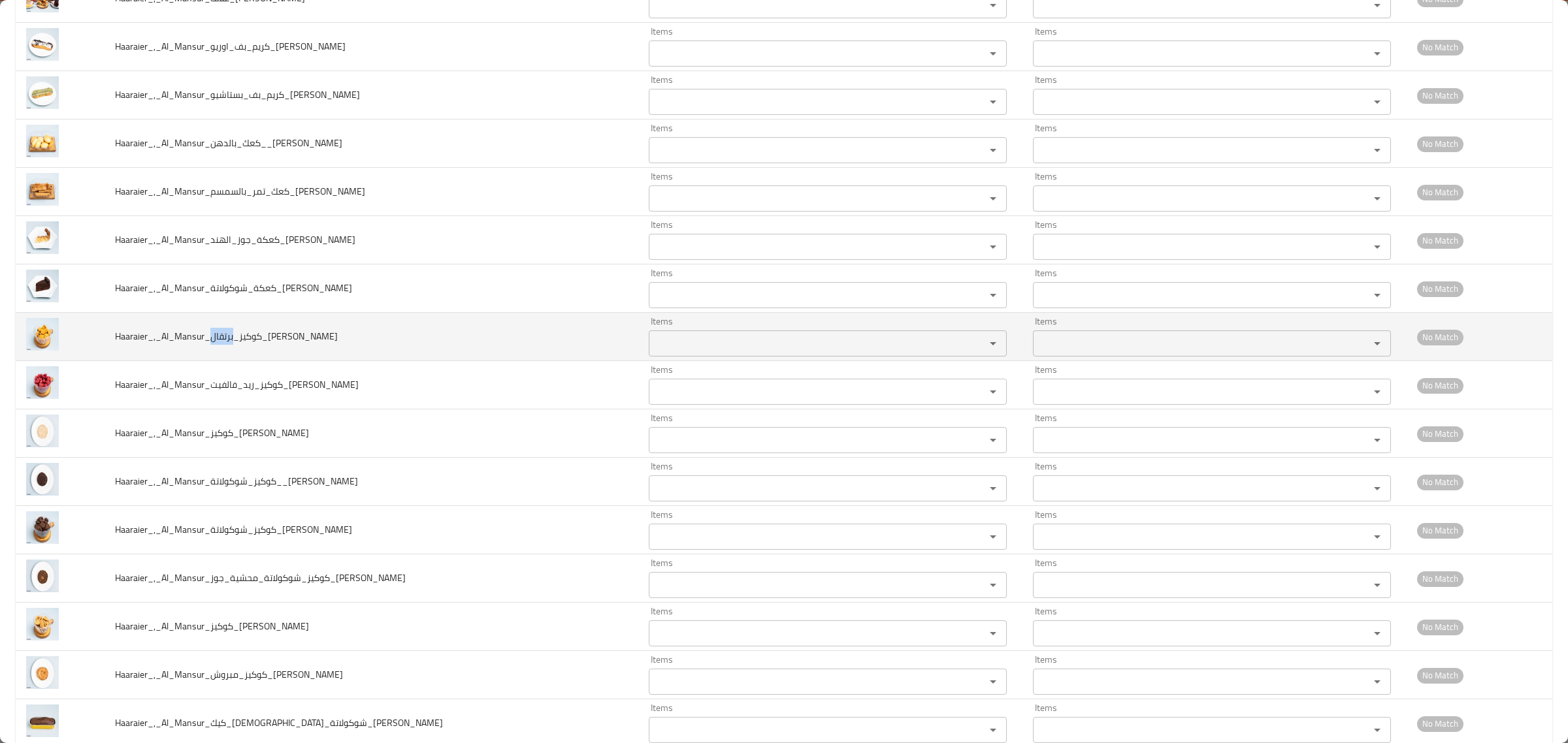
drag, startPoint x: 214, startPoint y: 351, endPoint x: 239, endPoint y: 348, distance: 25.2
click at [239, 345] on span "Haaraier_,_Al_Mansur_كوكيز_برتقال_Hussein" at bounding box center [226, 336] width 223 height 17
click at [673, 352] on input "Items" at bounding box center [808, 343] width 312 height 18
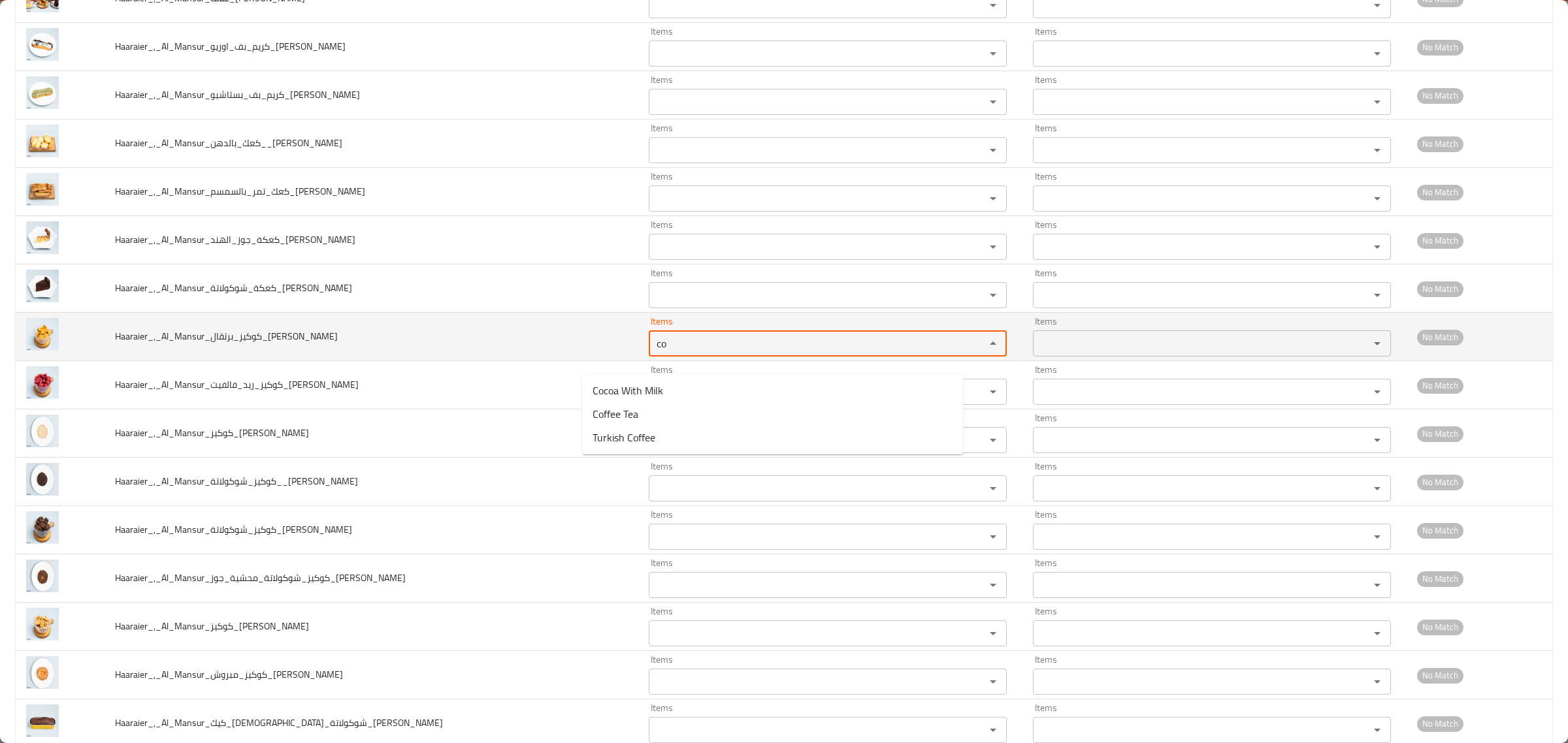
type input "co"
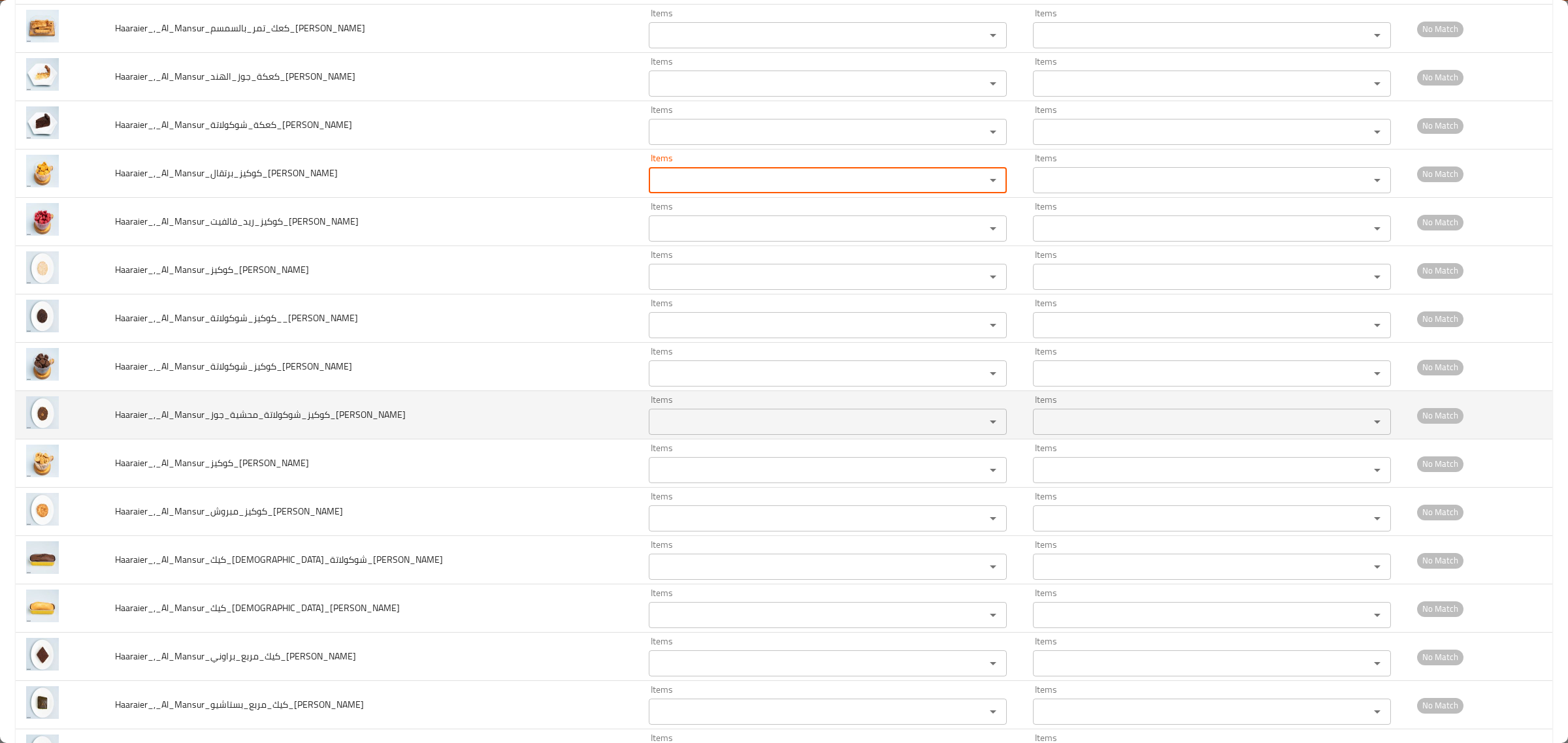
scroll to position [5062, 0]
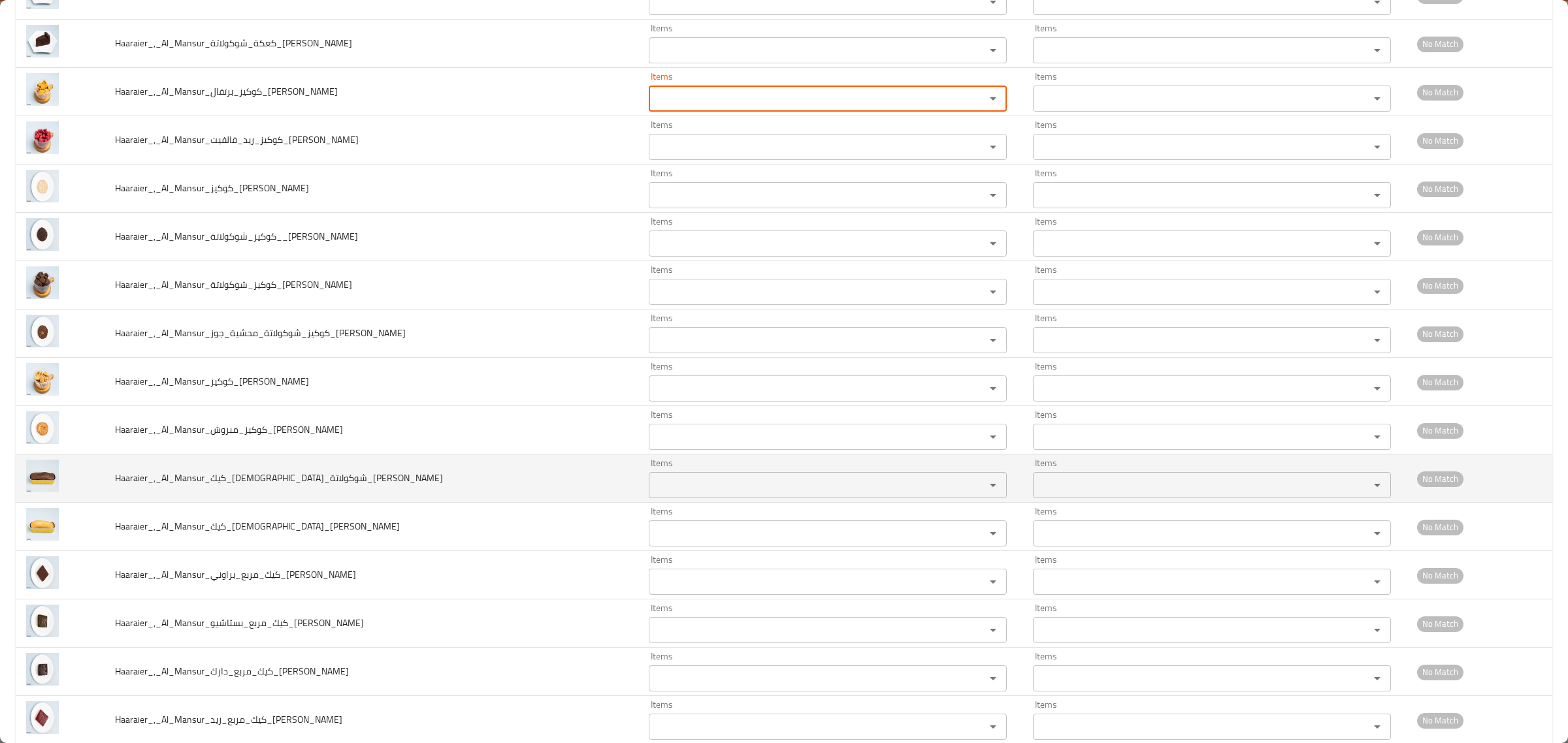
click at [707, 489] on div "Items" at bounding box center [827, 485] width 358 height 26
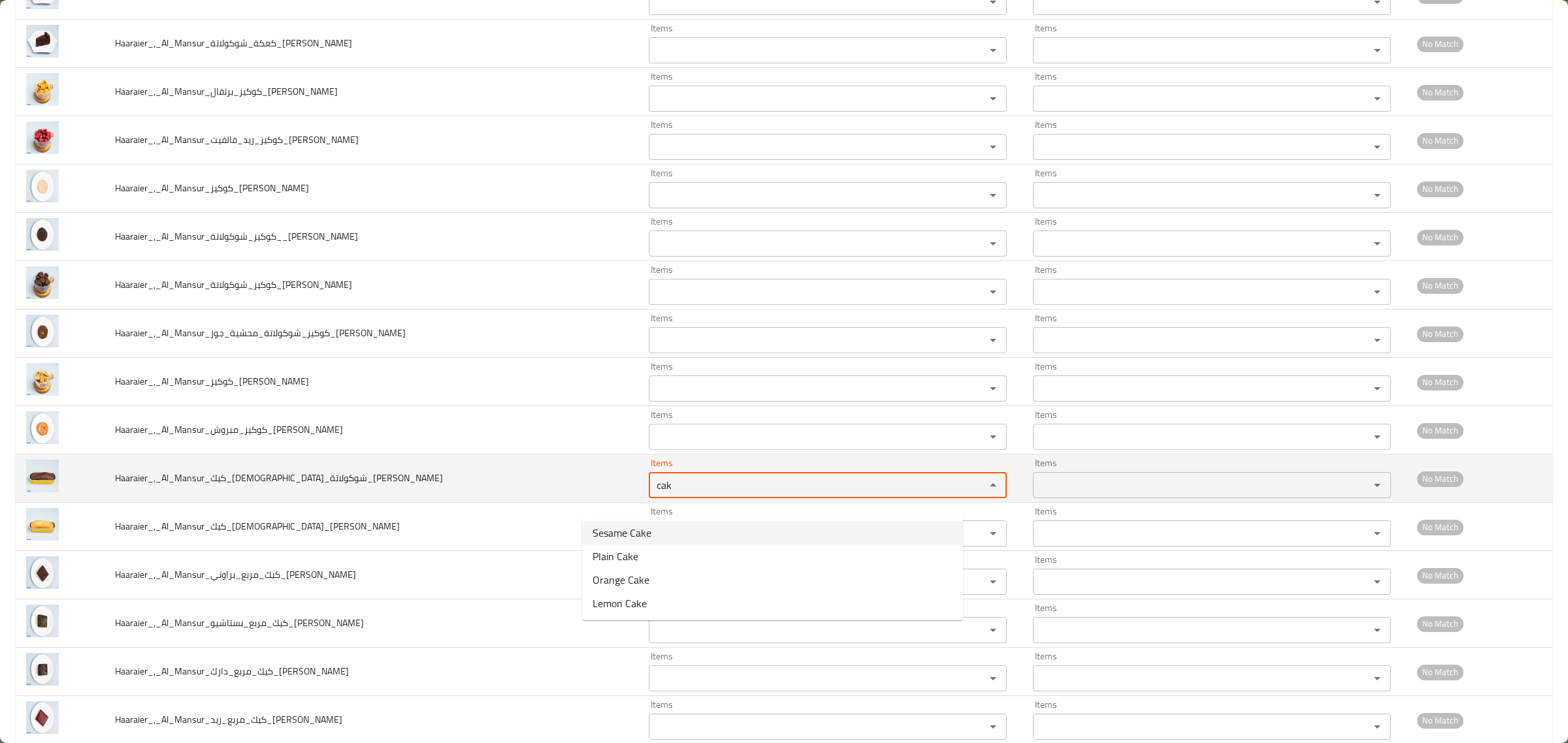
type input "cak"
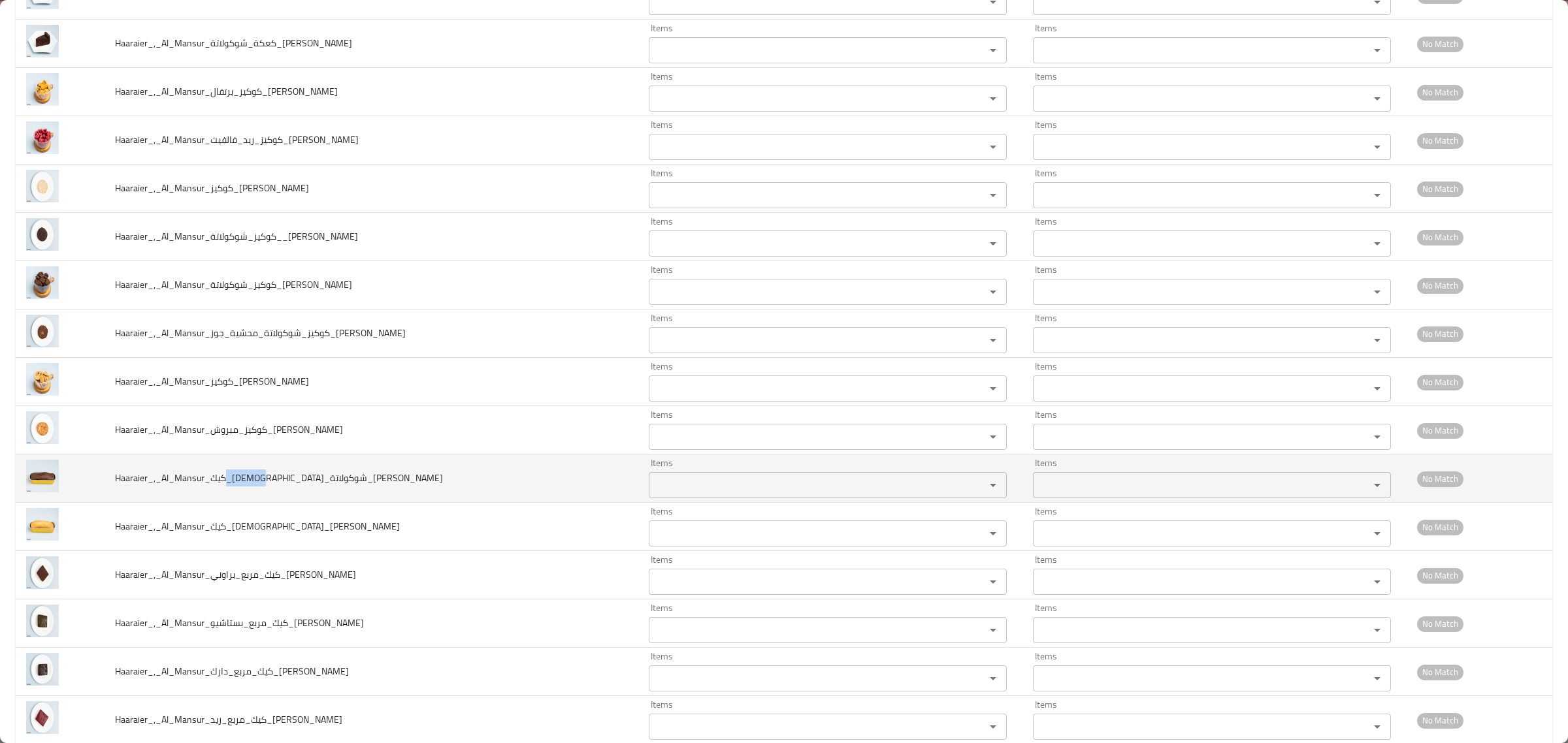
drag, startPoint x: 259, startPoint y: 492, endPoint x: 286, endPoint y: 490, distance: 27.1
click at [286, 487] on span "Haaraier_,_Al_Mansur_كيك_الحجية_شوكولاتة_Hussein" at bounding box center [278, 478] width 328 height 17
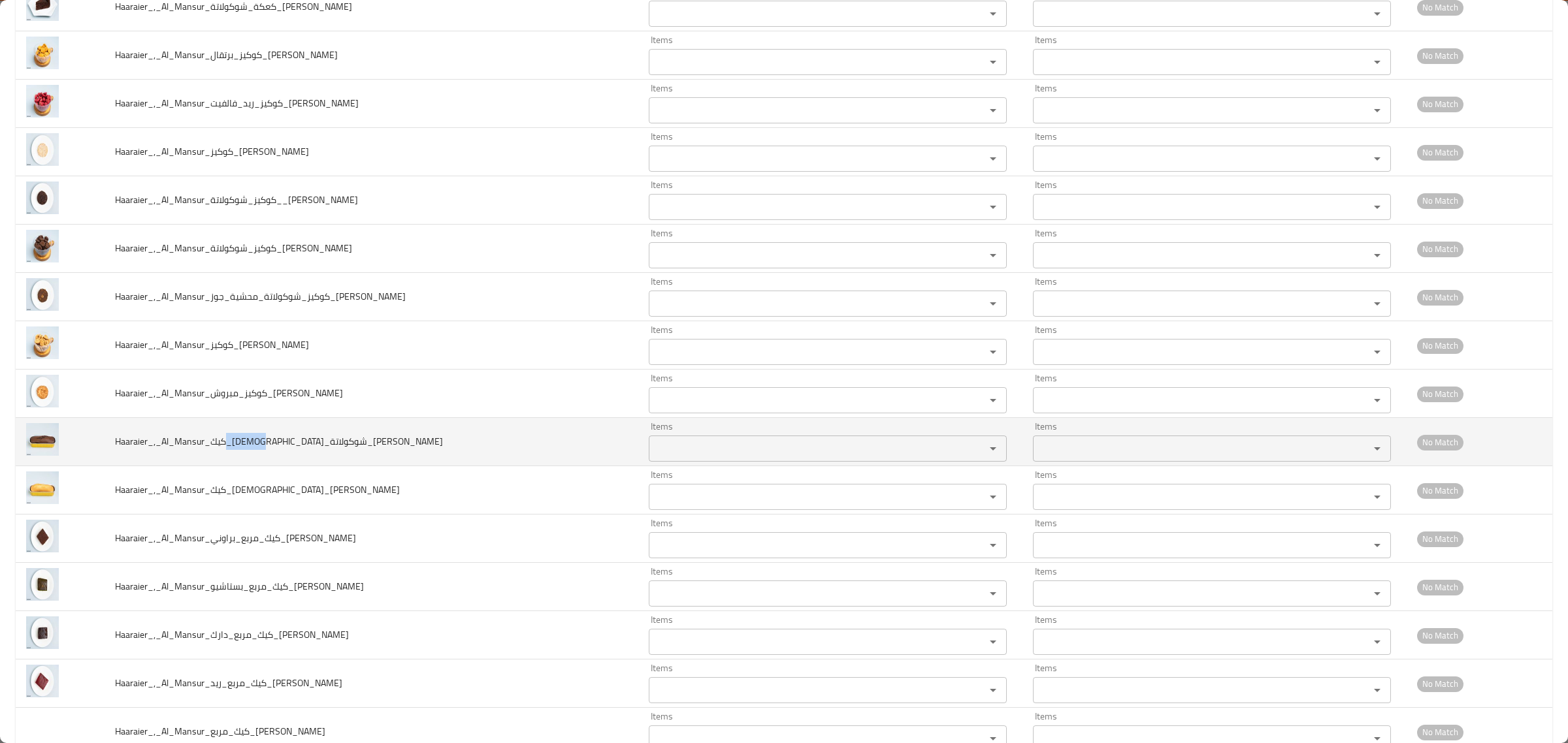
scroll to position [5154, 0]
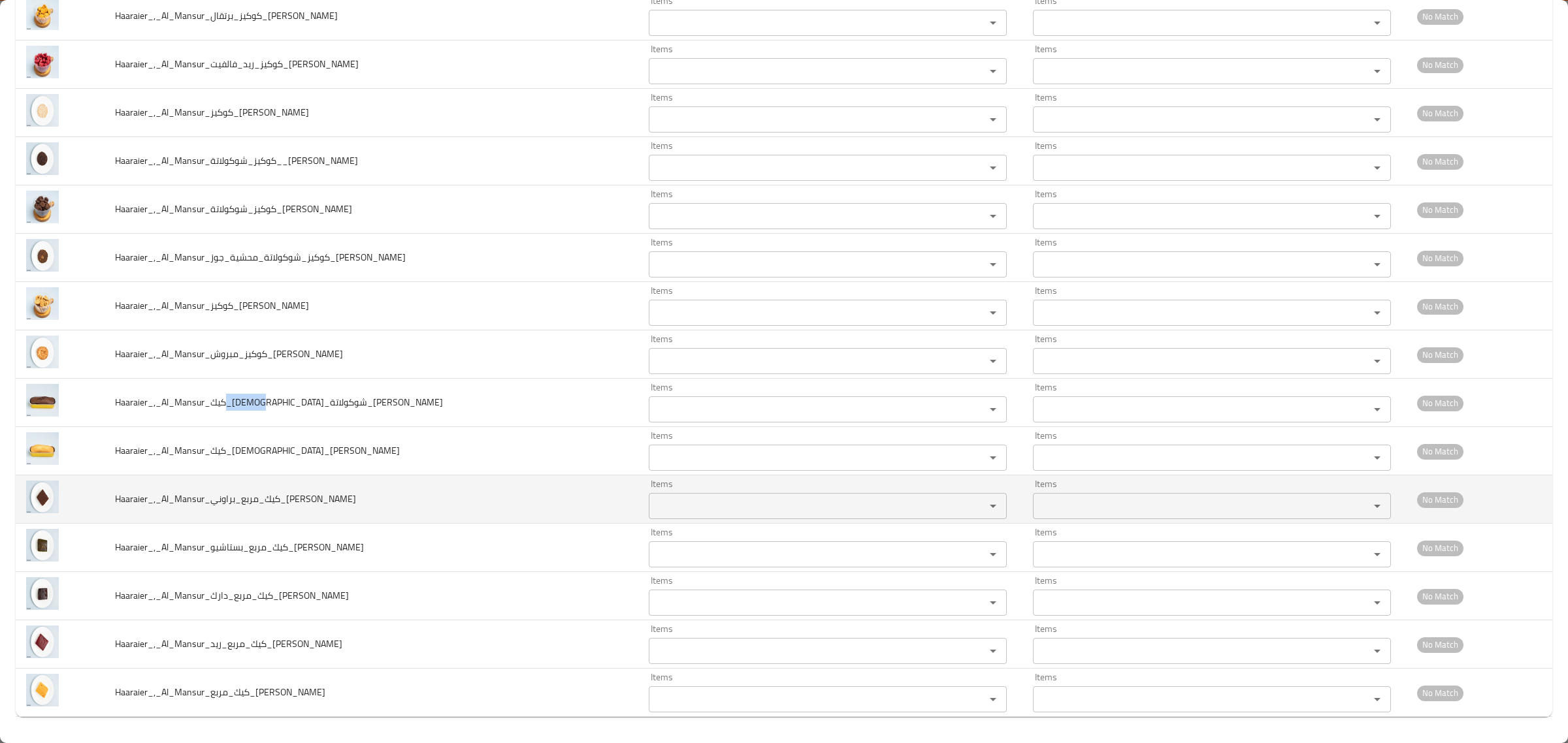
click at [660, 517] on div "Items" at bounding box center [827, 506] width 358 height 26
type input "brow"
drag, startPoint x: 215, startPoint y: 498, endPoint x: 240, endPoint y: 501, distance: 25.2
click at [240, 501] on span "Haaraier_,_Al_Mansur_كيك_مربع_براوني_Hussein" at bounding box center [235, 499] width 241 height 17
drag, startPoint x: 246, startPoint y: 503, endPoint x: 265, endPoint y: 501, distance: 19.1
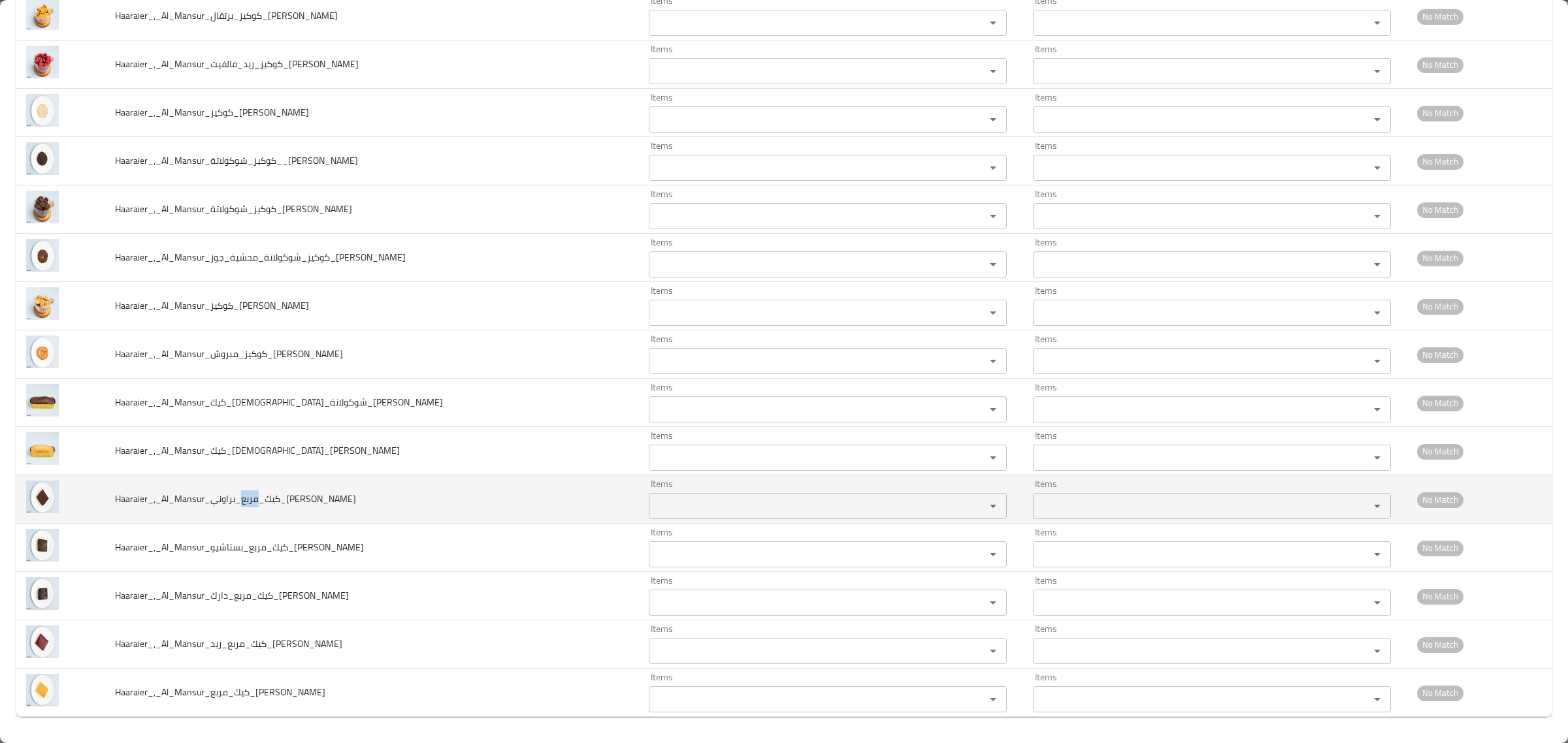
click at [265, 501] on span "Haaraier_,_Al_Mansur_كيك_مربع_براوني_Hussein" at bounding box center [235, 499] width 241 height 17
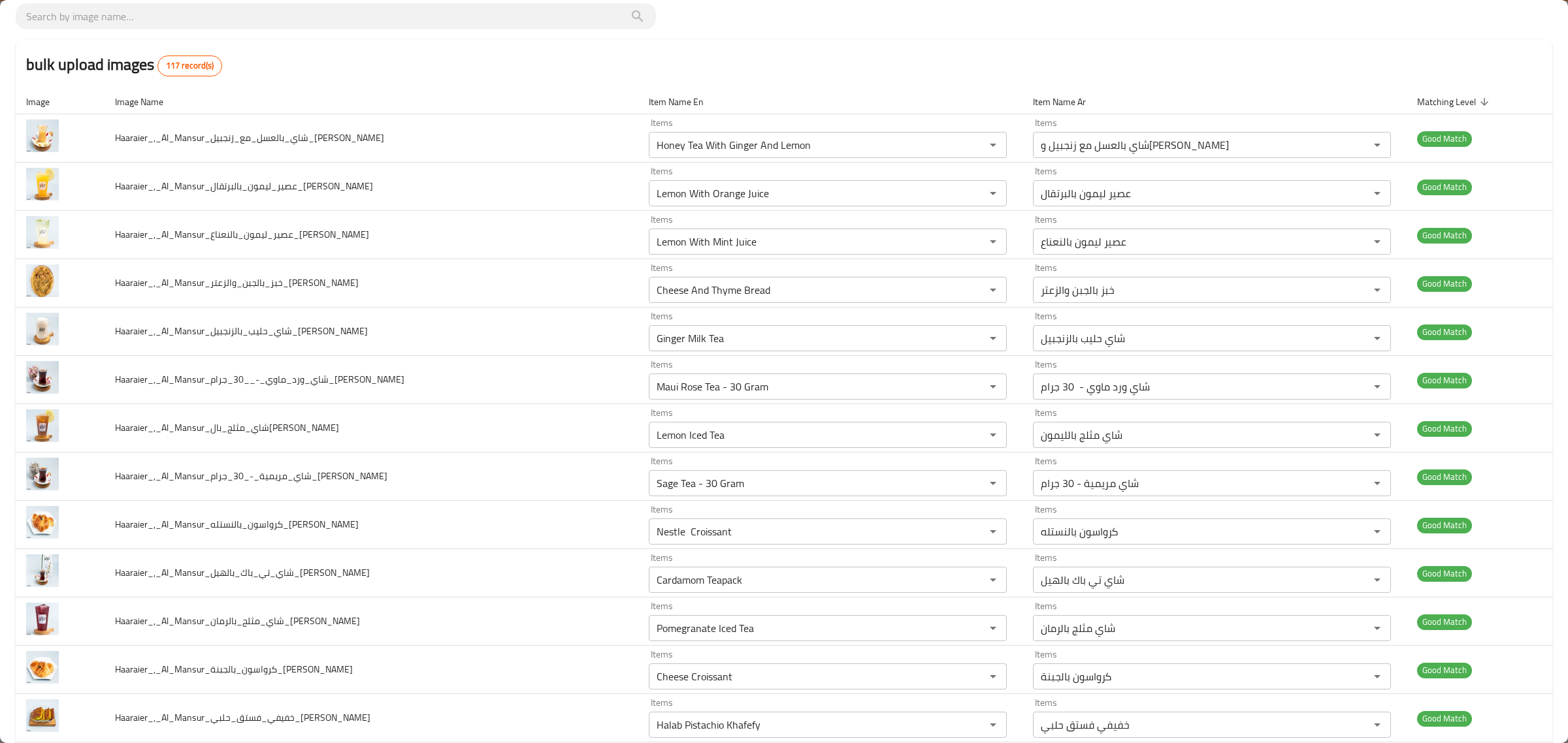
scroll to position [0, 0]
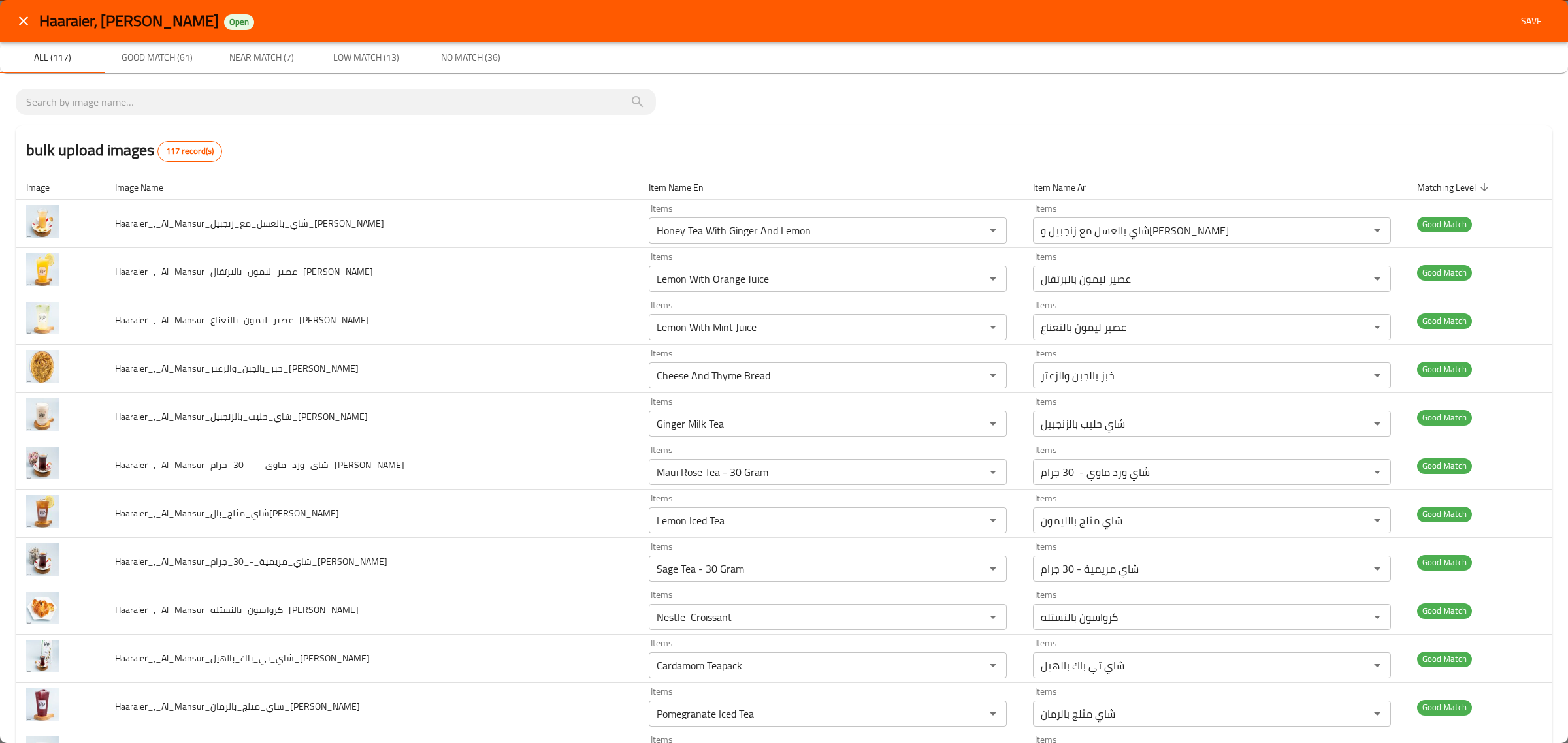
click at [1532, 20] on span "Save" at bounding box center [1531, 21] width 31 height 16
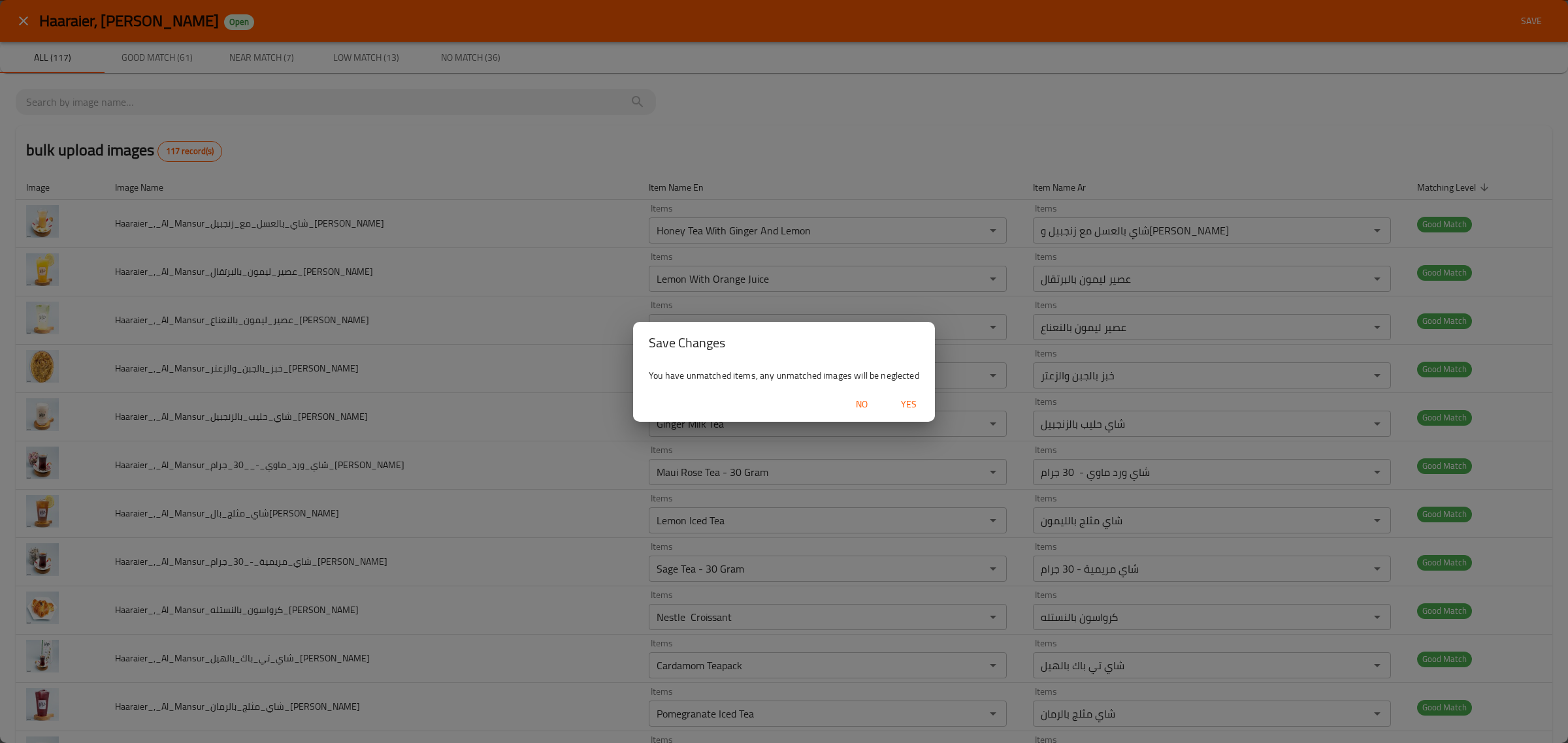
click at [910, 403] on span "Yes" at bounding box center [909, 405] width 31 height 16
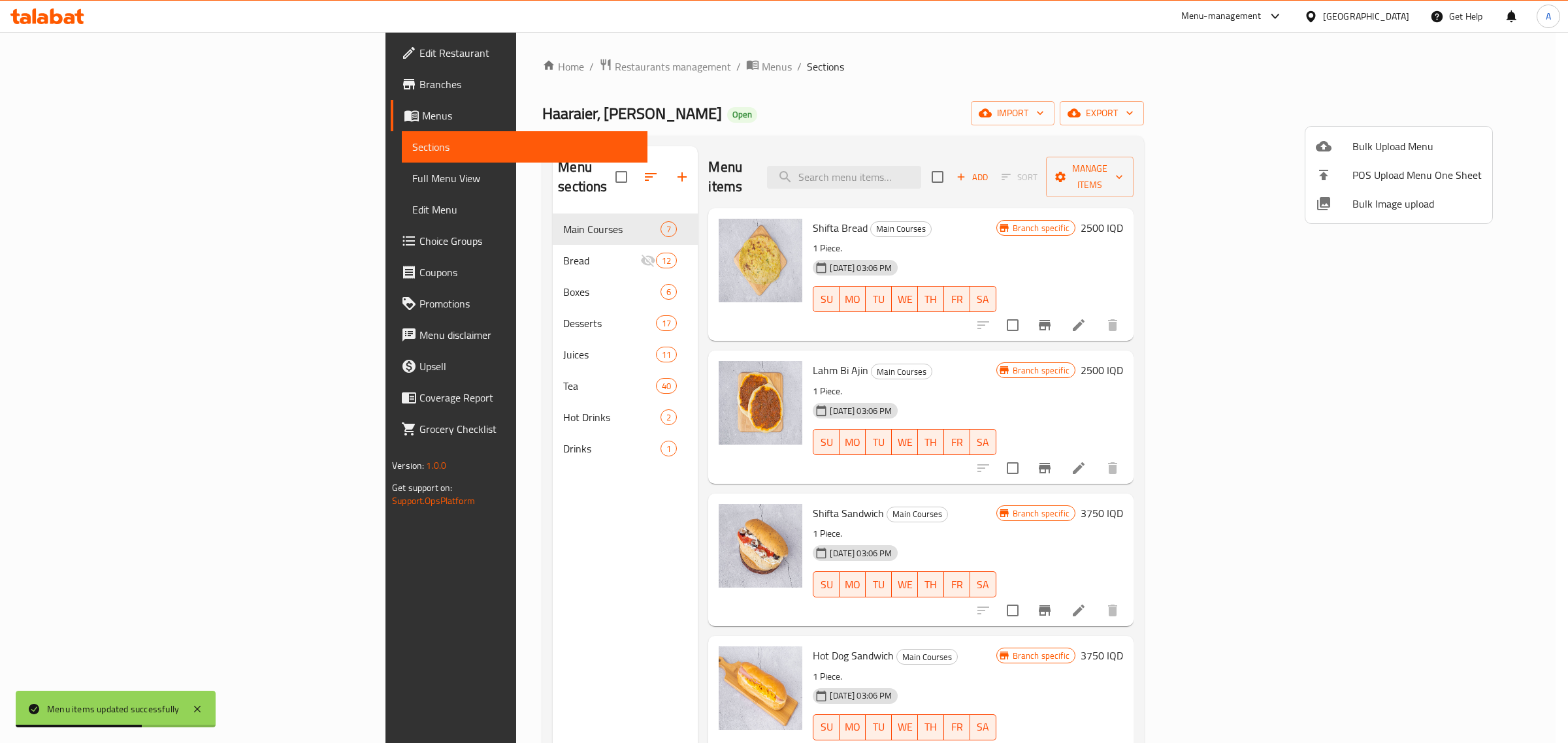
click at [1011, 176] on div at bounding box center [784, 371] width 1568 height 743
click at [921, 176] on input "search" at bounding box center [844, 177] width 154 height 22
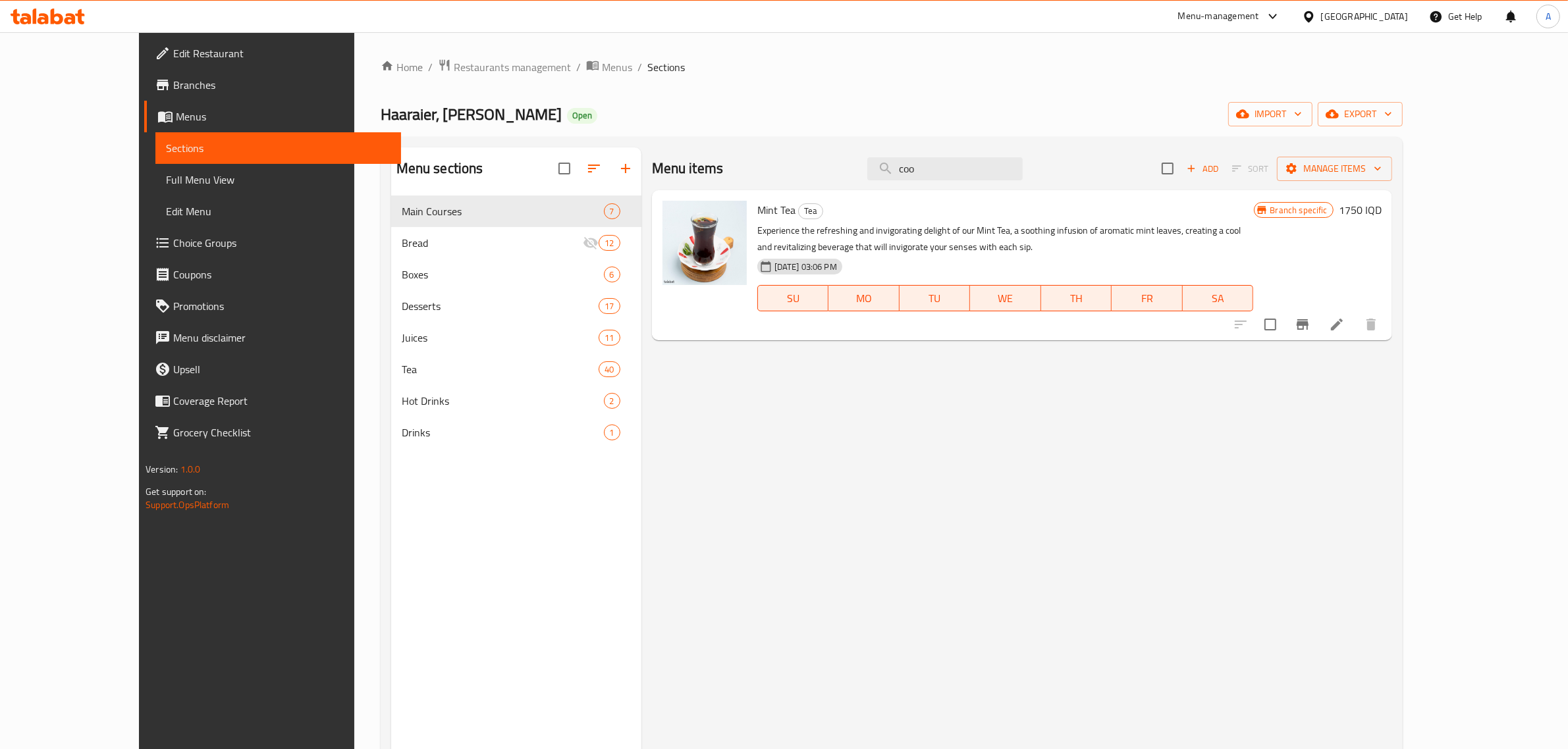
type input "coo"
click at [1393, 109] on span "export" at bounding box center [1360, 114] width 64 height 17
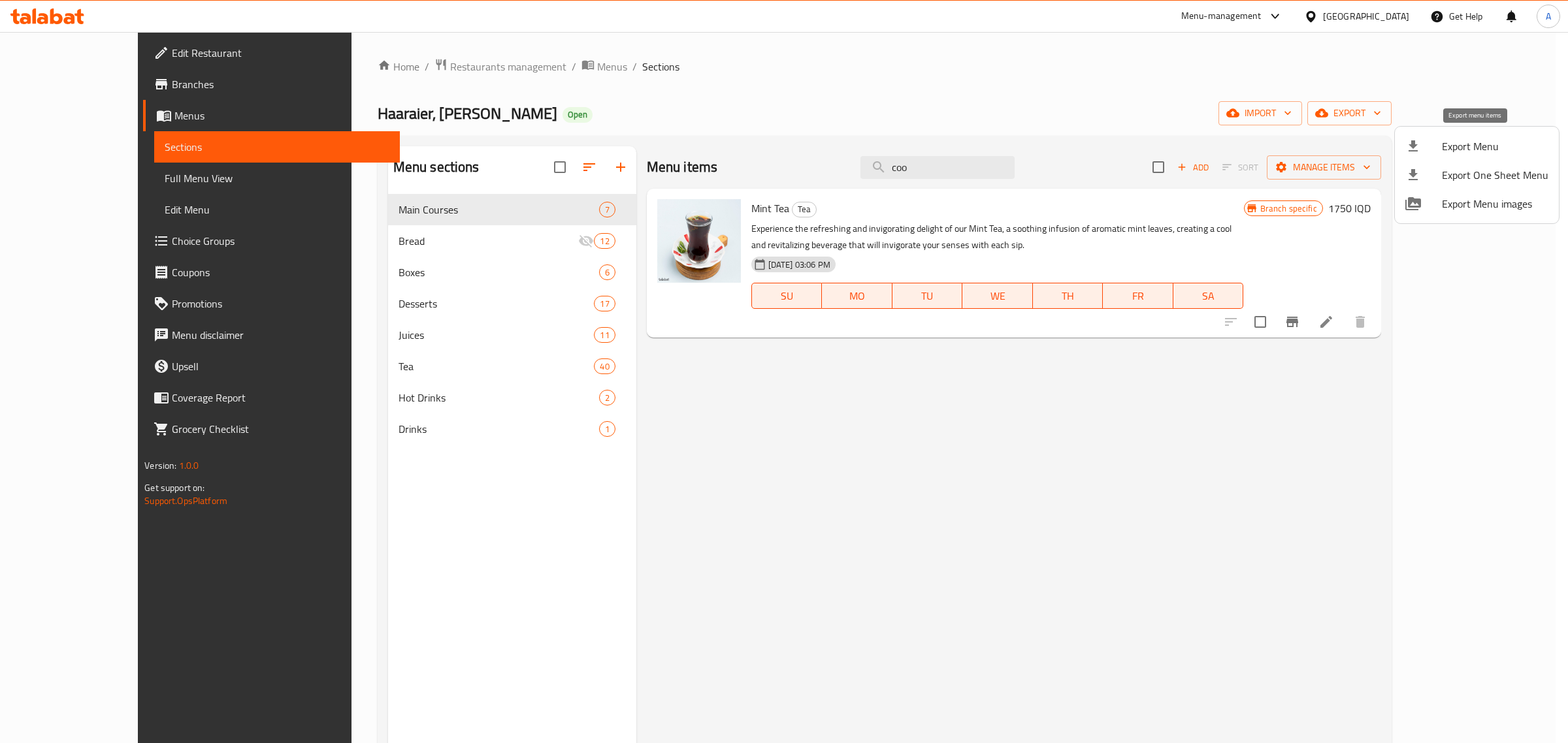
click at [1462, 145] on span "Export Menu" at bounding box center [1495, 146] width 106 height 16
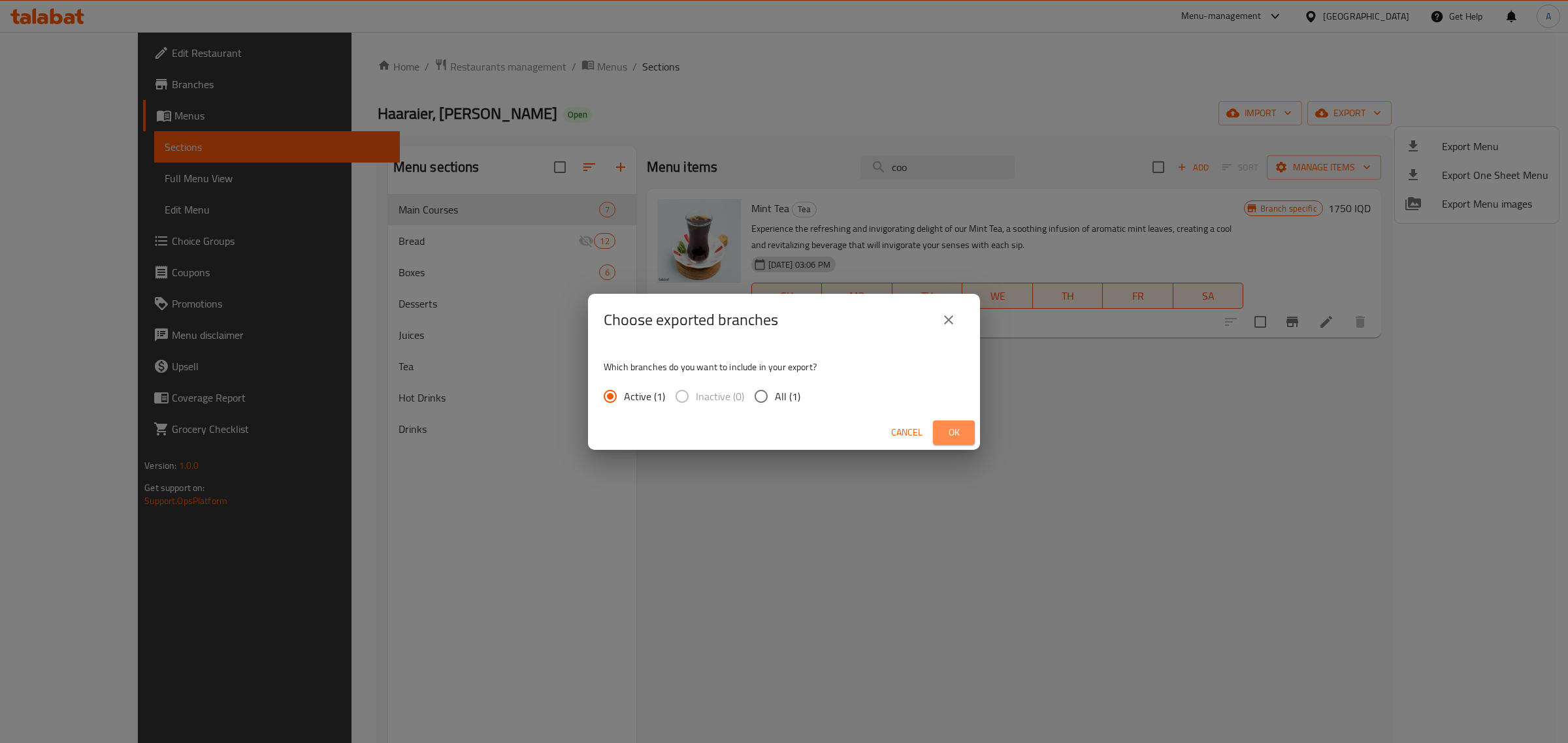
click at [955, 427] on span "Ok" at bounding box center [954, 433] width 21 height 16
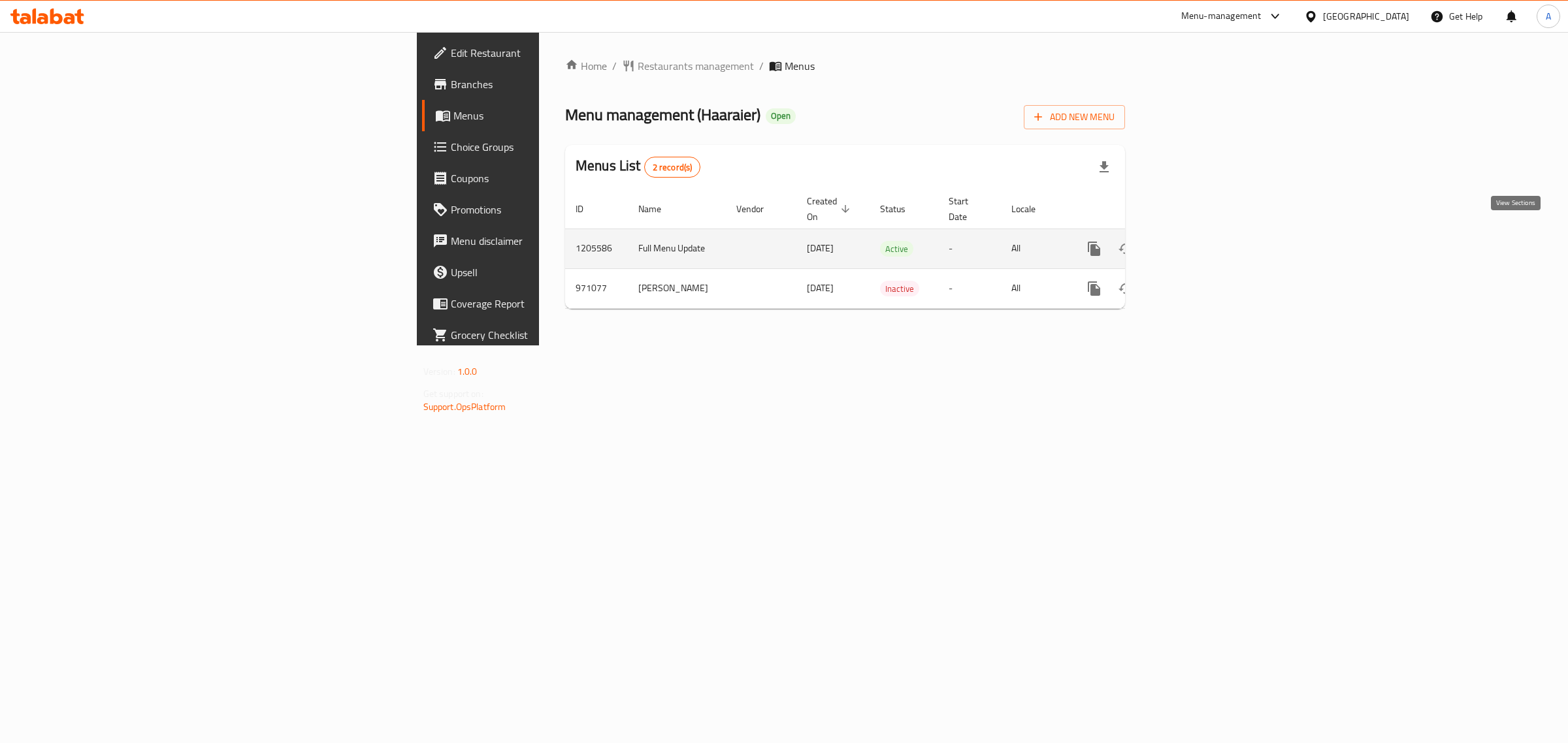
click at [1196, 241] on icon "enhanced table" at bounding box center [1188, 248] width 16 height 16
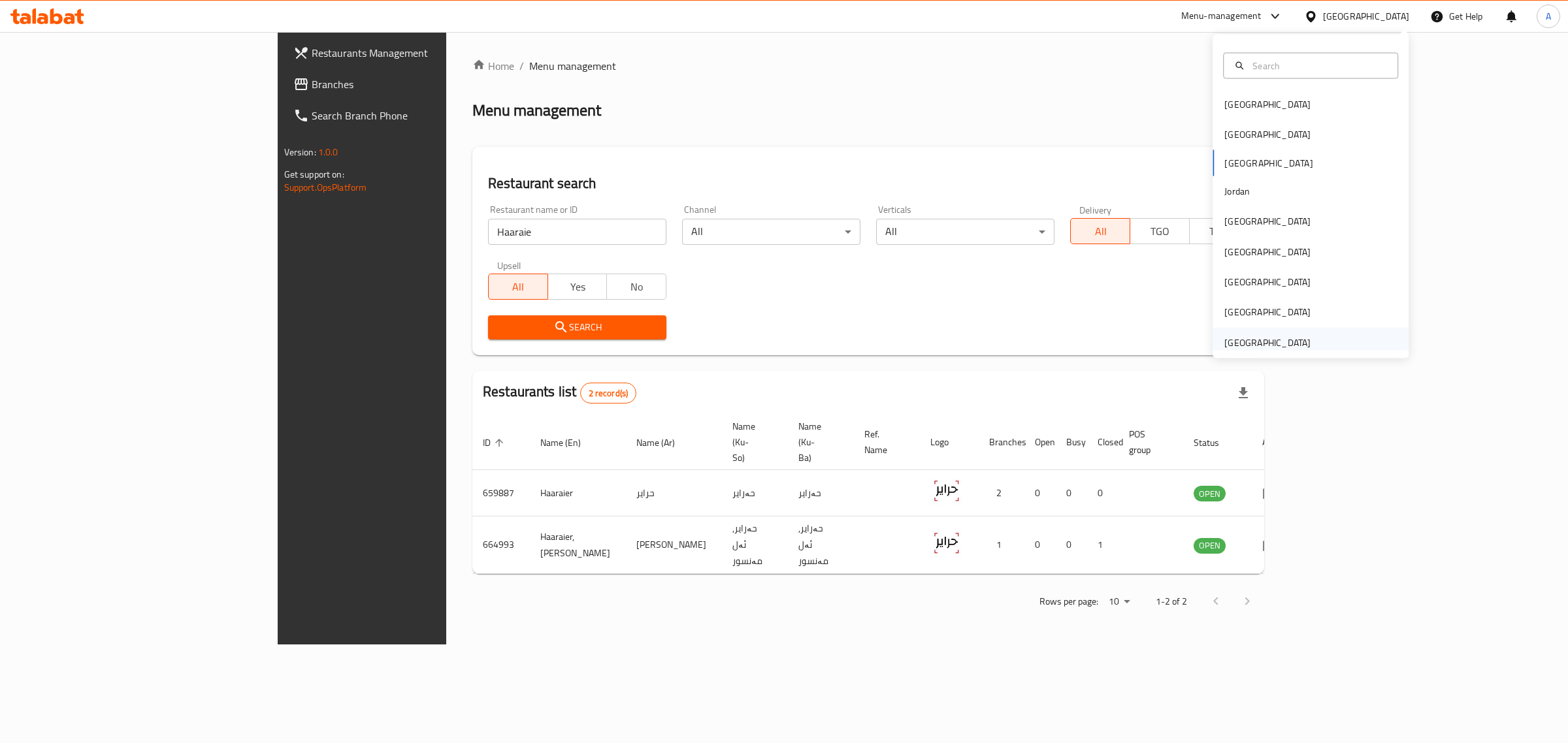
click at [1248, 349] on div "[GEOGRAPHIC_DATA]" at bounding box center [1267, 342] width 86 height 14
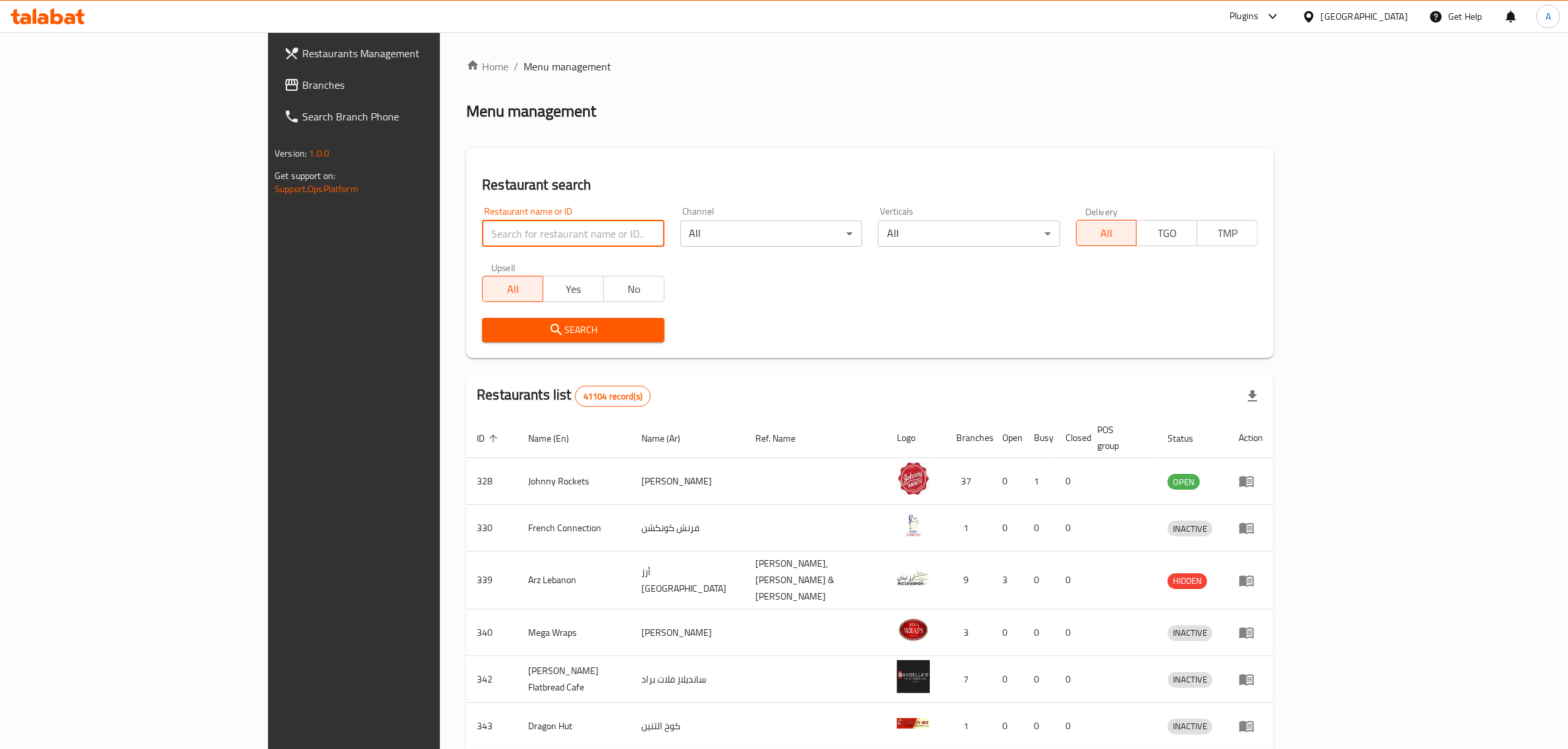
click at [542, 245] on input "search" at bounding box center [573, 234] width 181 height 26
paste input "657940"
type input "657940"
click button "Search" at bounding box center [573, 330] width 181 height 24
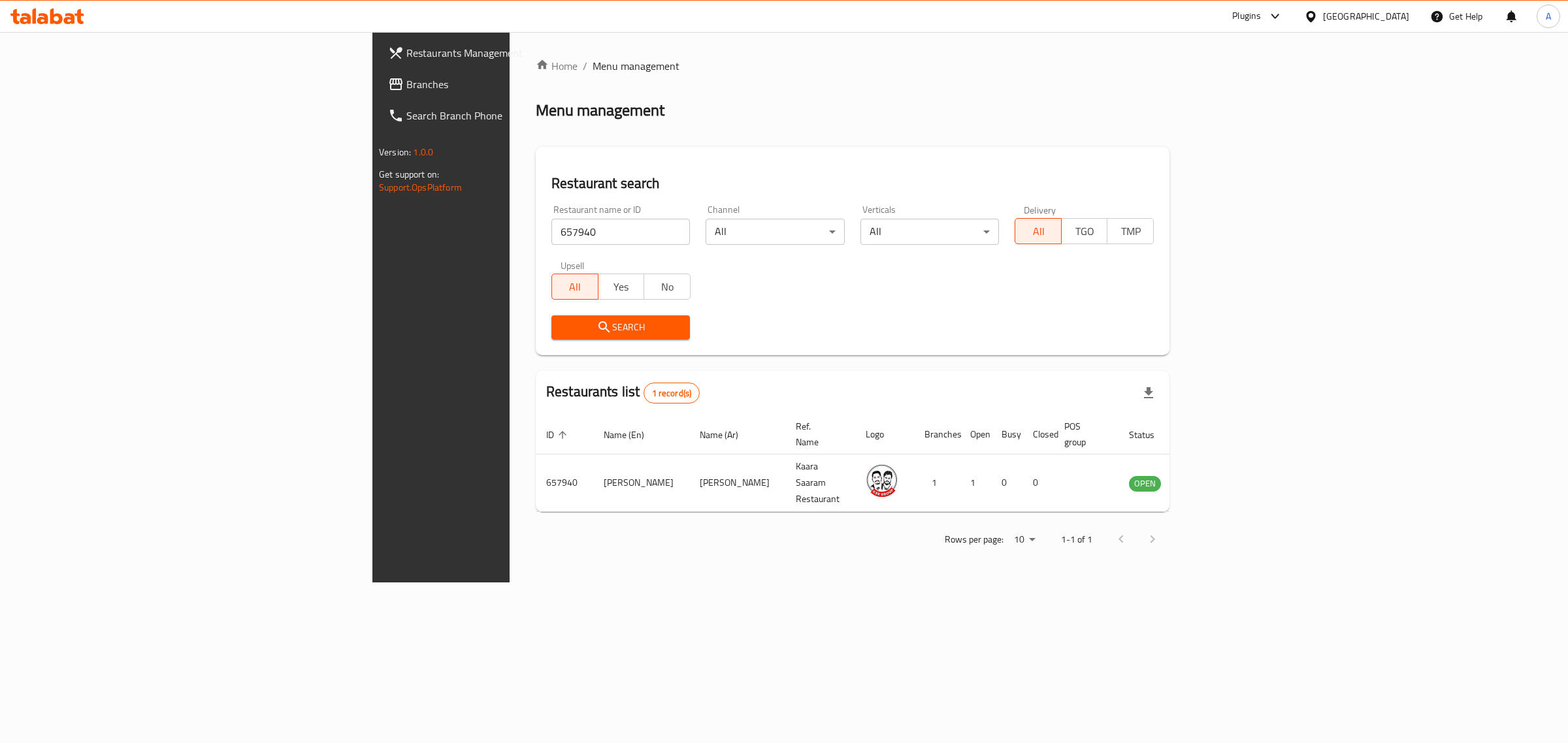
click at [1366, 23] on div "[GEOGRAPHIC_DATA]" at bounding box center [1366, 16] width 86 height 14
click at [1249, 154] on div "Iraq" at bounding box center [1310, 164] width 196 height 30
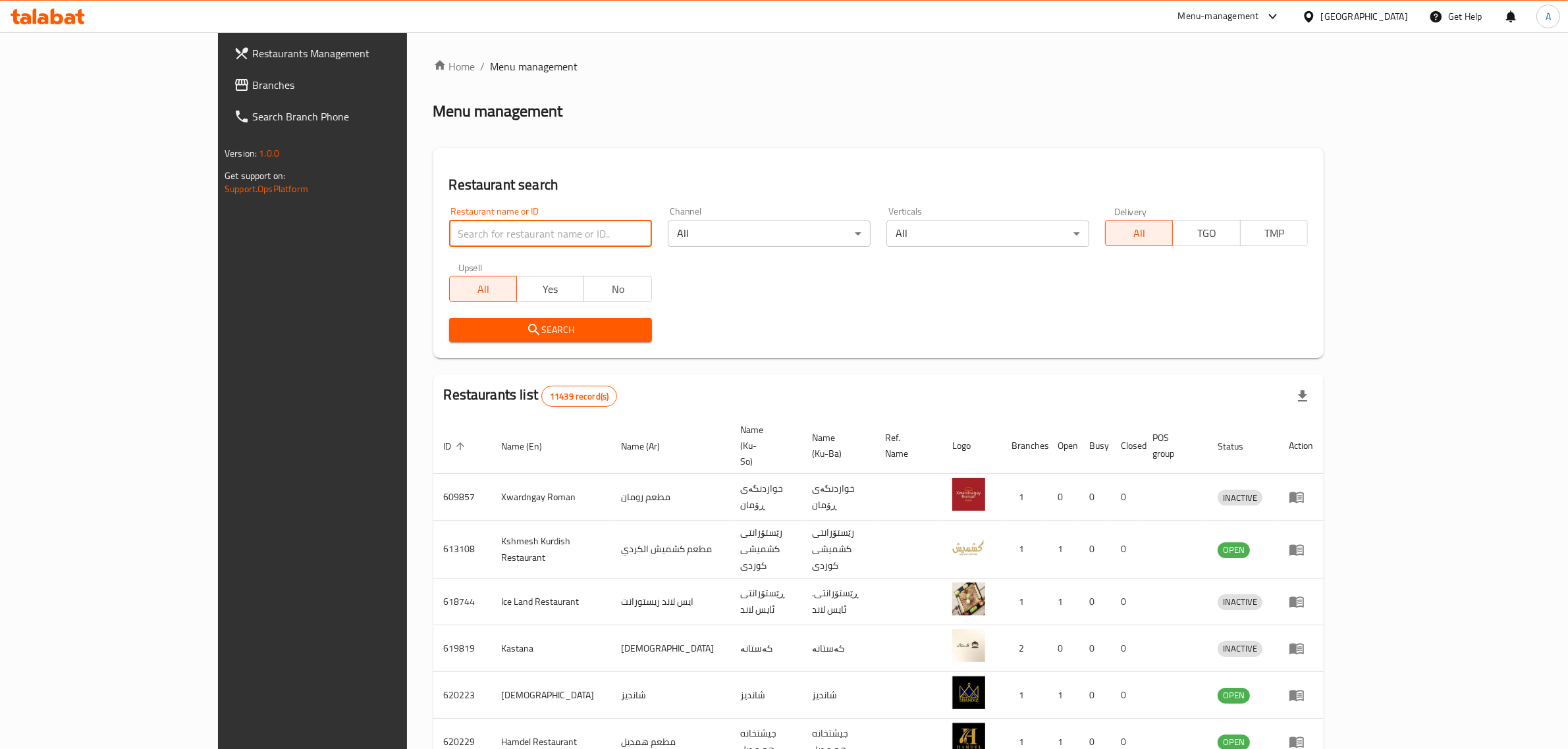
click at [461, 225] on input "search" at bounding box center [550, 234] width 203 height 26
paste input "Mr. Pizza"
type input "Mr. Pizza"
click button "Search" at bounding box center [550, 330] width 203 height 24
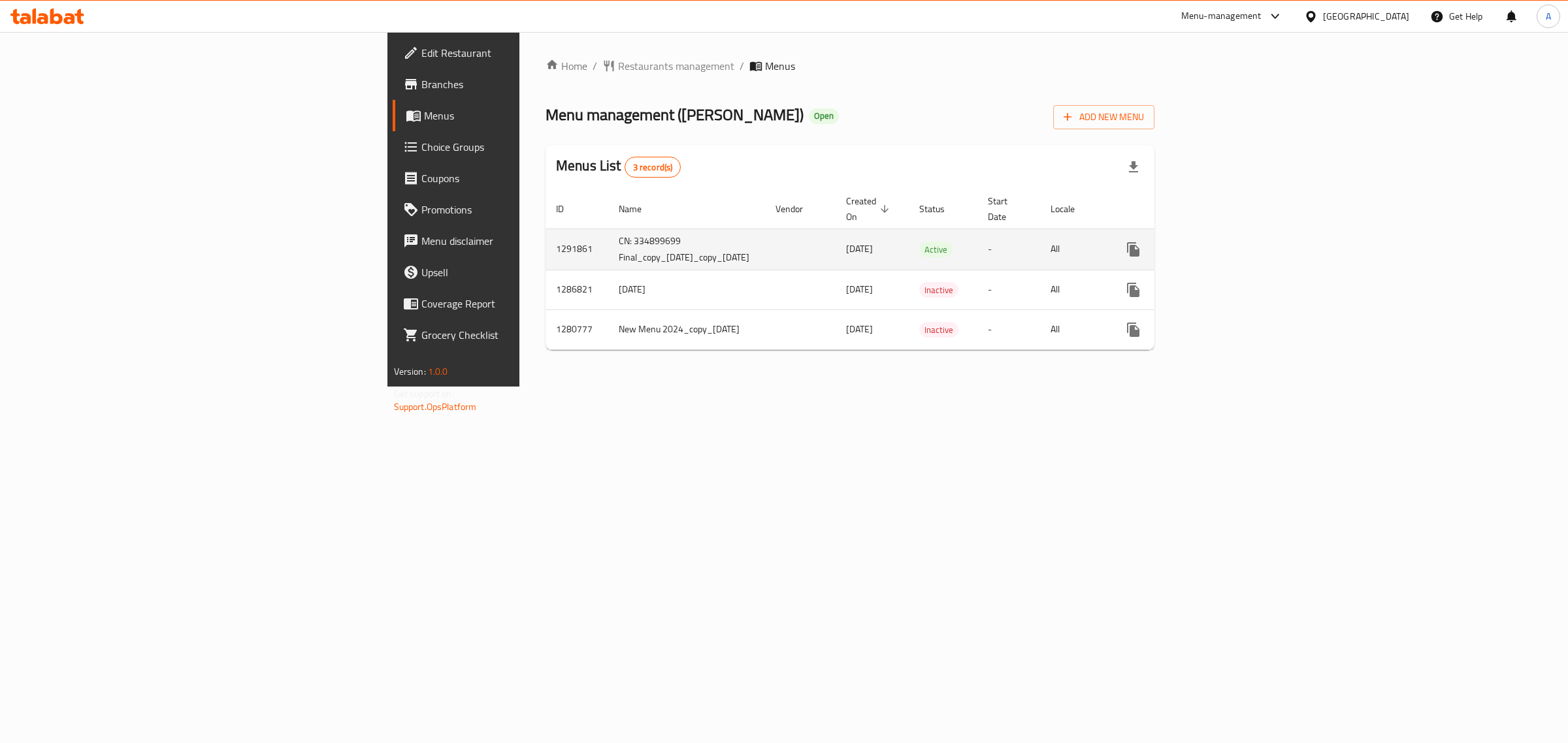
click at [1235, 241] on icon "enhanced table" at bounding box center [1227, 249] width 16 height 16
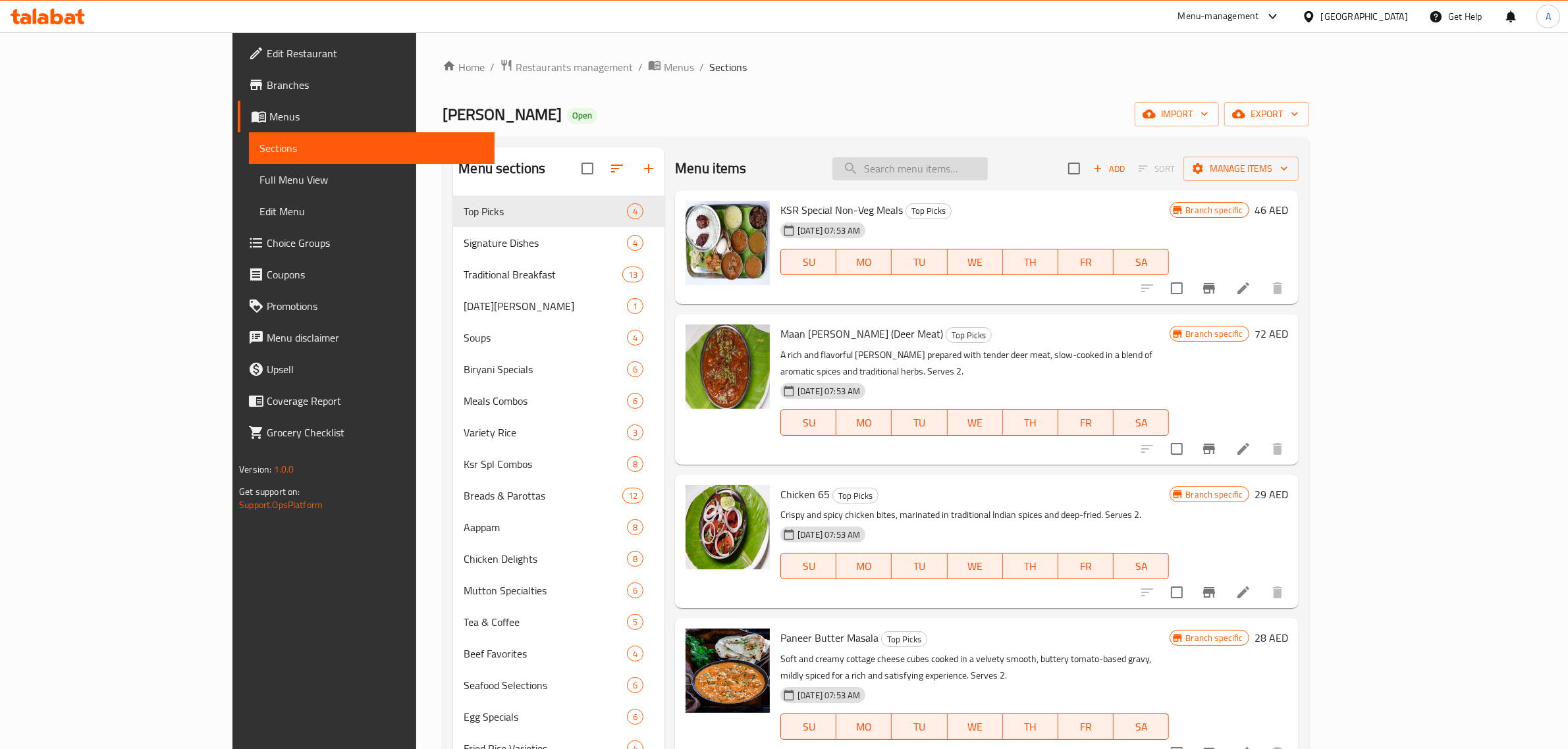
click at [984, 159] on input "search" at bounding box center [910, 169] width 156 height 23
paste input "[DATE]"
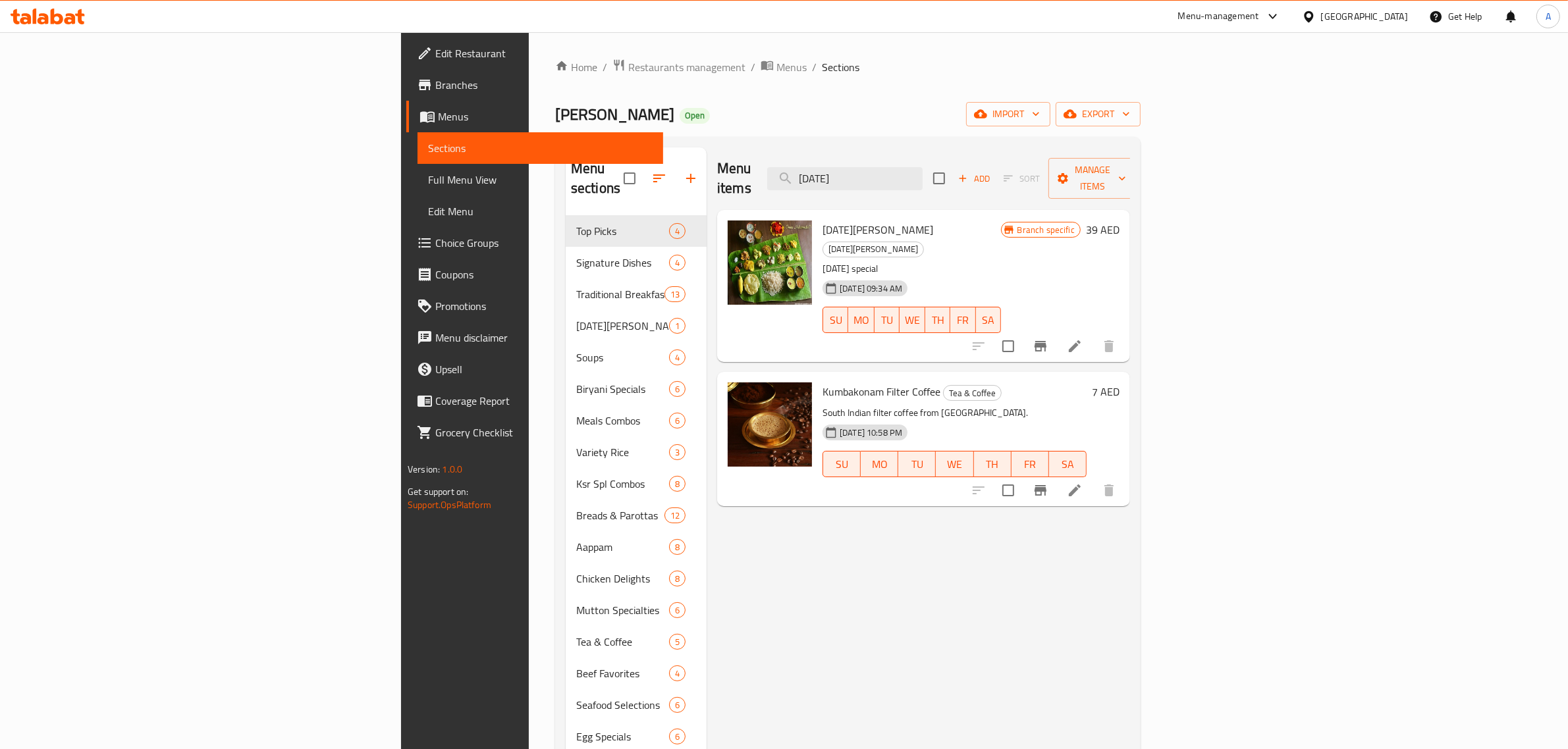
type input "[DATE]"
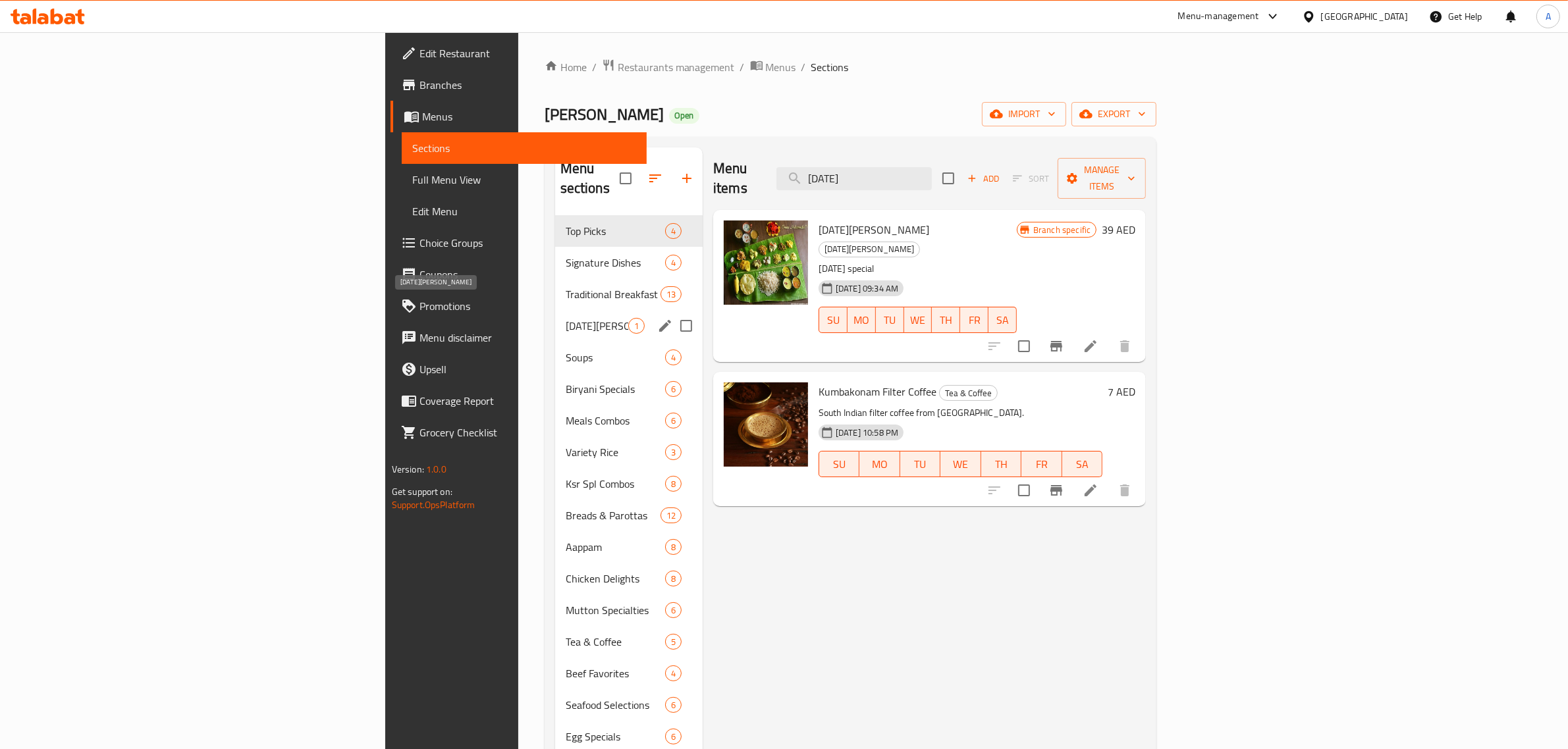
click at [566, 318] on span "[DATE][PERSON_NAME]" at bounding box center [597, 326] width 63 height 16
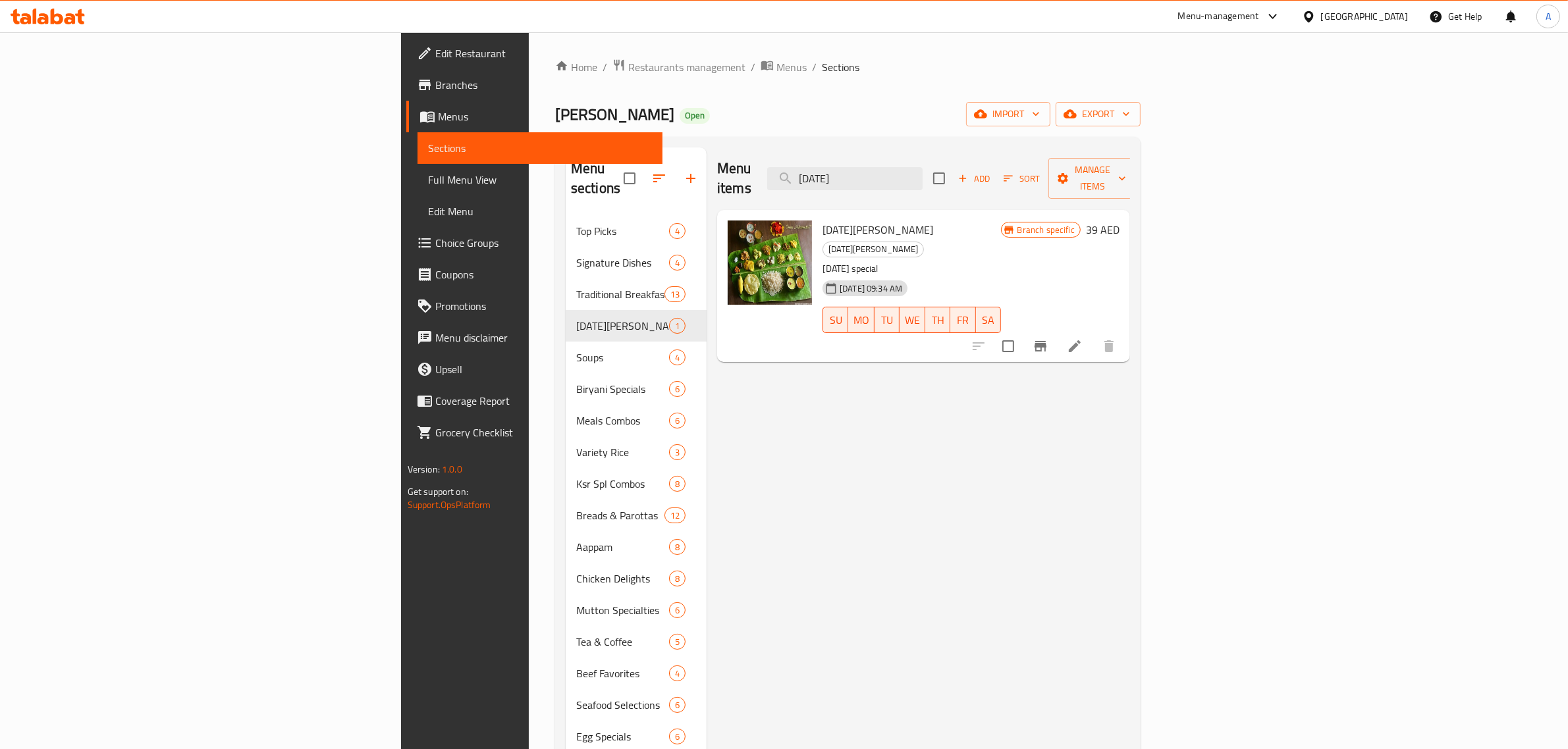
click at [1018, 156] on div "Menu items [DATE] Add Sort Manage items" at bounding box center [924, 178] width 413 height 63
click at [923, 167] on input "[DATE]" at bounding box center [845, 178] width 156 height 23
drag, startPoint x: 857, startPoint y: 489, endPoint x: 848, endPoint y: 713, distance: 224.2
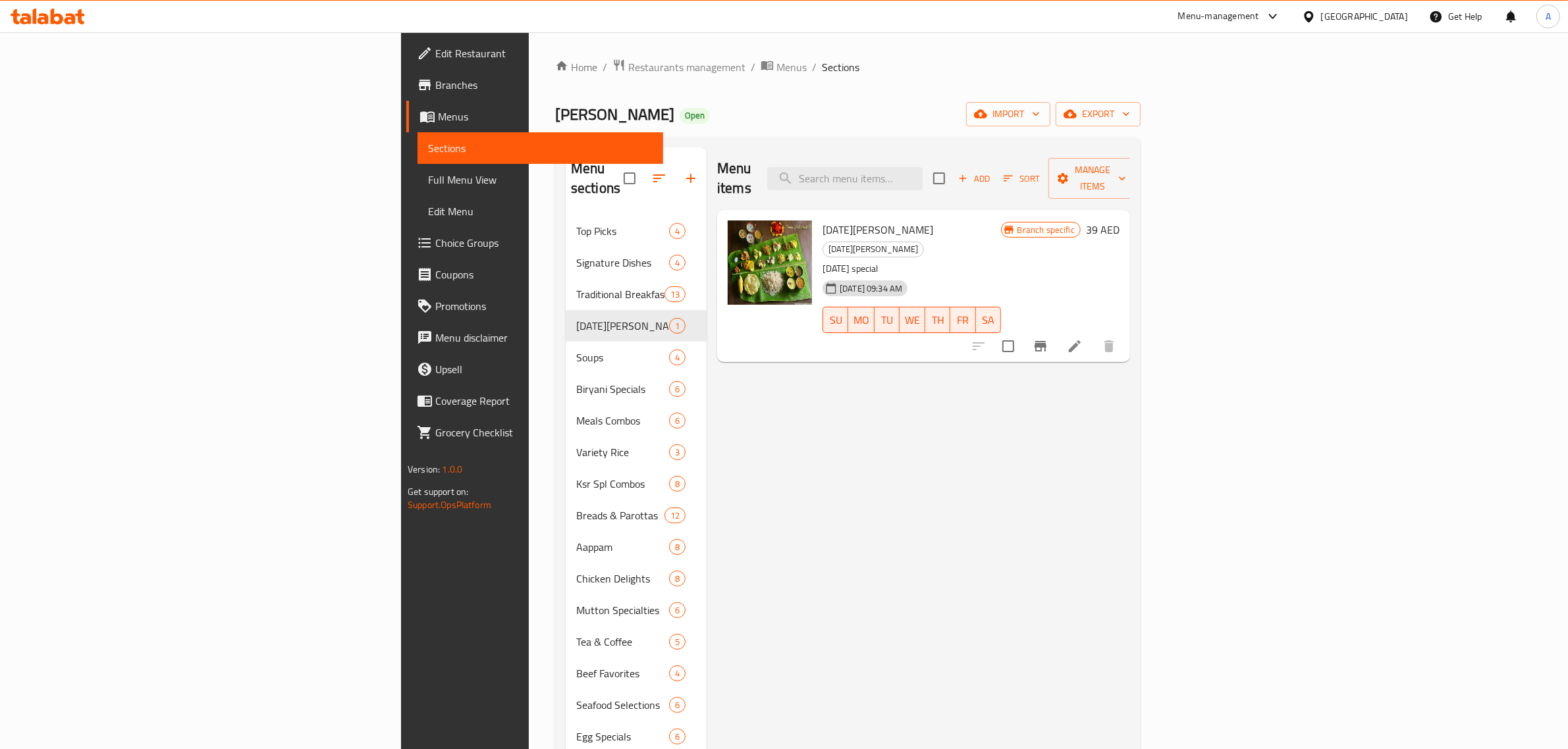
click at [857, 489] on div "Menu items Add Sort Manage items [DATE][PERSON_NAME][DATE][DATE] special [DATE]…" at bounding box center [919, 522] width 423 height 749
click at [1130, 328] on div "Menu items Add Sort Manage items [DATE][PERSON_NAME][DATE][DATE] special [DATE]…" at bounding box center [919, 522] width 423 height 749
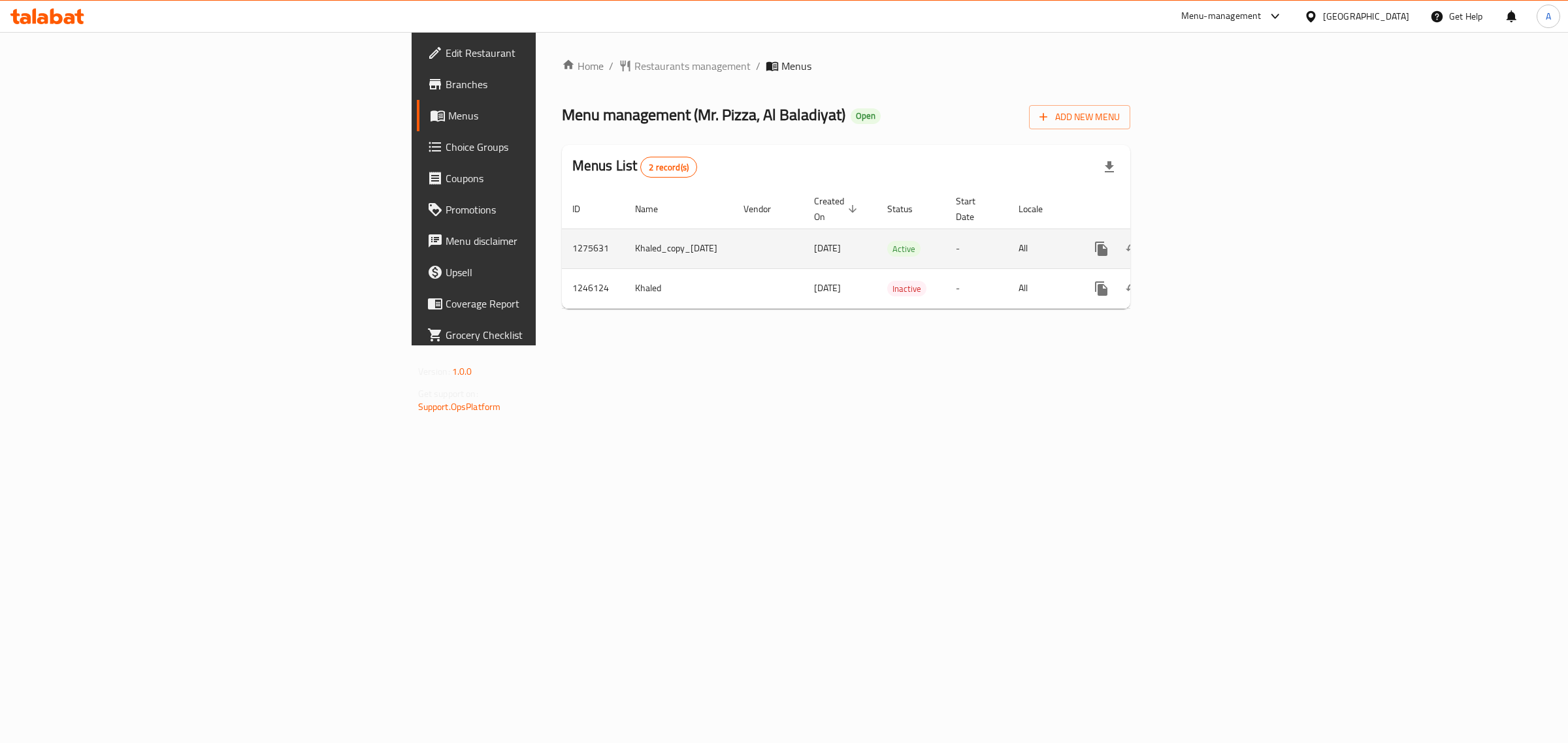
click at [1211, 243] on link "enhanced table" at bounding box center [1195, 249] width 31 height 31
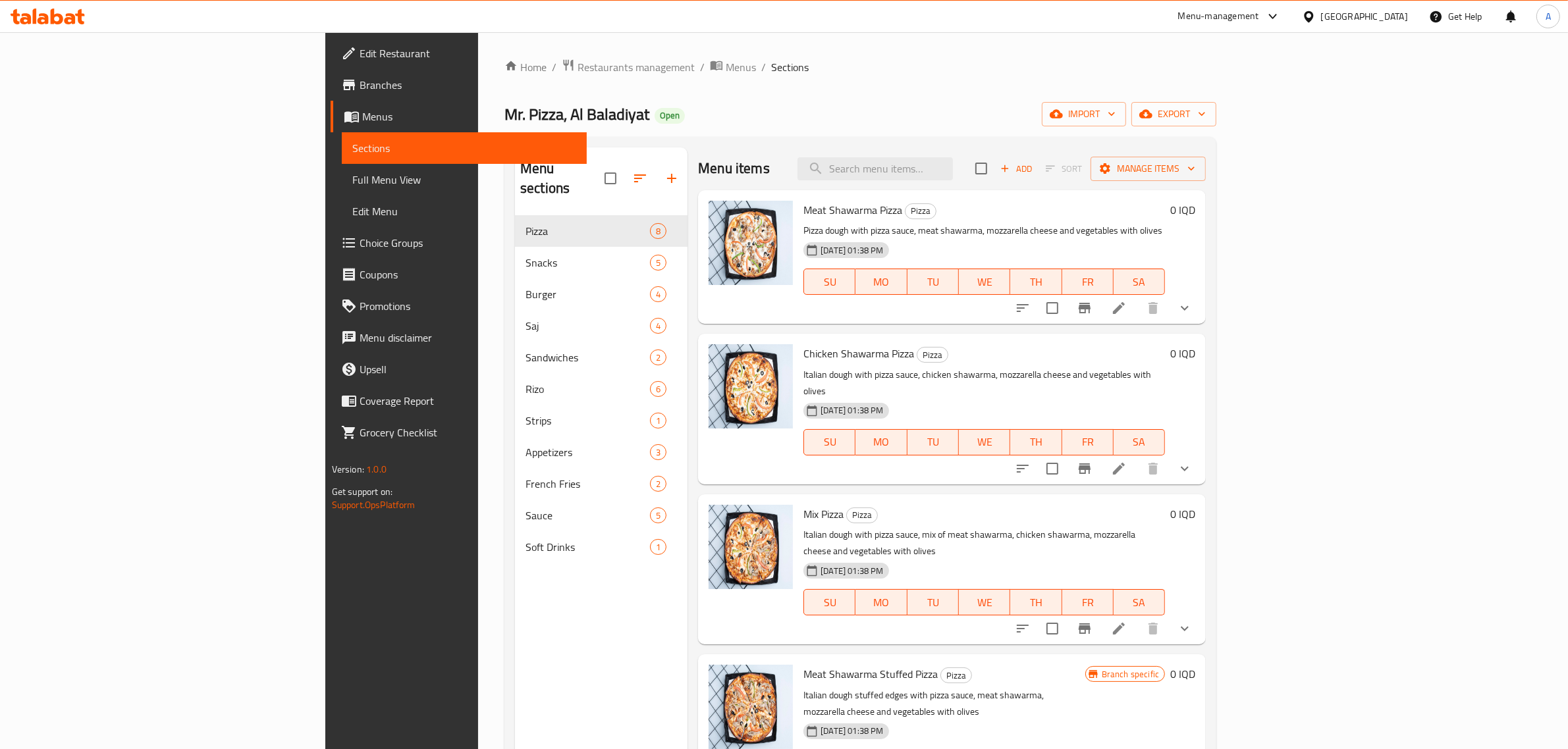
click at [820, 74] on ol "Home / Restaurants management / Menus / Sections" at bounding box center [860, 67] width 712 height 17
click at [953, 175] on input "search" at bounding box center [875, 169] width 156 height 23
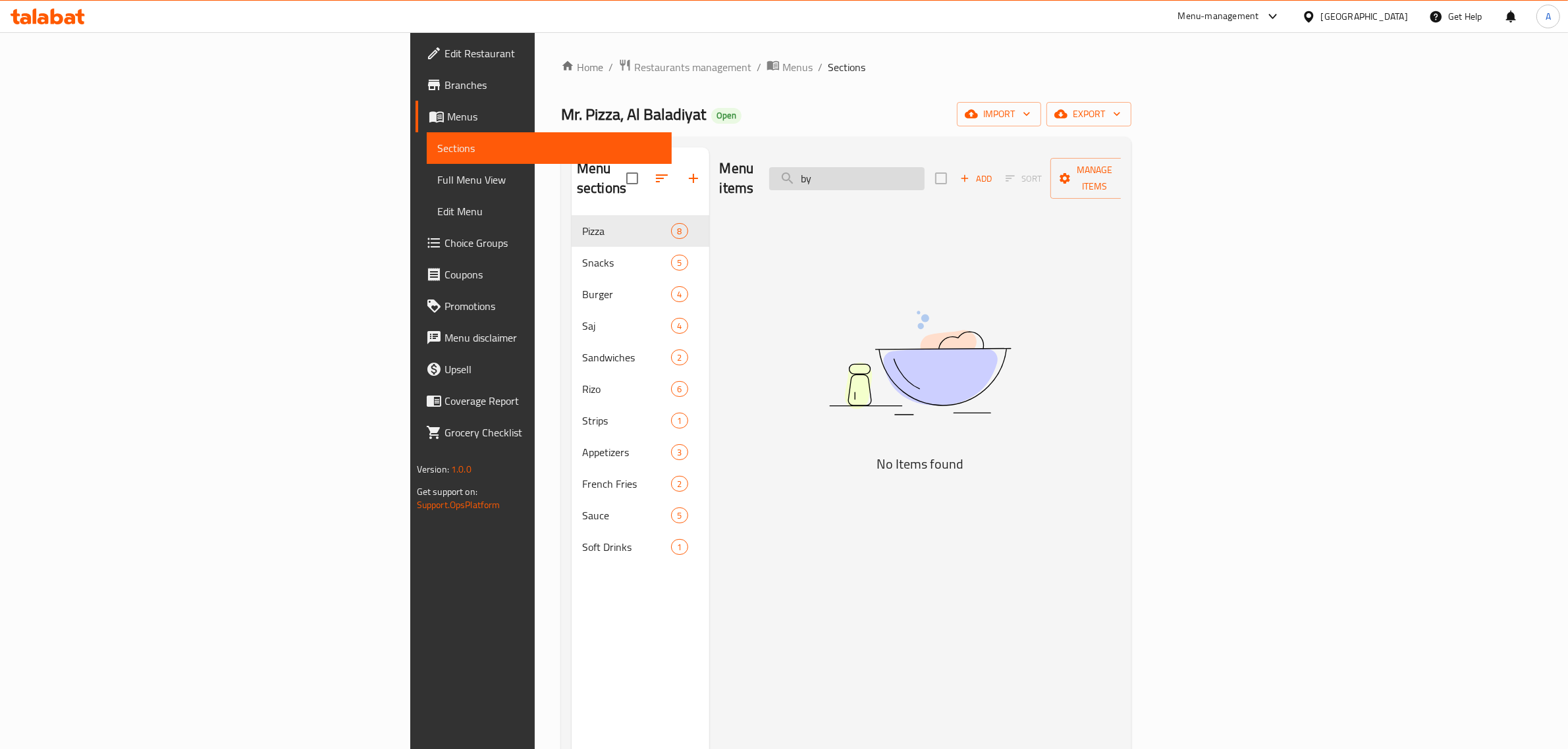
type input "b"
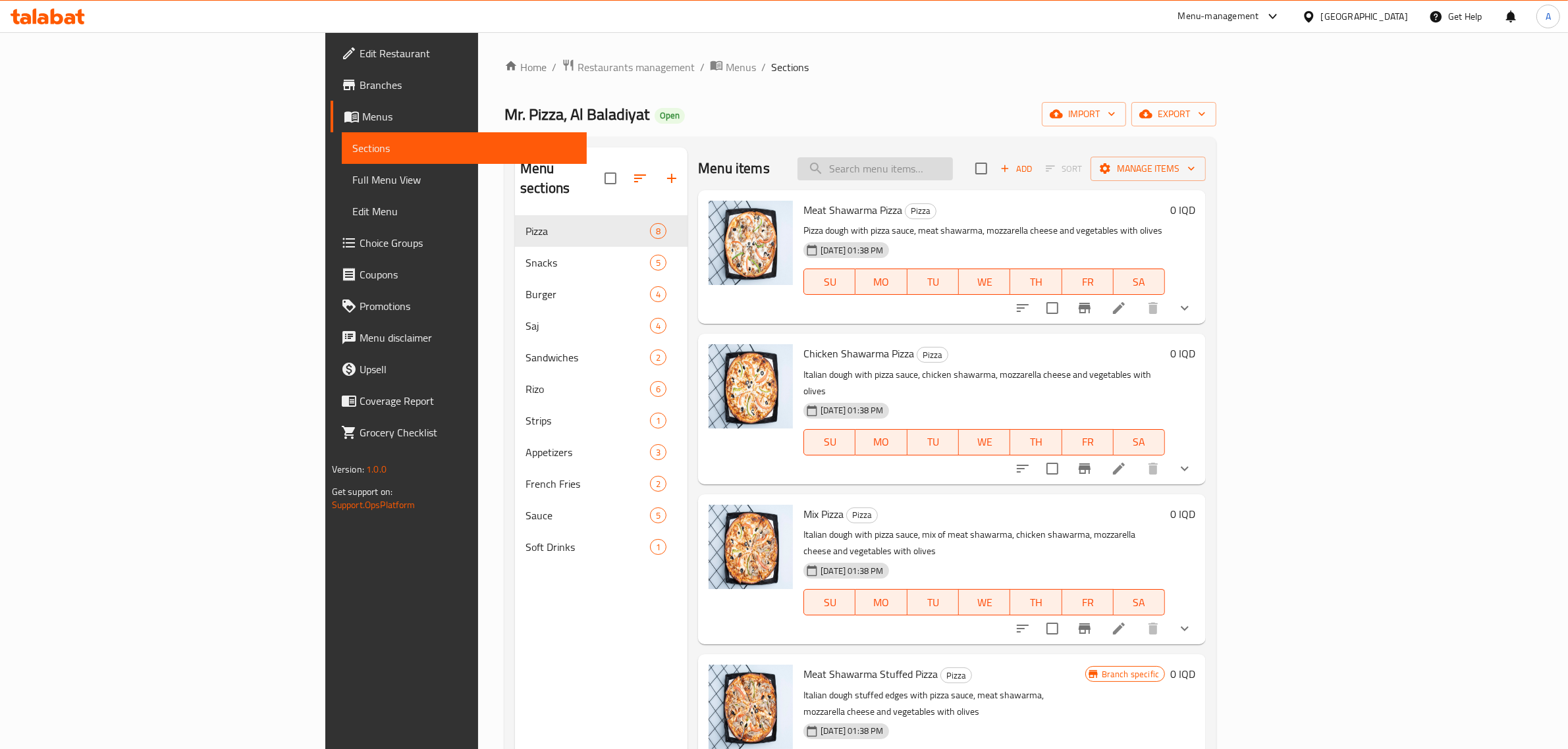
click at [953, 166] on input "search" at bounding box center [875, 169] width 156 height 23
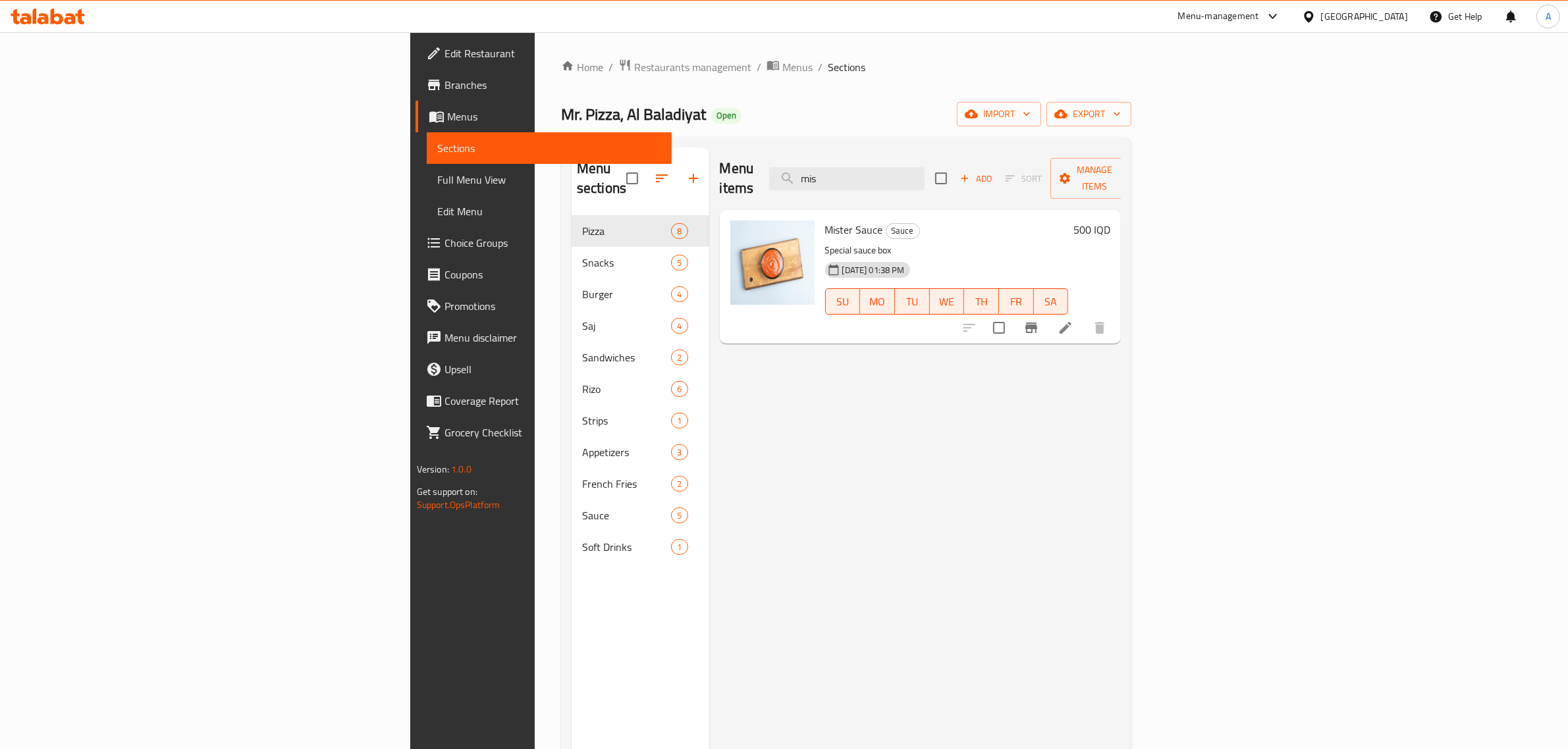
click at [1005, 181] on div "Menu items mis Add Sort Manage items" at bounding box center [920, 178] width 401 height 63
click at [925, 178] on input "mis" at bounding box center [848, 178] width 156 height 23
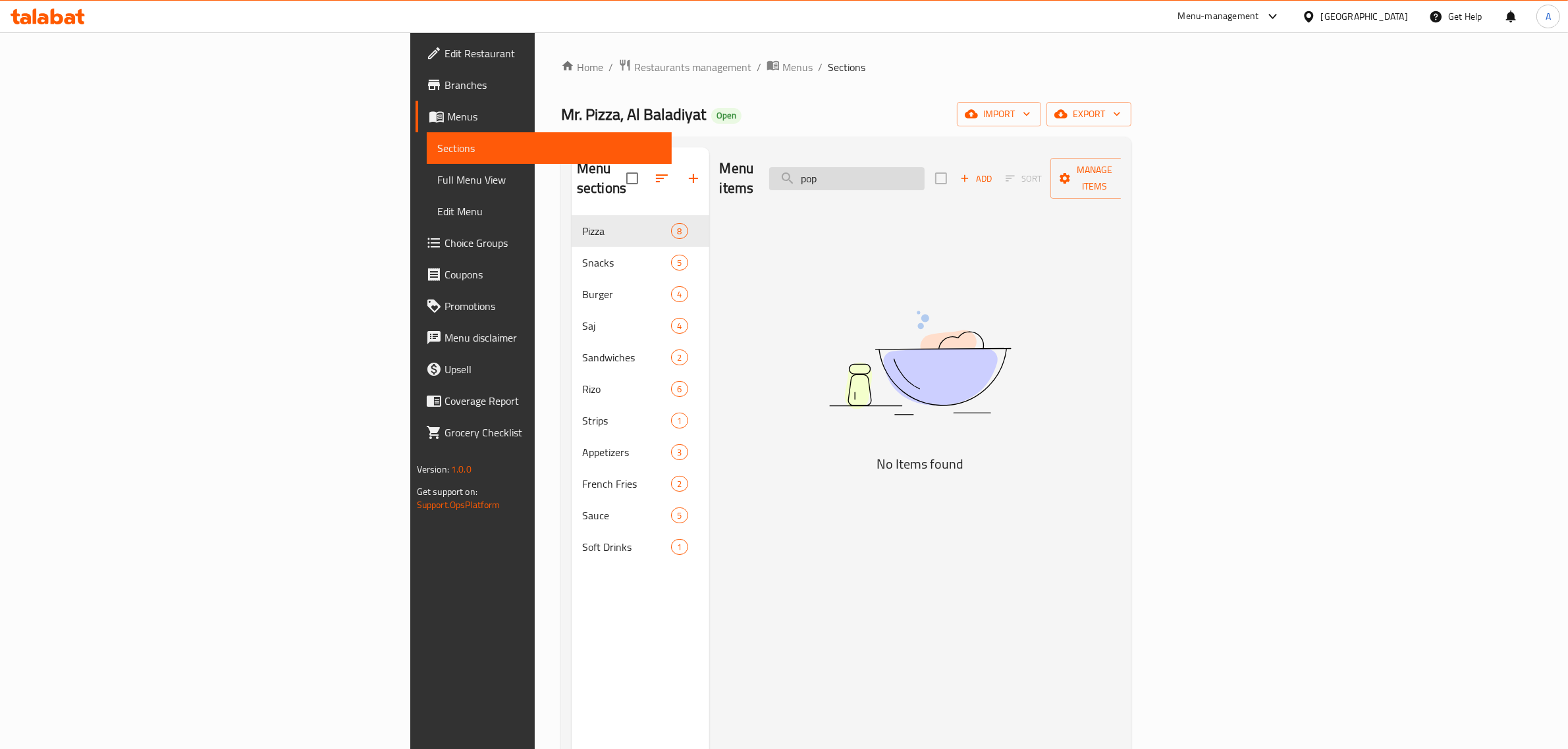
click at [925, 178] on input "pop" at bounding box center [848, 178] width 156 height 23
click at [925, 179] on input "pop" at bounding box center [848, 178] width 156 height 23
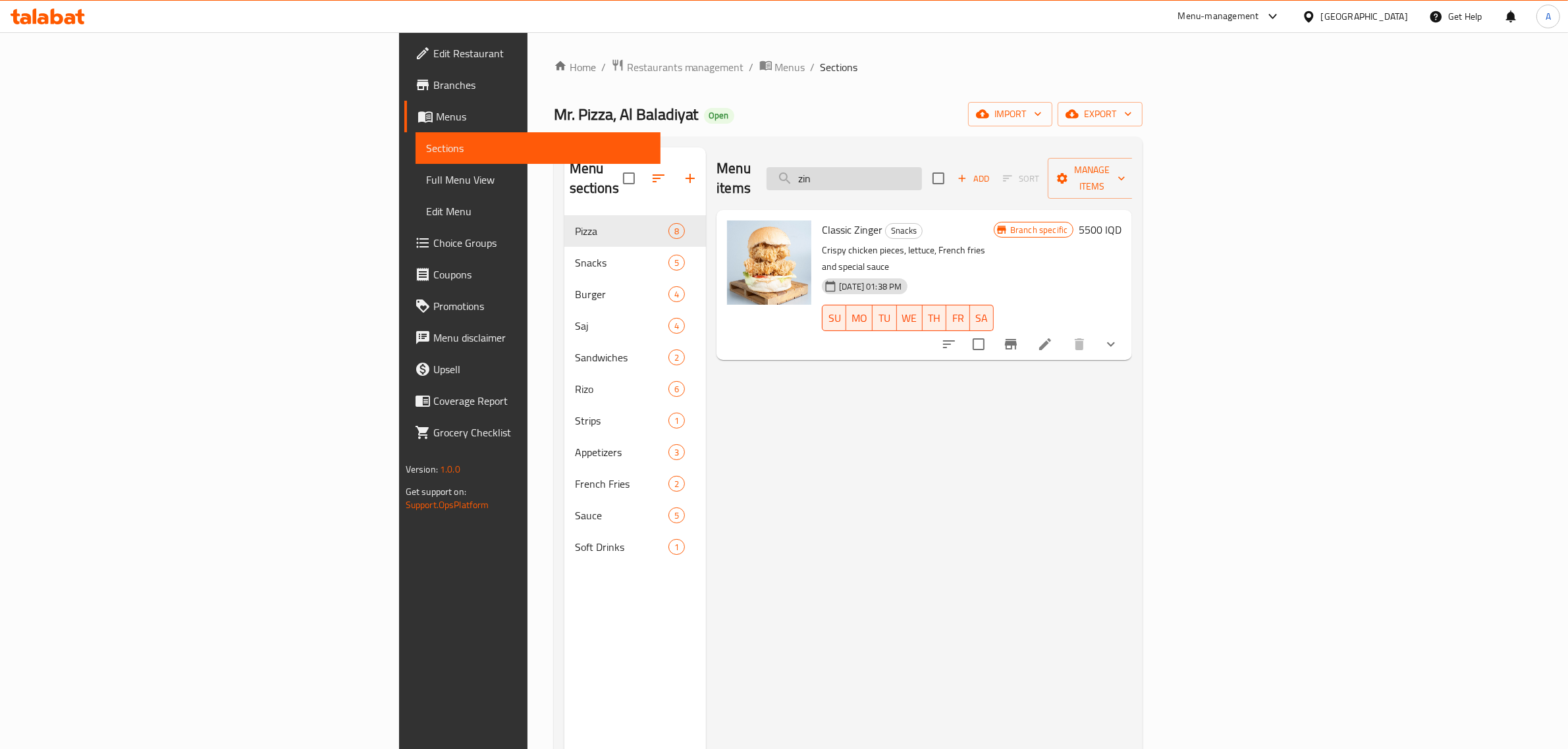
click at [922, 167] on input "zin" at bounding box center [844, 178] width 156 height 23
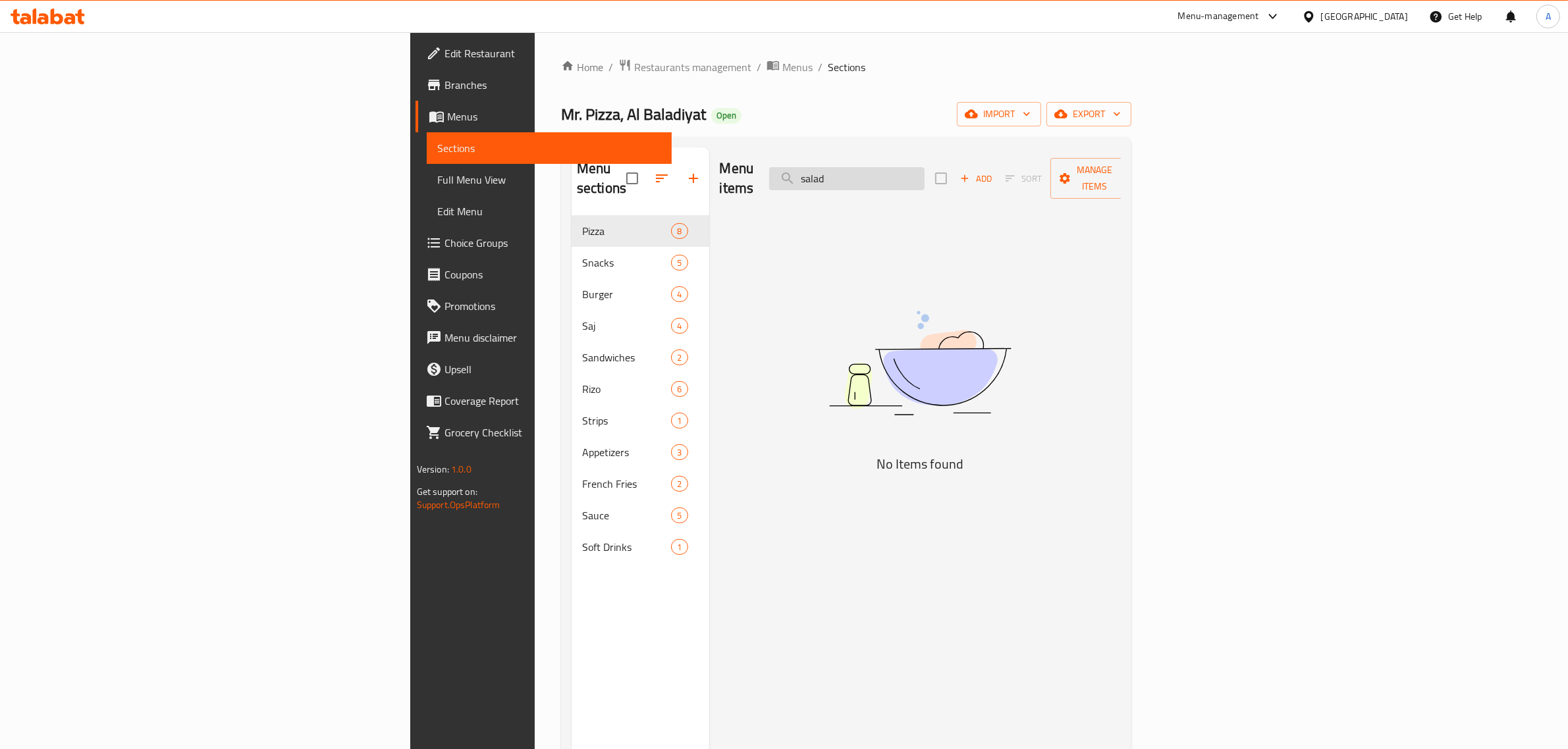
click at [925, 167] on input "salad" at bounding box center [848, 178] width 156 height 23
type input "mex"
